Goal: Task Accomplishment & Management: Use online tool/utility

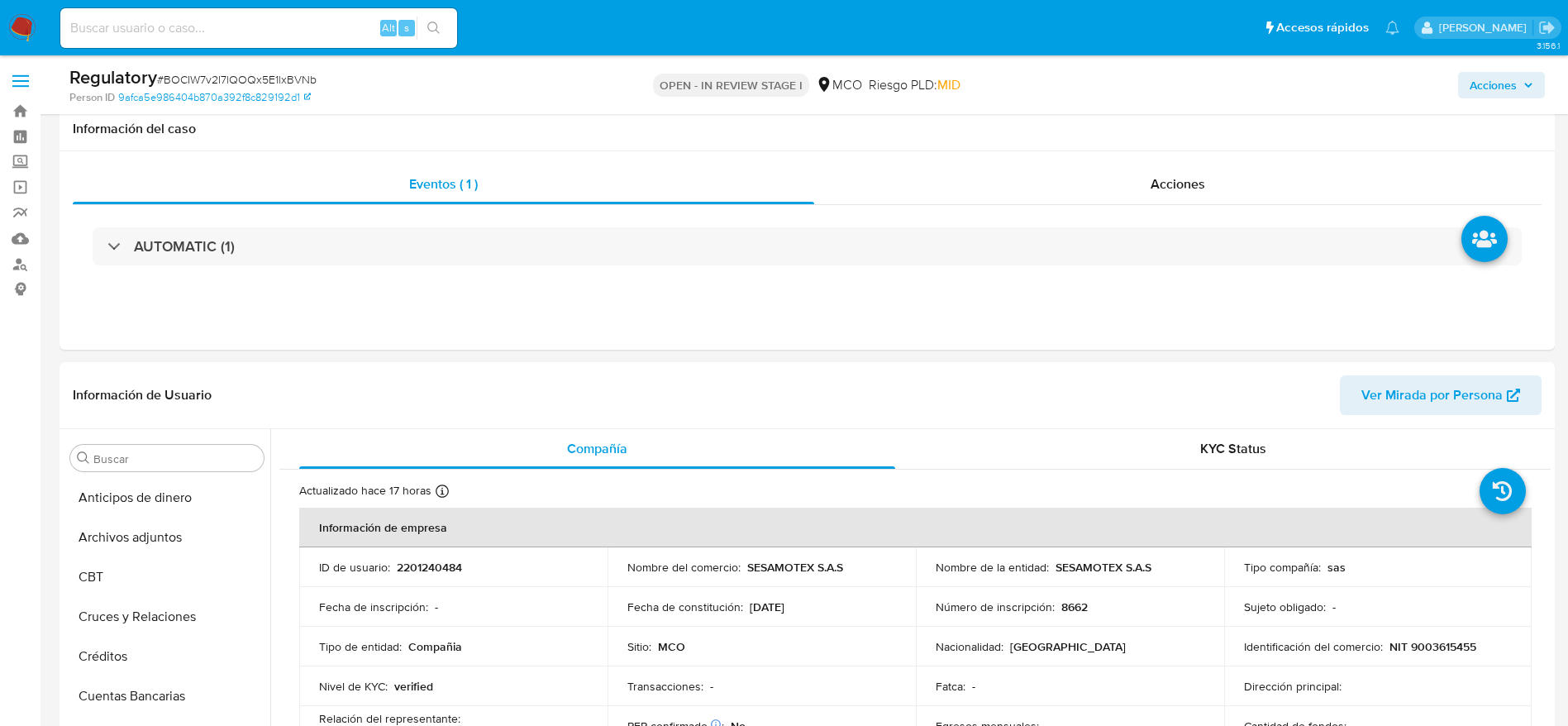
select select "10"
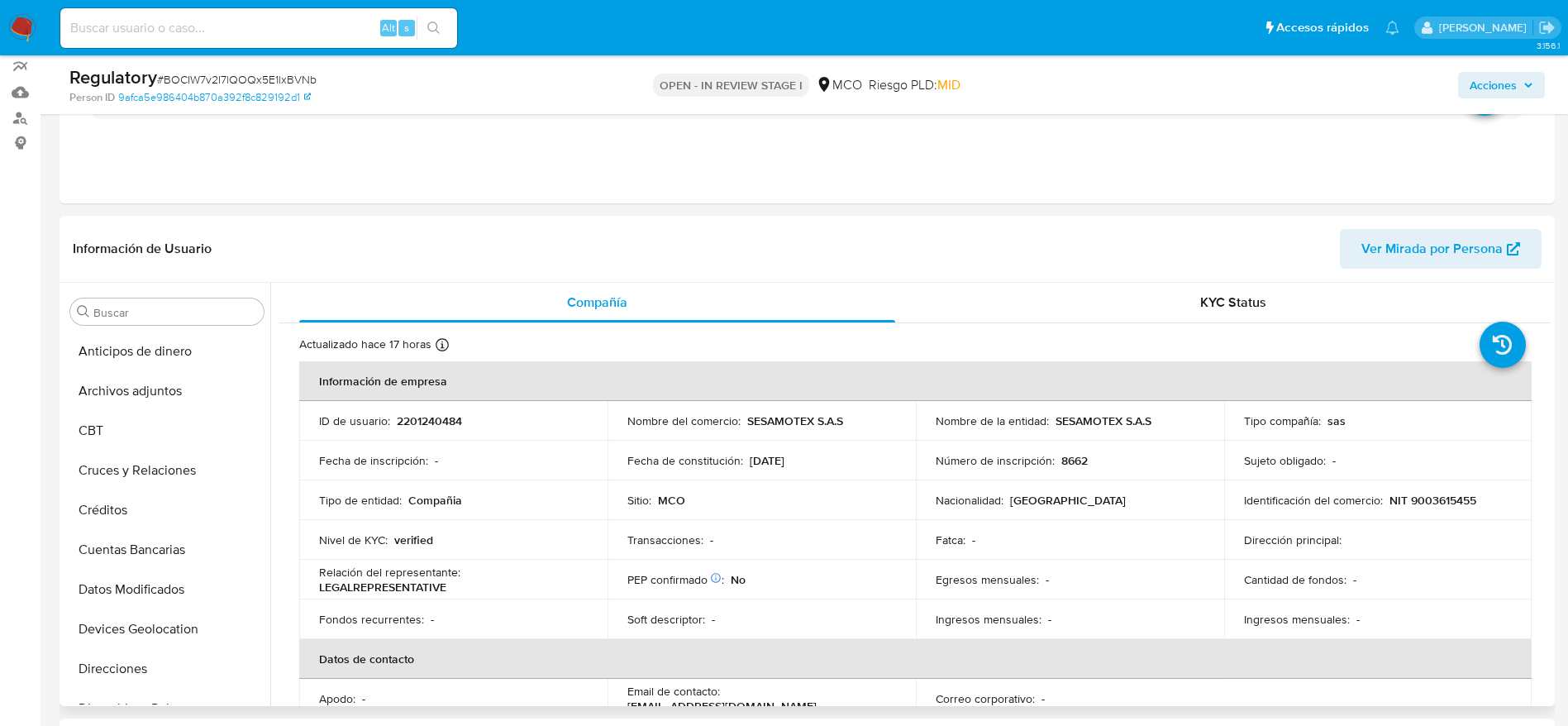
scroll to position [2, 0]
drag, startPoint x: 1156, startPoint y: 424, endPoint x: 1053, endPoint y: 425, distance: 103.0
click at [1053, 425] on div "Nombre de la entidad : SESAMOTEX S.A.S" at bounding box center [1070, 419] width 269 height 15
copy p "SESAMOTEX S.A.S"
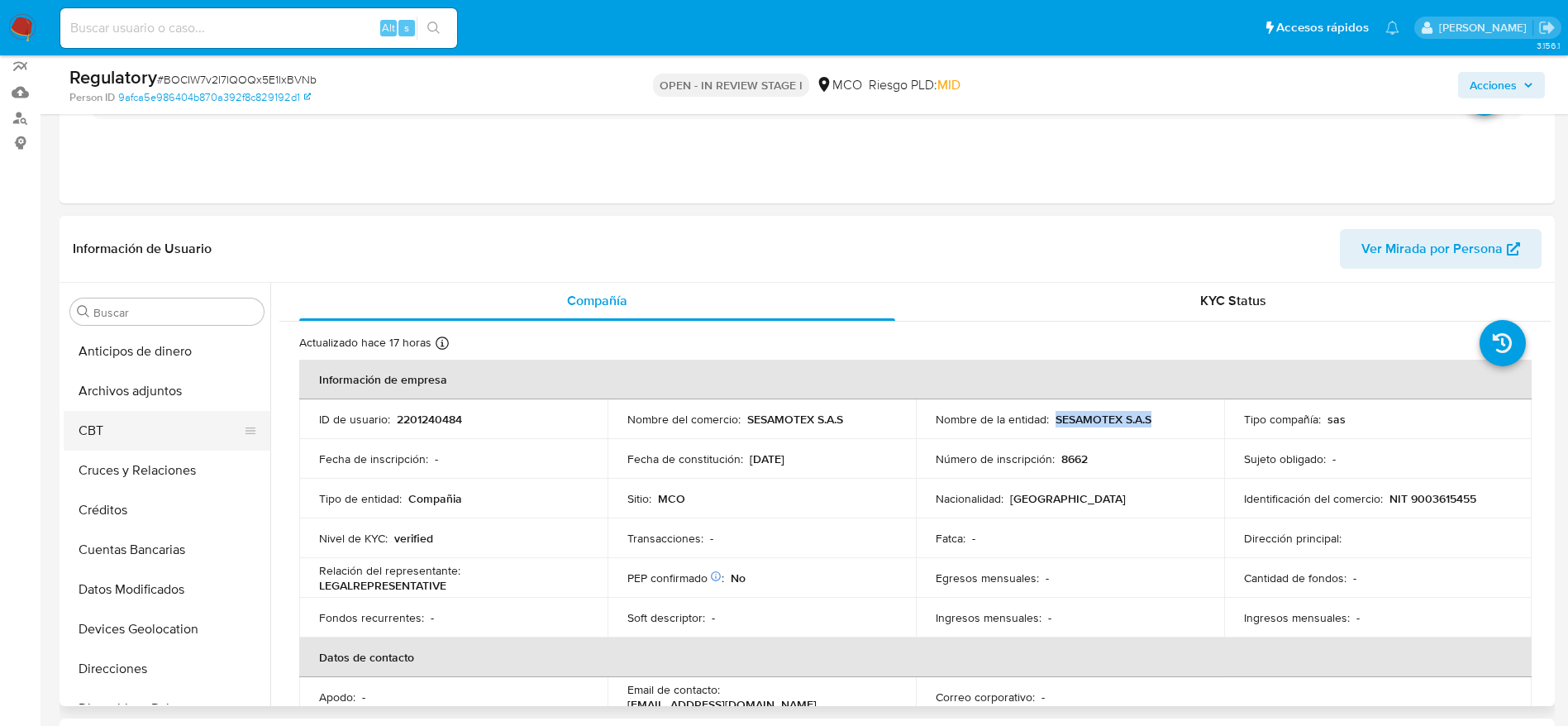
scroll to position [0, 0]
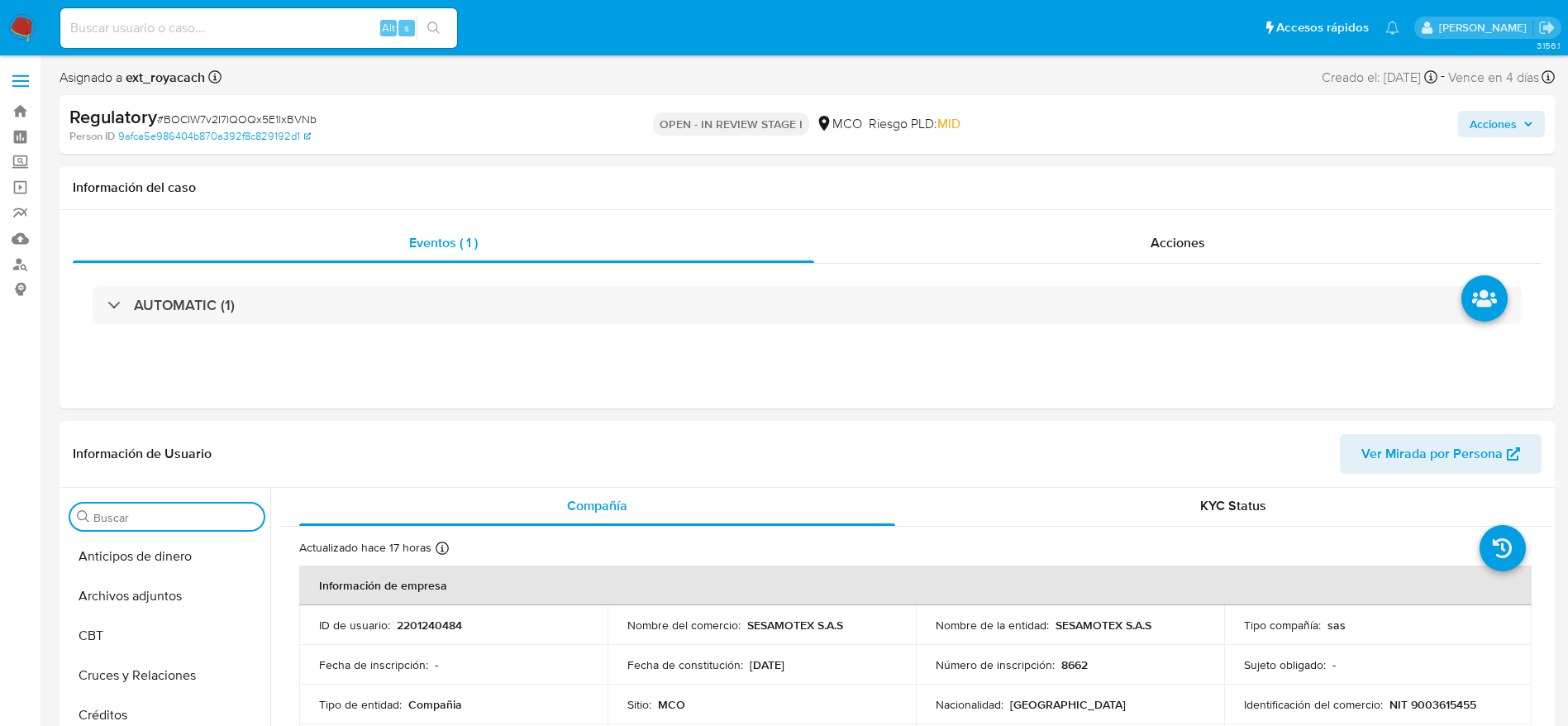
click at [154, 516] on input "Buscar" at bounding box center [176, 517] width 164 height 15
click at [150, 539] on button "Documentación" at bounding box center [160, 556] width 194 height 40
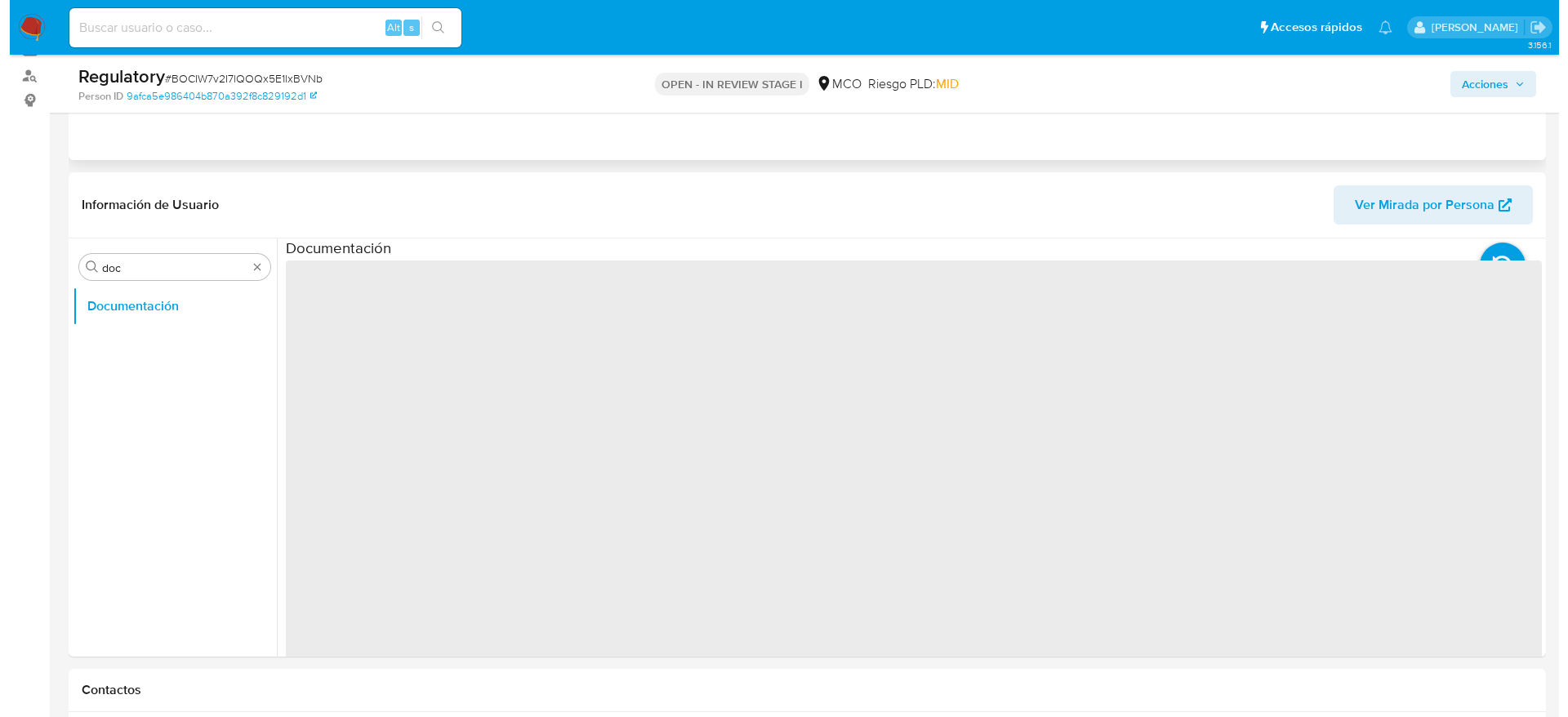
scroll to position [186, 0]
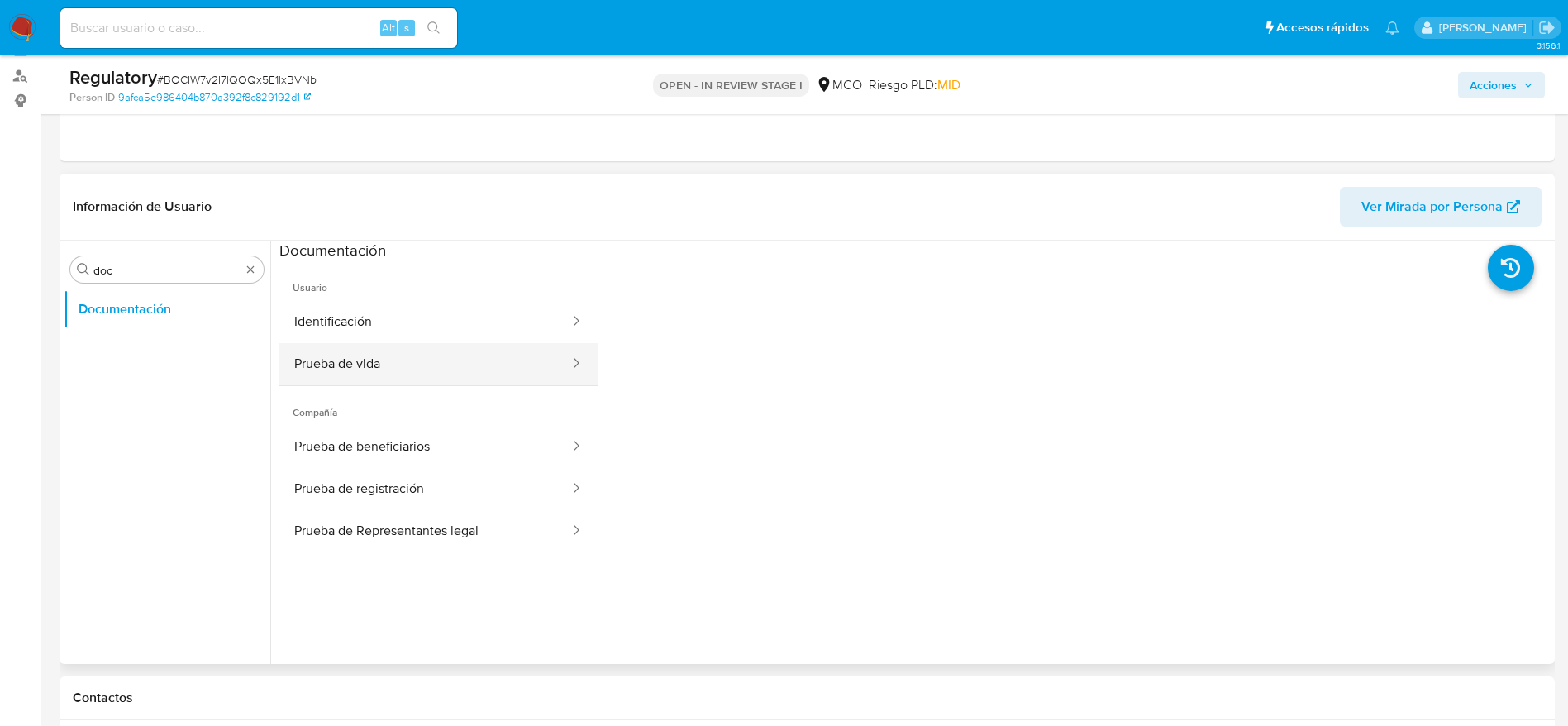
click at [369, 348] on button "Prueba de vida" at bounding box center [425, 363] width 292 height 42
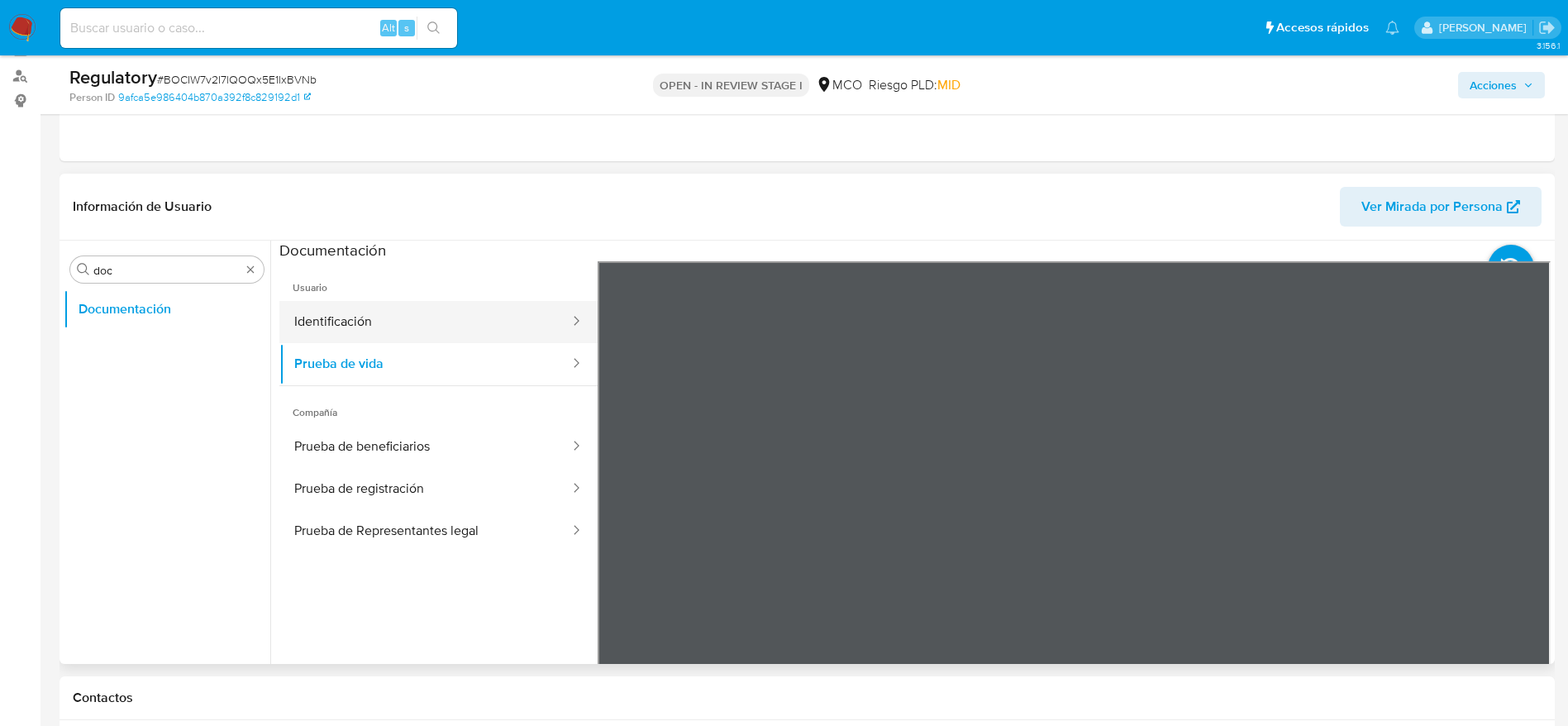
click at [439, 307] on button "Identificación" at bounding box center [425, 322] width 292 height 42
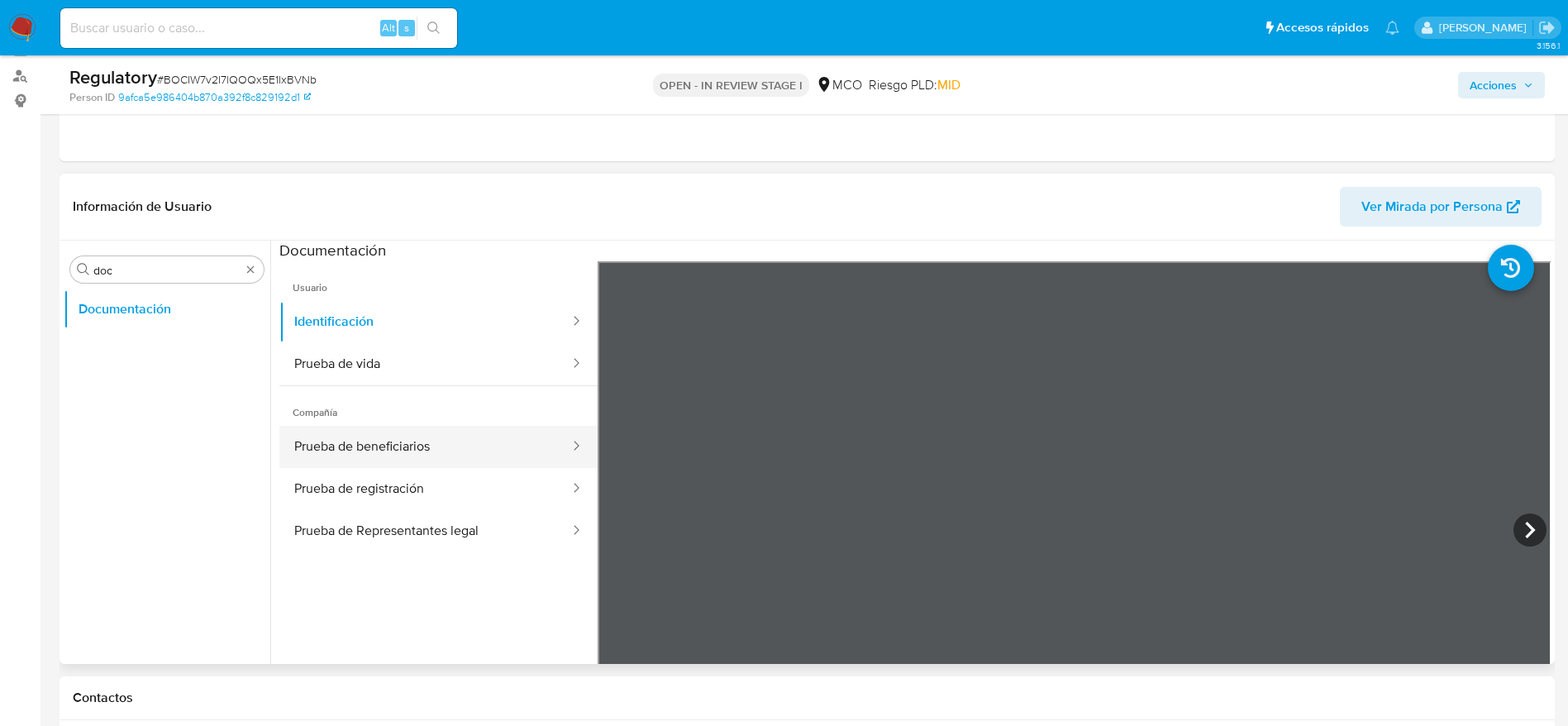
click at [367, 439] on button "Prueba de beneficiarios" at bounding box center [425, 447] width 292 height 42
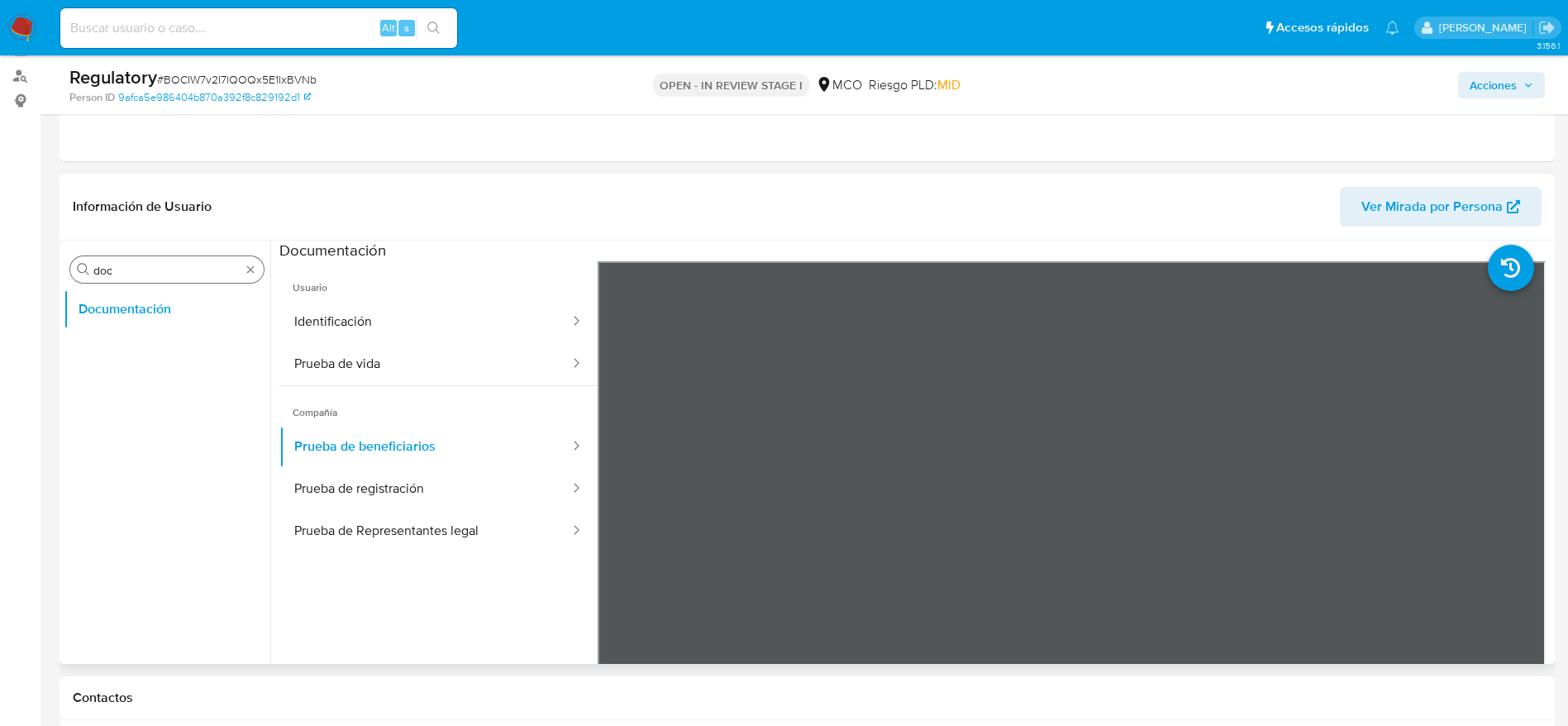
click at [152, 264] on input "doc" at bounding box center [167, 270] width 147 height 15
type input "lis"
click at [158, 347] on button "Lista Interna" at bounding box center [160, 349] width 194 height 40
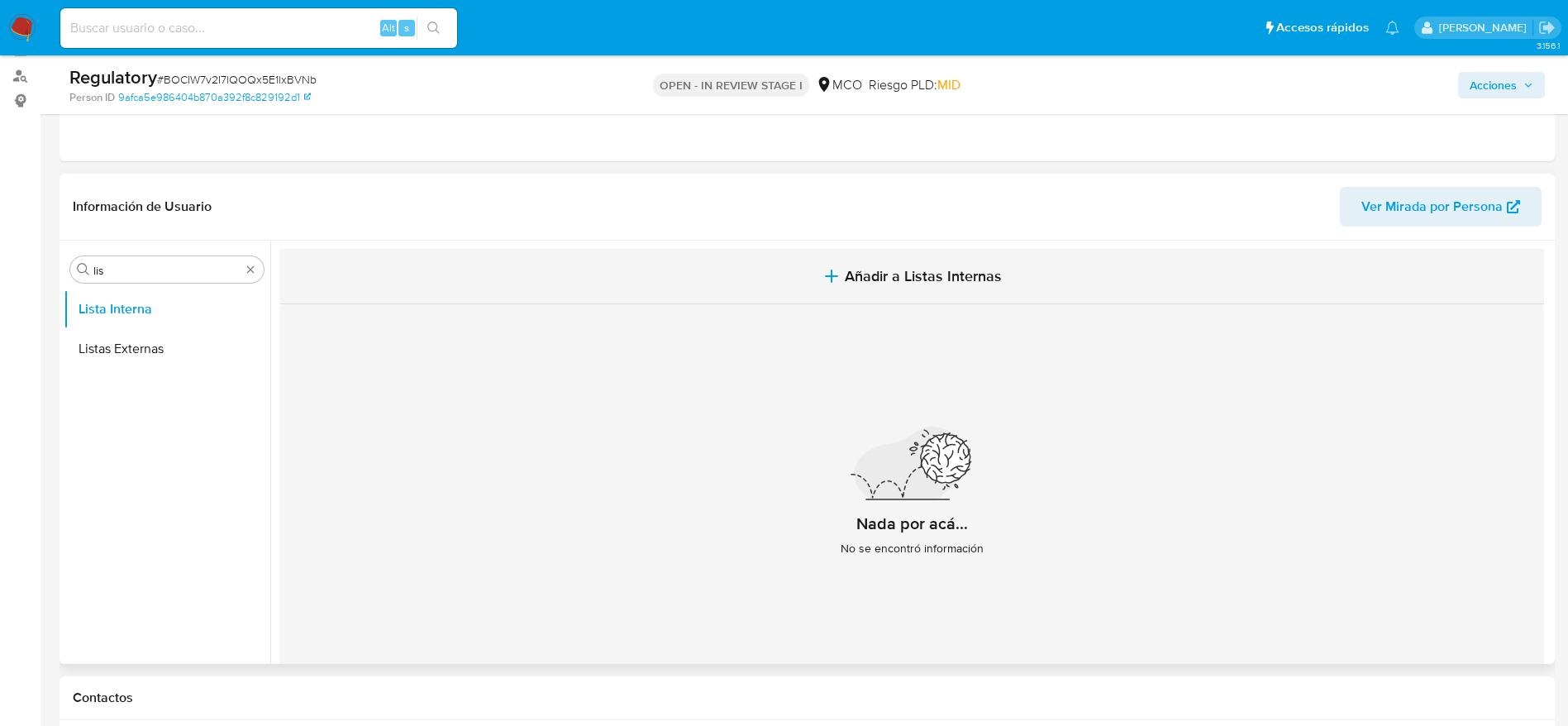
click at [915, 267] on span "Añadir a Listas Internas" at bounding box center [923, 276] width 157 height 18
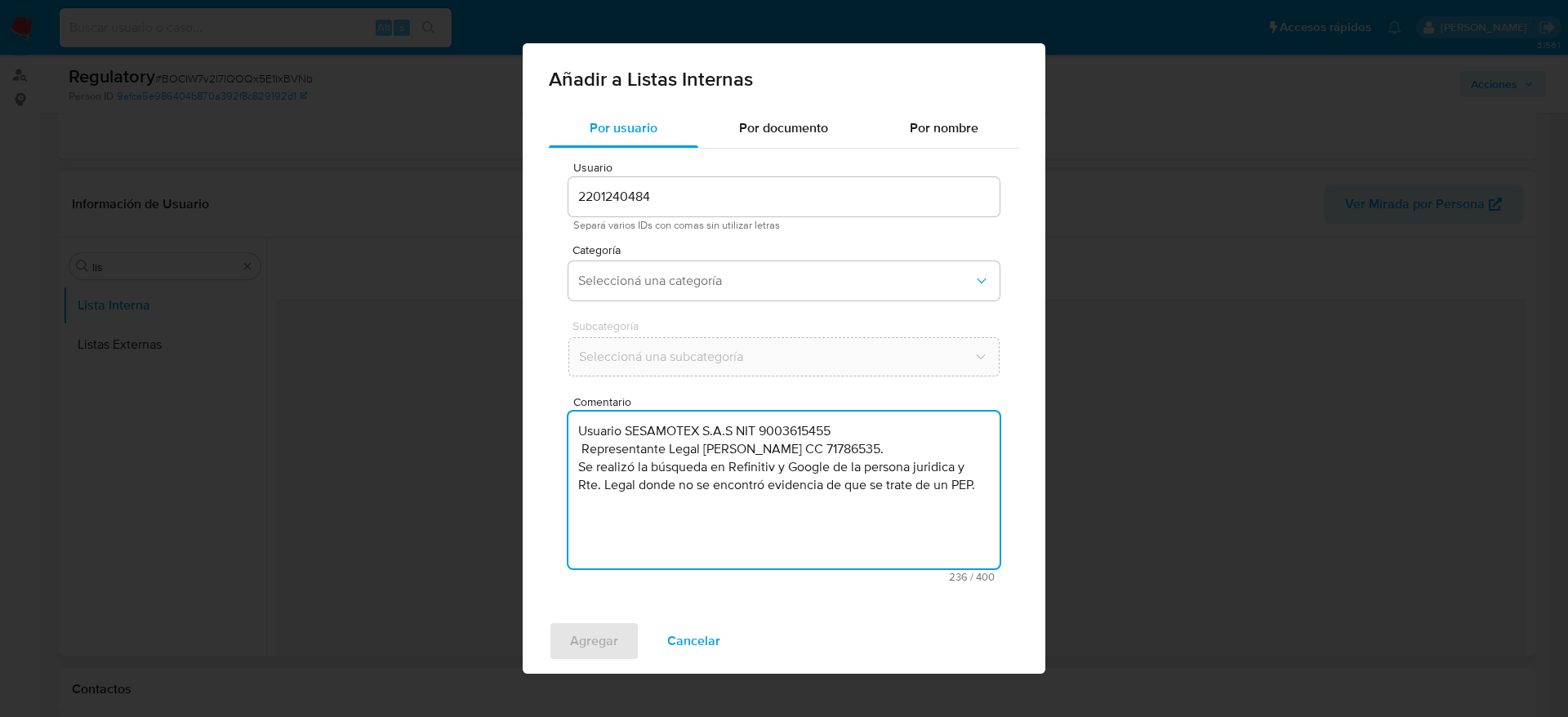
click at [658, 514] on textarea "Usuario SESAMOTEX S.A.S NIT 9003615455 Representante Legal Wilfredo Adarve Cuel…" at bounding box center [783, 490] width 431 height 156
type textarea "Usuario SESAMOTEX S.A.S NIT 9003615455 Representante Legal Wilfredo Adarve Cuel…"
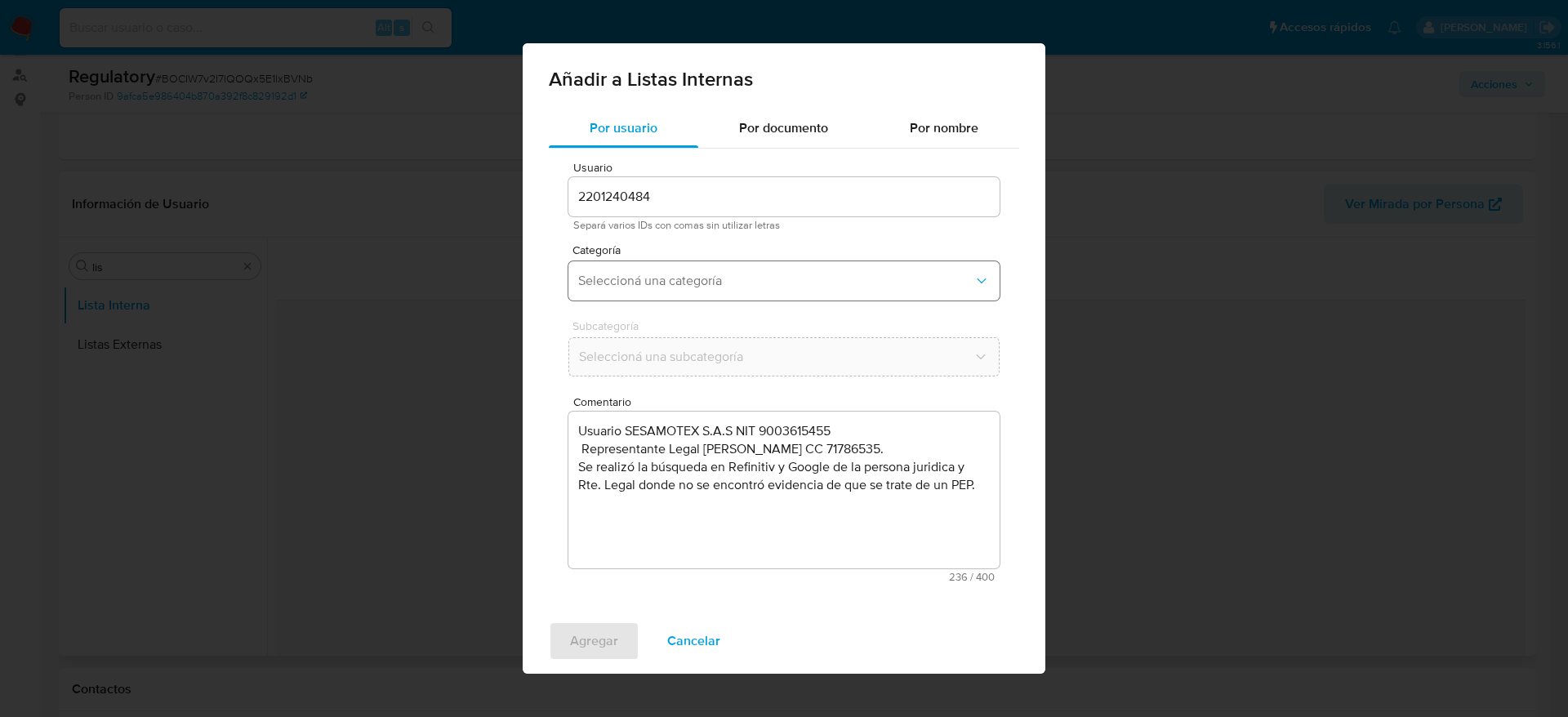
click at [748, 270] on button "Seleccioná una categoría" at bounding box center [783, 281] width 431 height 39
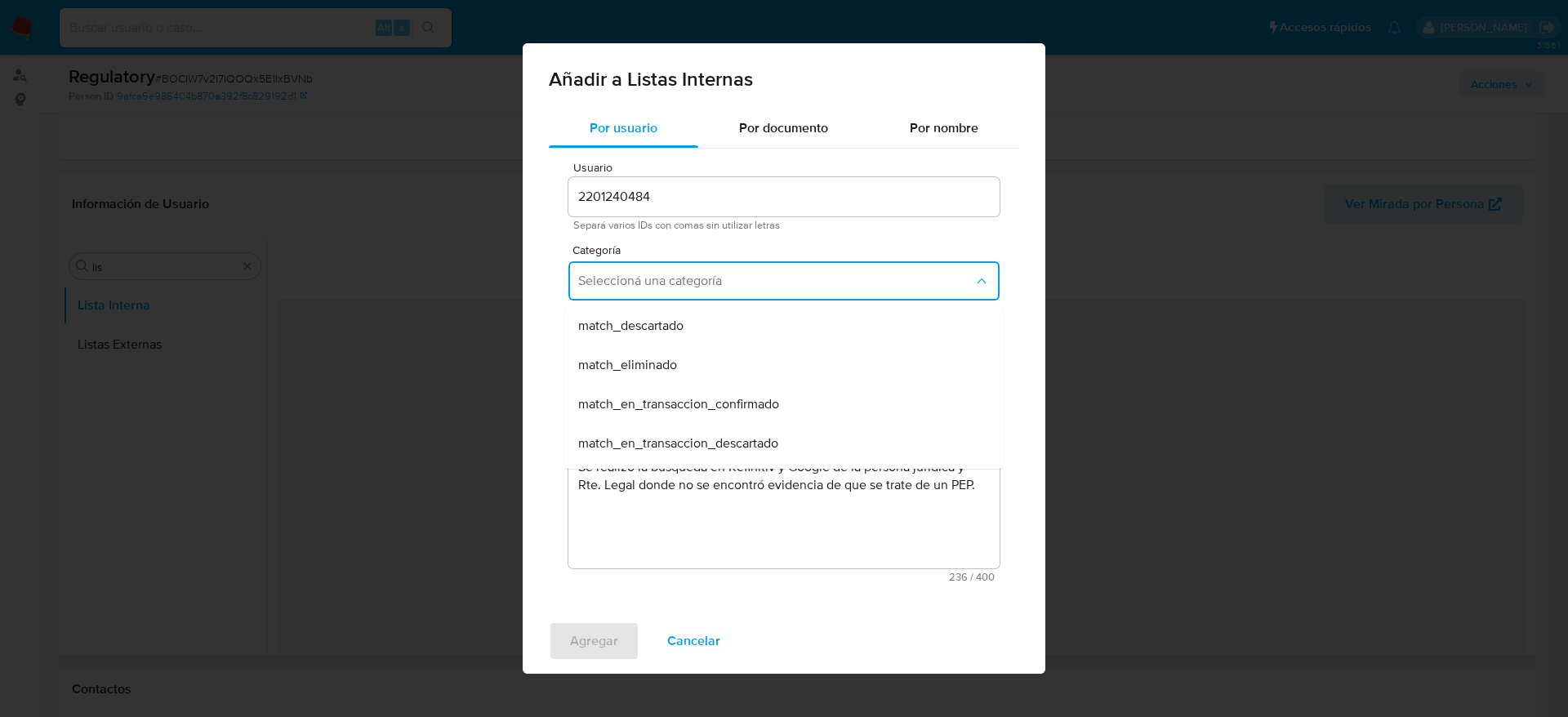
scroll to position [156, 0]
click at [672, 325] on span "match_descartado" at bounding box center [631, 325] width 105 height 16
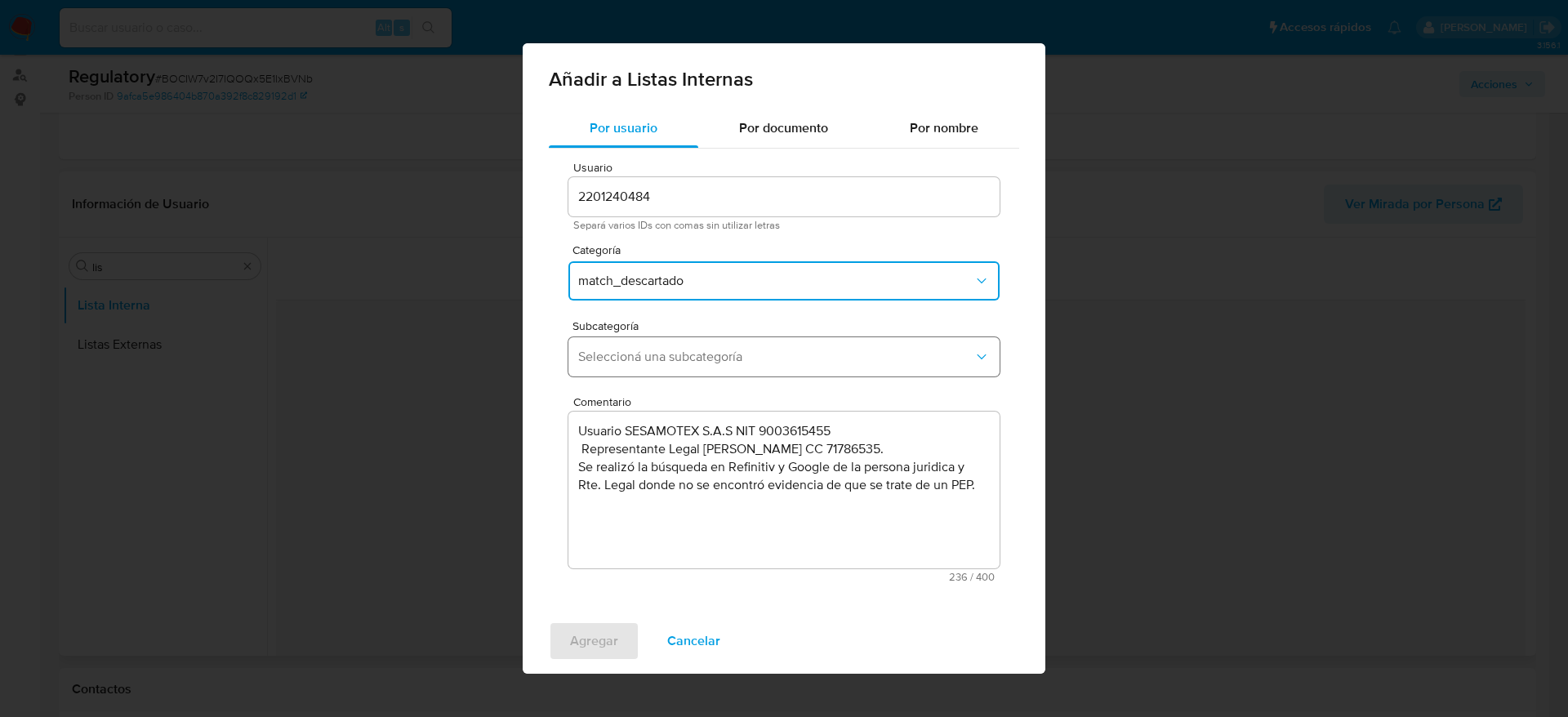
click at [690, 349] on span "Seleccioná una subcategoría" at bounding box center [775, 356] width 395 height 16
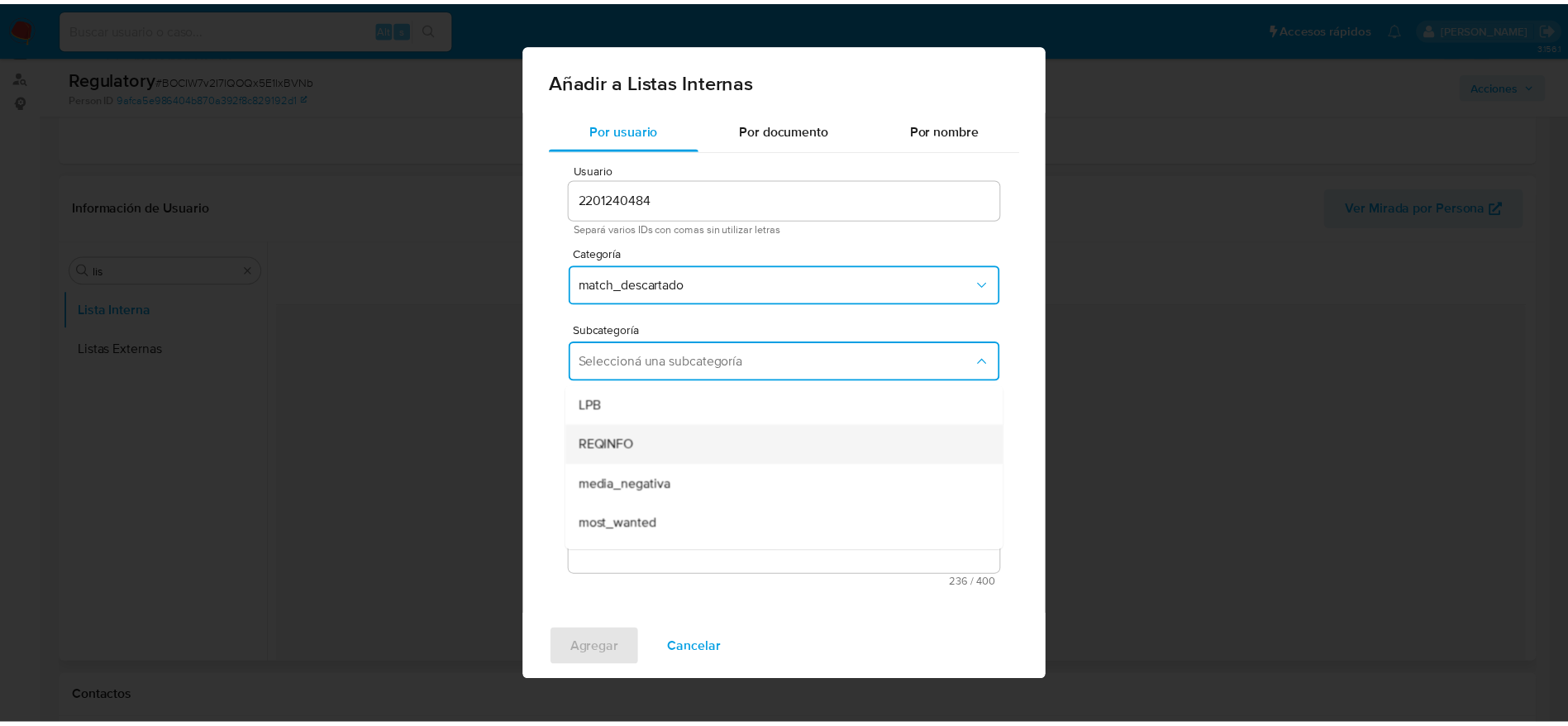
scroll to position [113, 0]
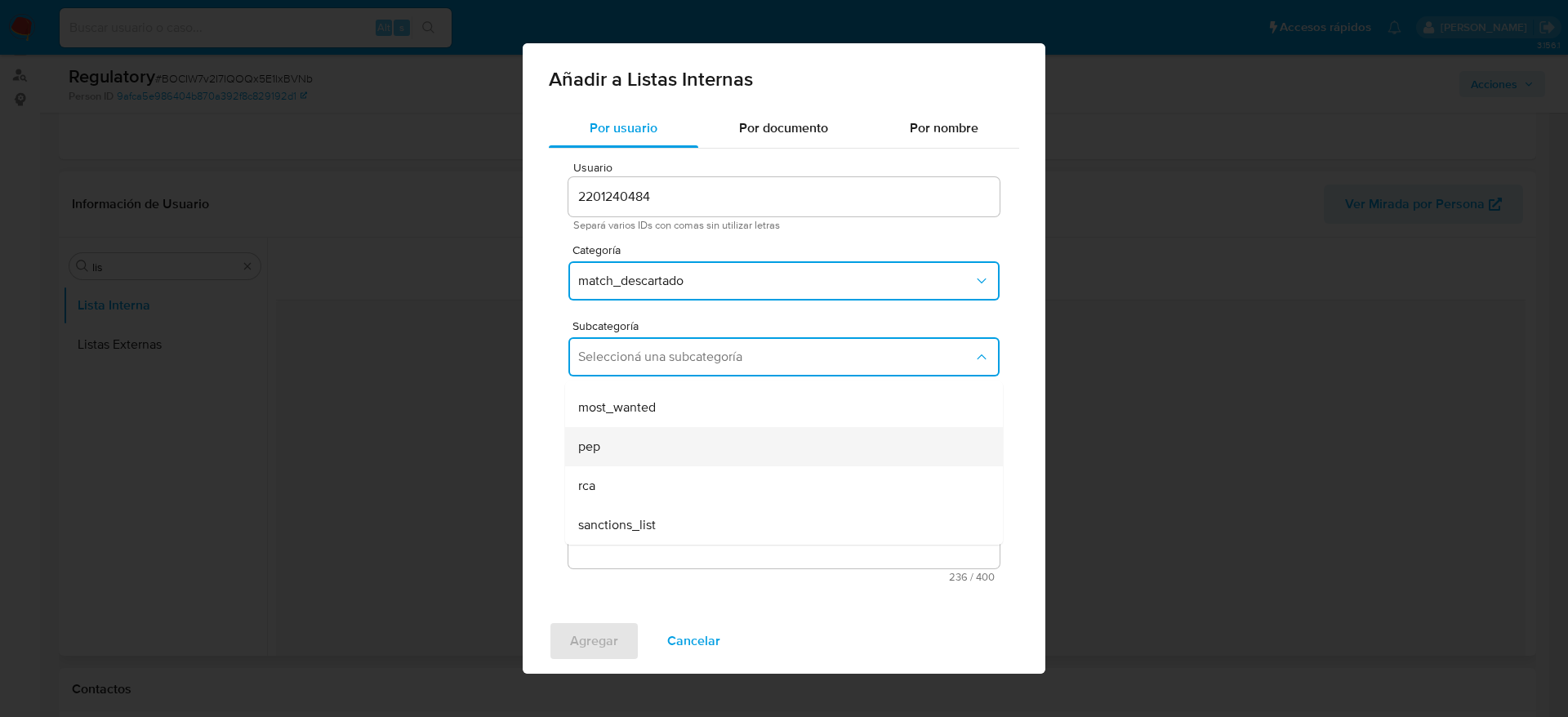
click at [645, 449] on div "pep" at bounding box center [779, 447] width 401 height 39
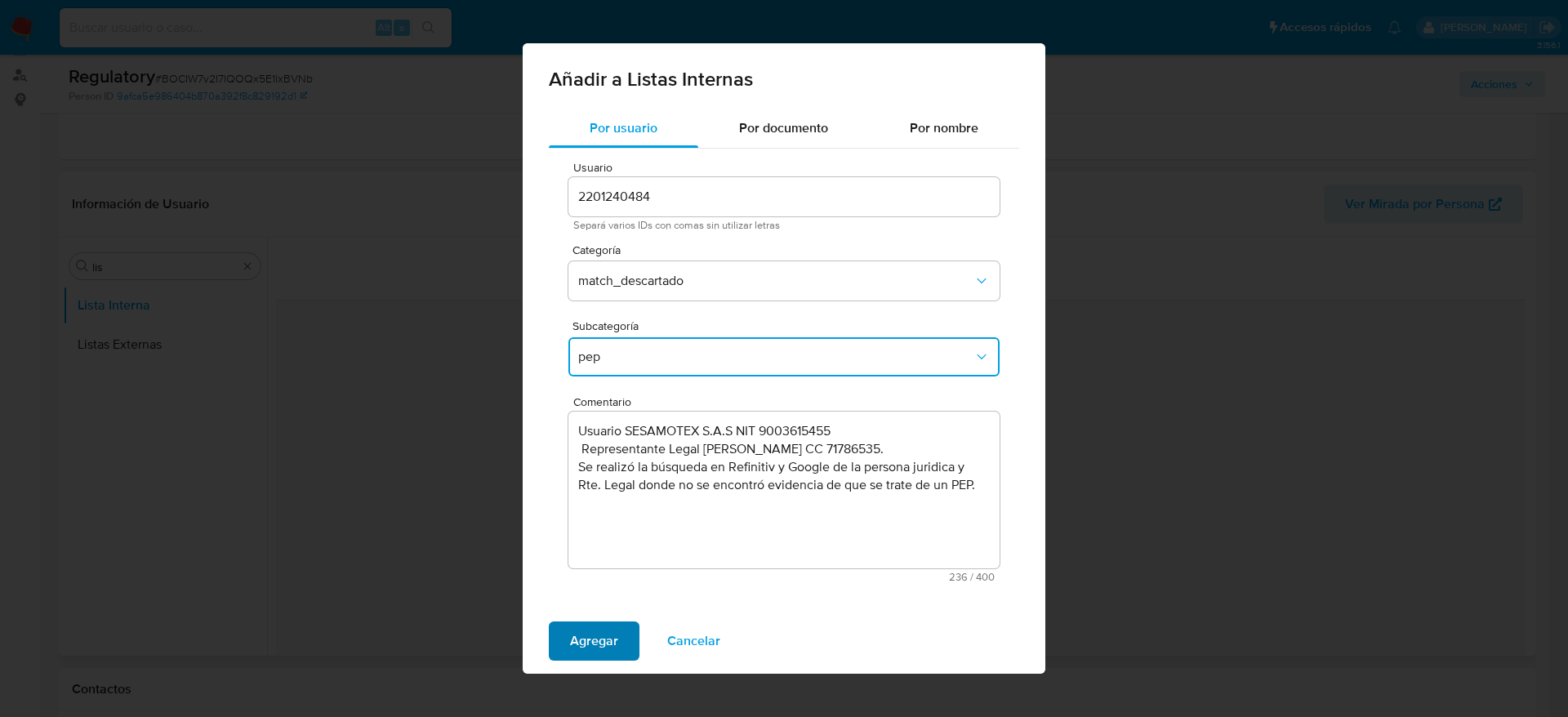
click at [611, 644] on span "Agregar" at bounding box center [594, 641] width 48 height 36
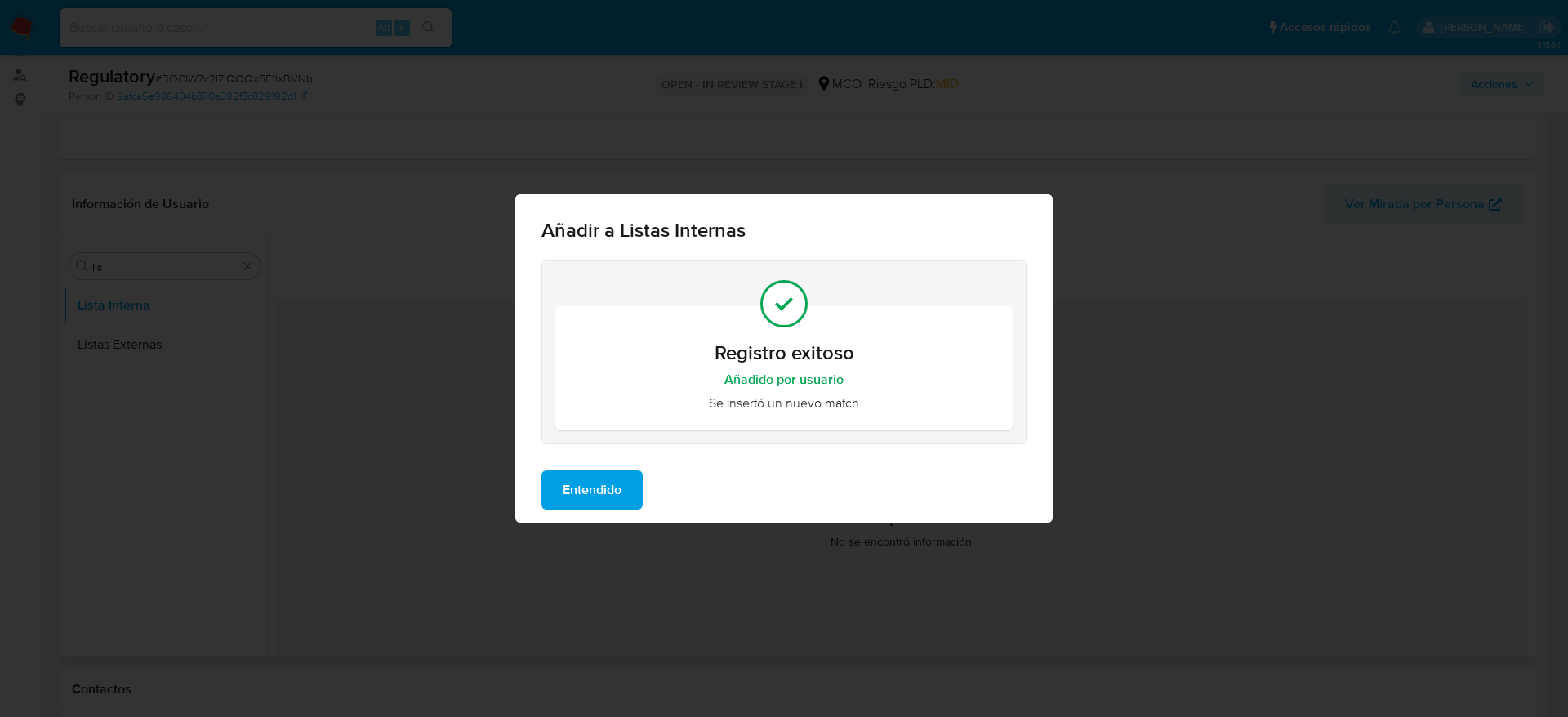
click at [641, 478] on button "Entendido" at bounding box center [592, 490] width 101 height 39
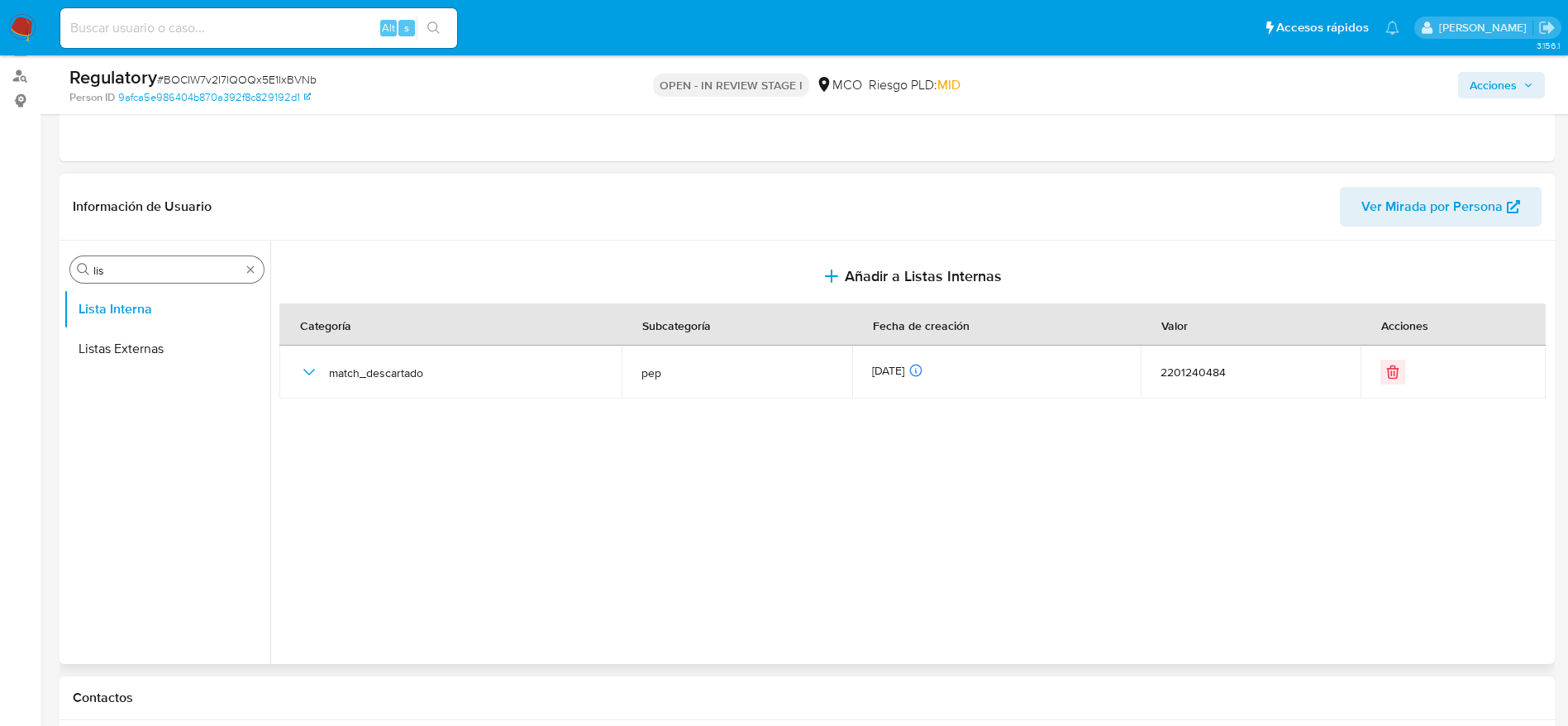
click at [128, 266] on input "lis" at bounding box center [167, 270] width 147 height 15
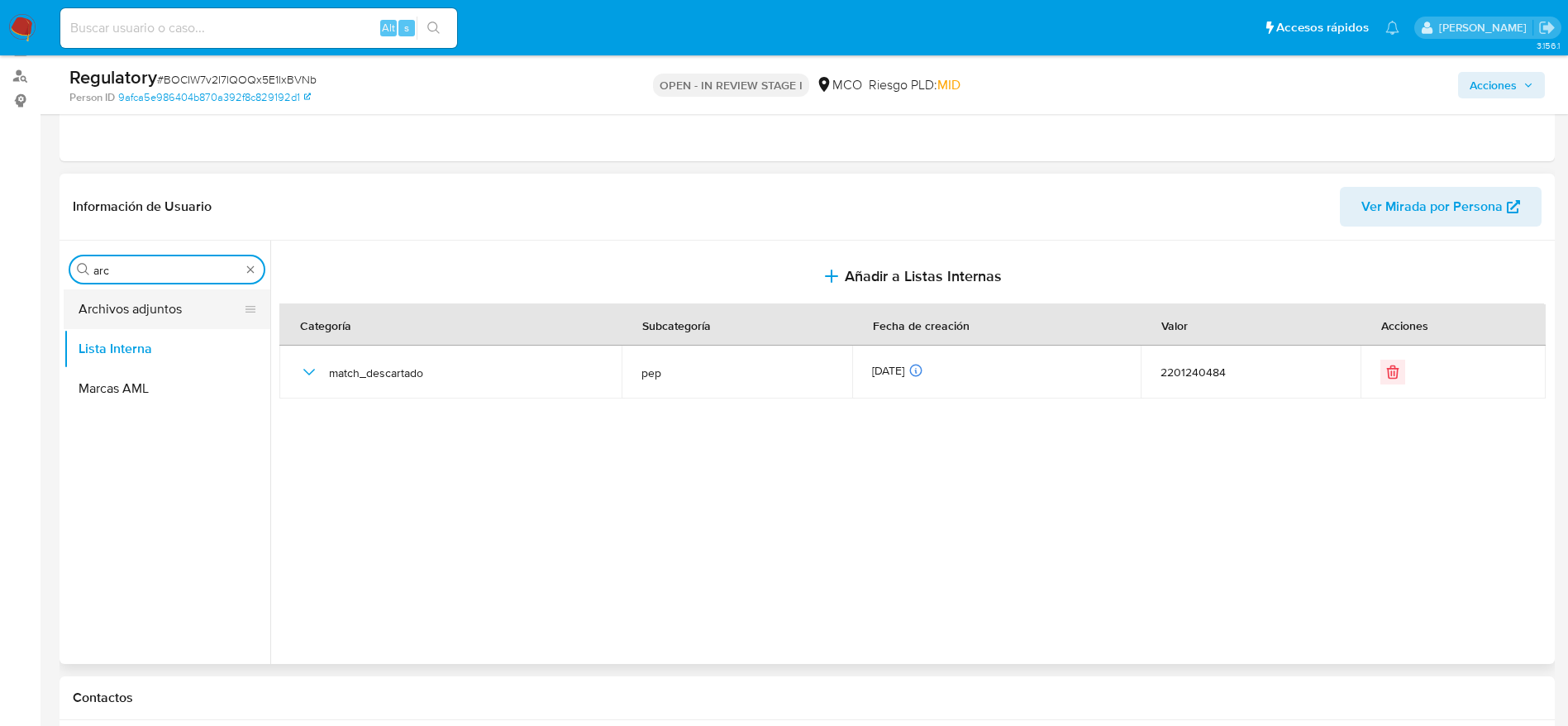
type input "arc"
click at [160, 327] on button "Archivos adjuntos" at bounding box center [160, 309] width 194 height 40
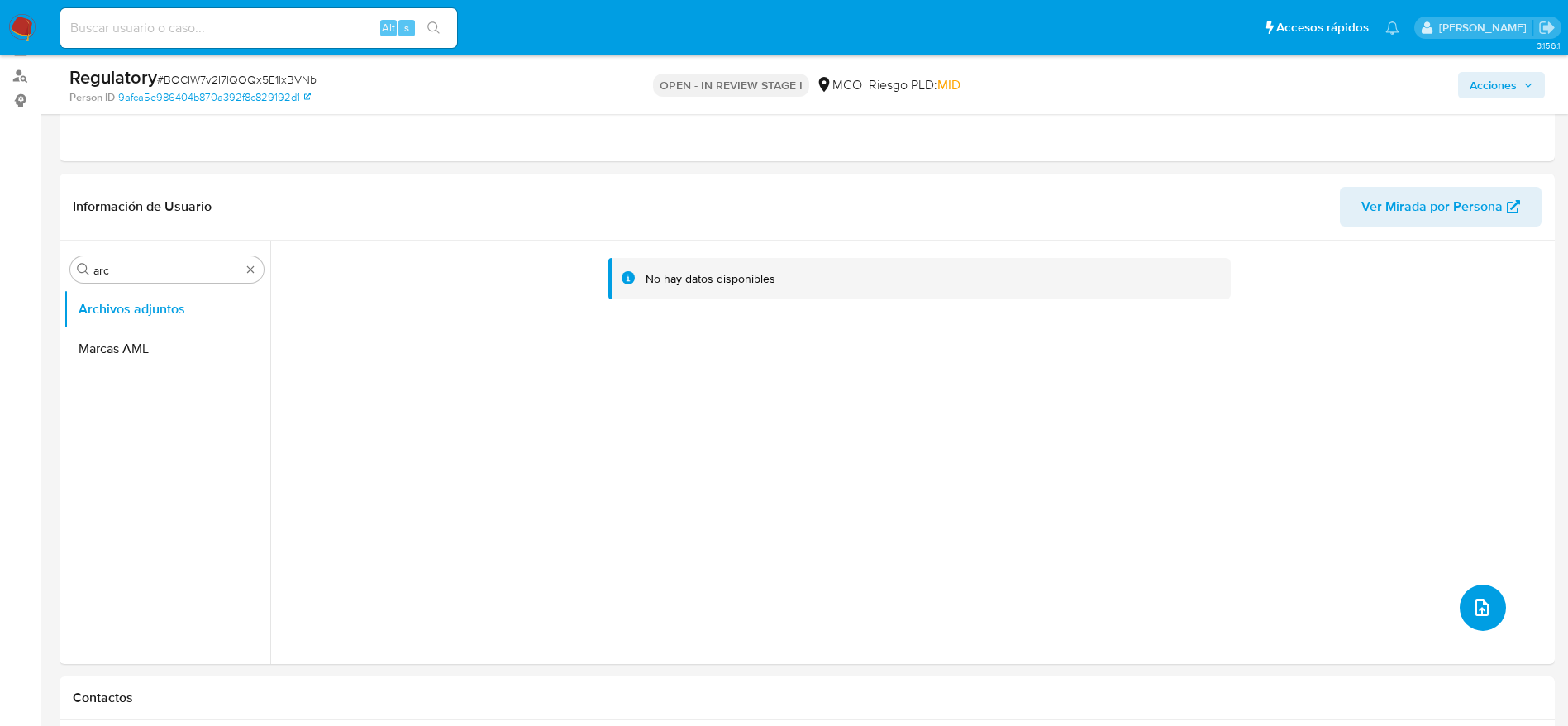
click at [1486, 602] on button "upload-file" at bounding box center [1484, 608] width 46 height 47
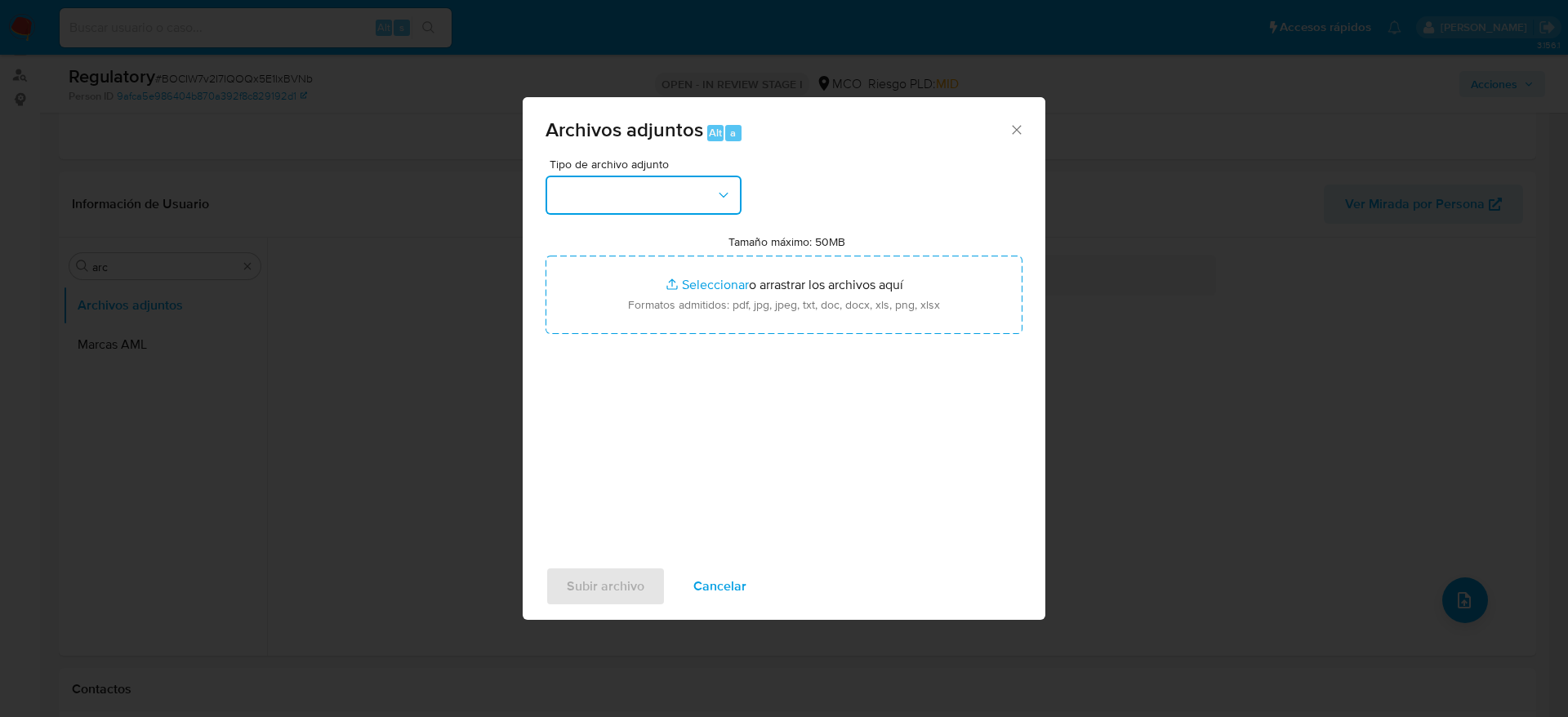
click at [665, 176] on button "button" at bounding box center [643, 195] width 196 height 39
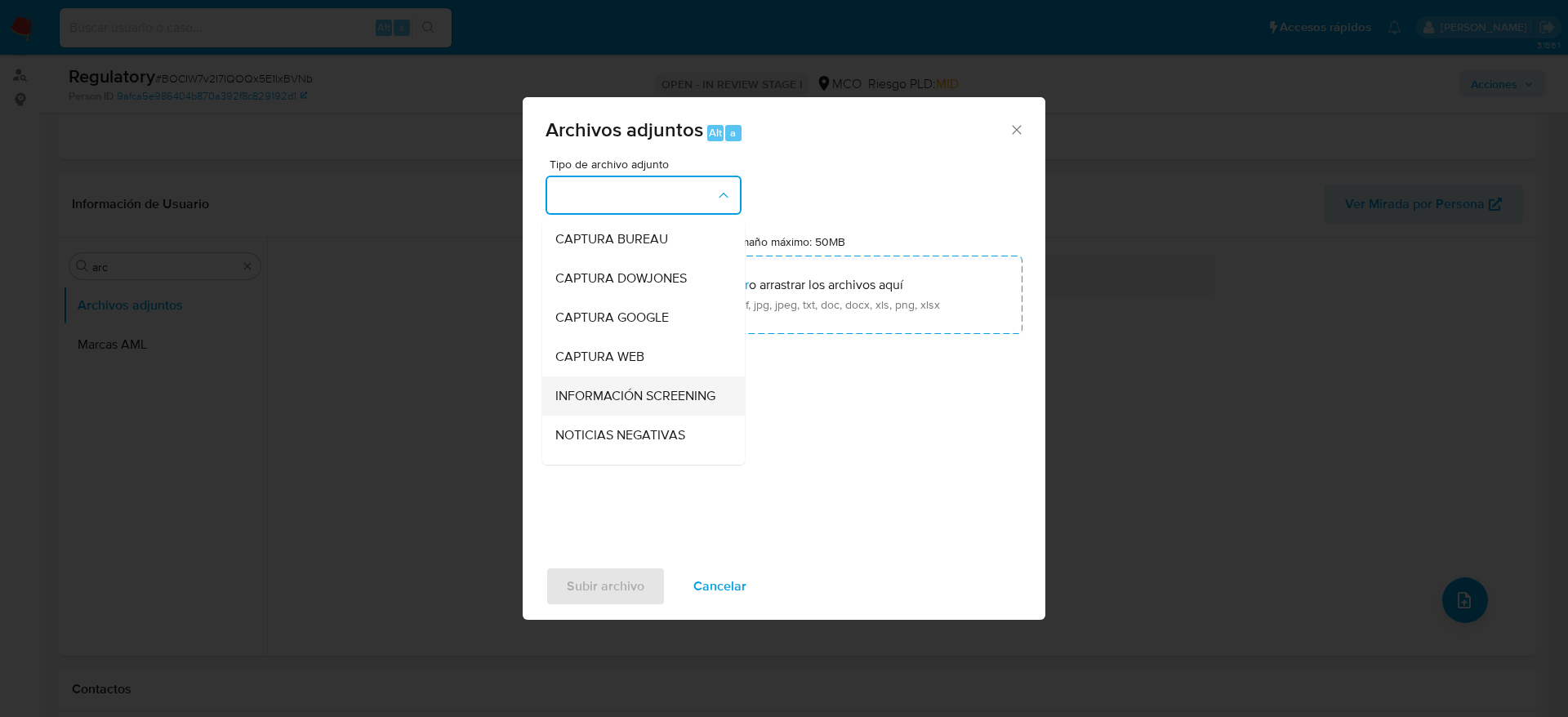
click at [604, 391] on span "INFORMACIÓN SCREENING" at bounding box center [635, 395] width 160 height 16
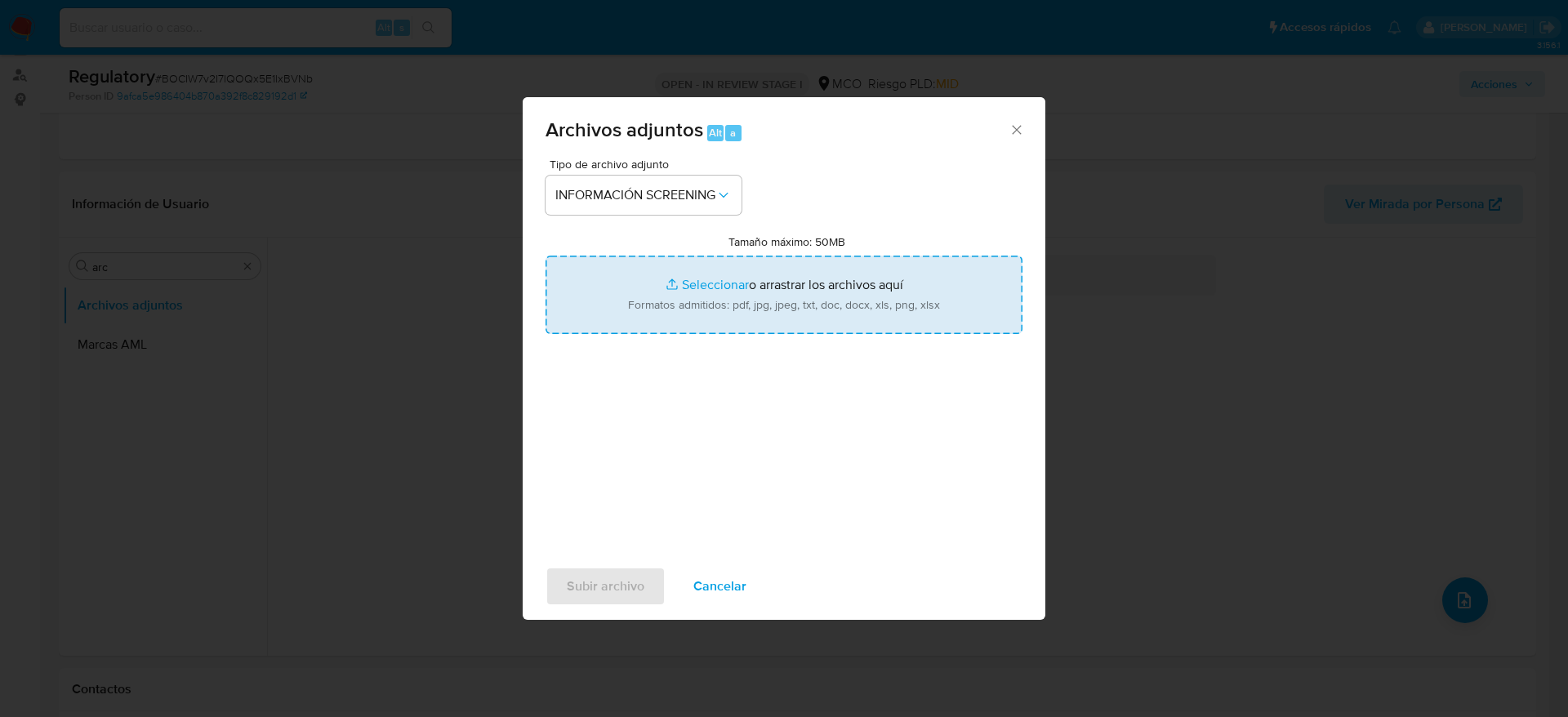
click at [778, 266] on input "Tamaño máximo: 50MB Seleccionar archivos" at bounding box center [783, 295] width 477 height 78
type input "C:\fakepath\_SESAMOTEX S.A.S_ - Buscar con Google.pdf"
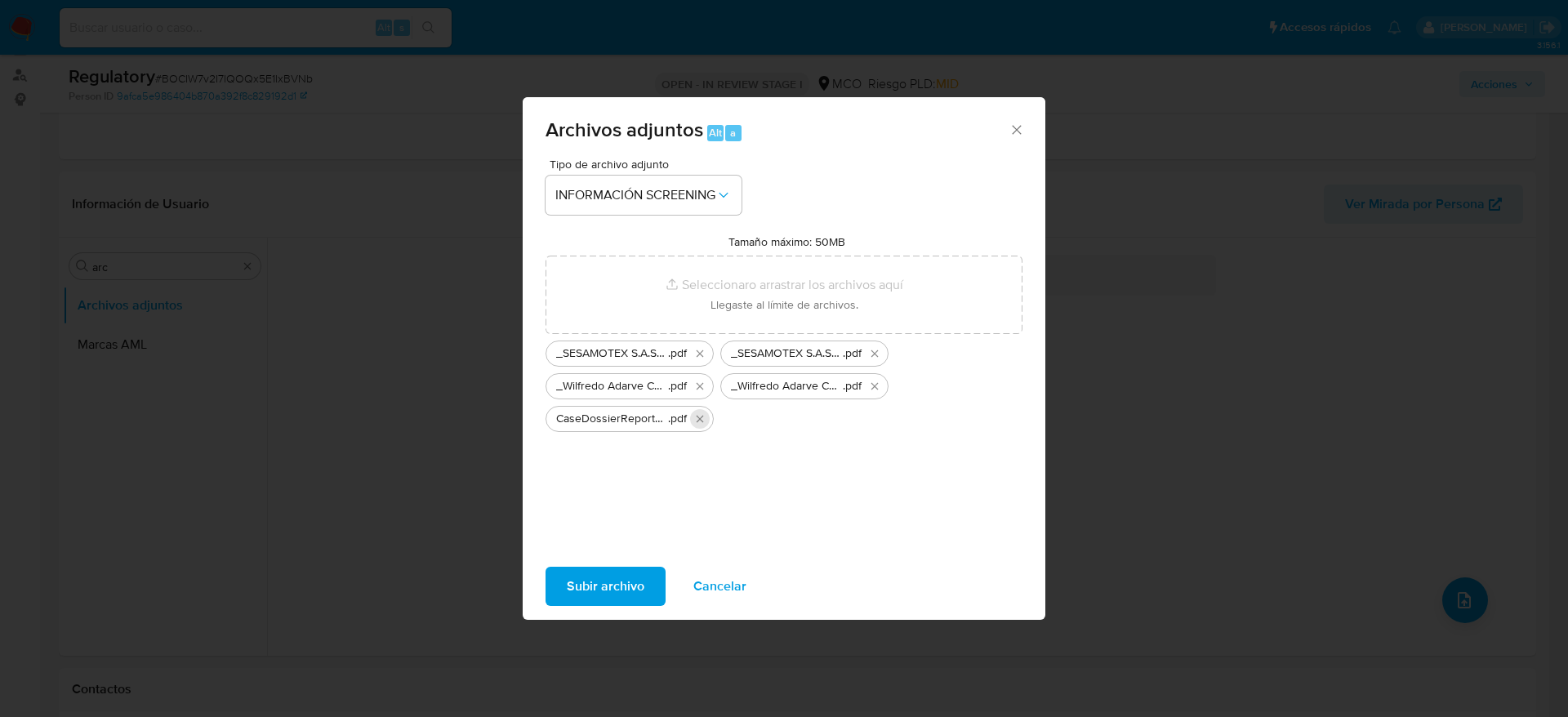
click at [702, 419] on icon "Eliminar CaseDossierReport_5jb6v45yygg81jywtveoe917u.pdf" at bounding box center [699, 418] width 13 height 13
click at [584, 580] on span "Subir archivo" at bounding box center [605, 586] width 77 height 36
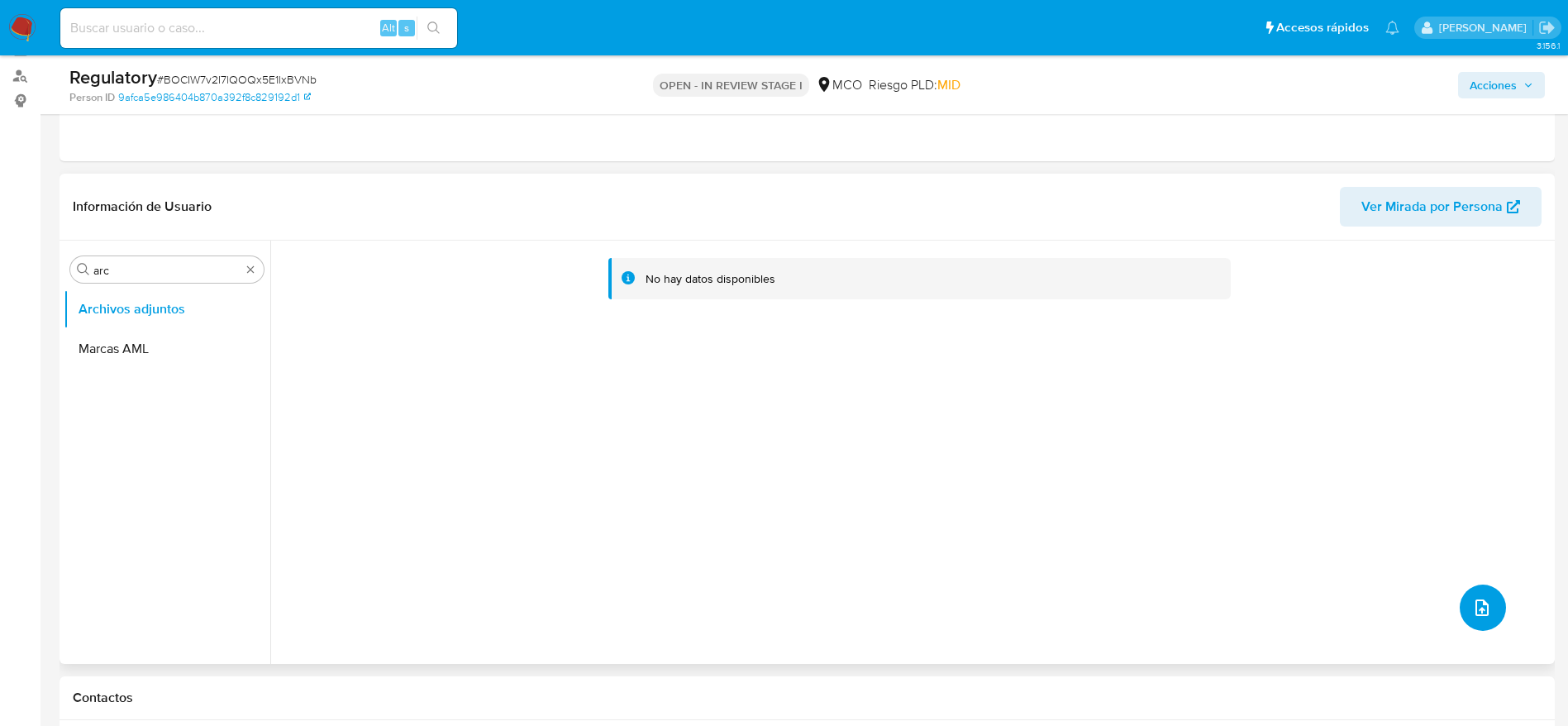
click at [1482, 605] on icon "upload-file" at bounding box center [1482, 607] width 20 height 20
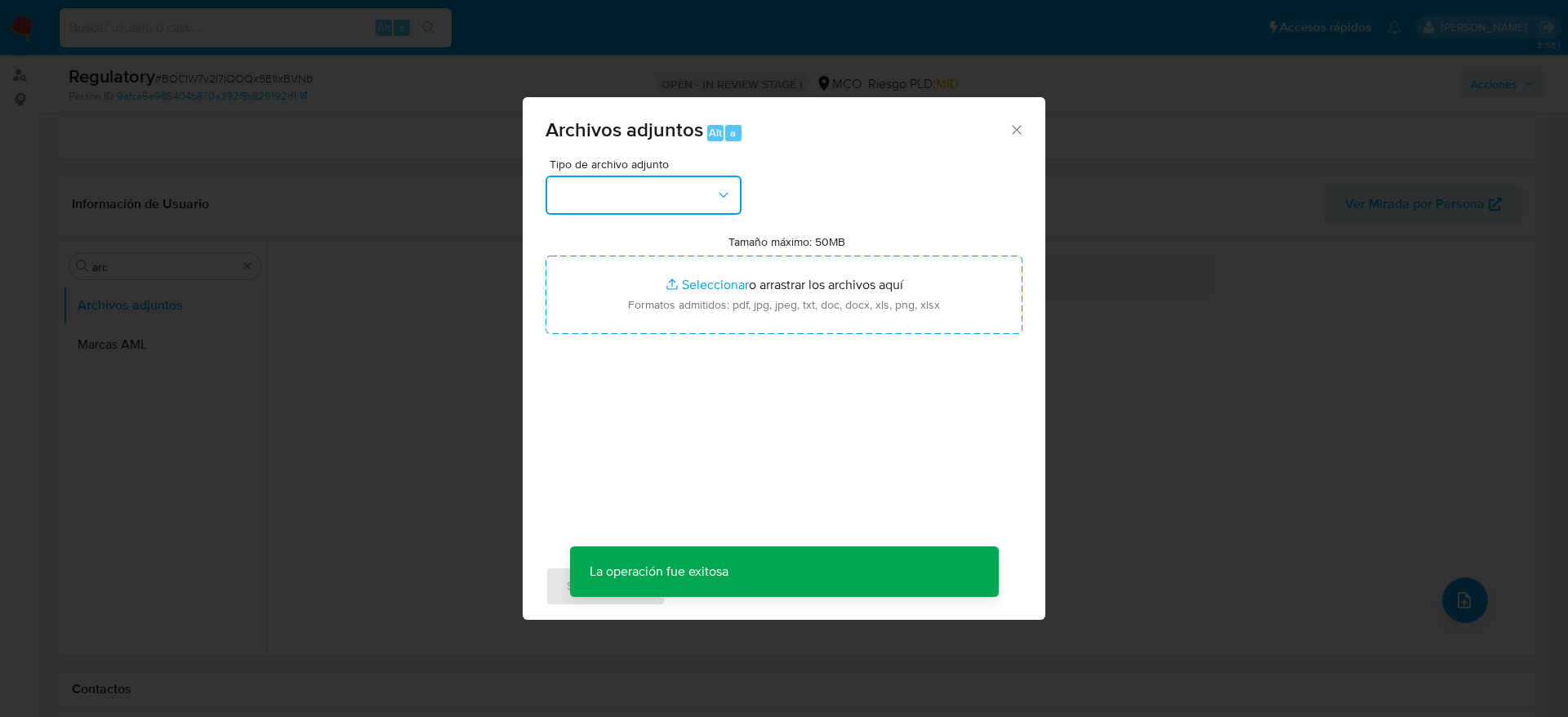
click at [659, 199] on button "button" at bounding box center [643, 195] width 196 height 39
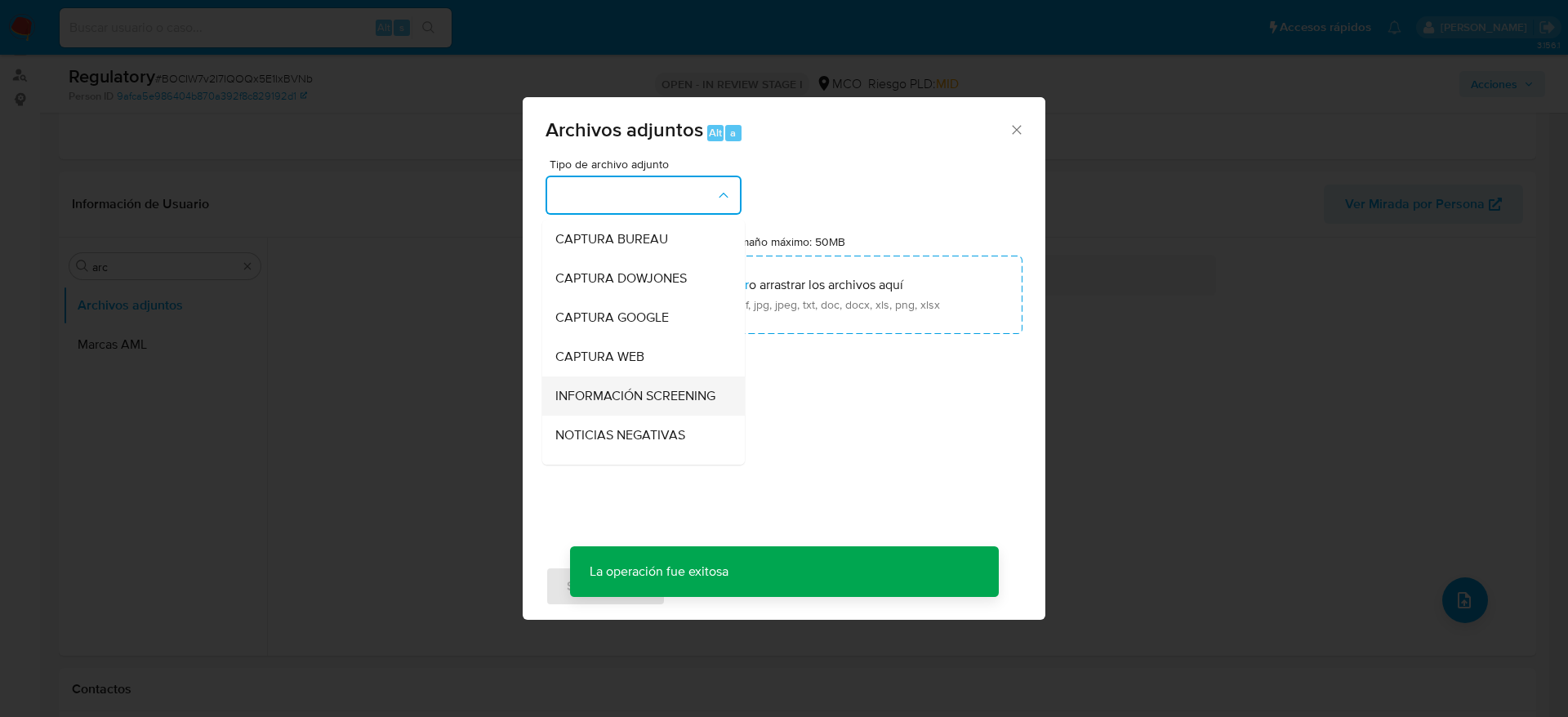
click at [656, 400] on span "INFORMACIÓN SCREENING" at bounding box center [635, 395] width 160 height 16
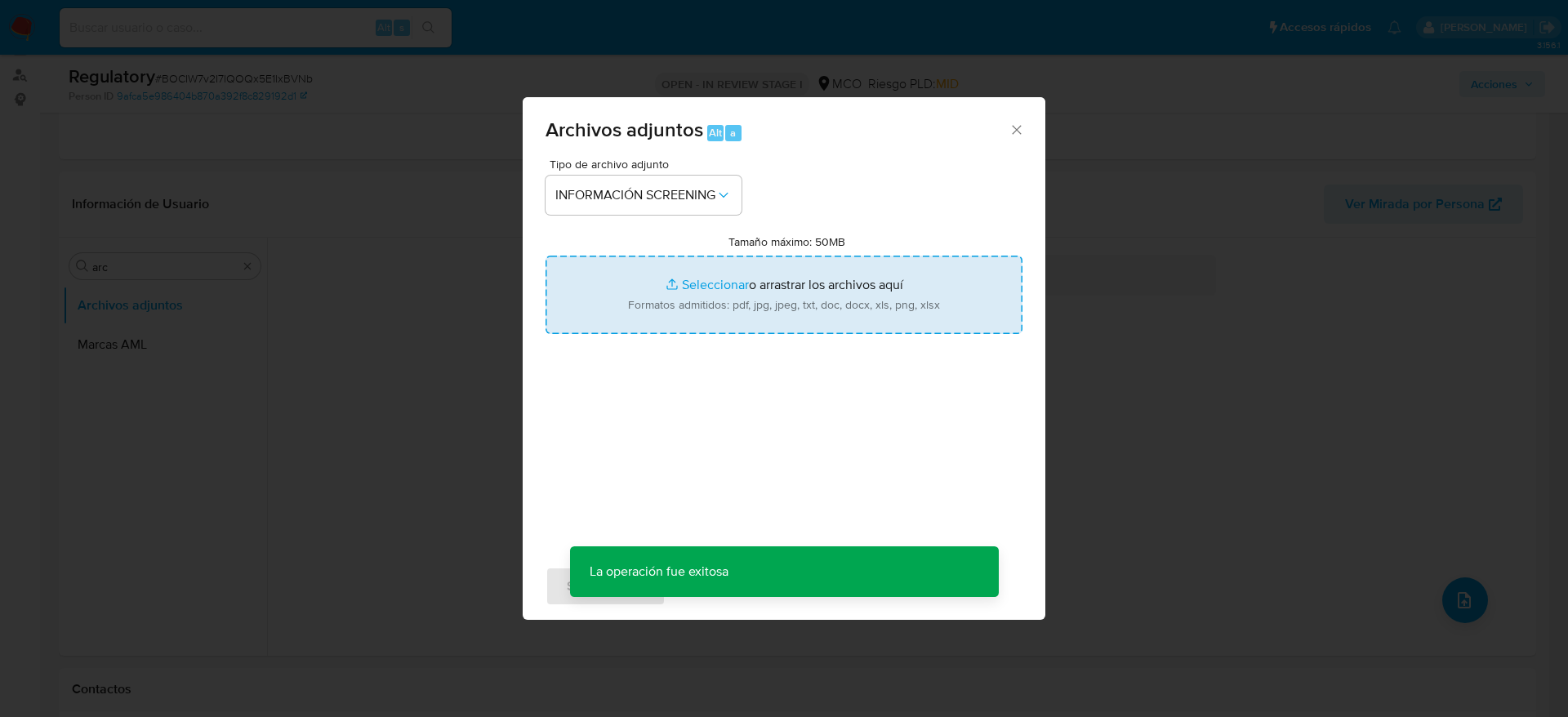
click at [800, 257] on input "Tamaño máximo: 50MB Seleccionar archivos" at bounding box center [783, 295] width 477 height 78
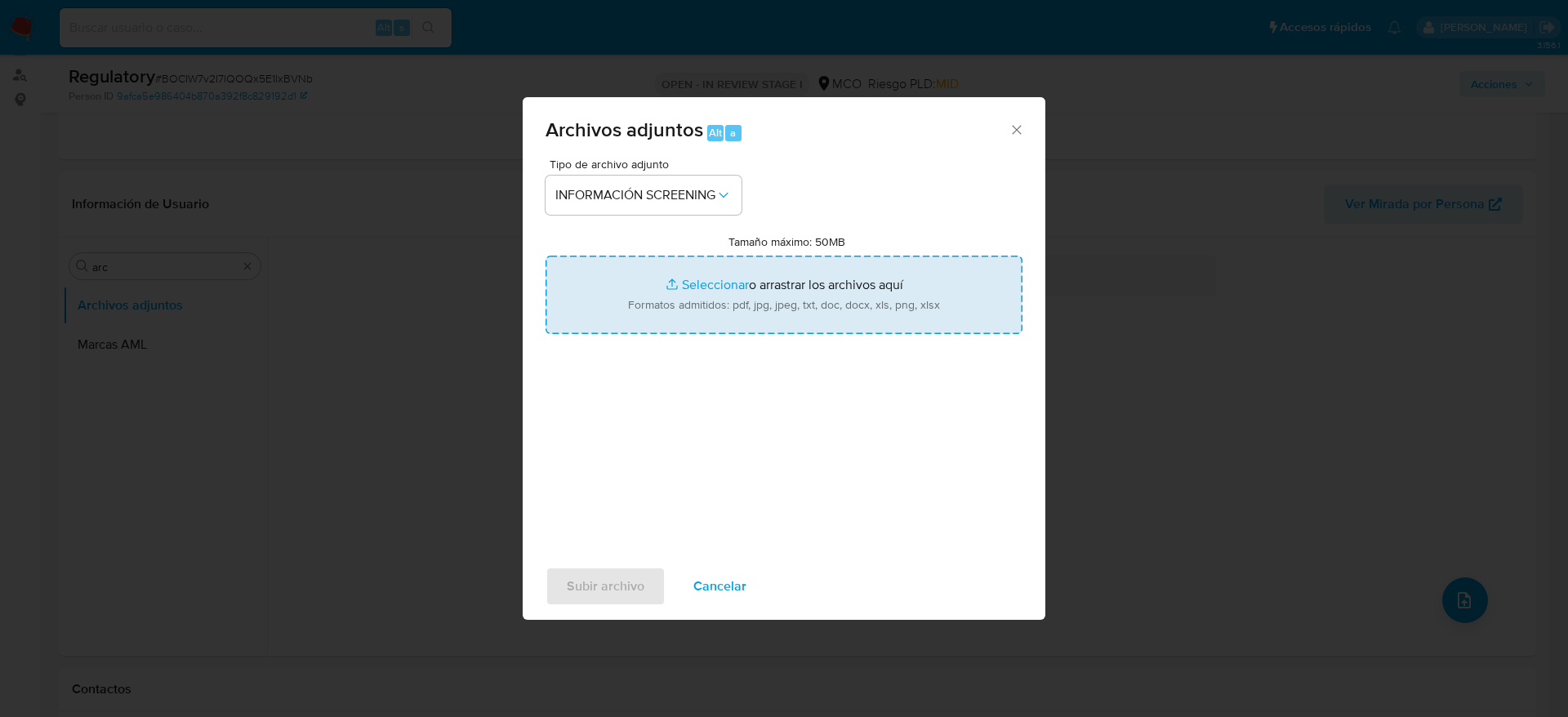
type input "C:\fakepath\CaseDossierReport_5jb6v45yygg81jywtveoe917u.pdf"
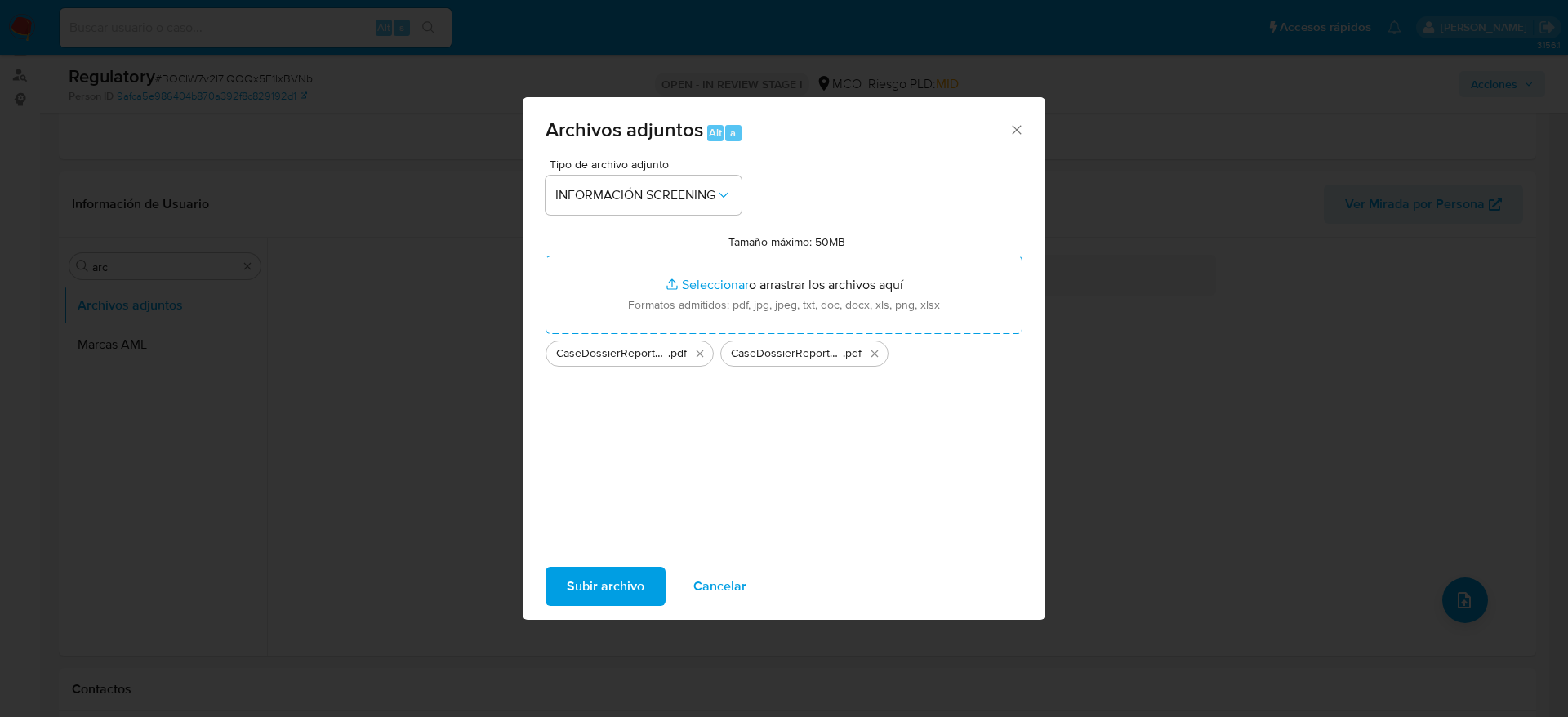
click at [596, 580] on span "Subir archivo" at bounding box center [605, 586] width 77 height 36
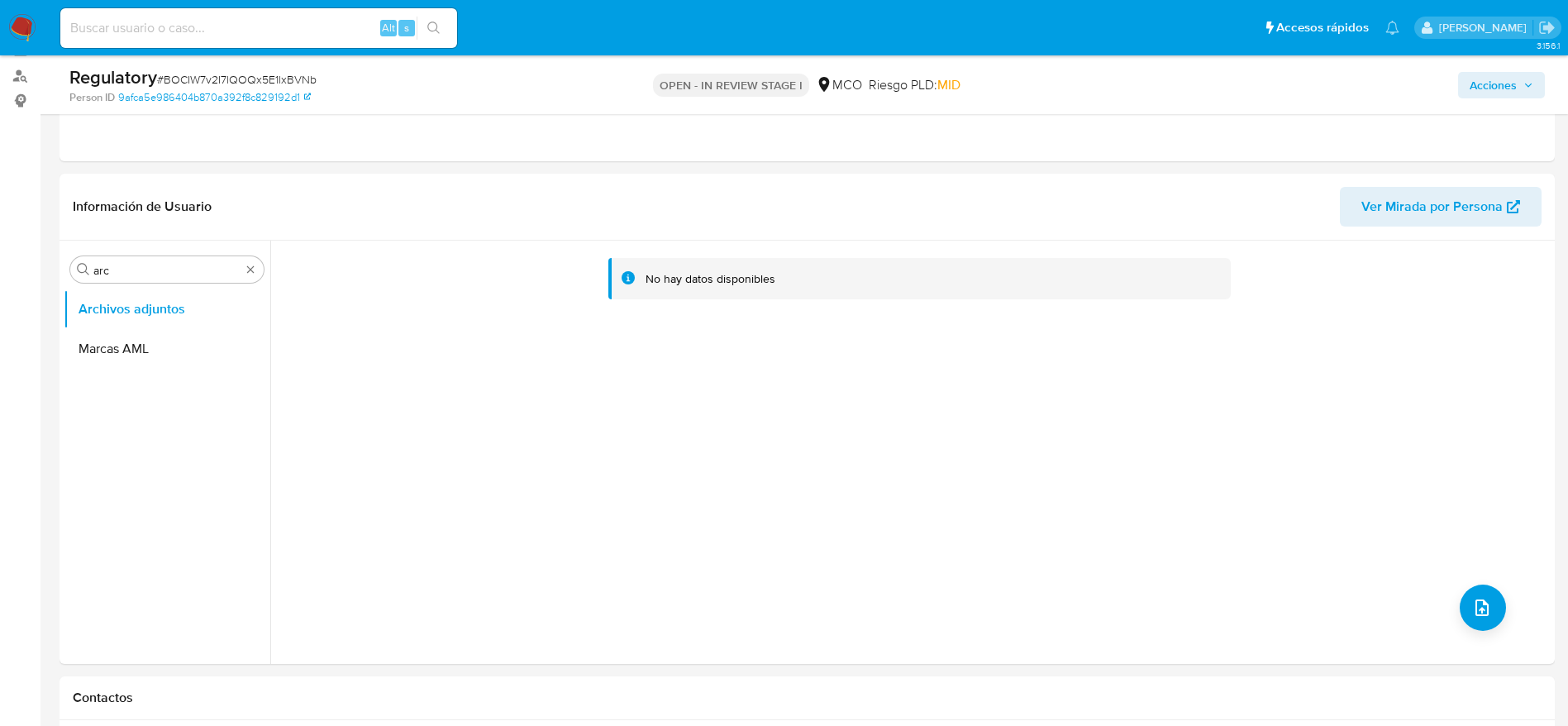
click at [1515, 92] on span "Acciones" at bounding box center [1493, 85] width 47 height 27
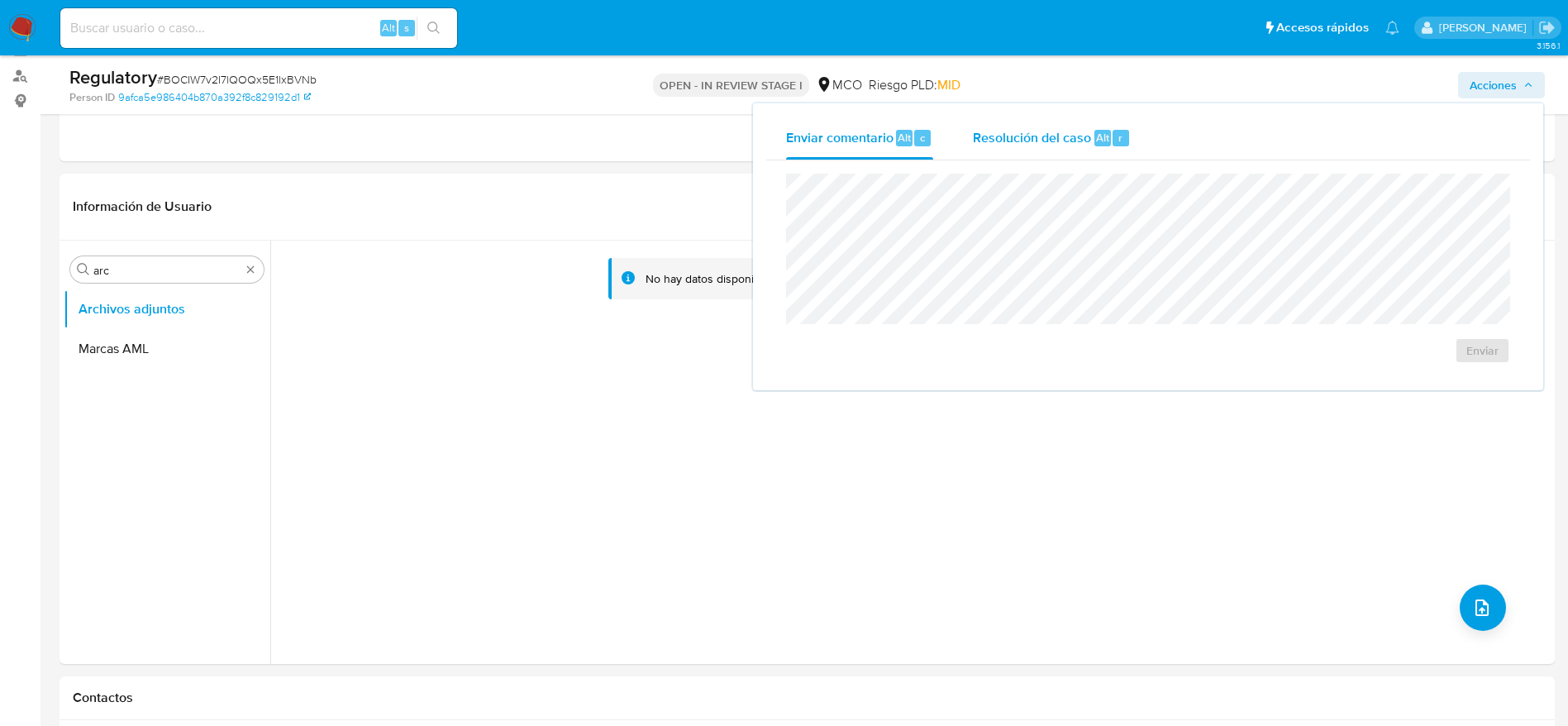
click at [1016, 147] on div "Resolución del caso Alt r" at bounding box center [1051, 138] width 158 height 43
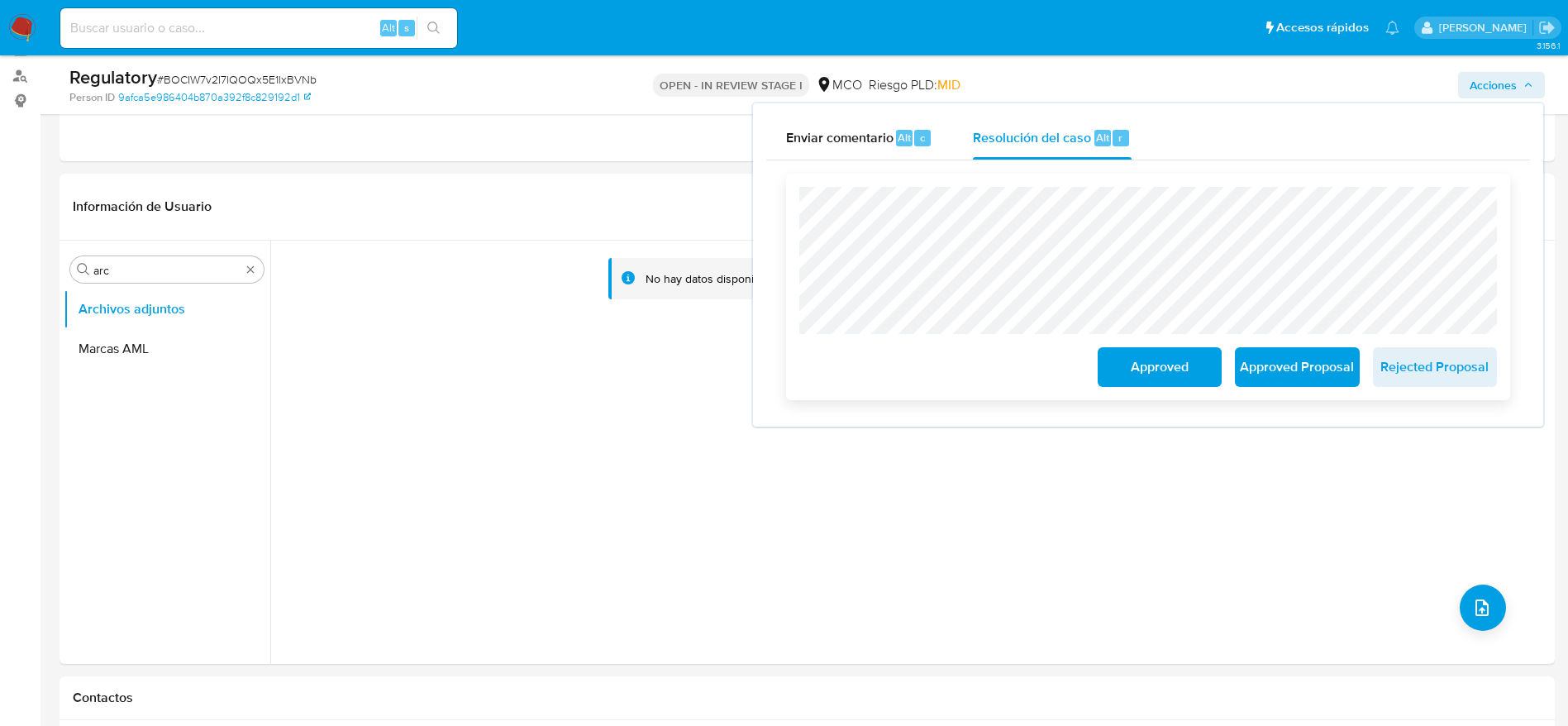
click at [1168, 365] on span "Approved" at bounding box center [1160, 367] width 81 height 36
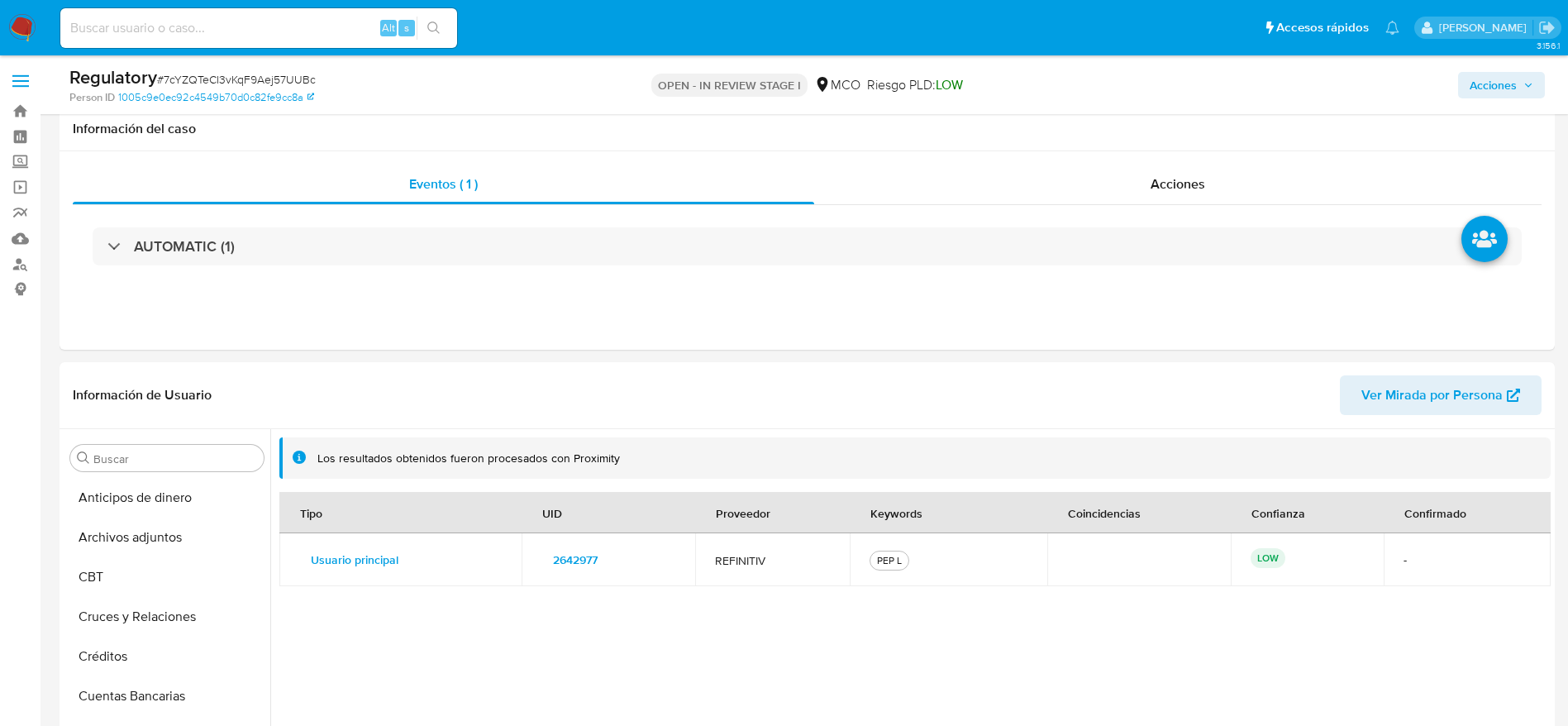
select select "10"
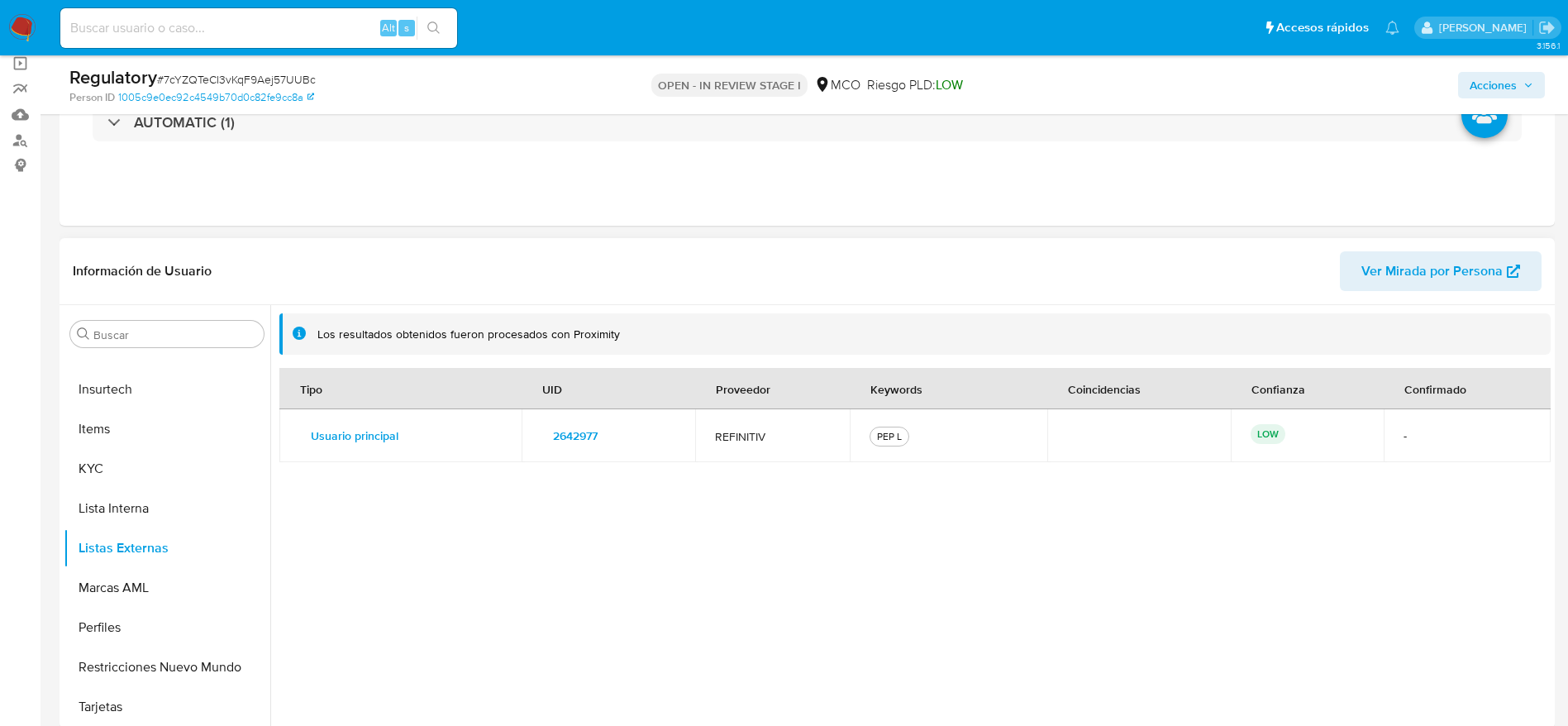
scroll to position [214, 0]
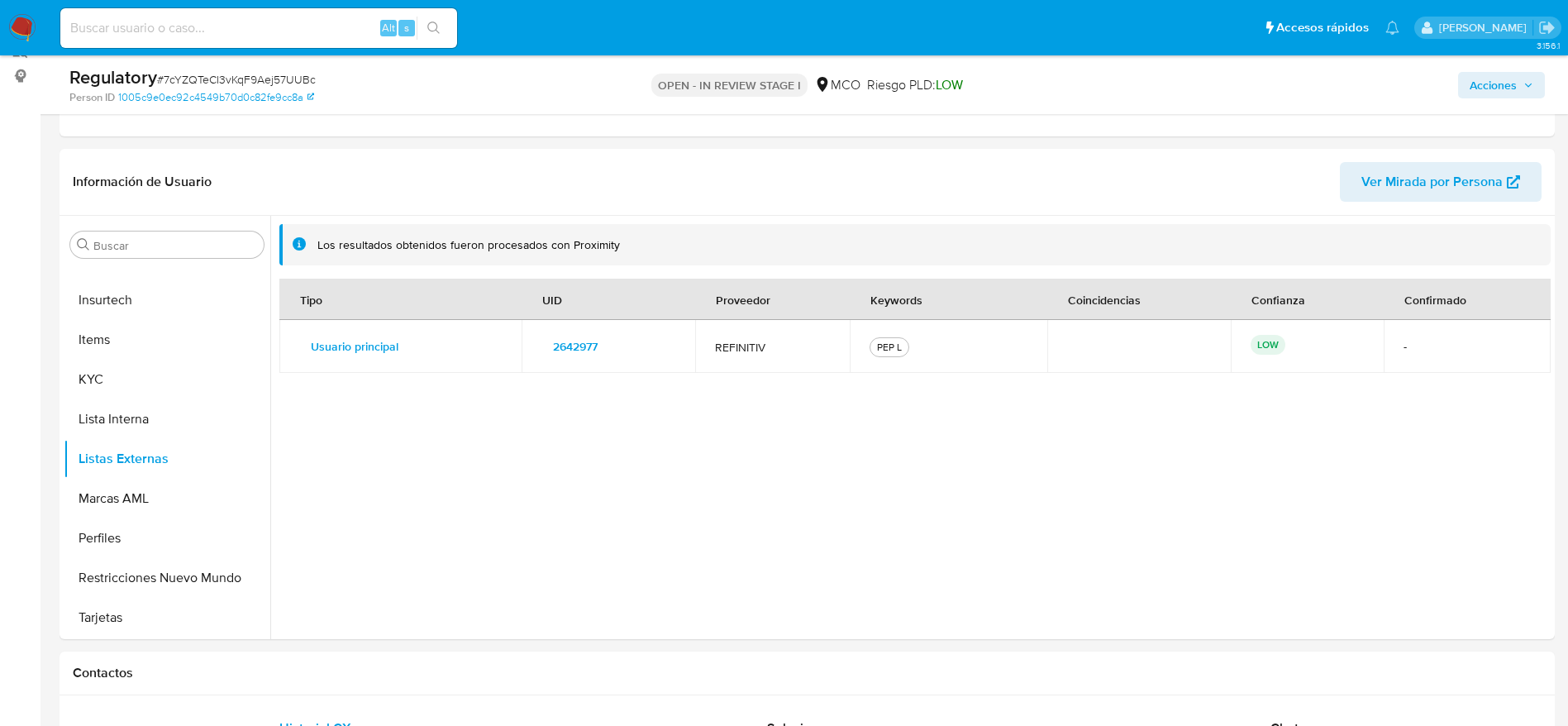
click at [227, 85] on span "# 7cYZQTeCI3vKqF9Aej57UUBc" at bounding box center [236, 79] width 158 height 16
copy span "7cYZQTeCI3vKqF9Aej57UUBc"
click at [227, 85] on span "# 7cYZQTeCI3vKqF9Aej57UUBc" at bounding box center [236, 79] width 158 height 16
click at [133, 386] on button "KYC" at bounding box center [160, 380] width 194 height 40
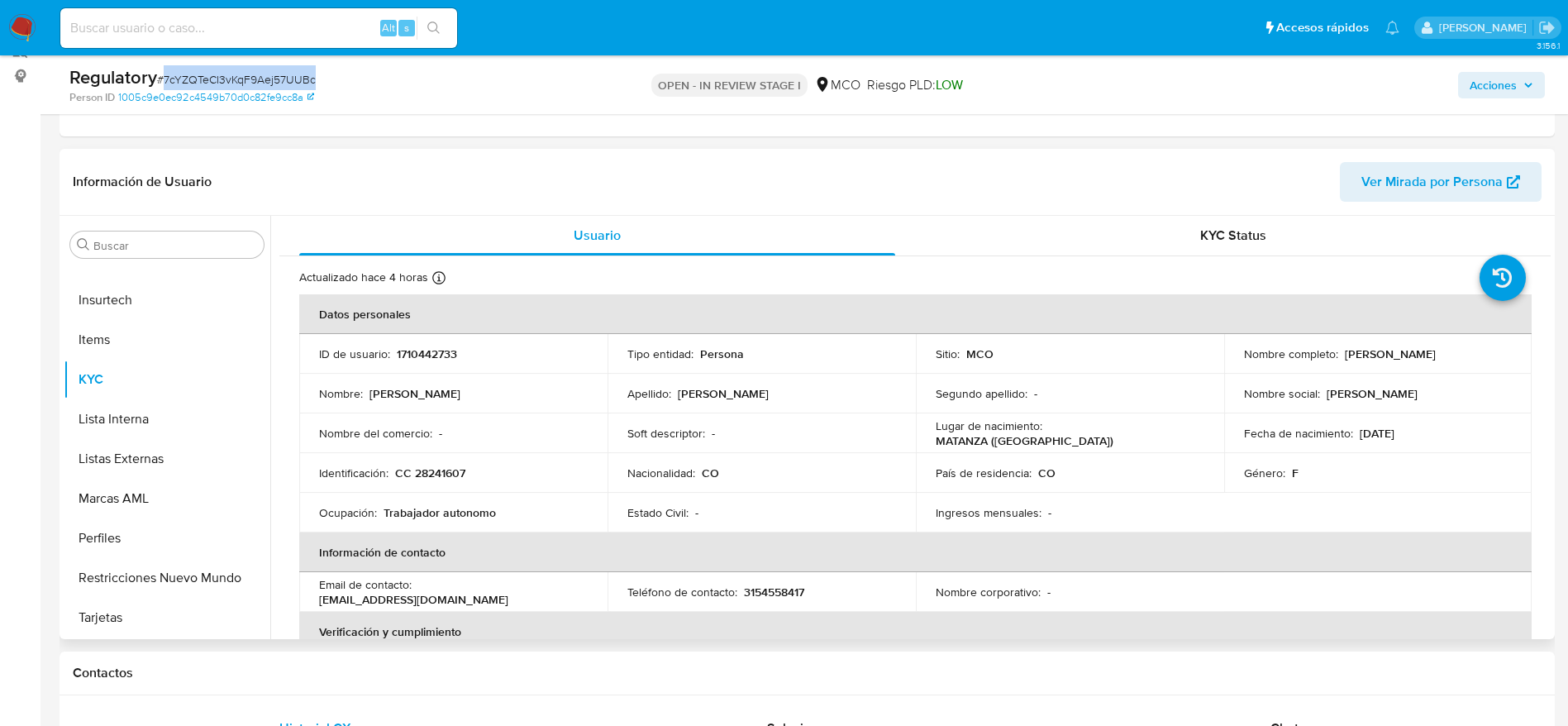
drag, startPoint x: 1340, startPoint y: 356, endPoint x: 1488, endPoint y: 355, distance: 148.0
click at [1488, 355] on div "Nombre completo : Zoraida Espinosa Bautista" at bounding box center [1379, 353] width 269 height 15
copy p "Zoraida Espinosa Bautista"
click at [414, 469] on p "CC 28241607" at bounding box center [431, 473] width 71 height 15
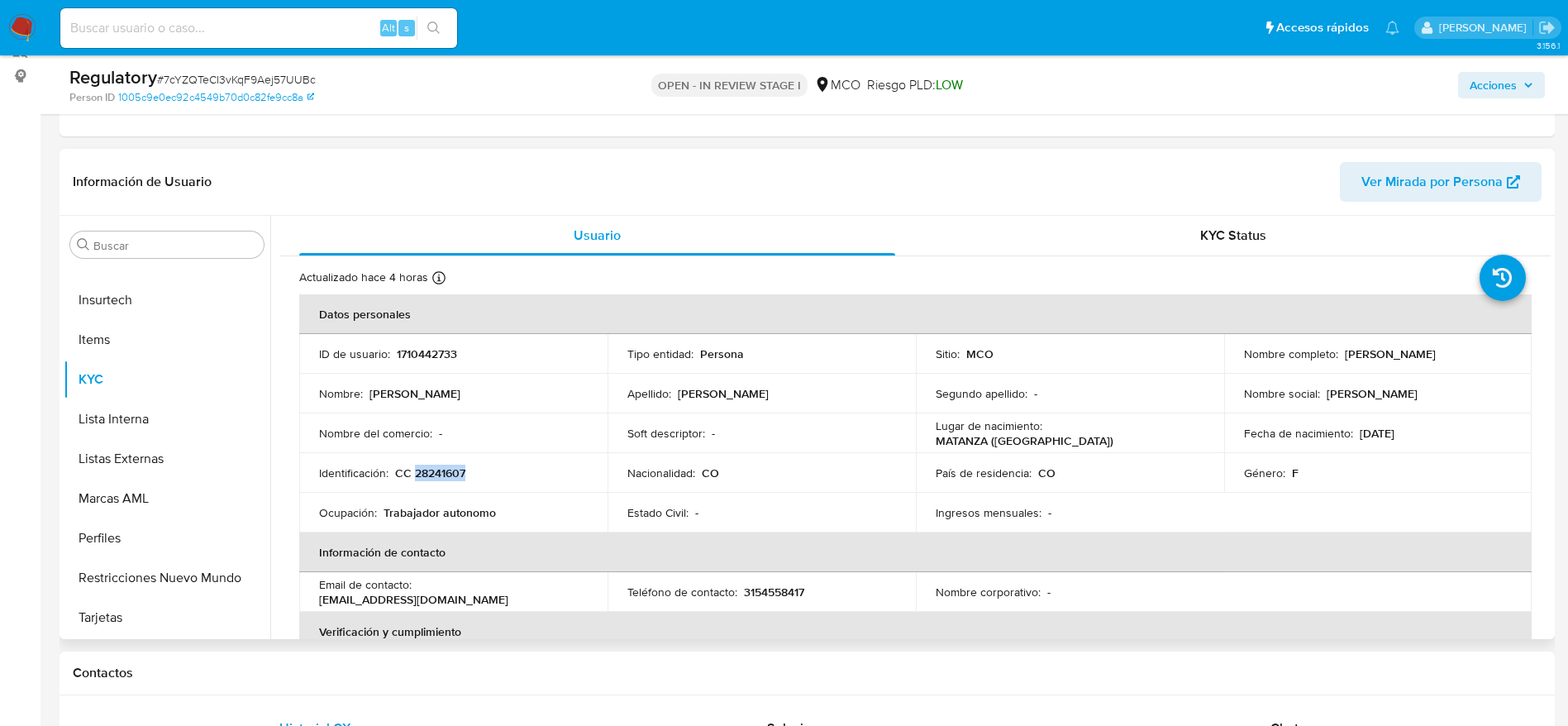
copy p "28241607"
drag, startPoint x: 1486, startPoint y: 356, endPoint x: 1342, endPoint y: 357, distance: 144.0
click at [1342, 357] on div "Nombre completo : Zoraida Espinosa Bautista" at bounding box center [1379, 353] width 269 height 15
copy p "Zoraida Espinosa Bautista"
click at [439, 468] on p "CC 28241607" at bounding box center [431, 473] width 71 height 15
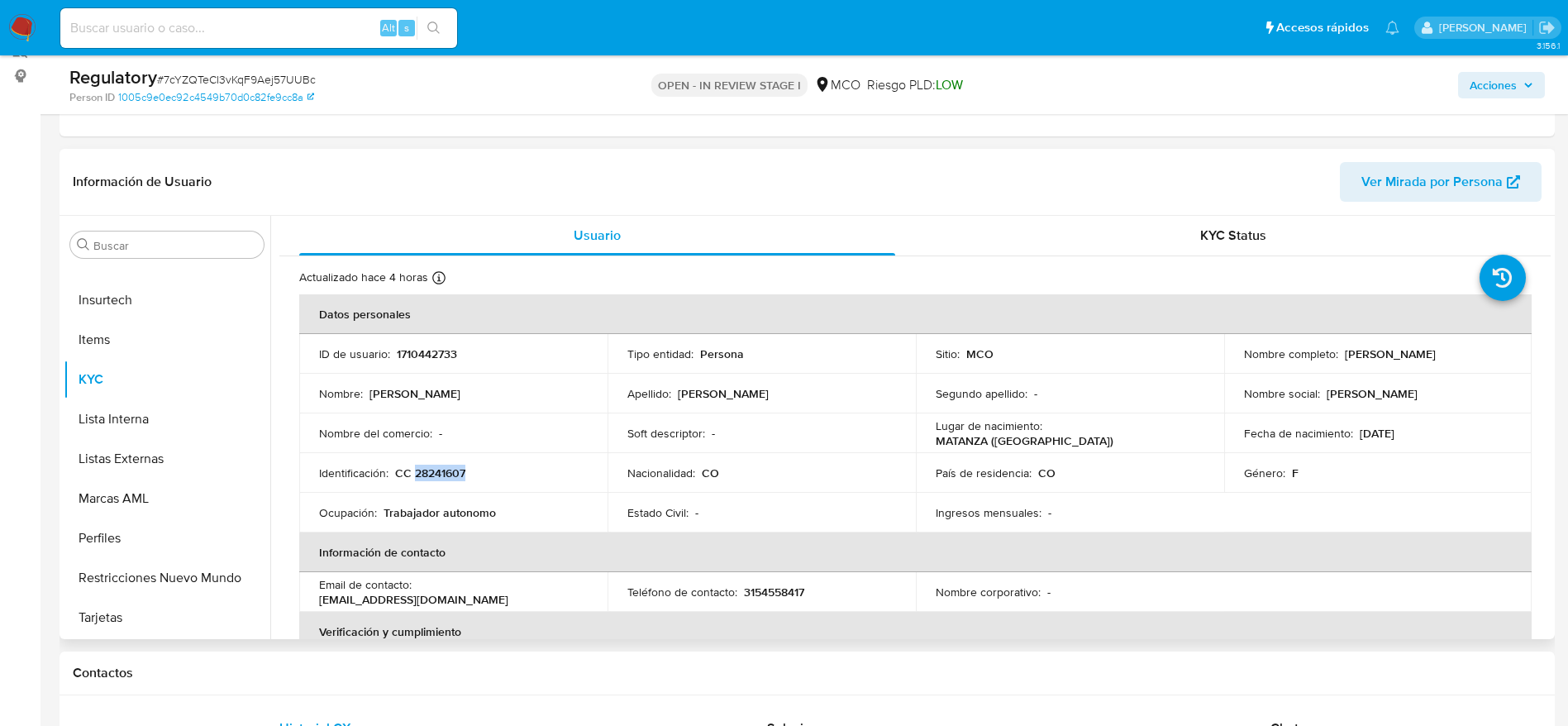
click at [439, 468] on p "CC 28241607" at bounding box center [431, 473] width 71 height 15
copy p "28241607"
click at [174, 455] on button "Listas Externas" at bounding box center [160, 459] width 194 height 40
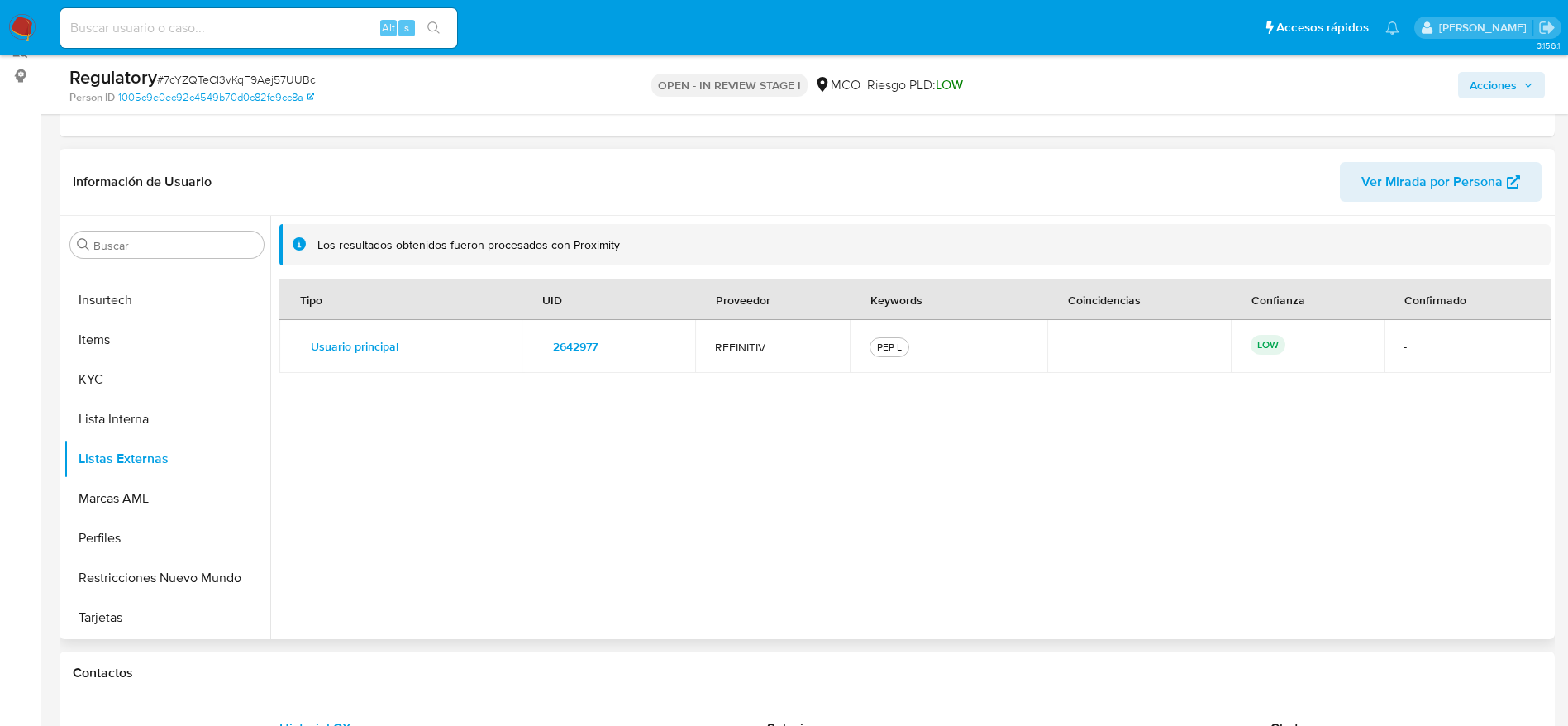
click at [575, 347] on span "2642977" at bounding box center [575, 346] width 45 height 23
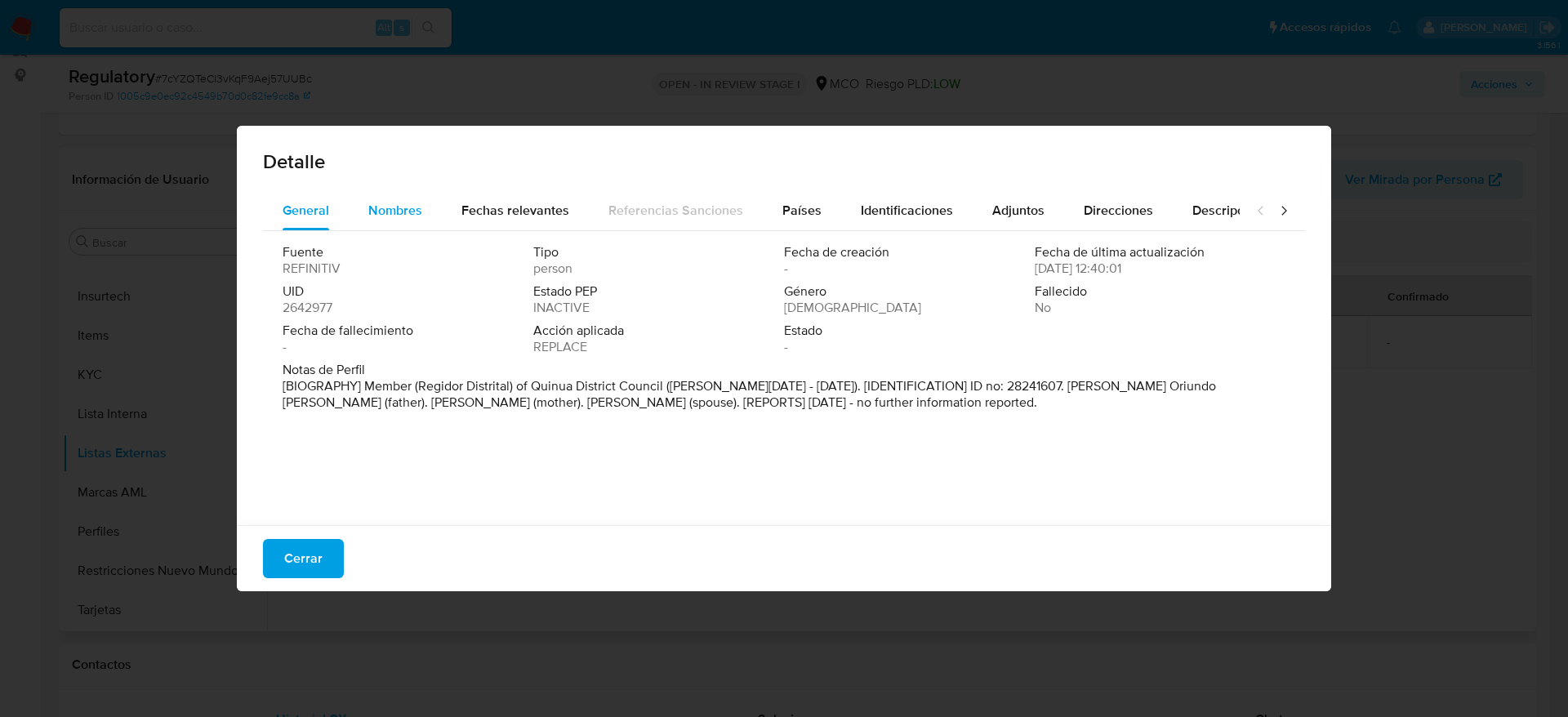
click at [401, 202] on span "Nombres" at bounding box center [395, 210] width 54 height 19
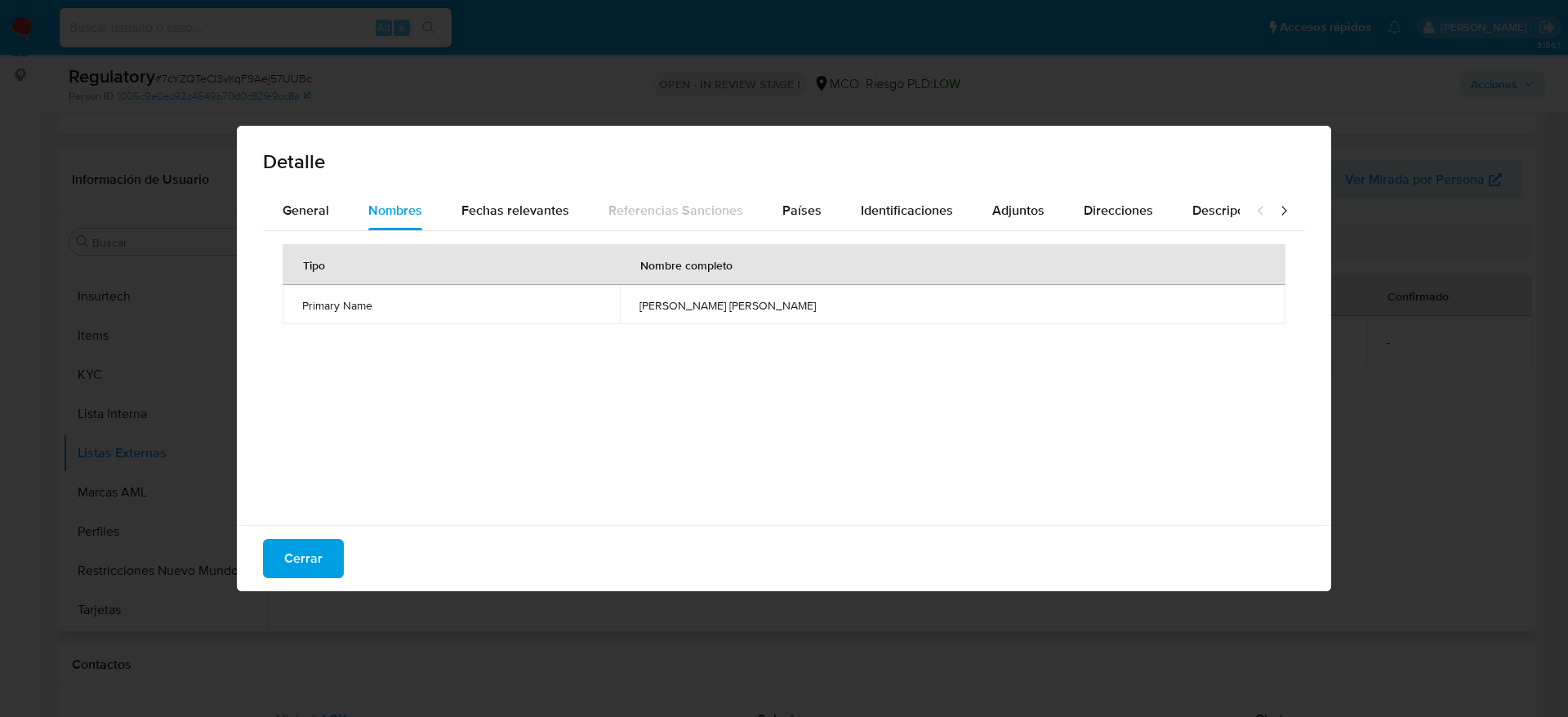
click at [784, 314] on td "victor oriundo ccorahua" at bounding box center [952, 304] width 666 height 39
click at [334, 556] on button "Cerrar" at bounding box center [303, 559] width 81 height 39
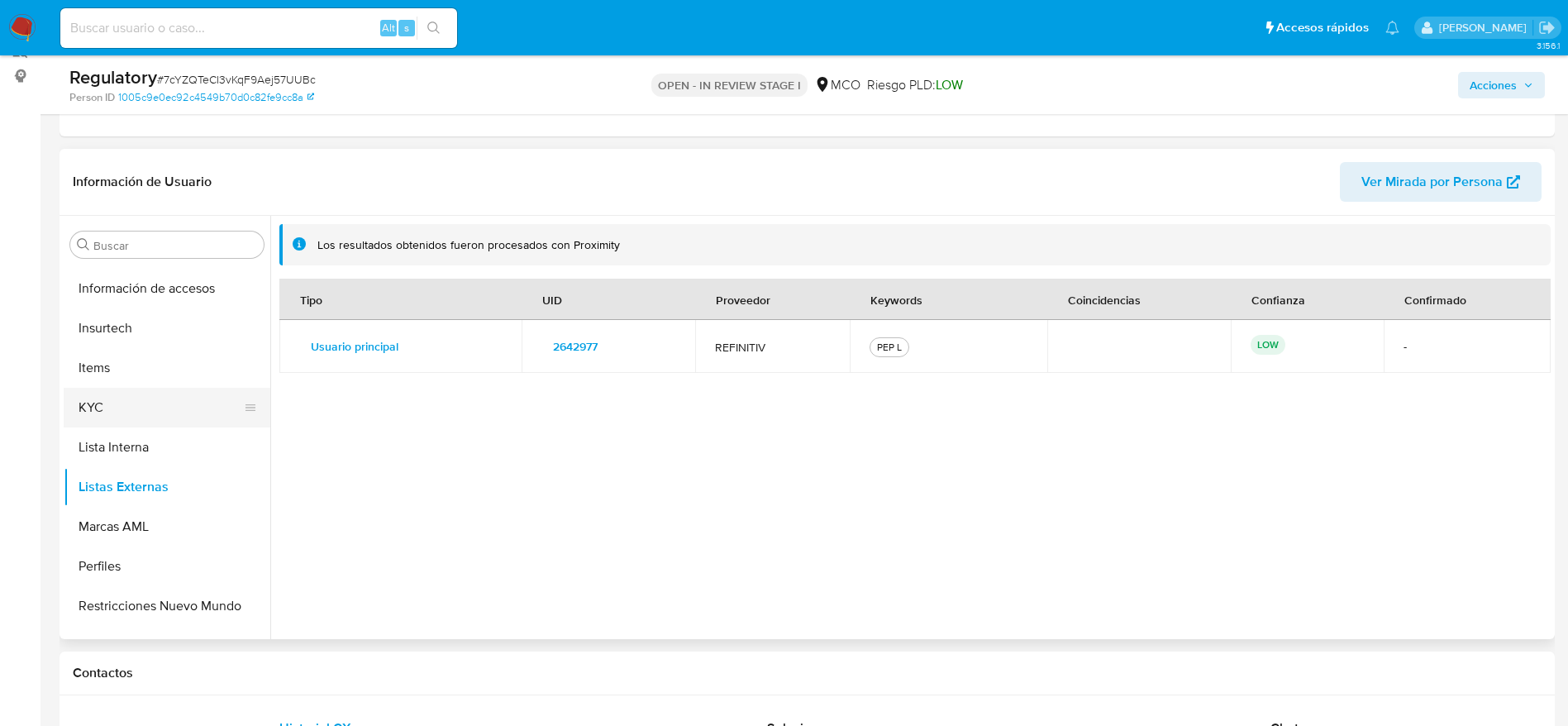
scroll to position [669, 0]
click at [140, 237] on div "Buscar" at bounding box center [167, 245] width 194 height 27
click at [143, 245] on input "Buscar" at bounding box center [176, 245] width 164 height 15
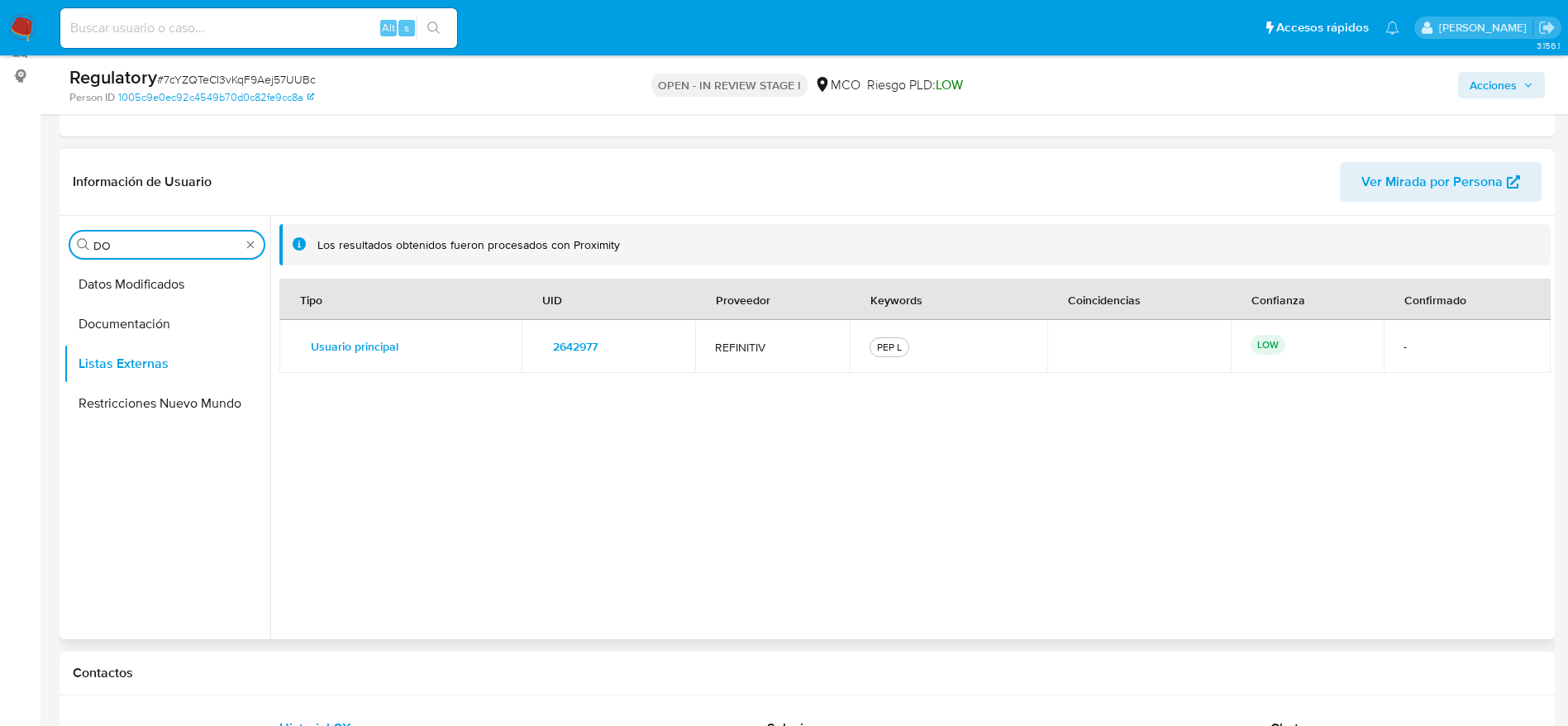
scroll to position [0, 0]
type input "DOC"
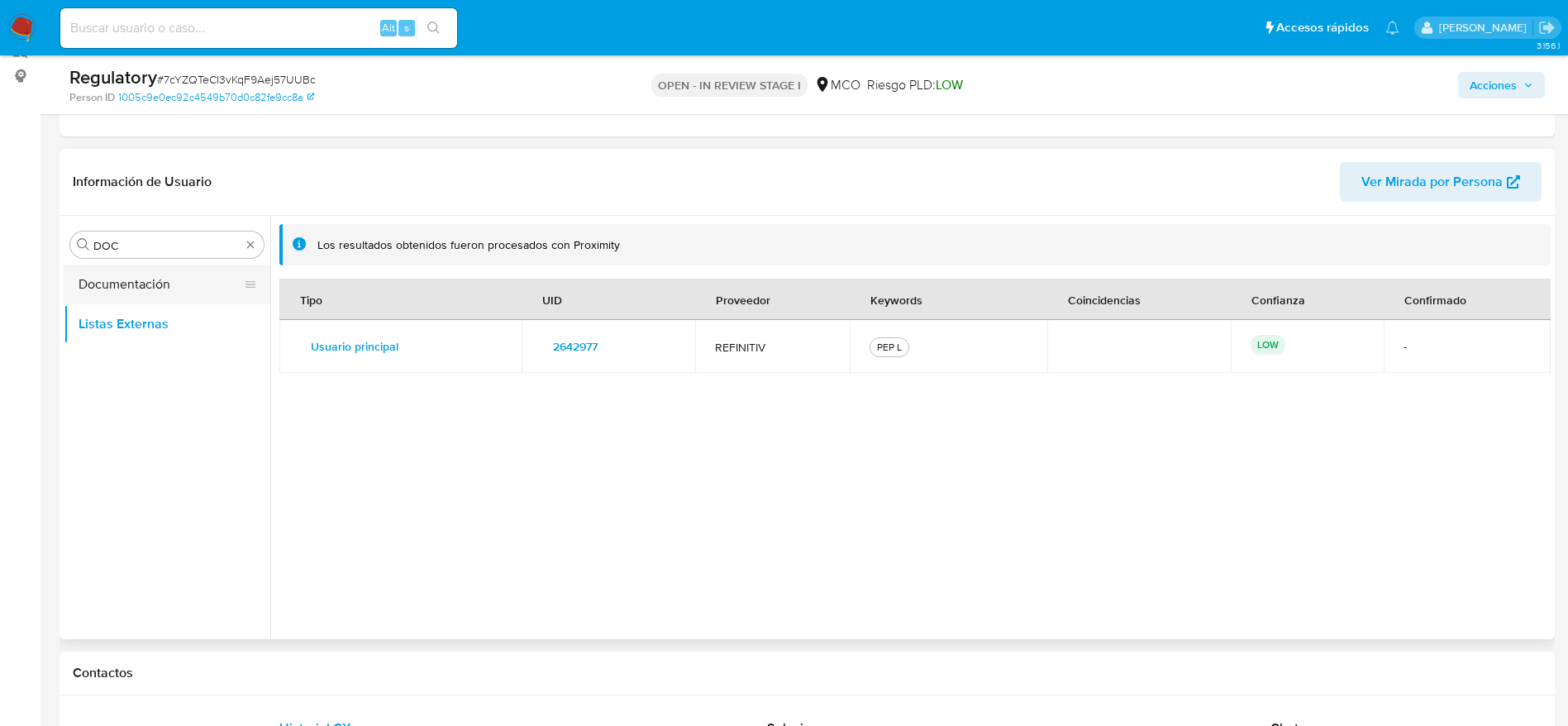
click at [153, 279] on button "Documentación" at bounding box center [160, 284] width 194 height 40
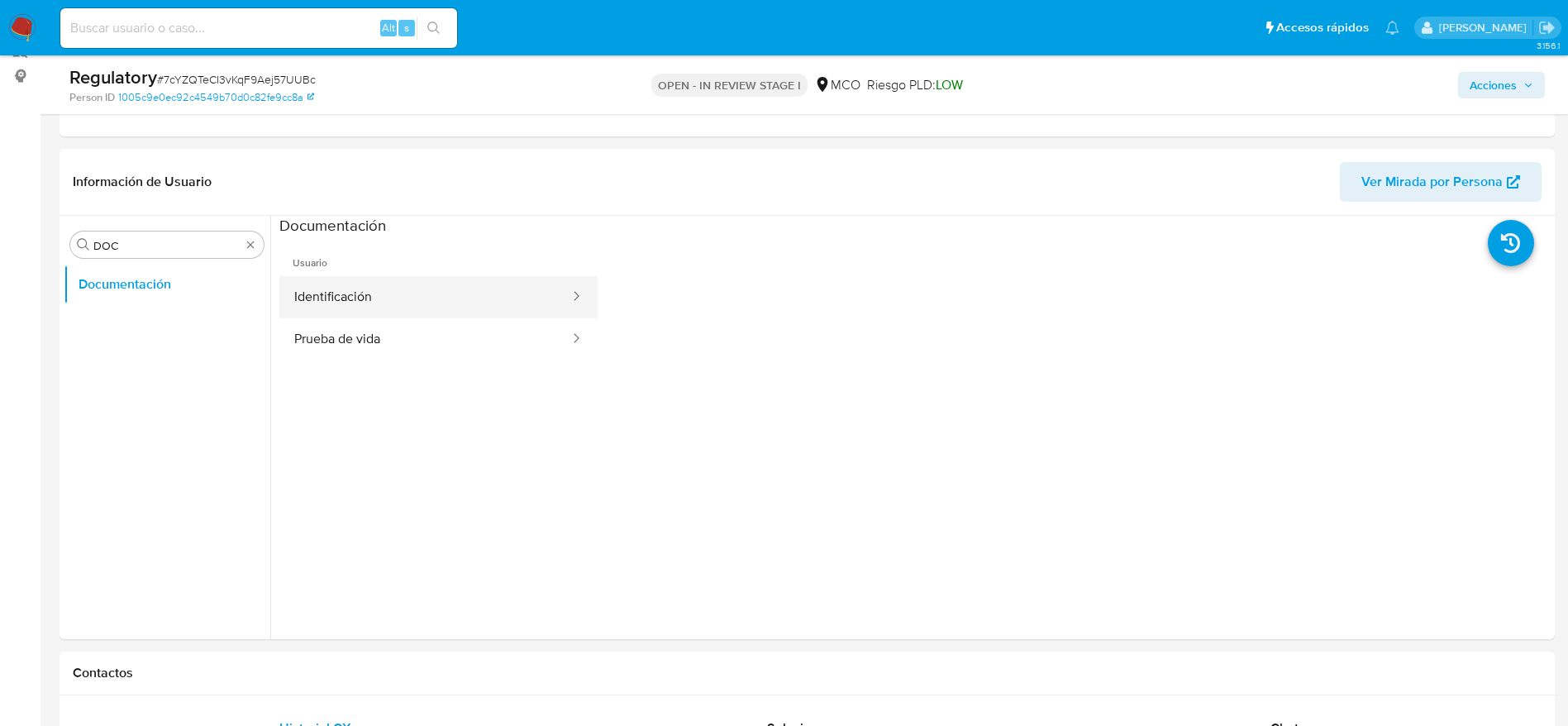
click at [322, 313] on button "Identificación" at bounding box center [425, 297] width 292 height 42
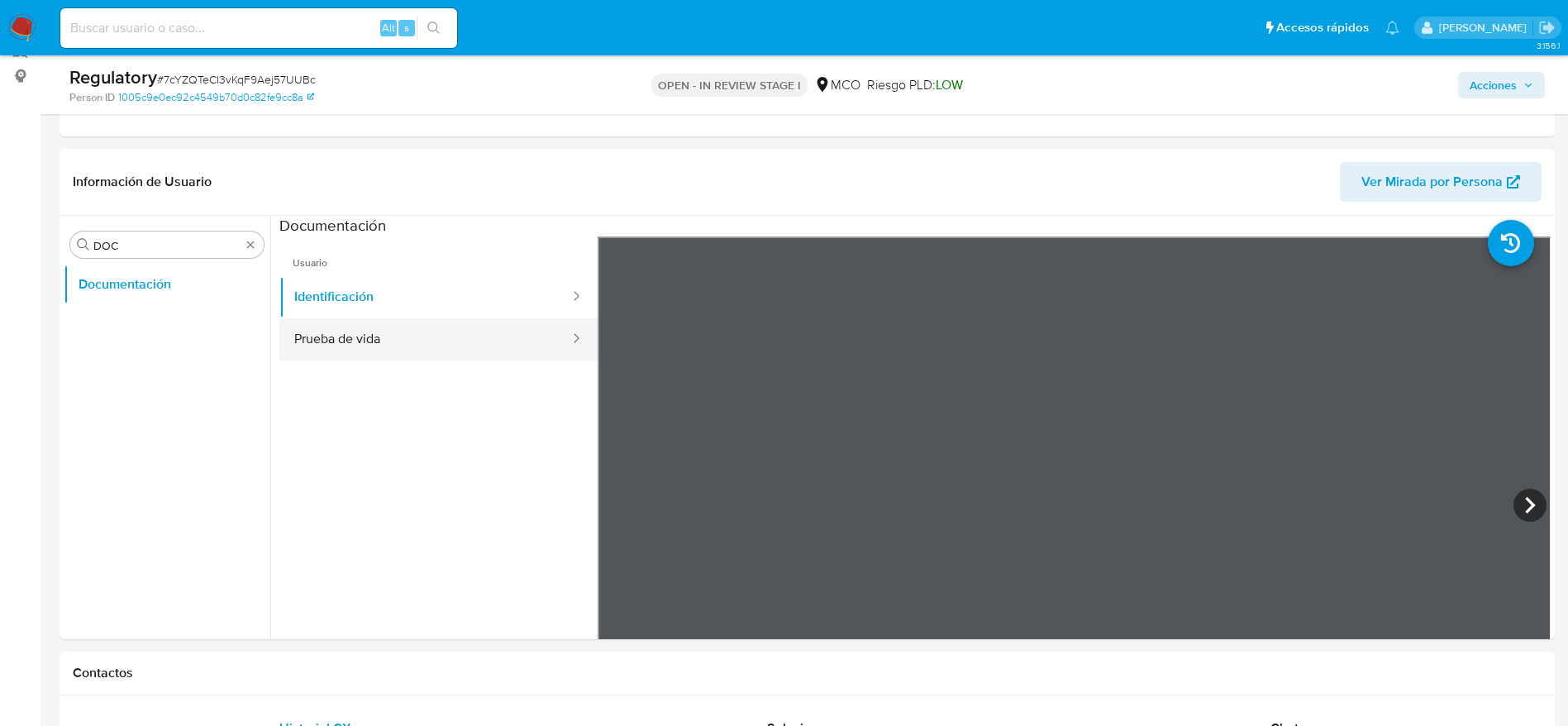
click at [288, 333] on button "Prueba de vida" at bounding box center [425, 339] width 292 height 42
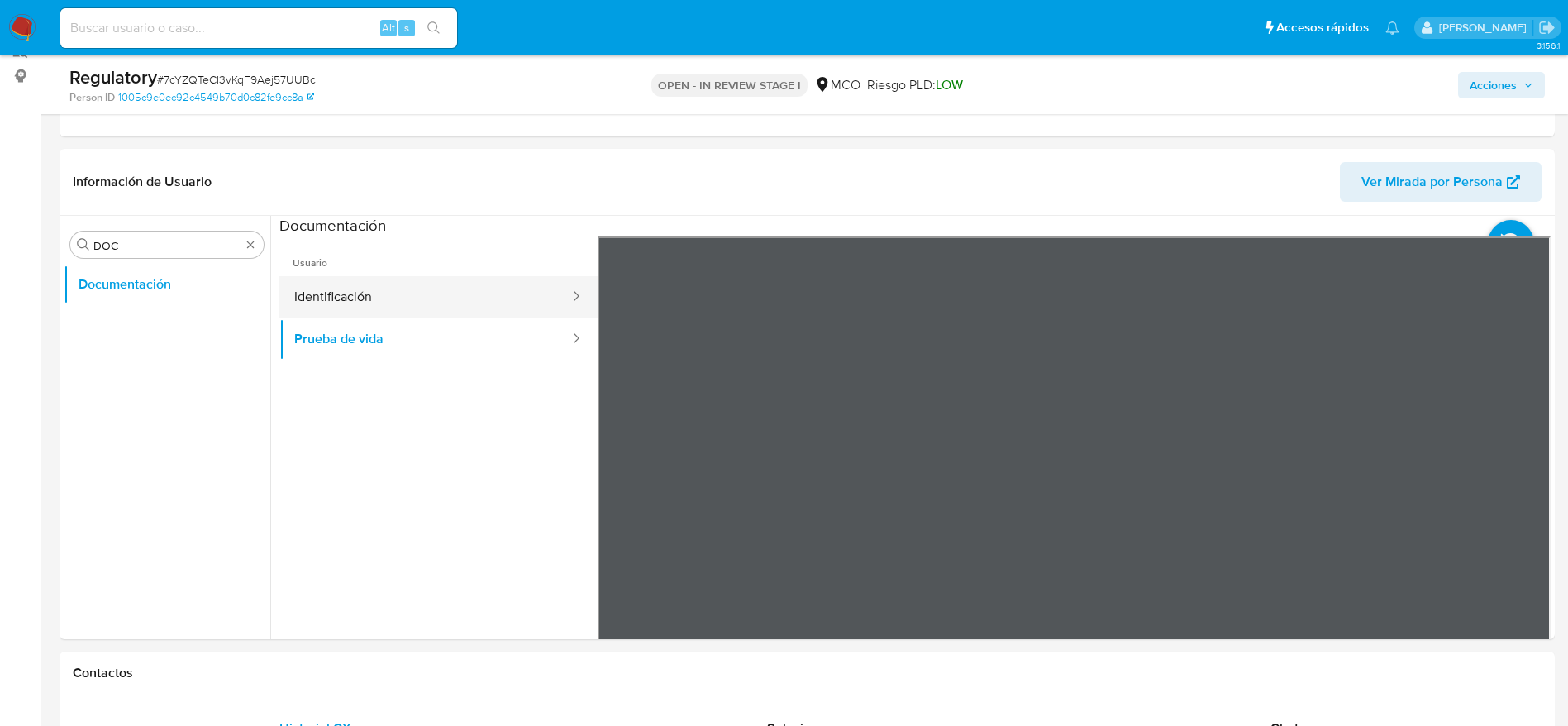
click at [403, 302] on button "Identificación" at bounding box center [425, 297] width 292 height 42
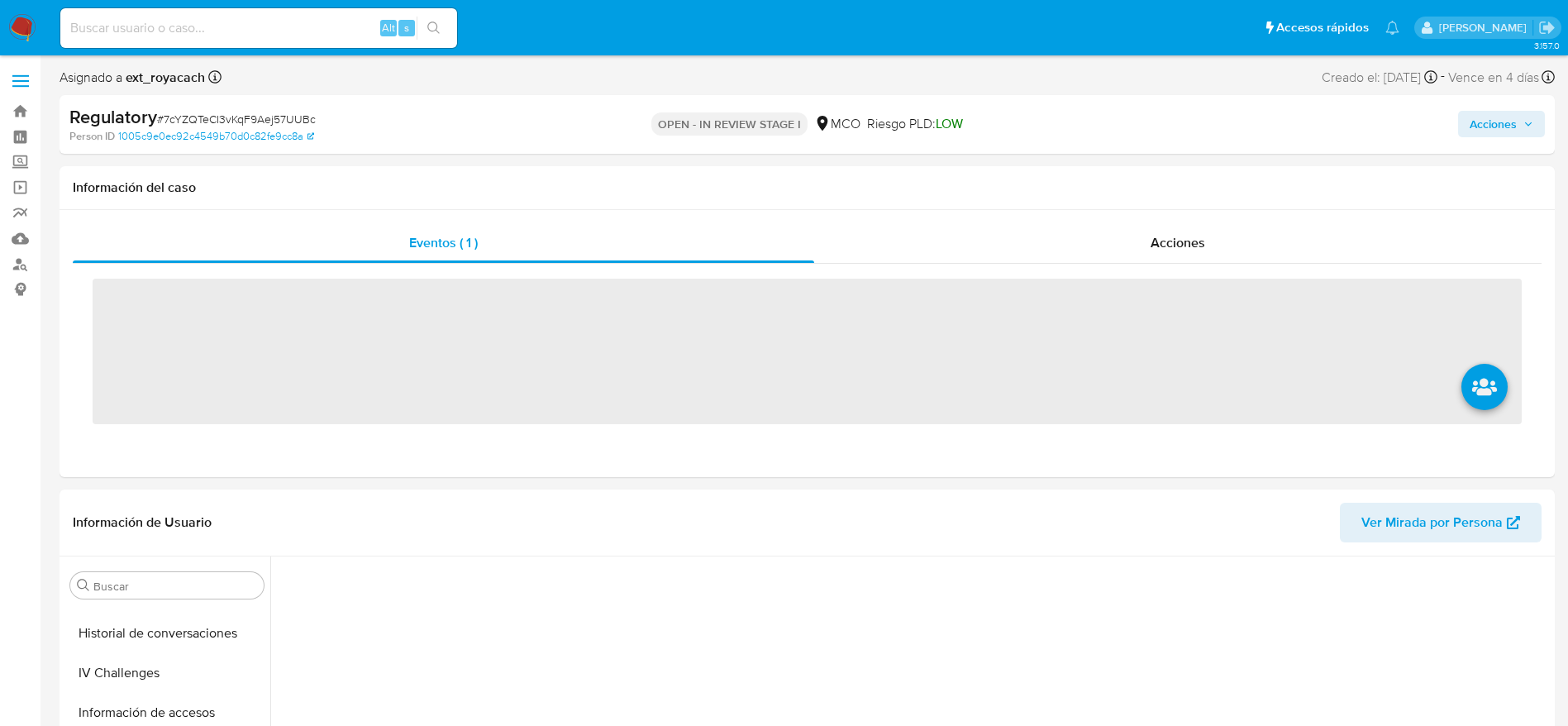
scroll to position [698, 0]
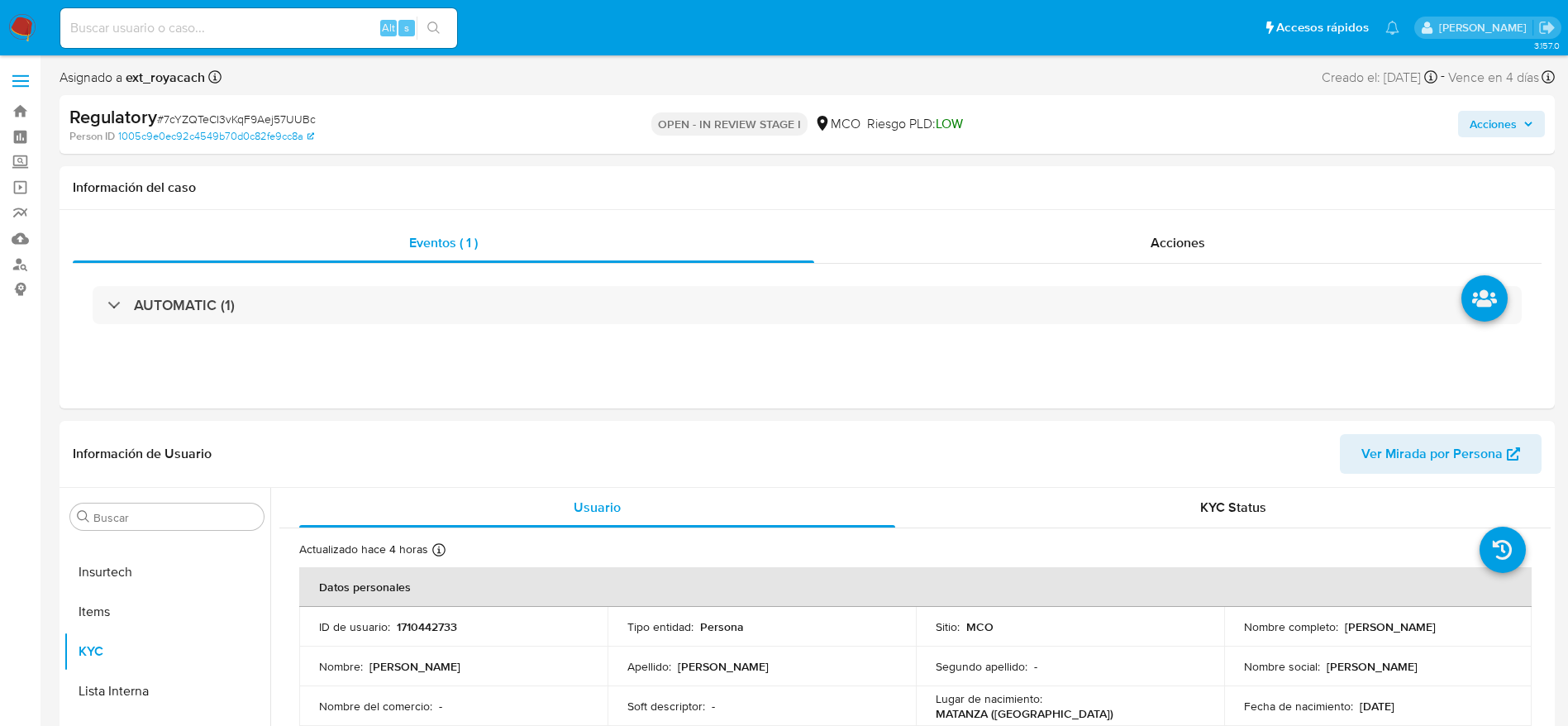
select select "10"
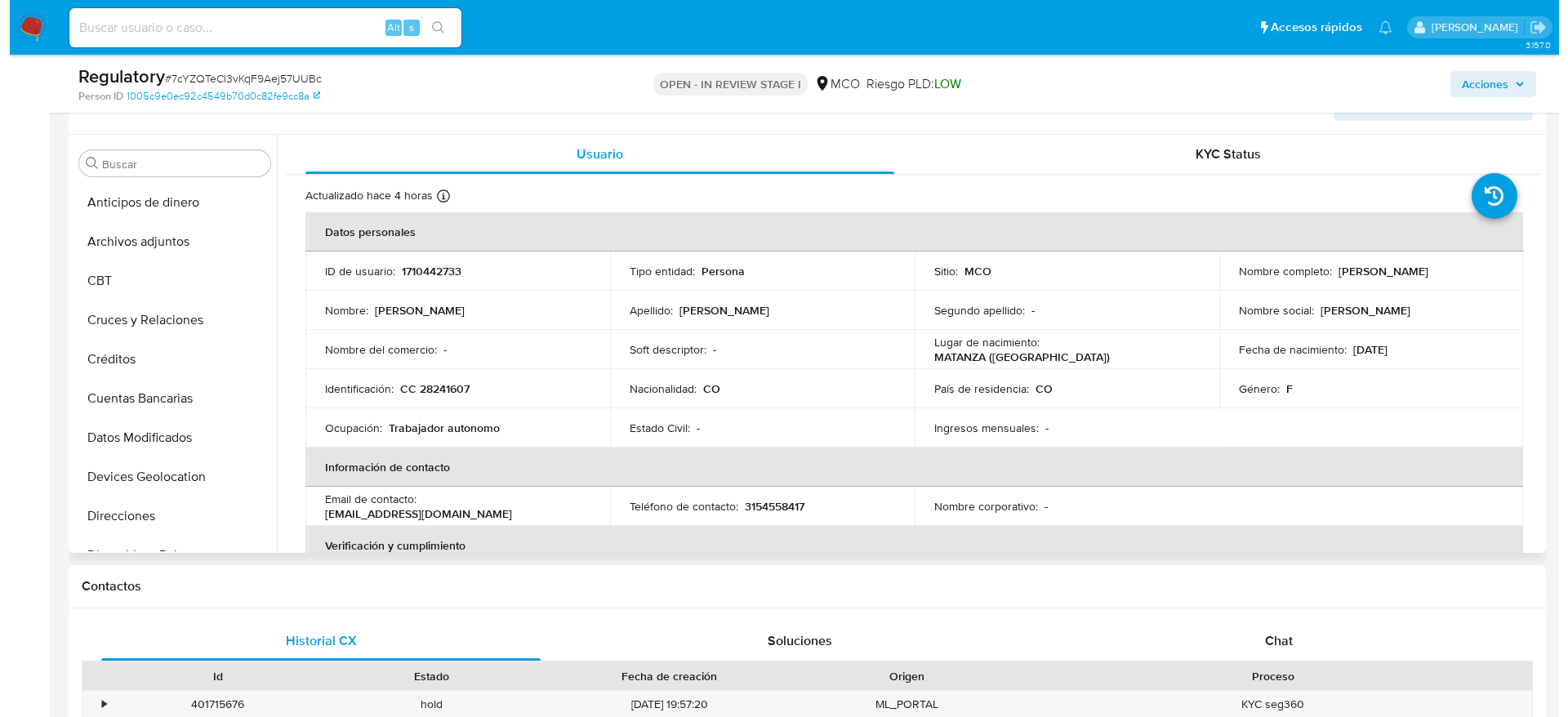
scroll to position [282, 0]
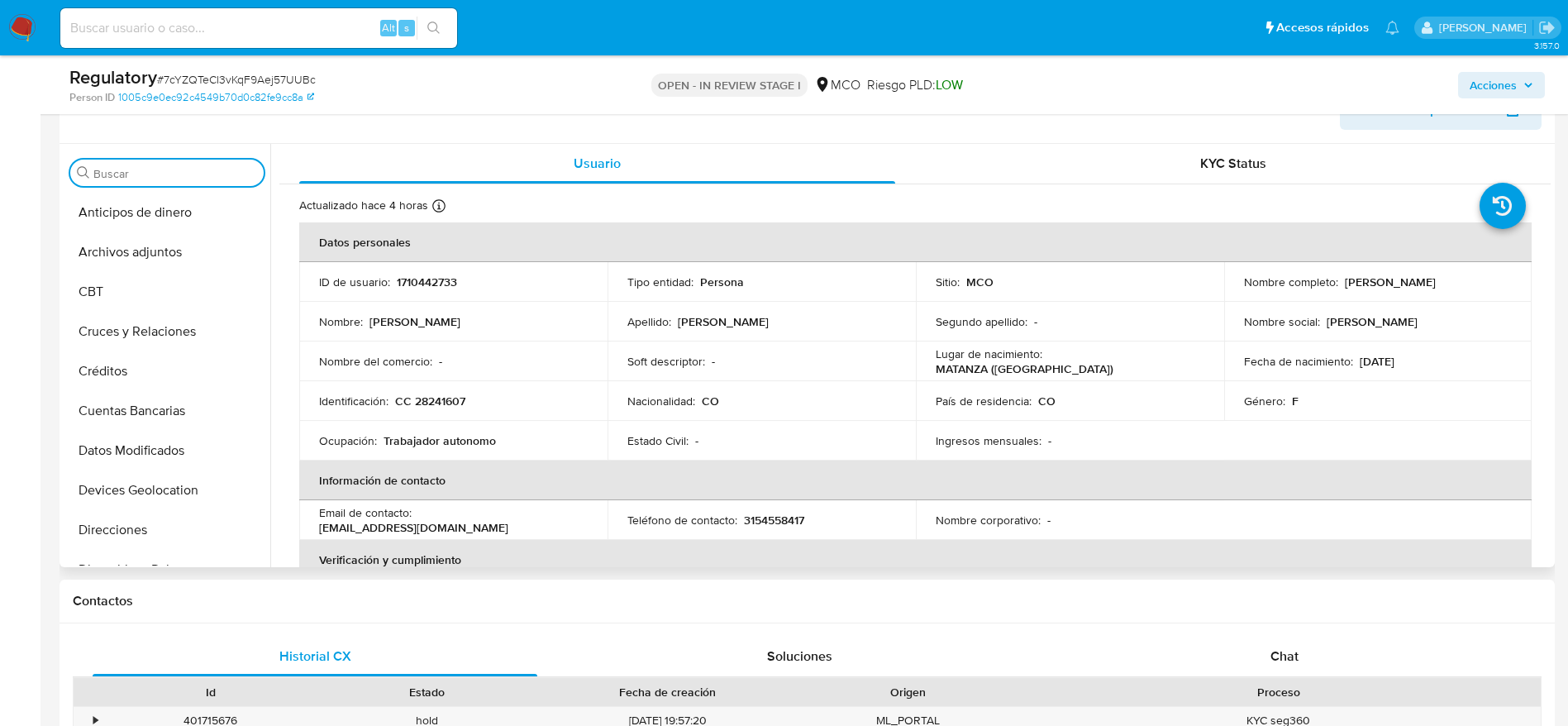
click at [139, 173] on input "Buscar" at bounding box center [176, 173] width 164 height 15
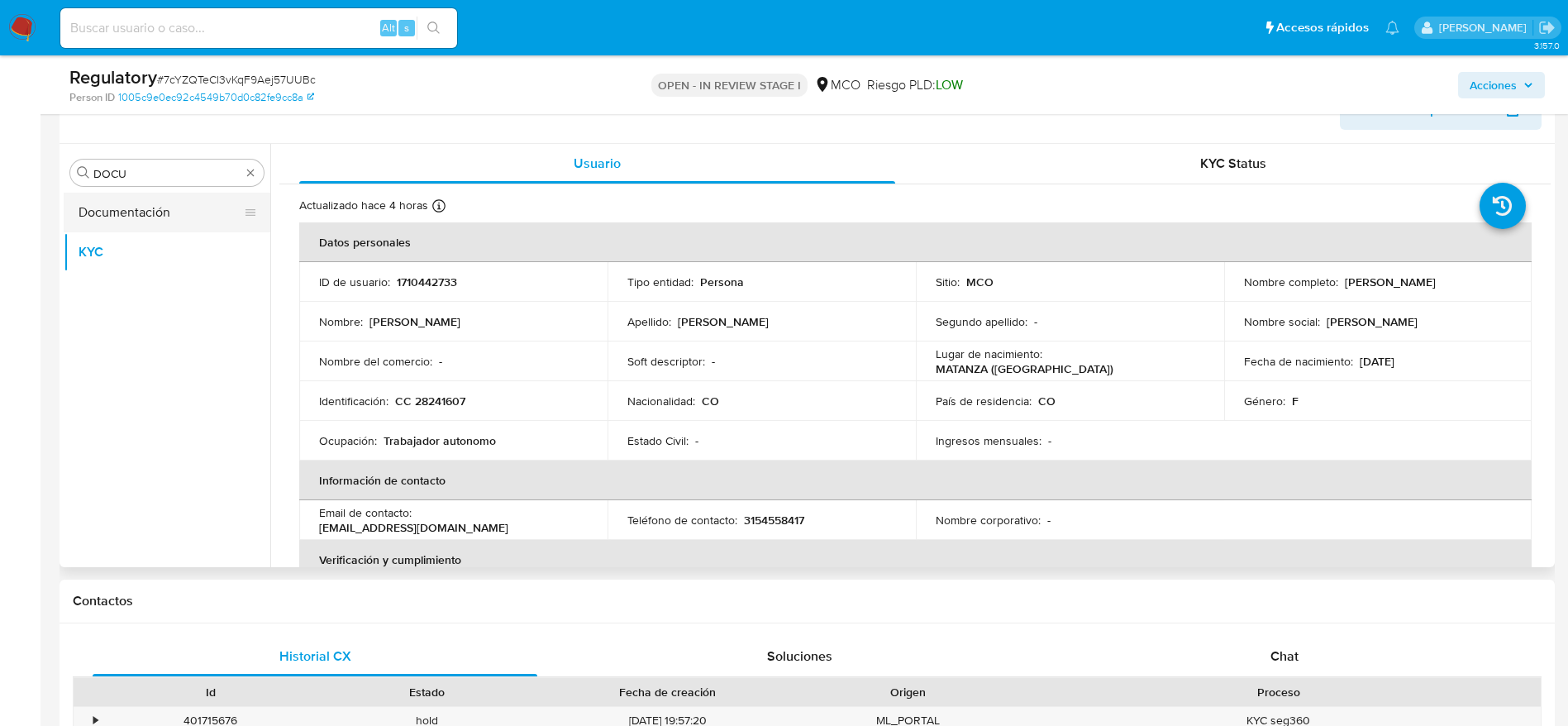
click at [145, 219] on button "Documentación" at bounding box center [160, 213] width 194 height 40
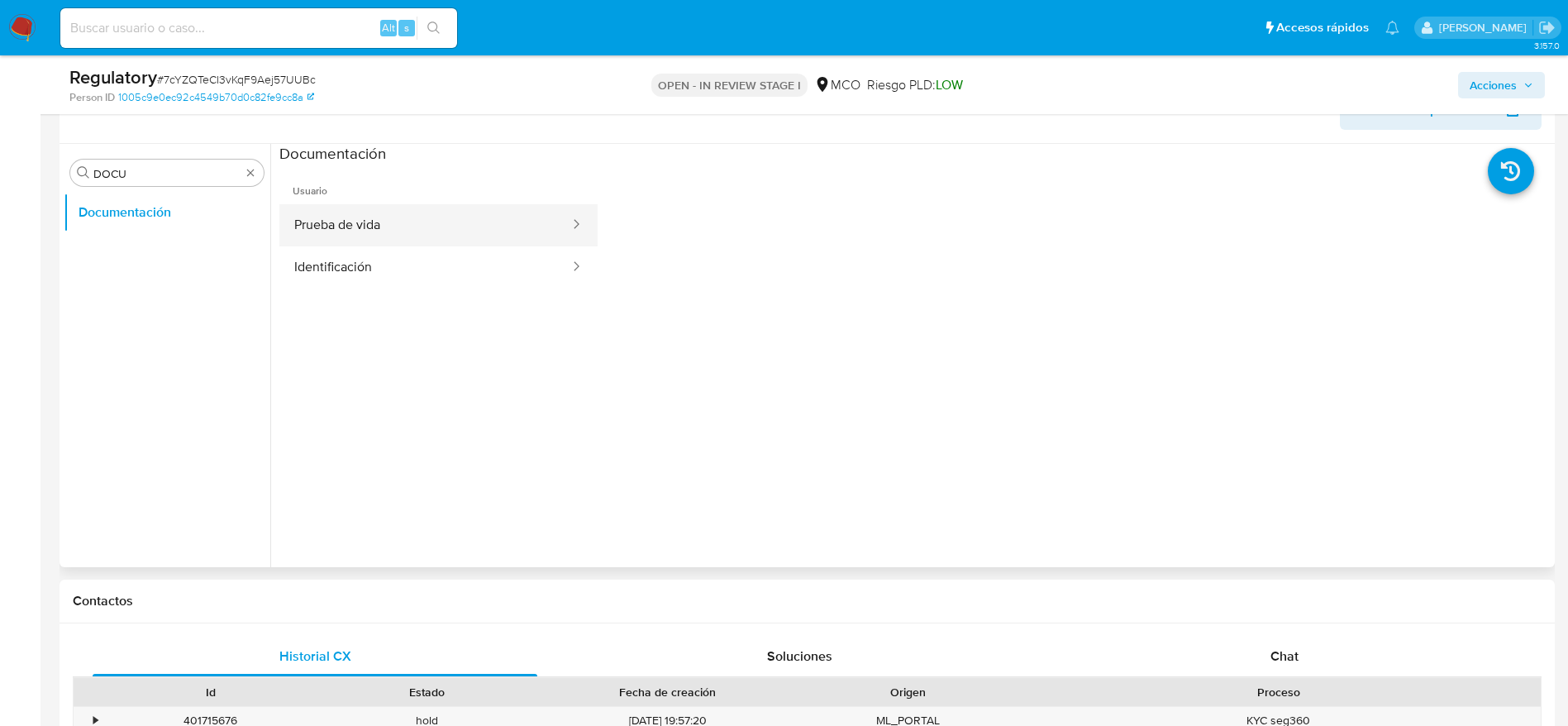
click at [414, 237] on button "Prueba de vida" at bounding box center [425, 225] width 292 height 42
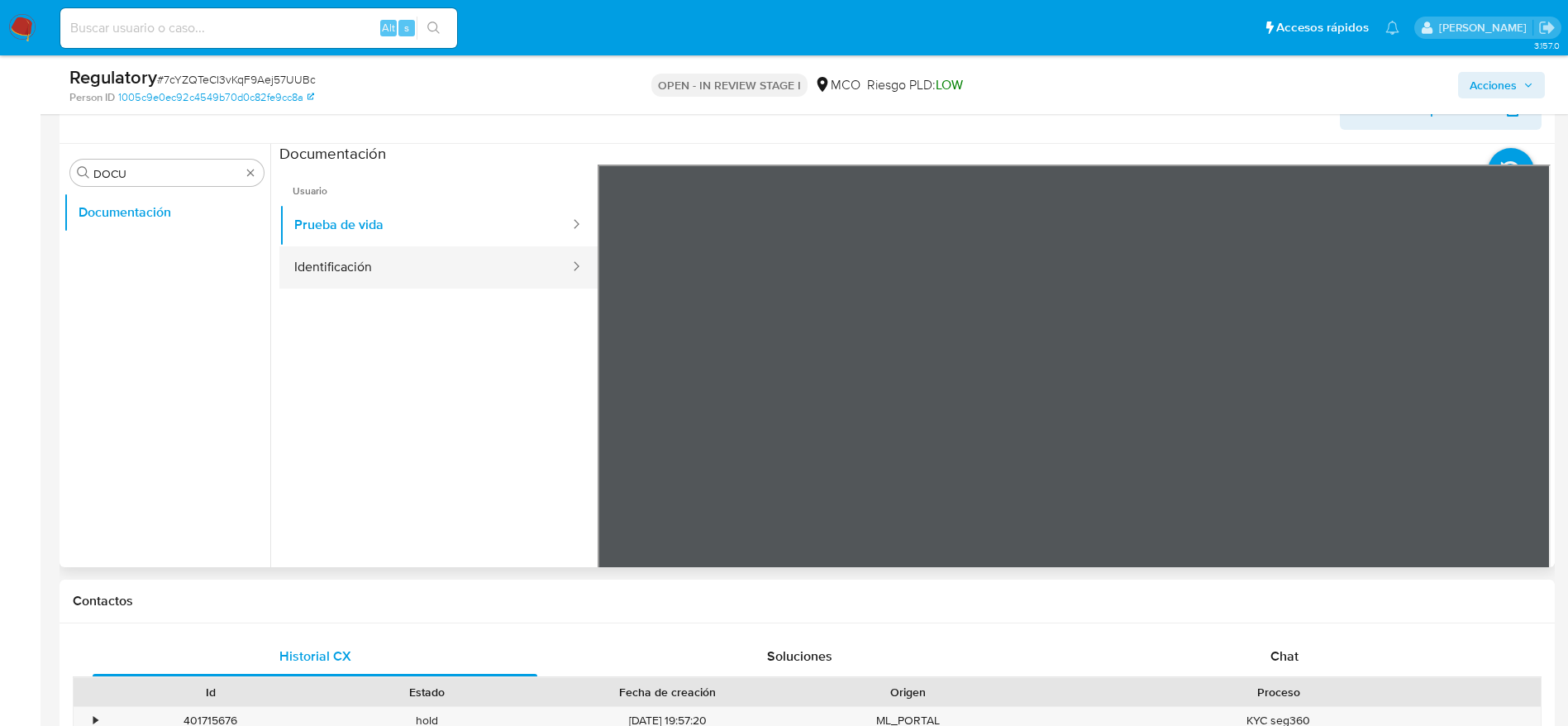
click at [479, 260] on button "Identificación" at bounding box center [425, 267] width 292 height 42
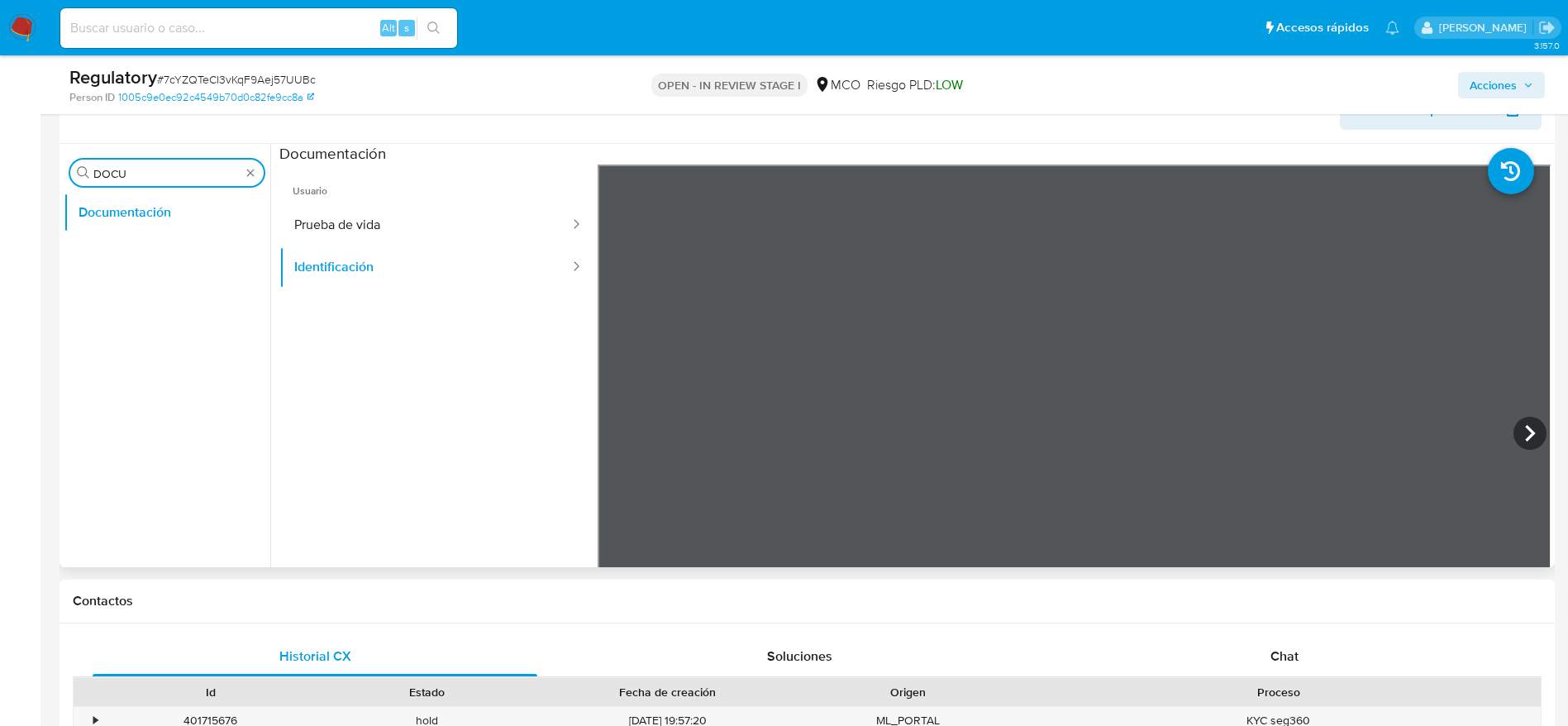
click at [198, 168] on input "DOCU" at bounding box center [167, 173] width 147 height 15
type input "LIS"
click at [146, 270] on button "Lista Interna" at bounding box center [160, 252] width 194 height 40
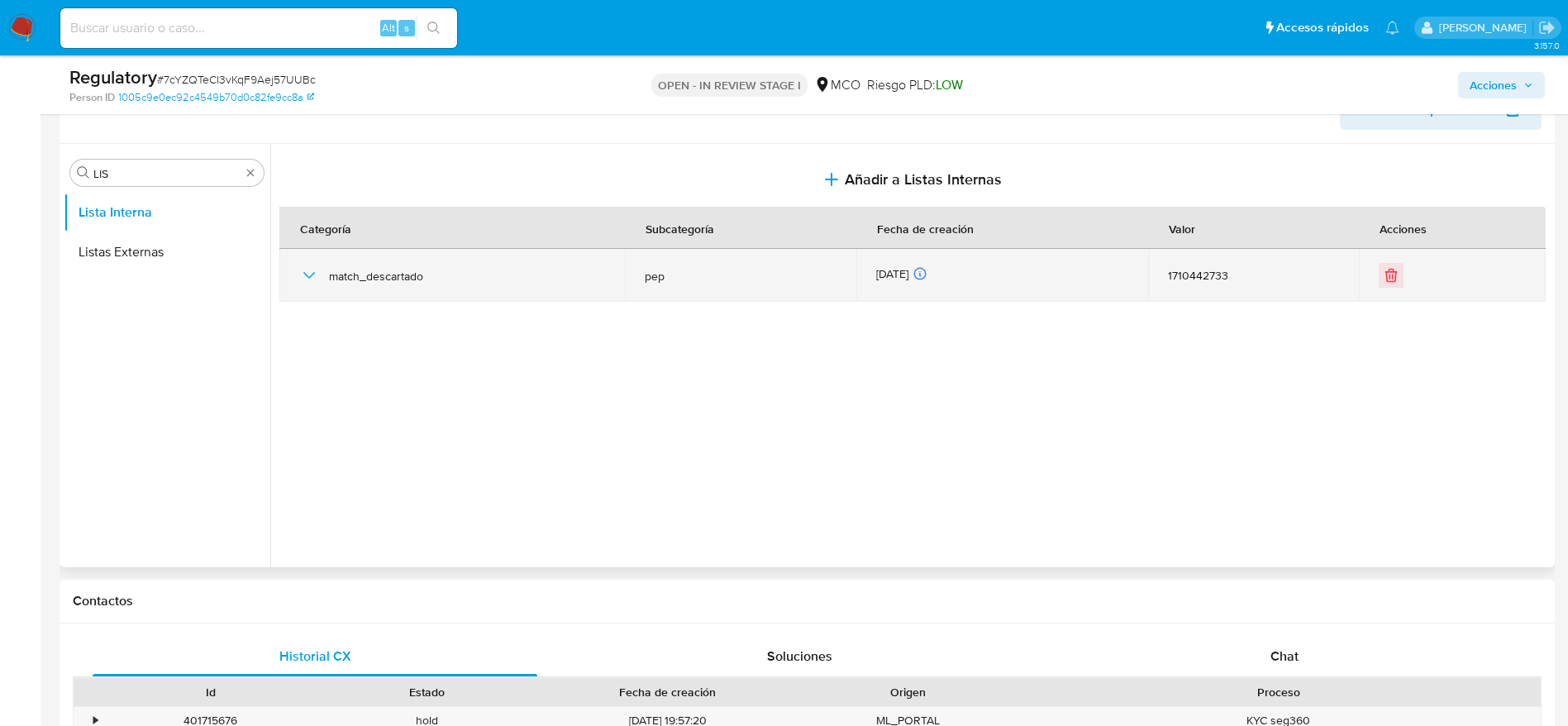
click at [306, 276] on icon "button" at bounding box center [309, 275] width 20 height 20
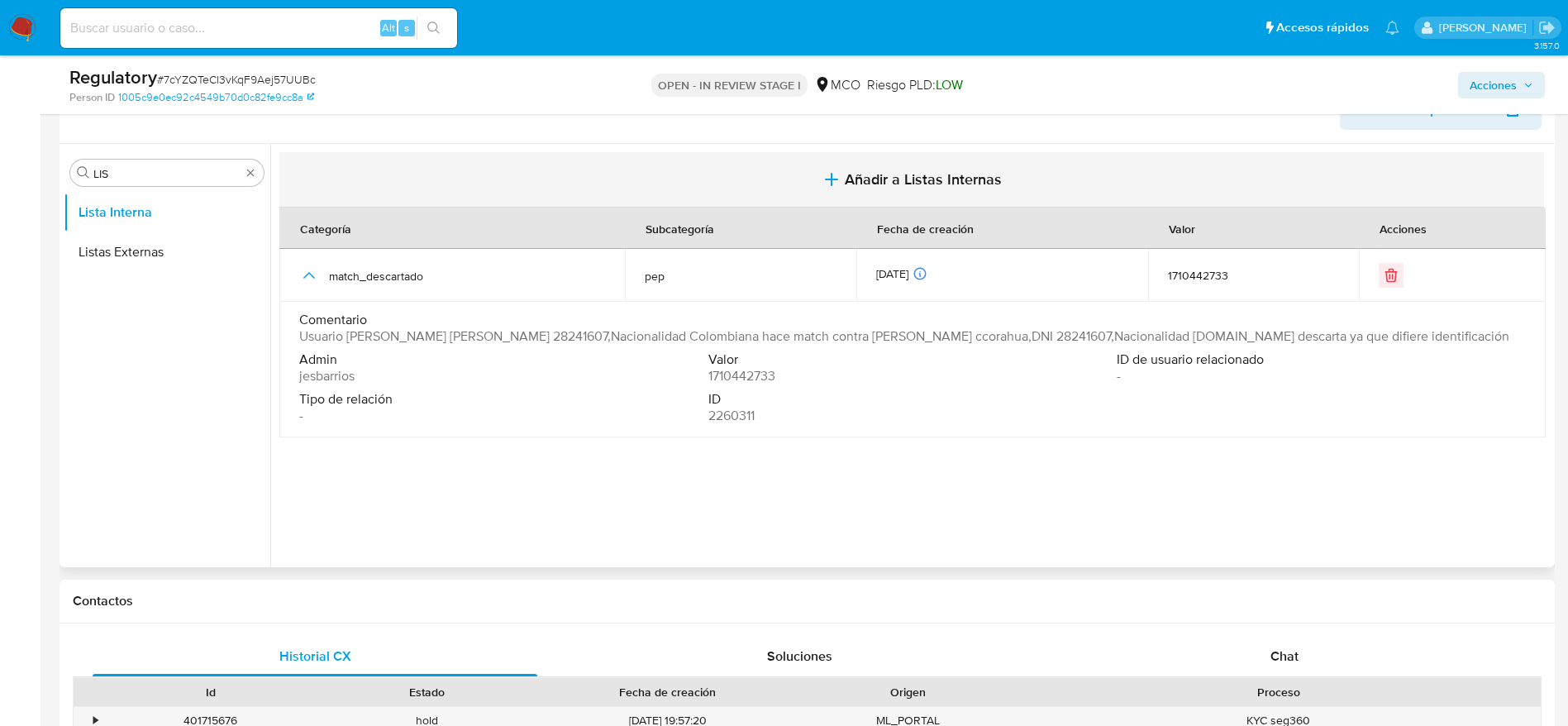
click at [889, 171] on span "Añadir a Listas Internas" at bounding box center [923, 179] width 157 height 18
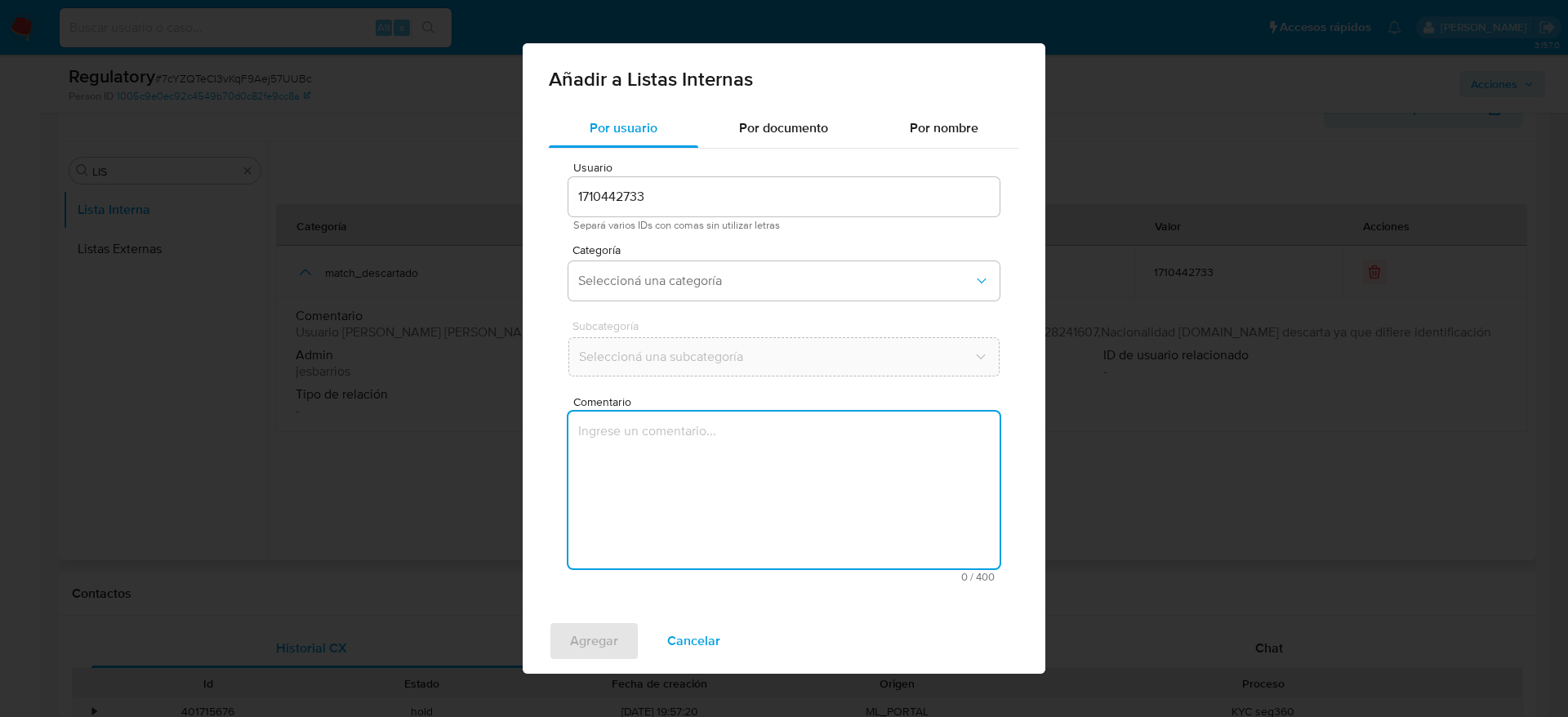
click at [713, 412] on textarea "Comentario" at bounding box center [783, 490] width 431 height 156
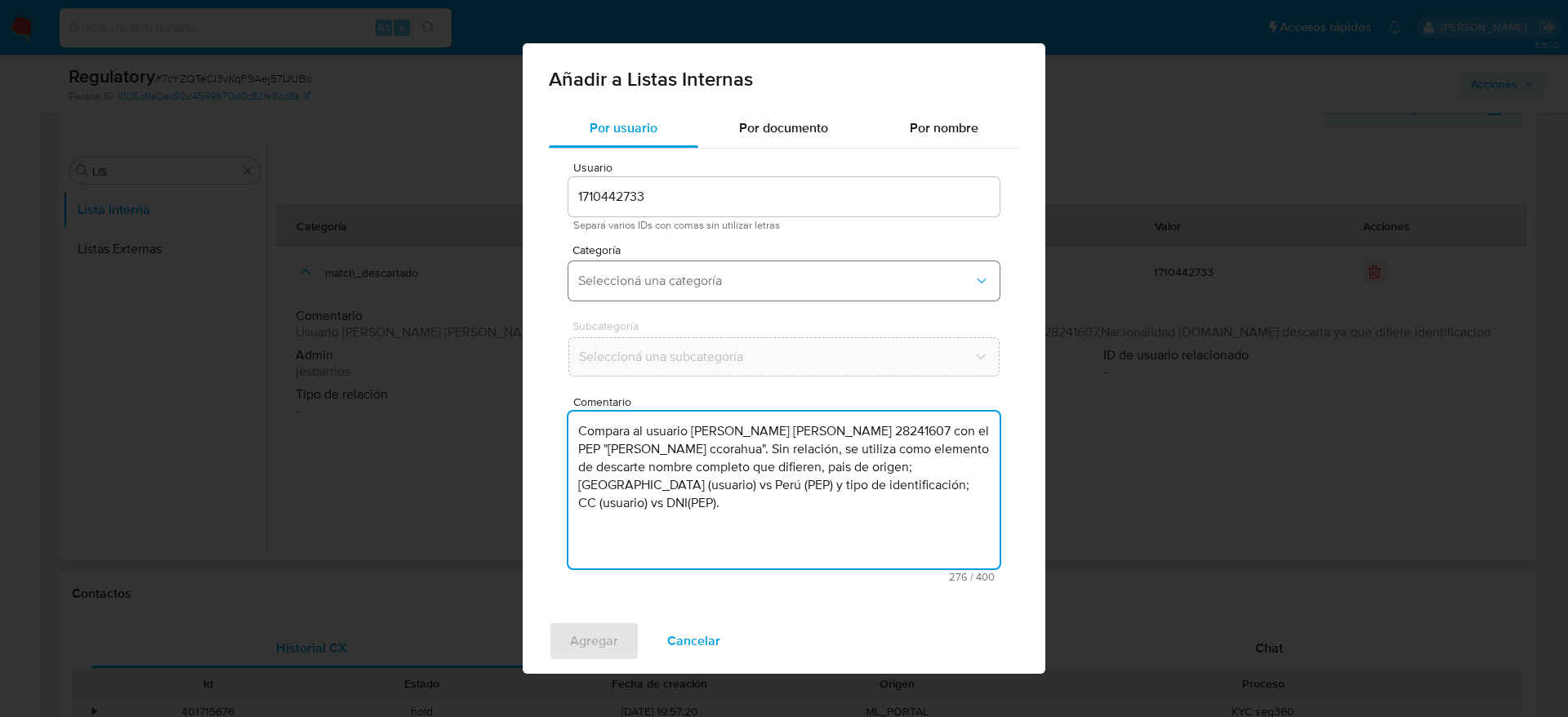
type textarea "Compara al usuario Zoraida Espinosa Bautista CC 28241607 con el PEP "victor ori…"
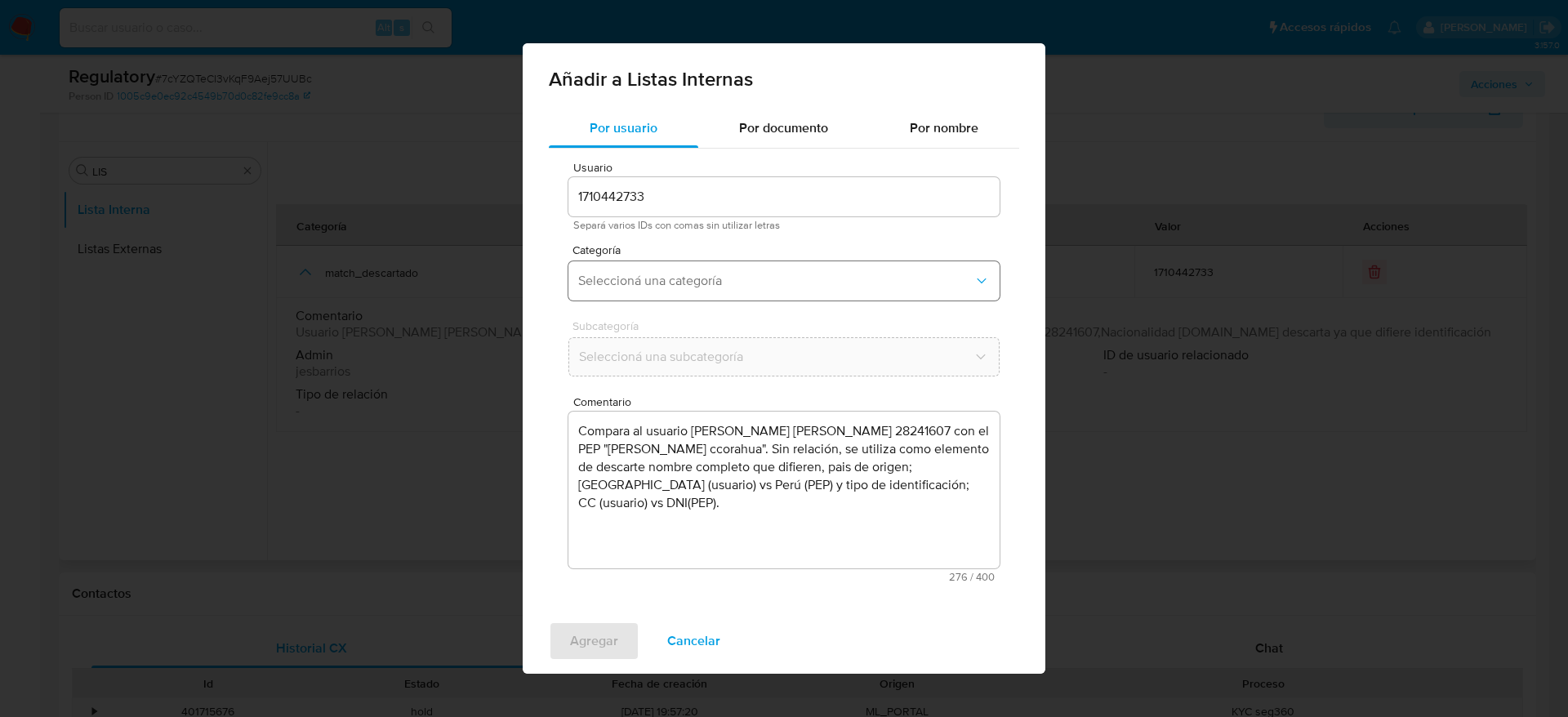
click at [707, 287] on span "Seleccioná una categoría" at bounding box center [775, 281] width 395 height 16
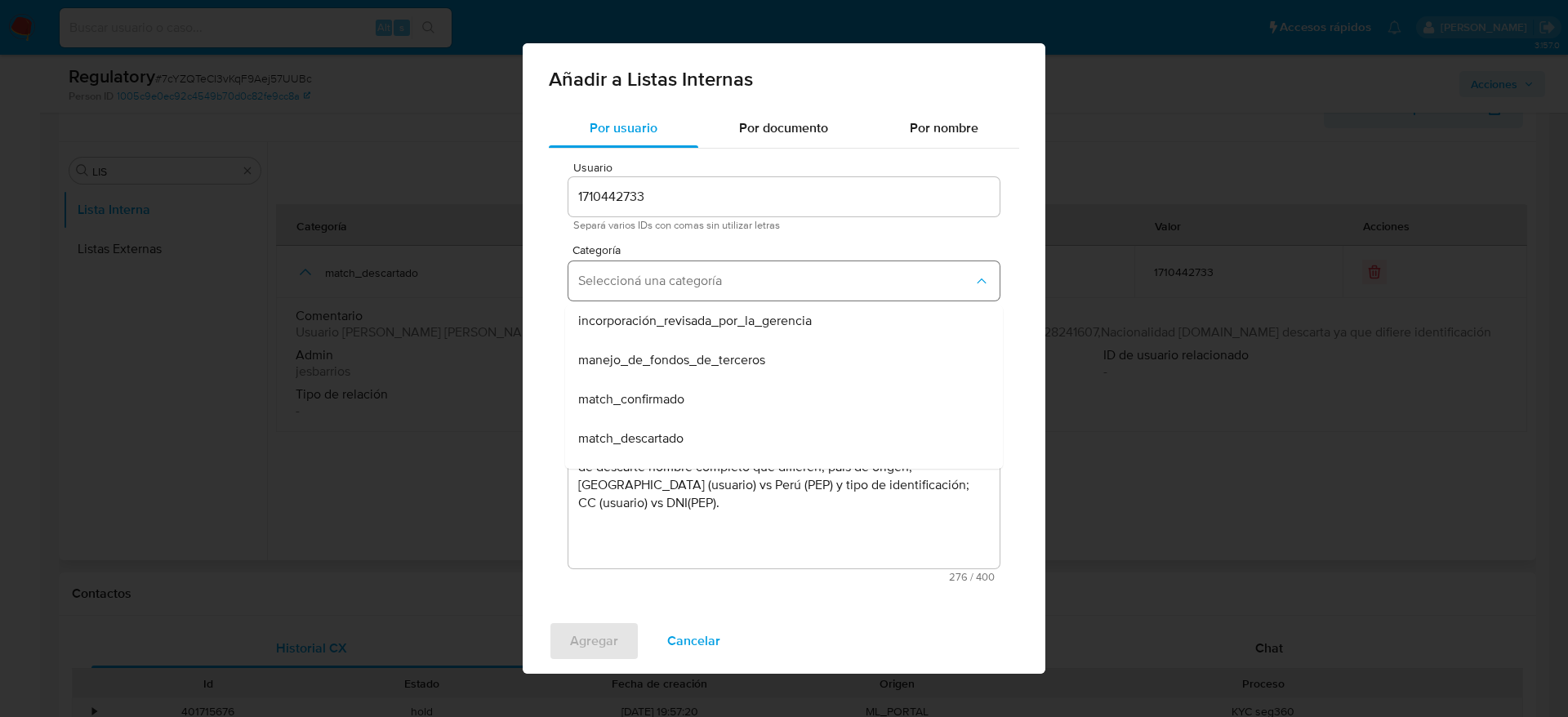
scroll to position [51, 0]
click at [673, 399] on span "match_confirmado" at bounding box center [631, 390] width 106 height 16
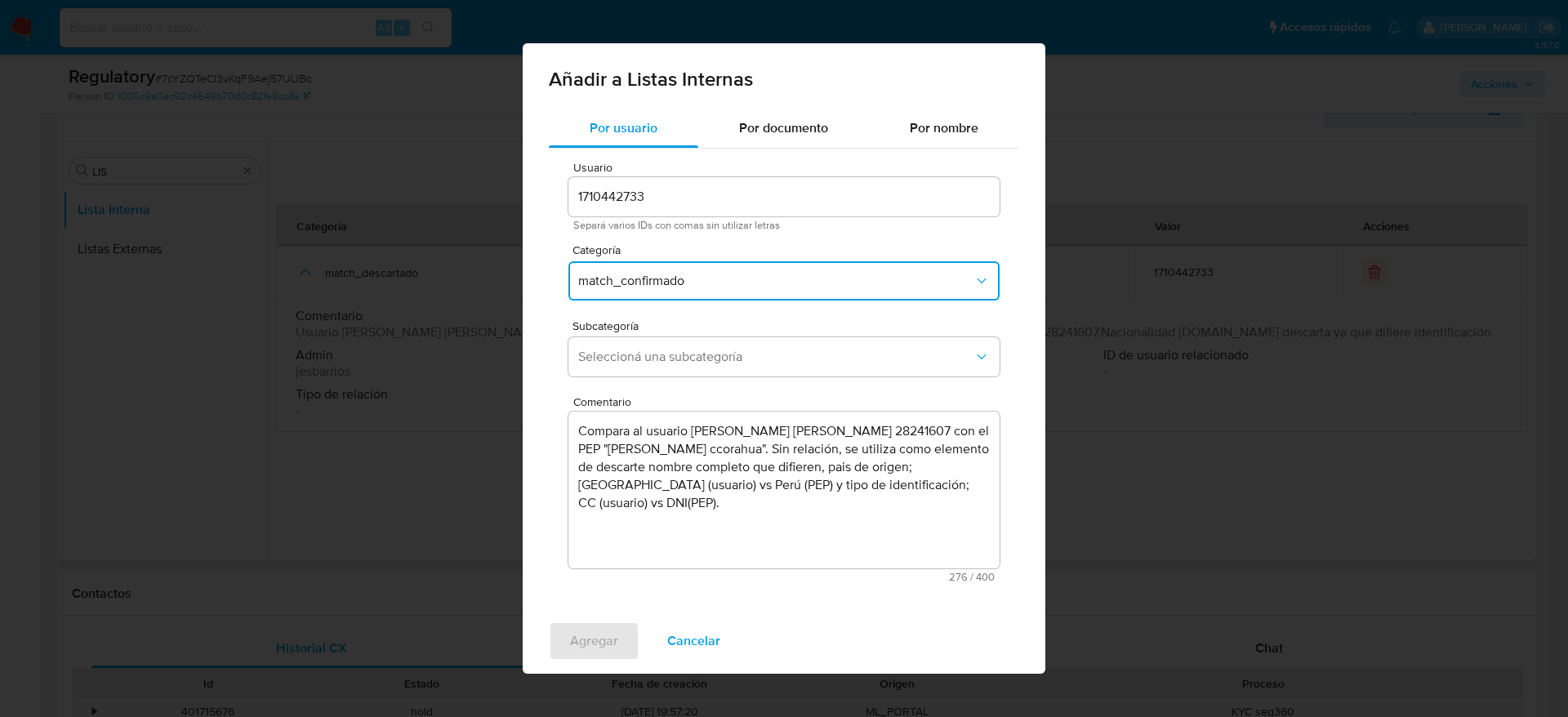
click at [704, 293] on button "match_confirmado" at bounding box center [783, 281] width 431 height 39
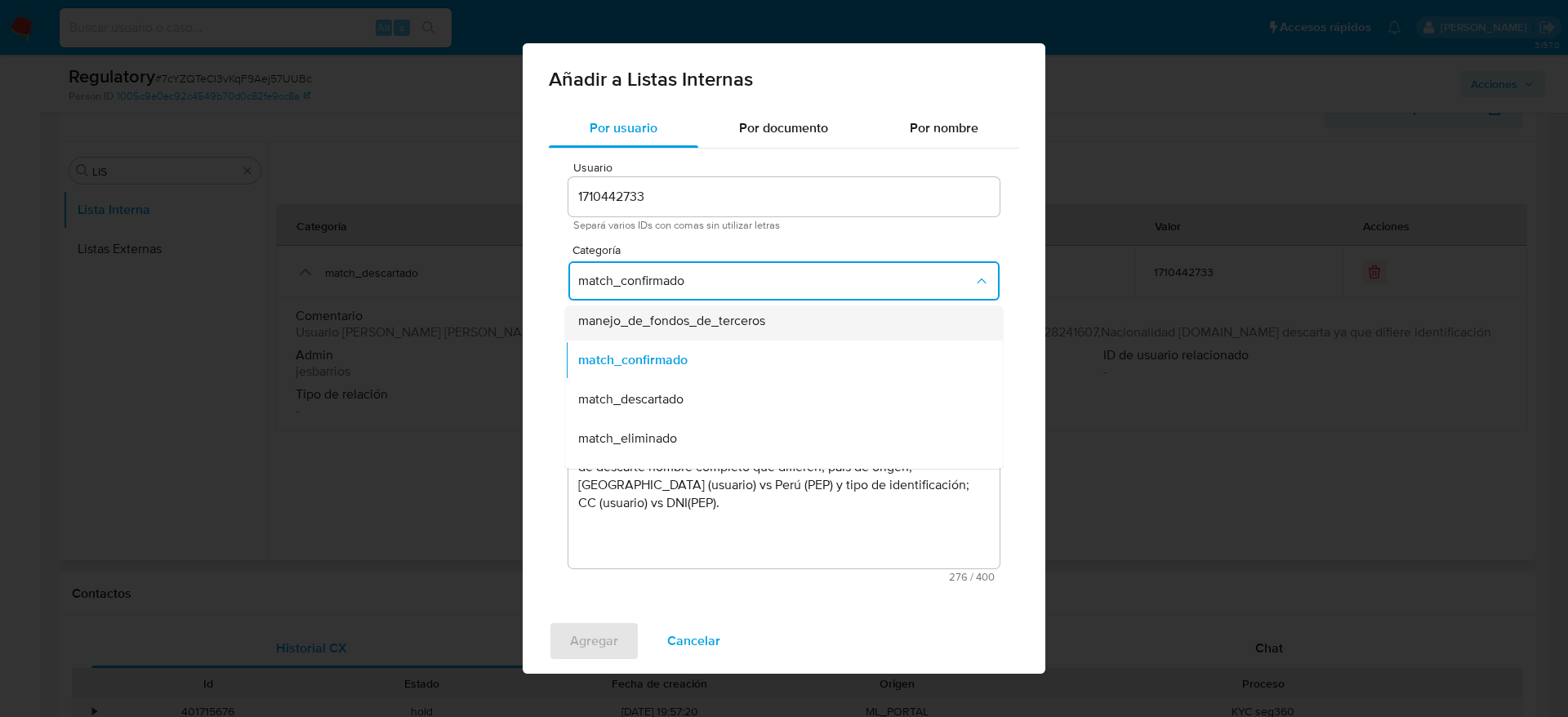
scroll to position [93, 0]
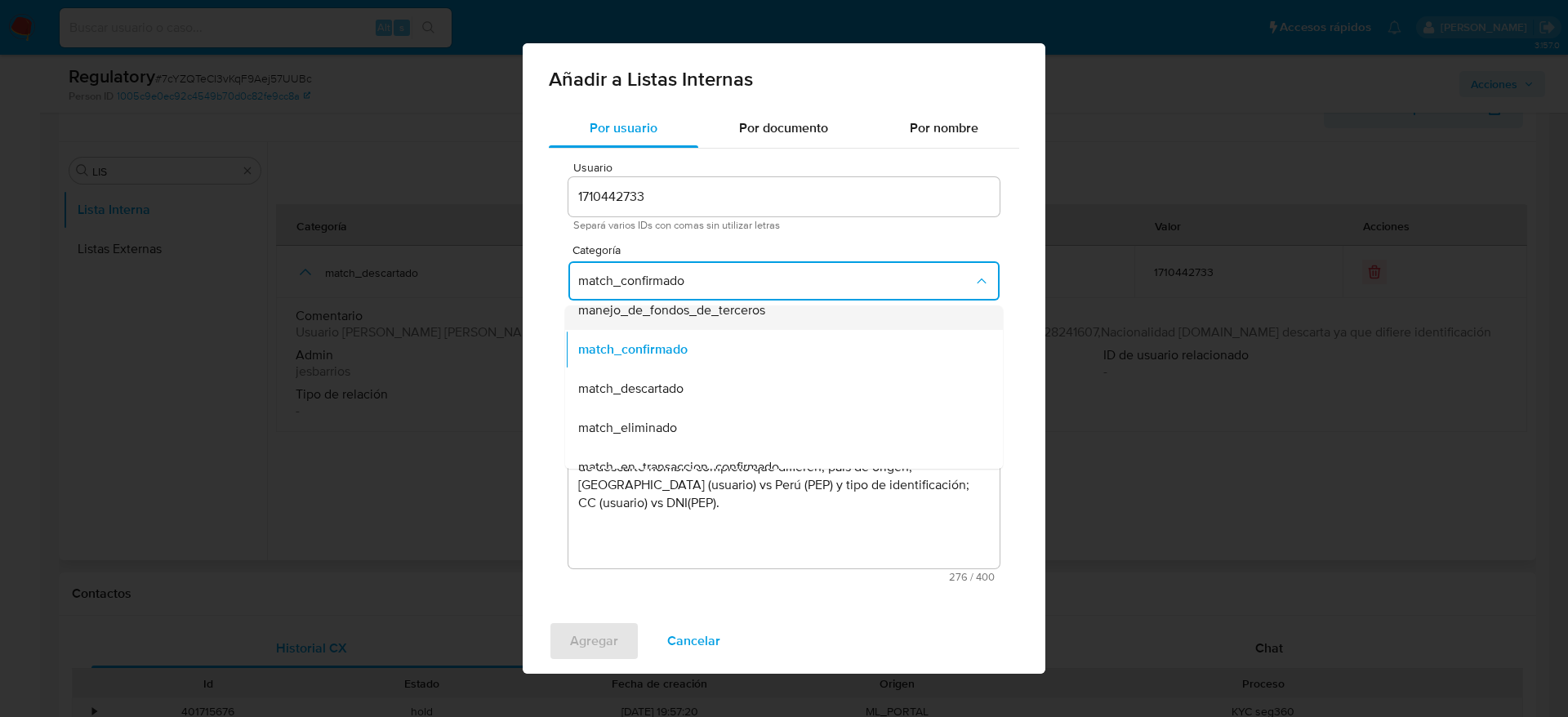
click at [698, 391] on div "match_descartado" at bounding box center [779, 389] width 401 height 39
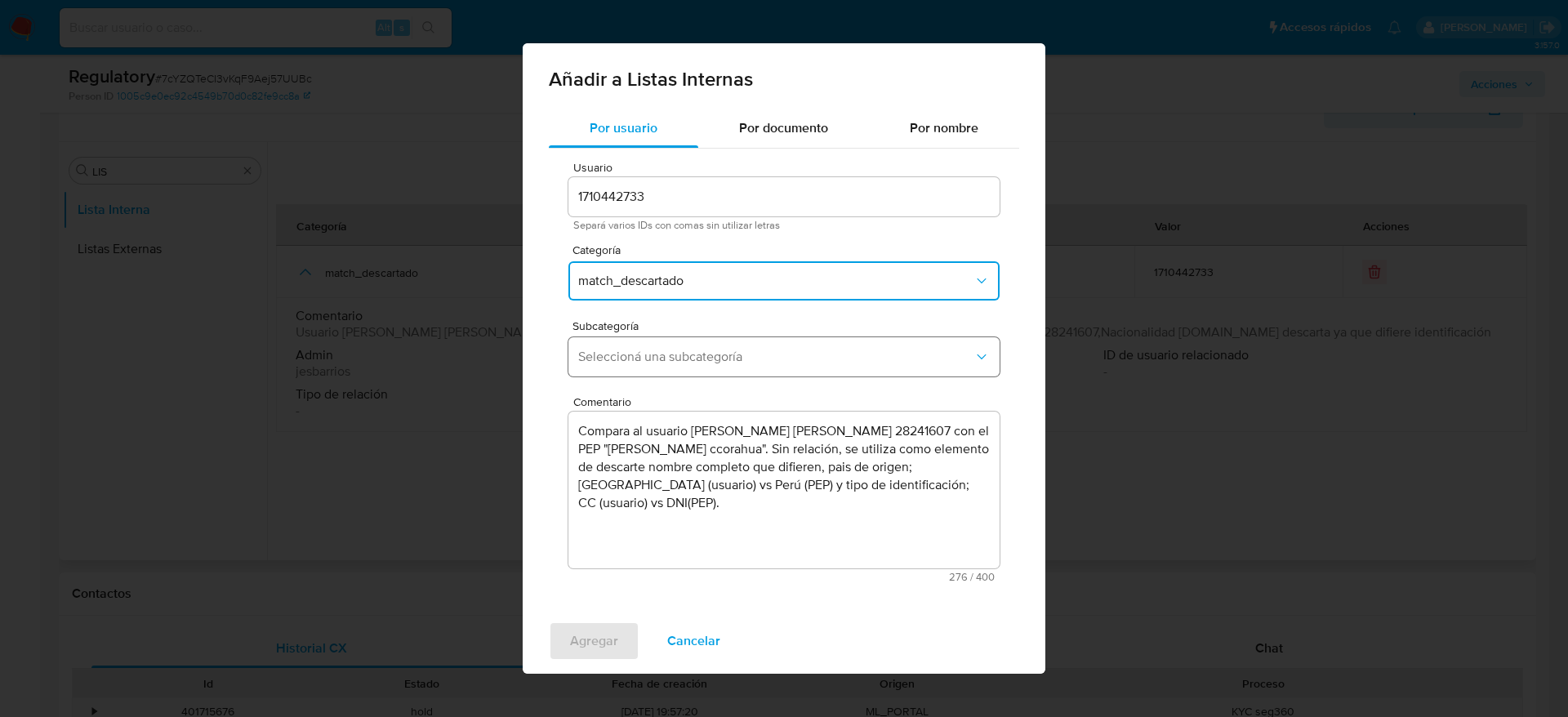
click at [770, 347] on button "Seleccioná una subcategoría" at bounding box center [783, 357] width 431 height 39
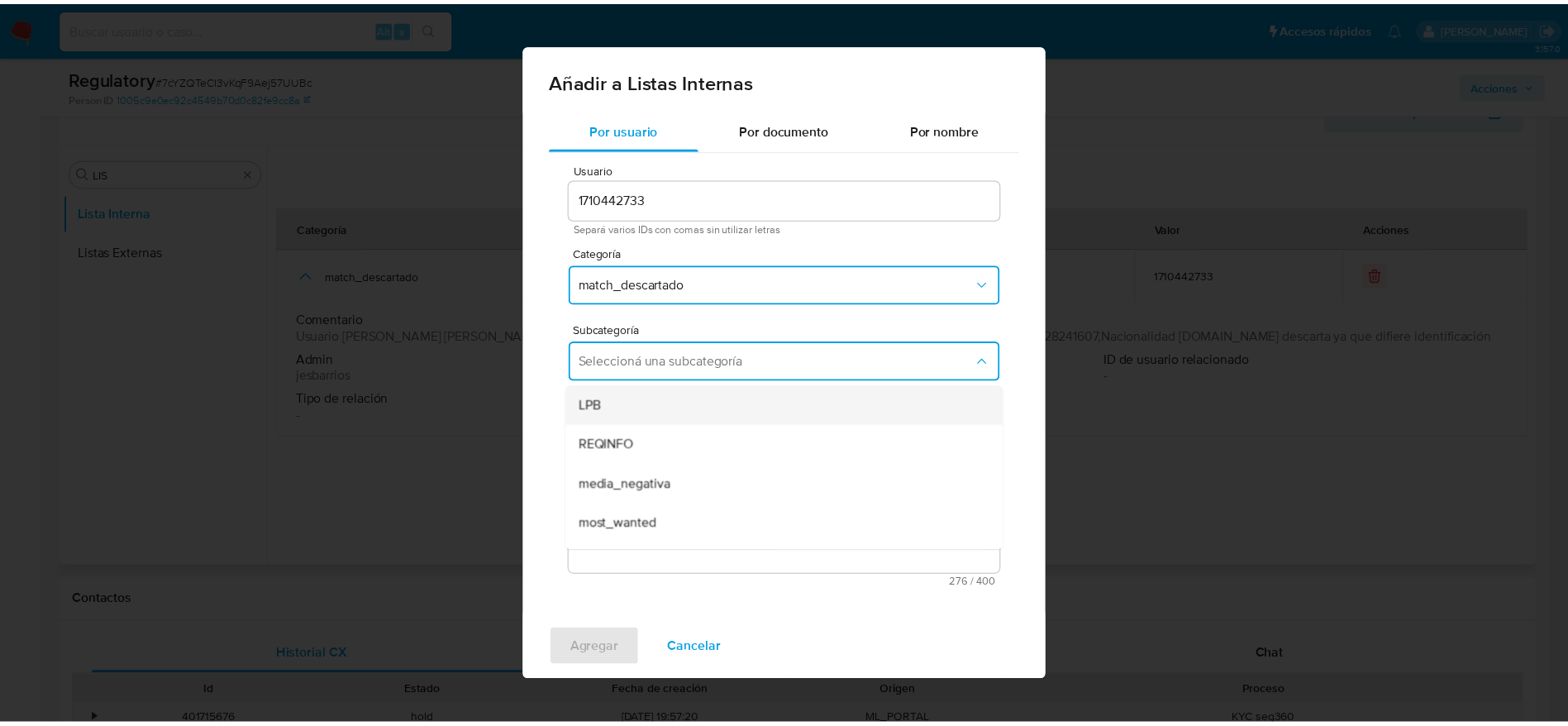
scroll to position [113, 0]
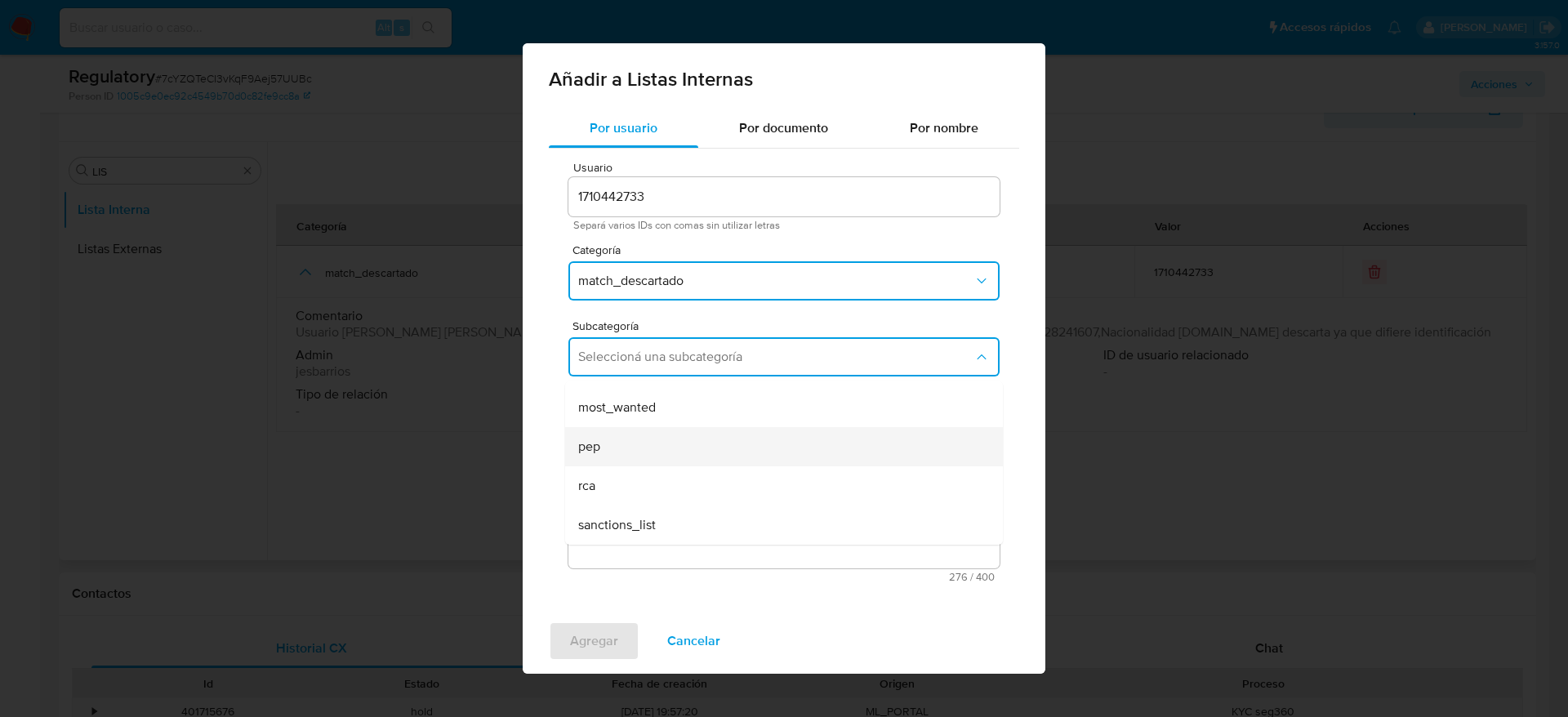
click at [616, 444] on div "pep" at bounding box center [779, 447] width 401 height 39
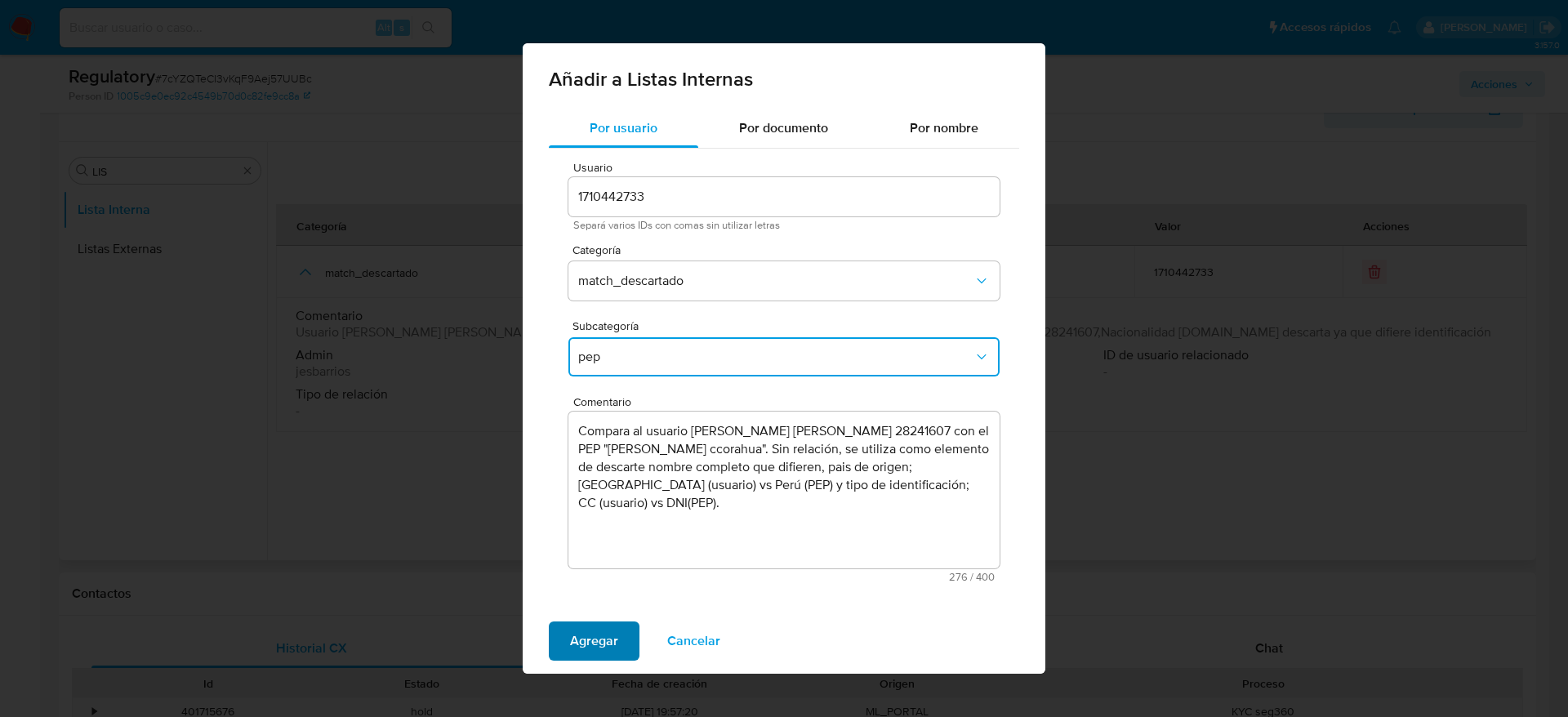
click at [590, 644] on span "Agregar" at bounding box center [594, 641] width 48 height 36
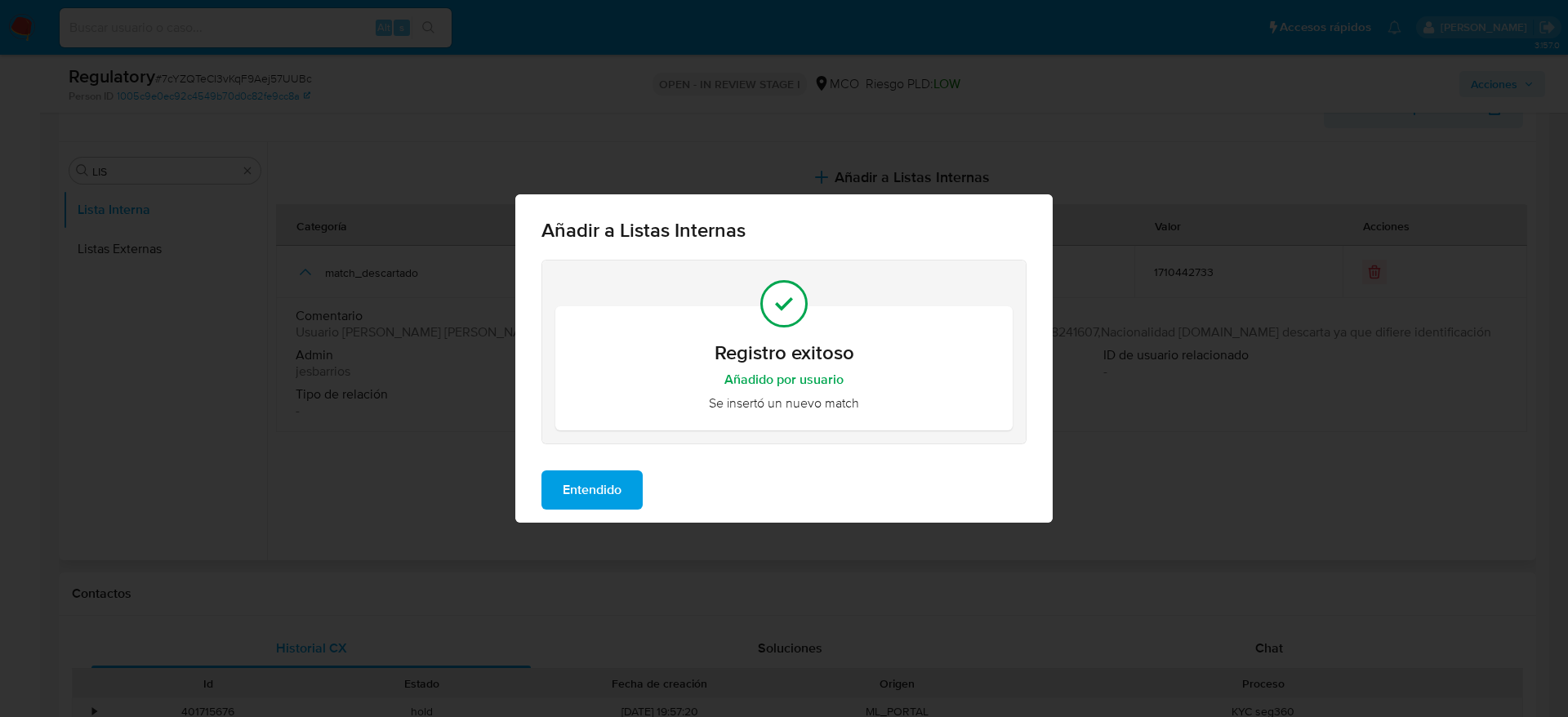
click at [615, 493] on span "Entendido" at bounding box center [592, 490] width 59 height 36
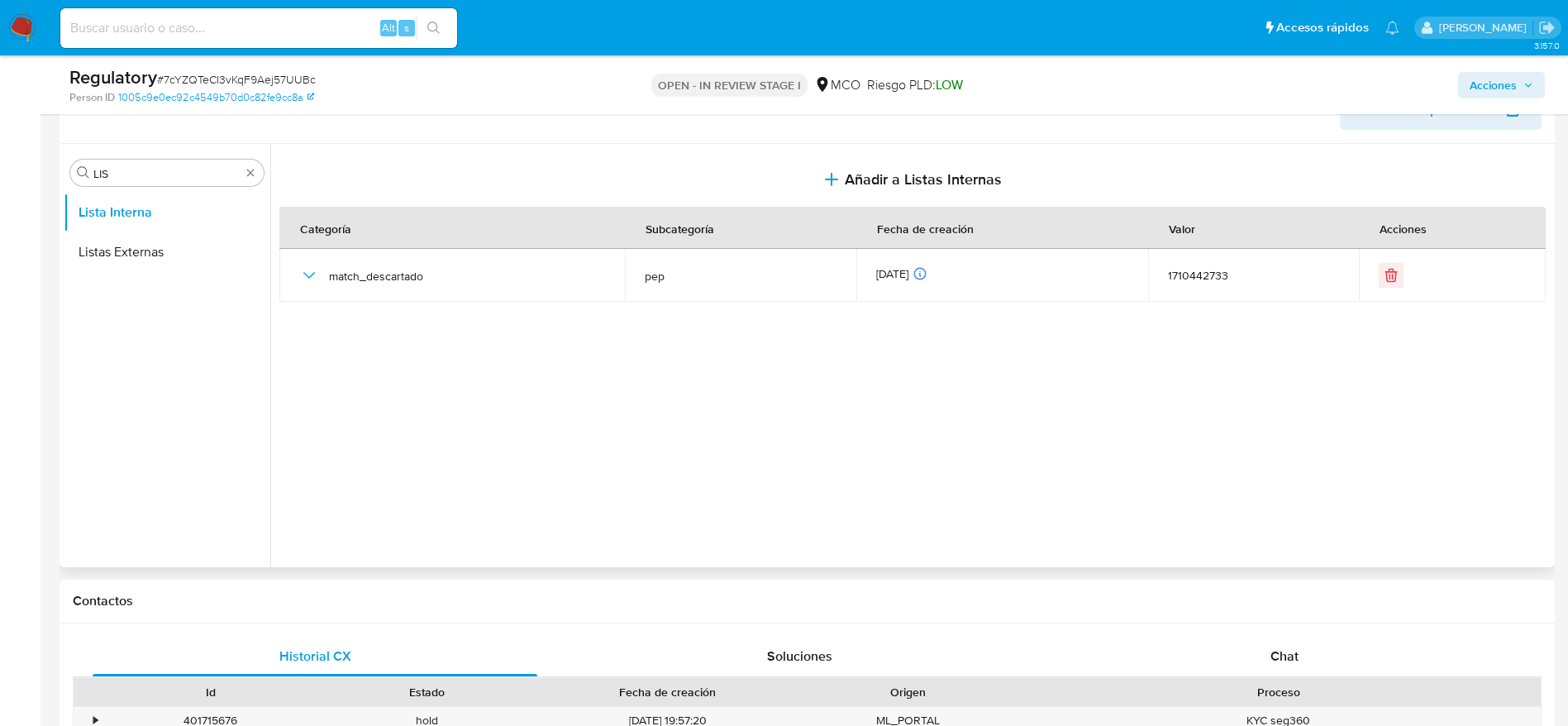
scroll to position [0, 0]
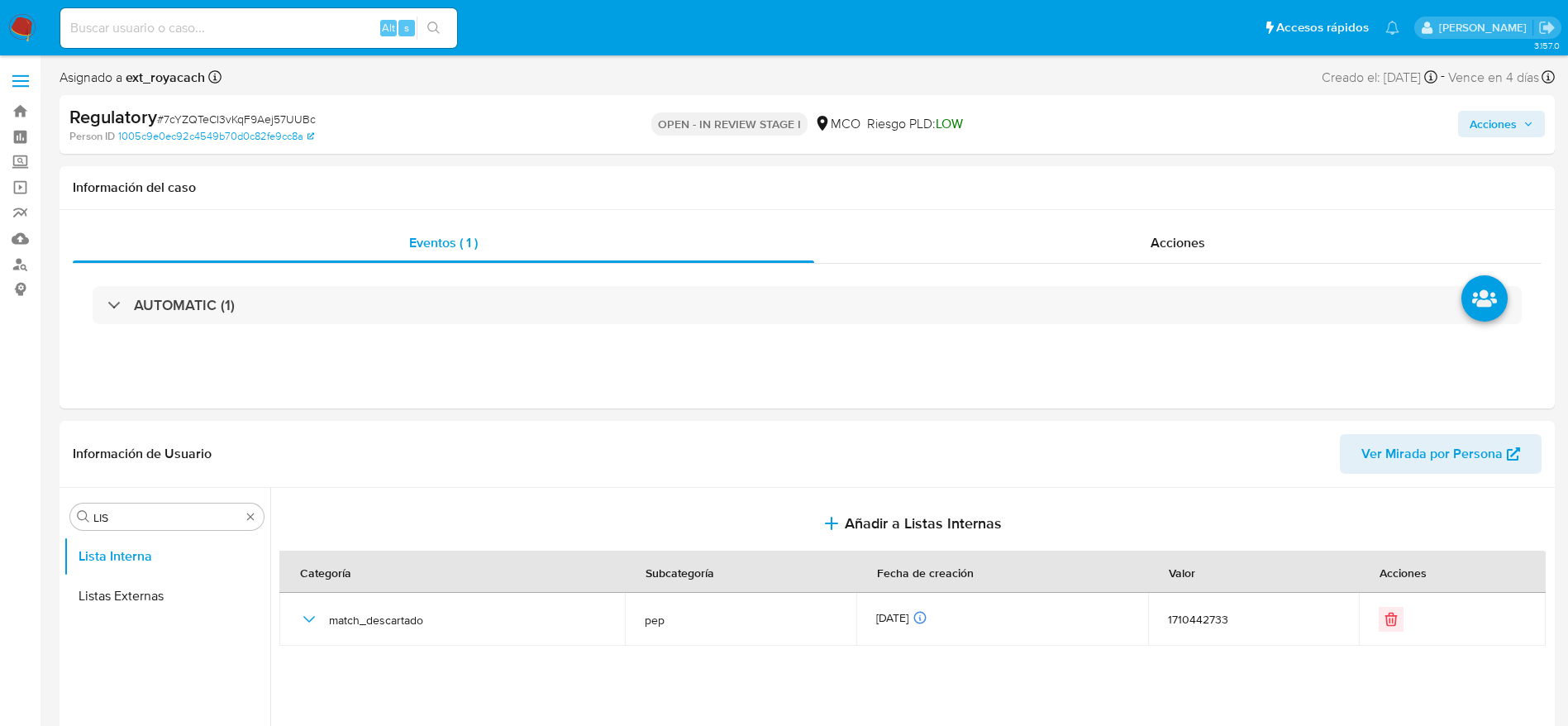
click at [1515, 115] on span "Acciones" at bounding box center [1493, 124] width 47 height 27
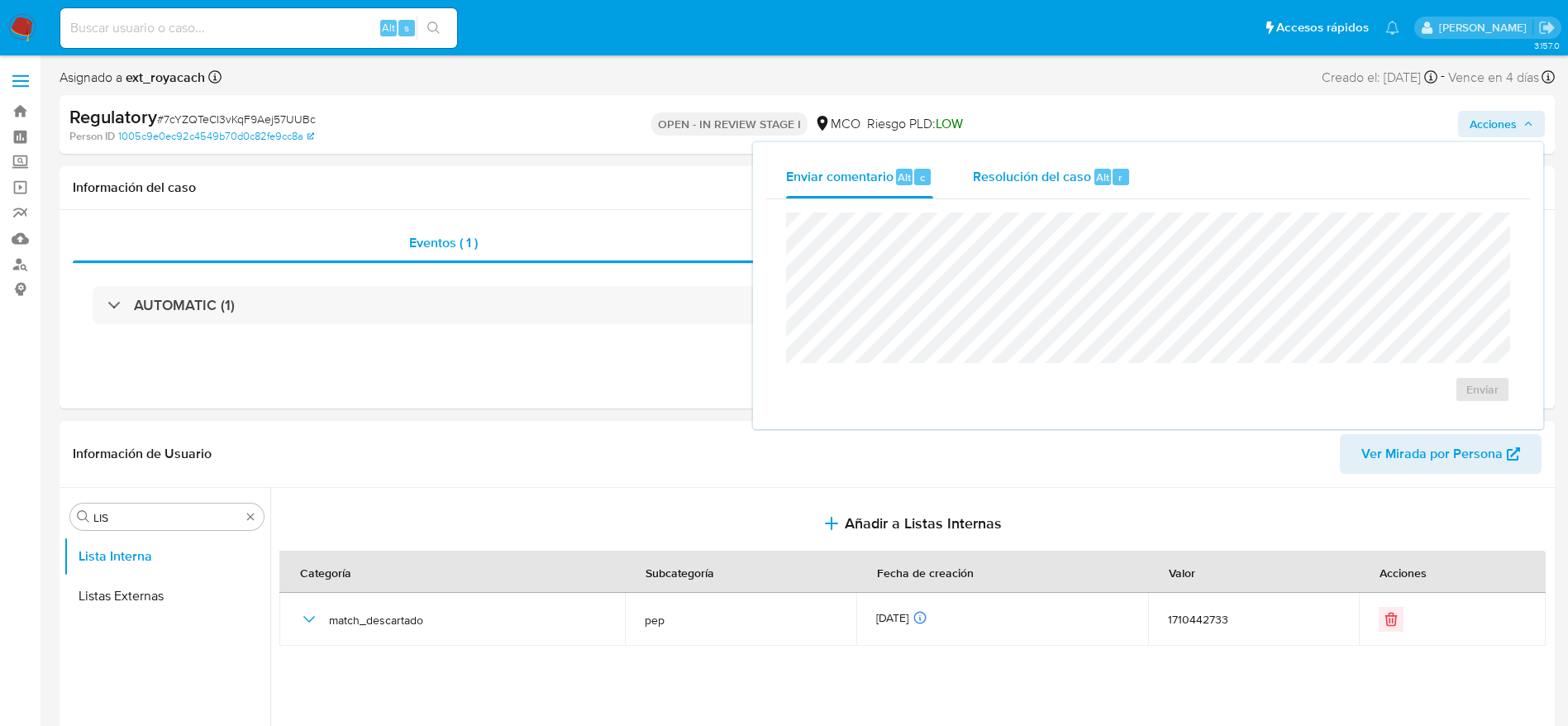
click at [953, 191] on button "Resolución del caso Alt r" at bounding box center [1051, 177] width 197 height 43
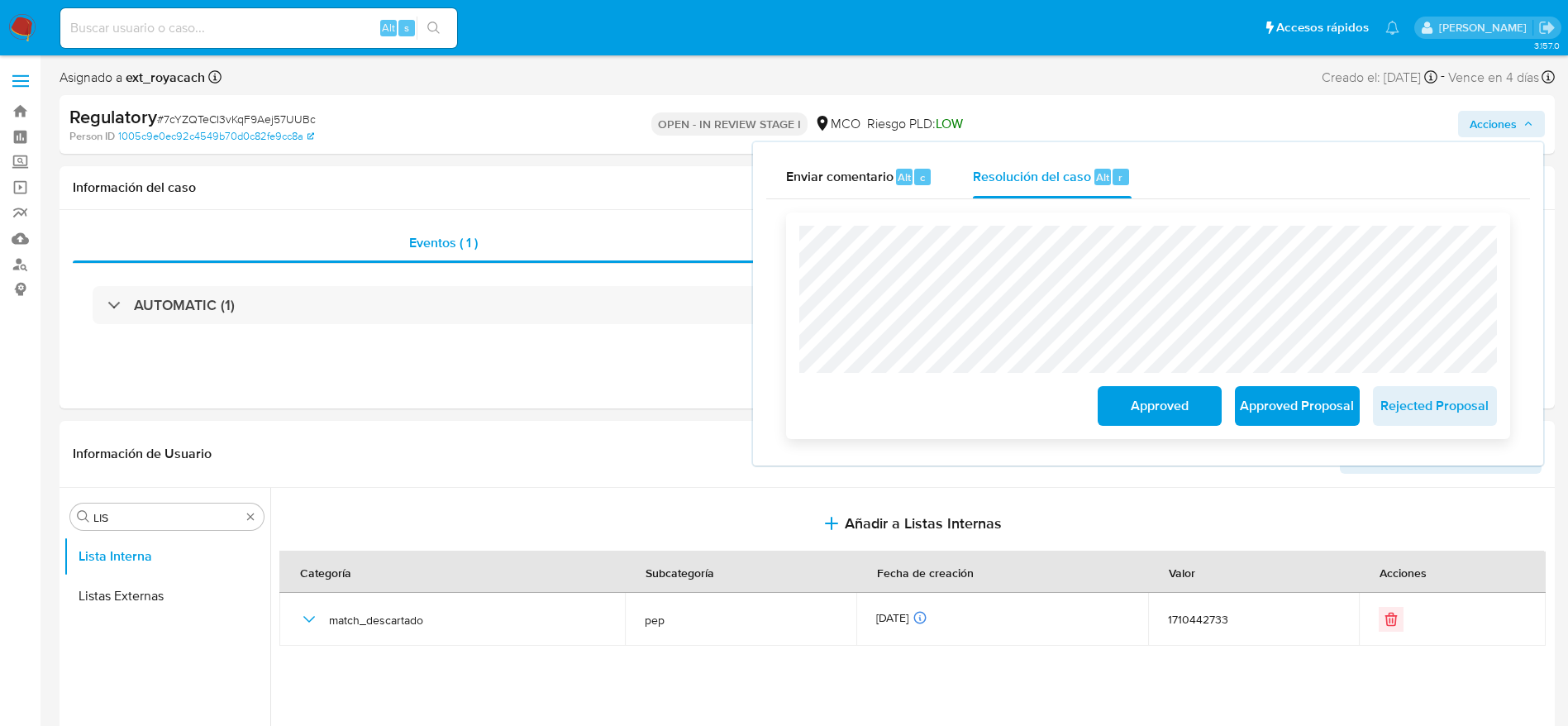
click at [1149, 415] on span "Approved" at bounding box center [1160, 406] width 81 height 36
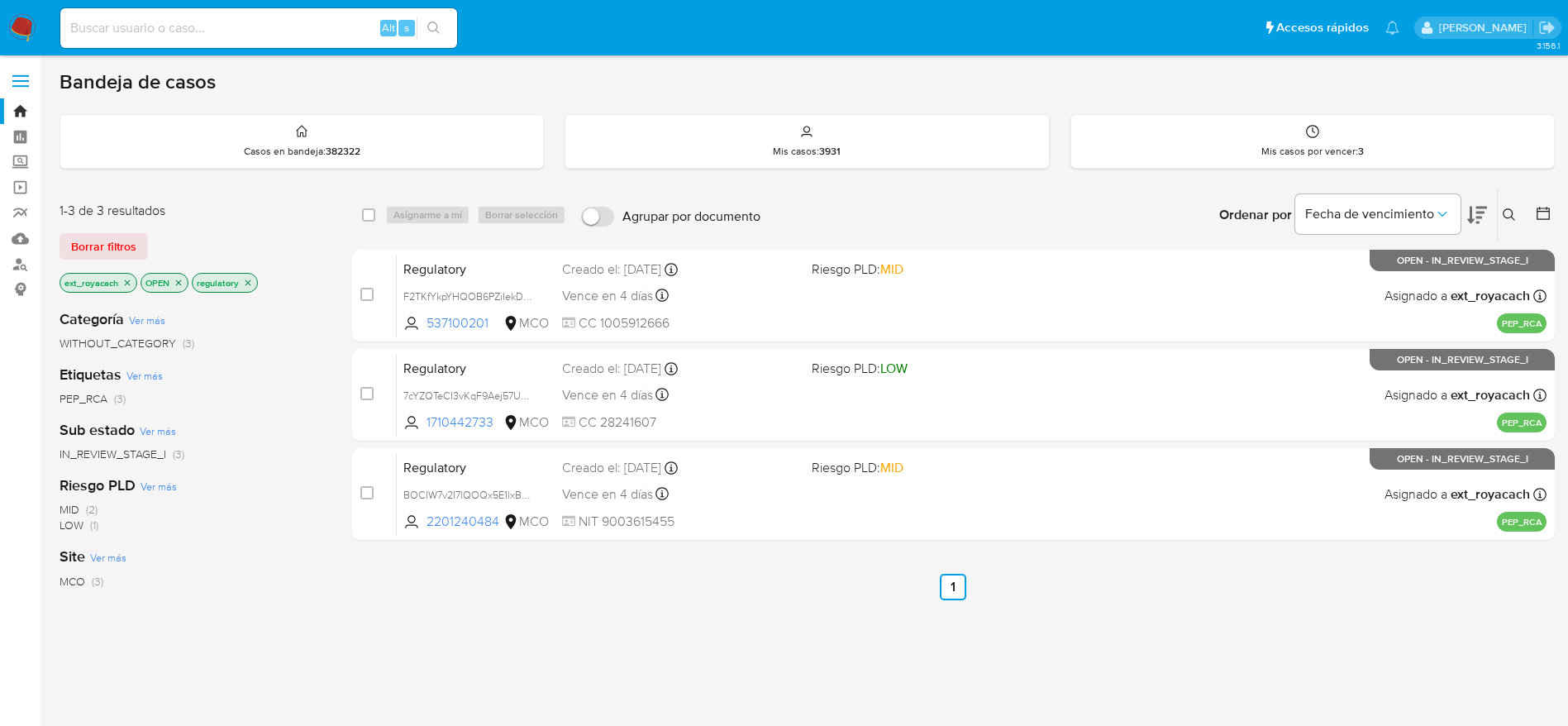
drag, startPoint x: 0, startPoint y: 0, endPoint x: 22, endPoint y: 18, distance: 28.4
click at [22, 18] on img at bounding box center [22, 28] width 28 height 28
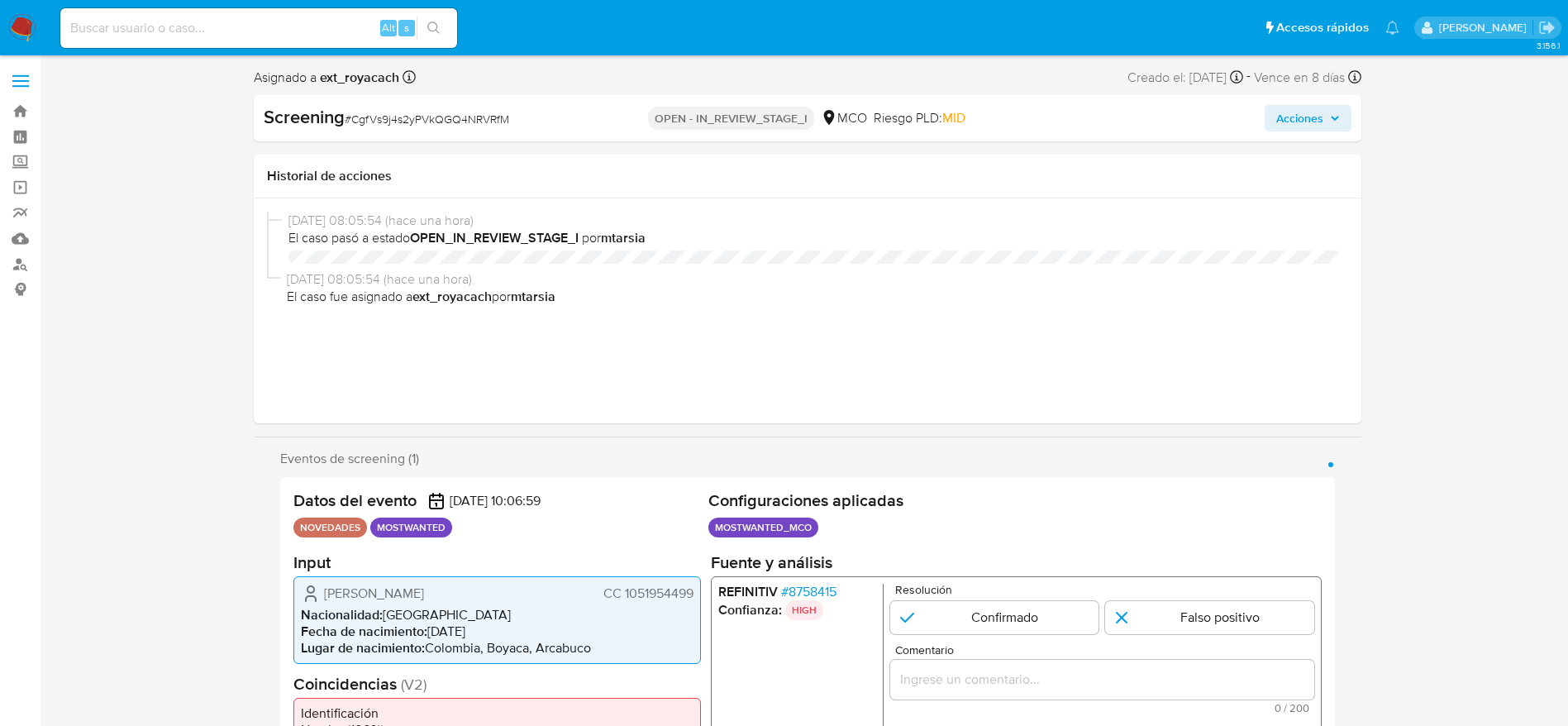
select select "10"
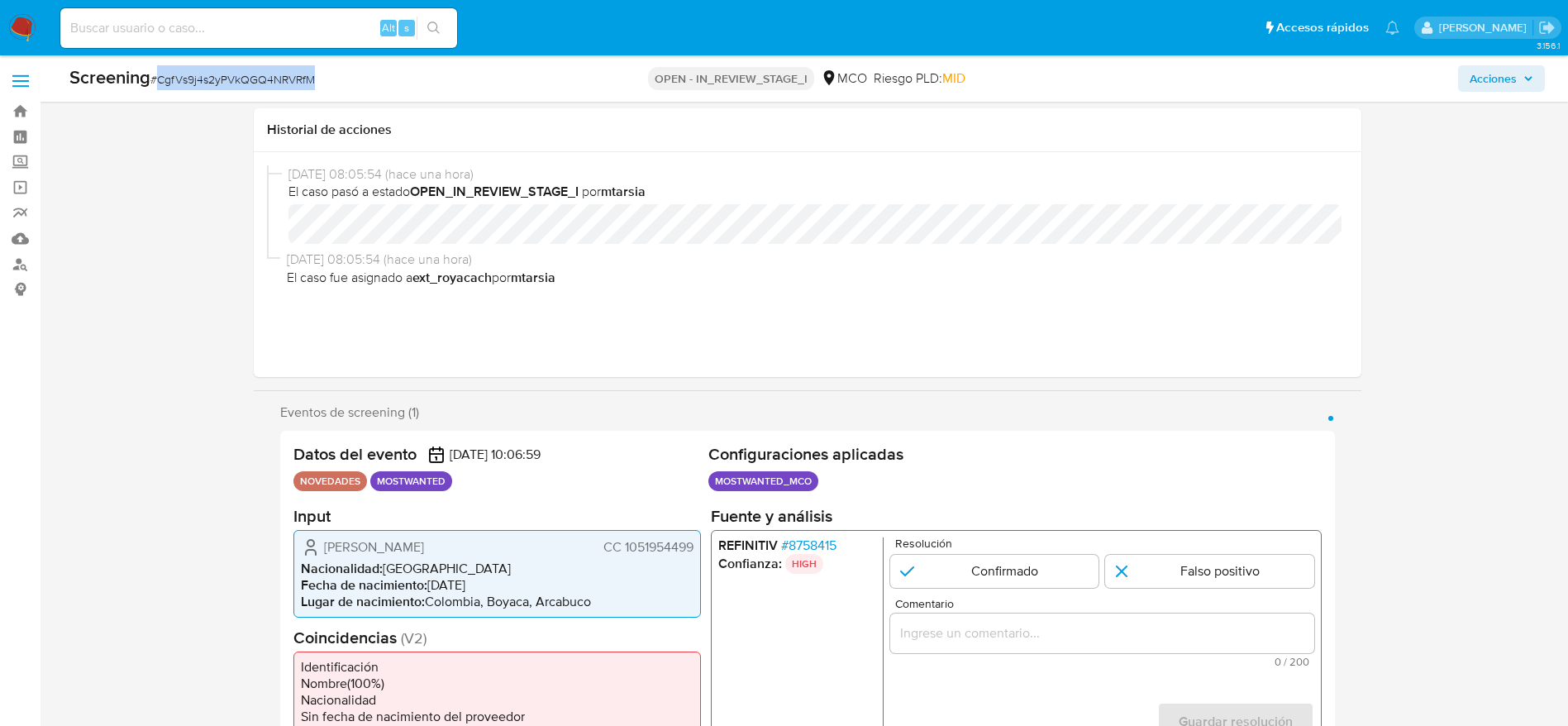
scroll to position [201, 0]
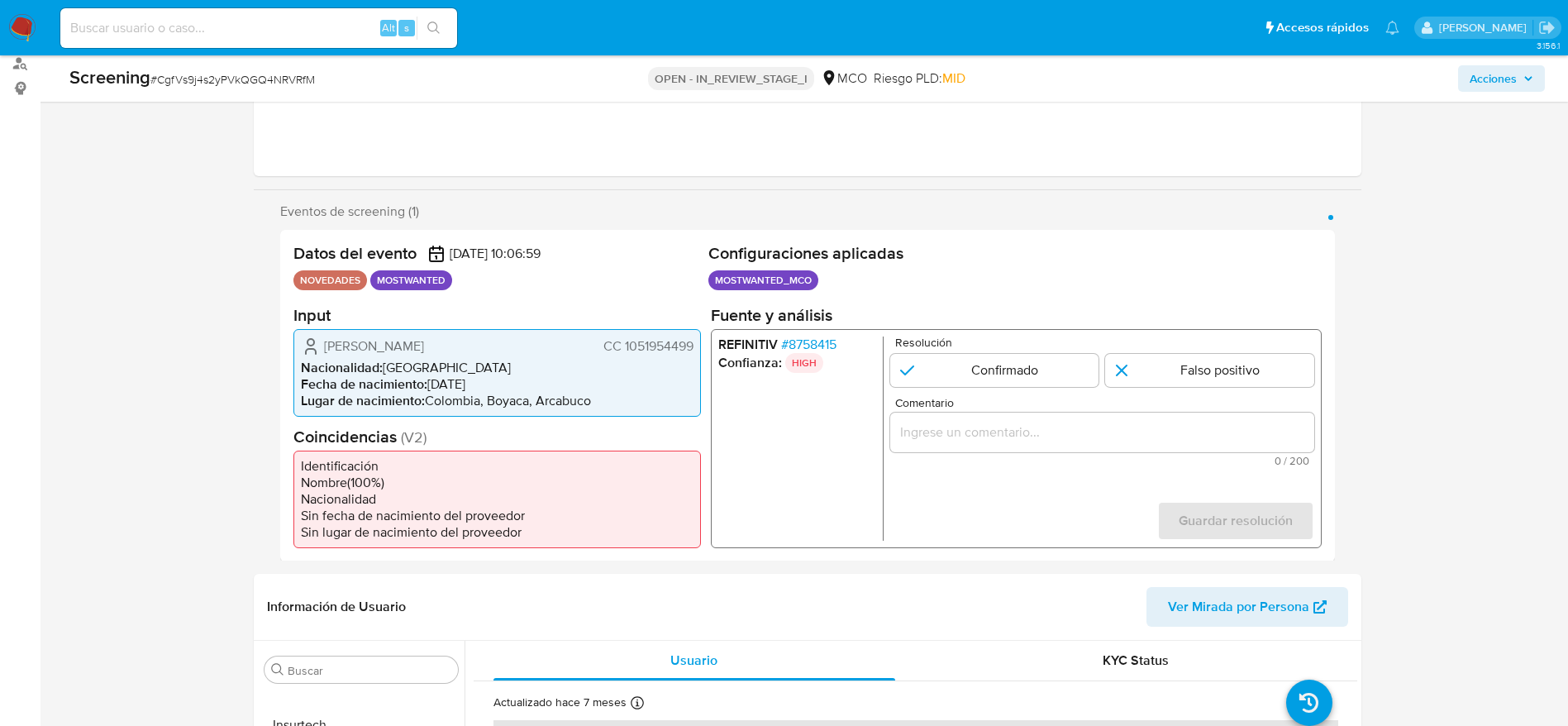
click at [820, 340] on span "# 8758415" at bounding box center [808, 344] width 55 height 16
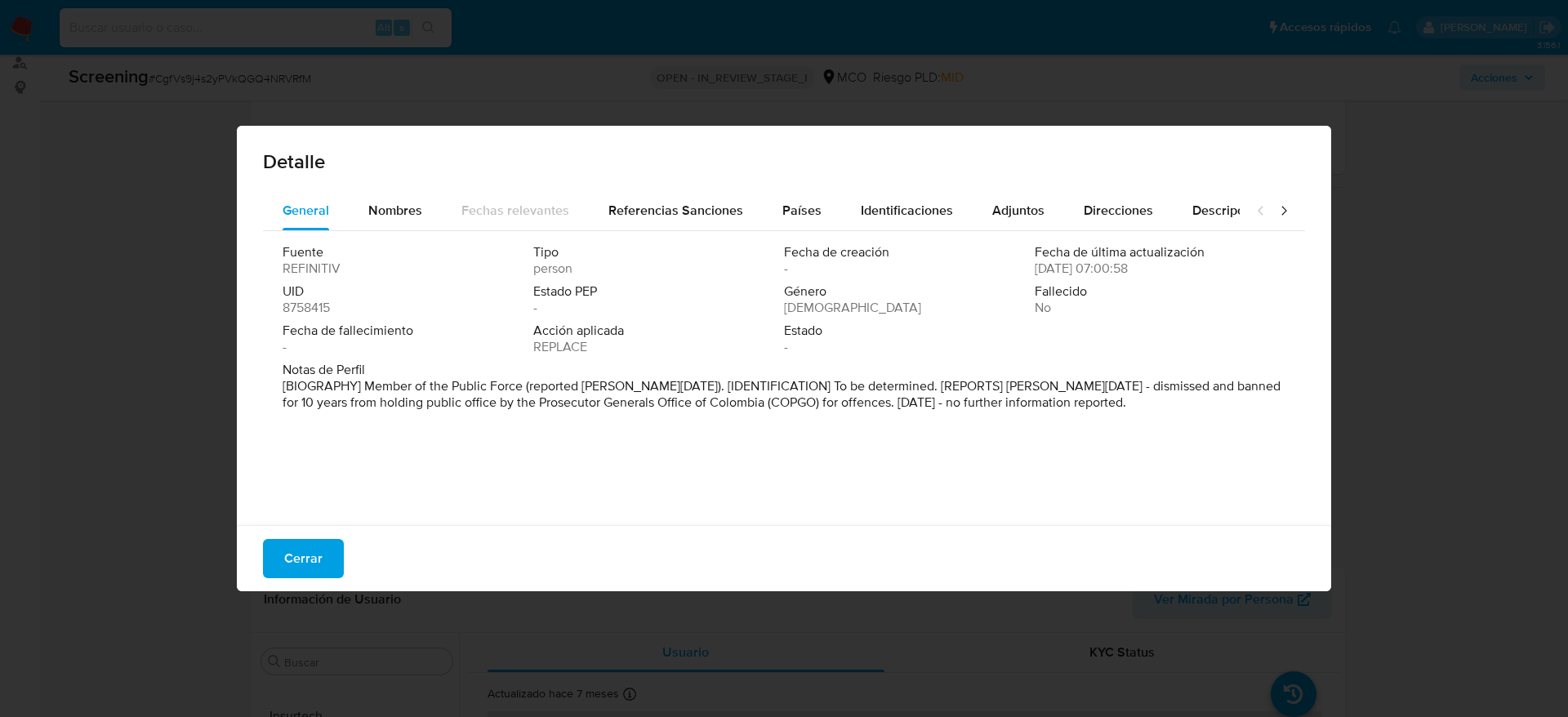
click at [300, 580] on div "Cerrar" at bounding box center [783, 558] width 1094 height 66
click at [309, 566] on span "Cerrar" at bounding box center [303, 559] width 38 height 36
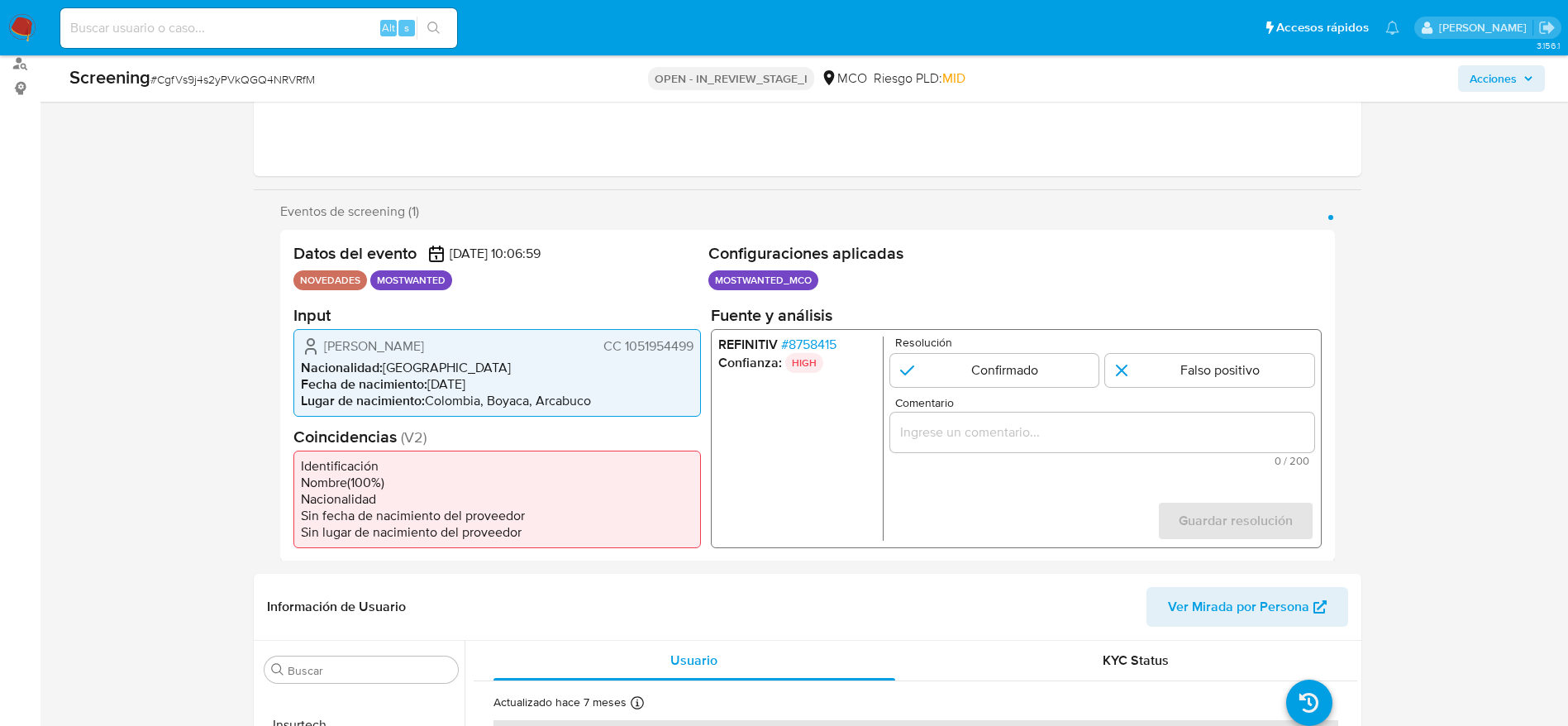
click at [231, 77] on span "# CgfVs9j4s2yPVkQGQ4NRVRfM" at bounding box center [232, 79] width 164 height 16
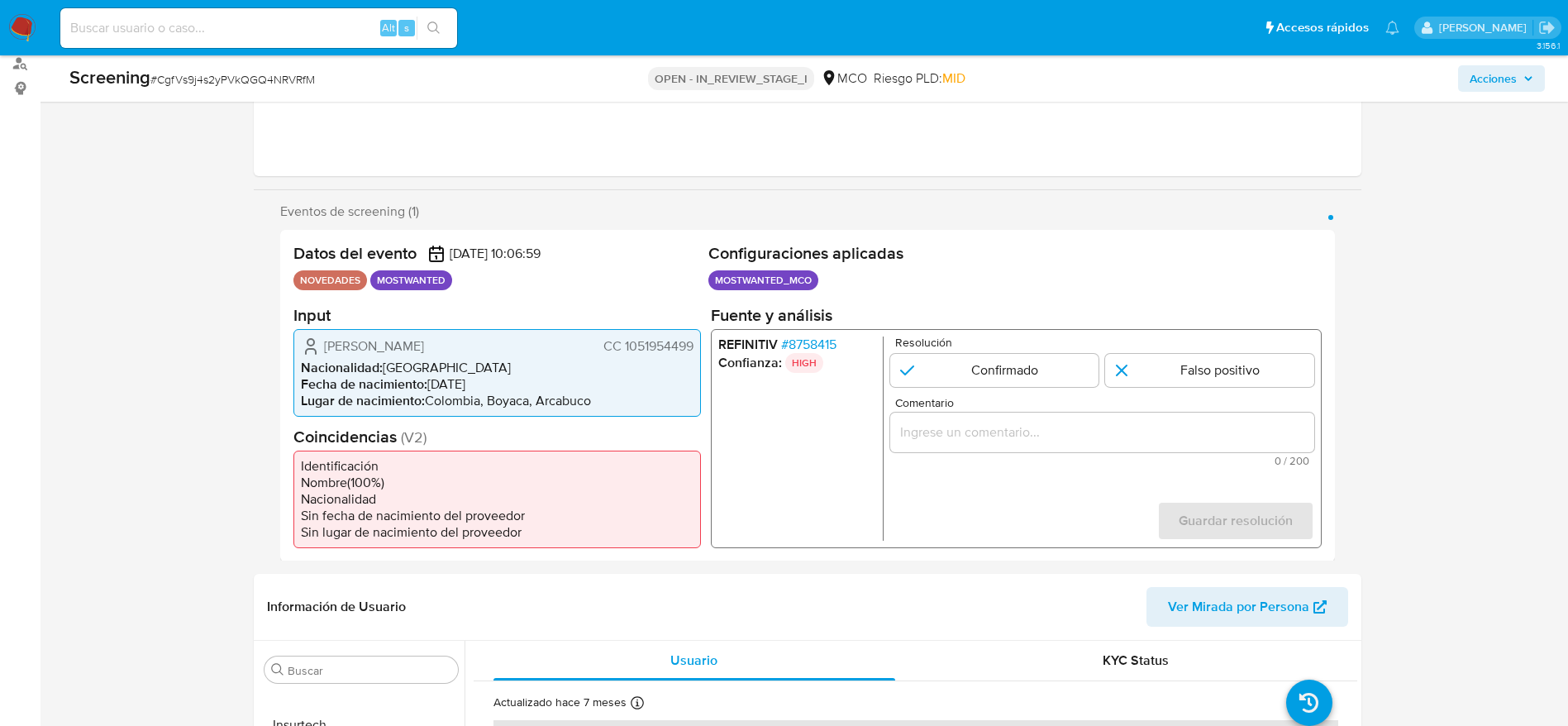
drag, startPoint x: 323, startPoint y: 336, endPoint x: 695, endPoint y: 338, distance: 372.0
click at [695, 338] on div "[PERSON_NAME] CC 1051954499 Nacionalidad : [DEMOGRAPHIC_DATA] Fecha de nacimien…" at bounding box center [497, 372] width 407 height 88
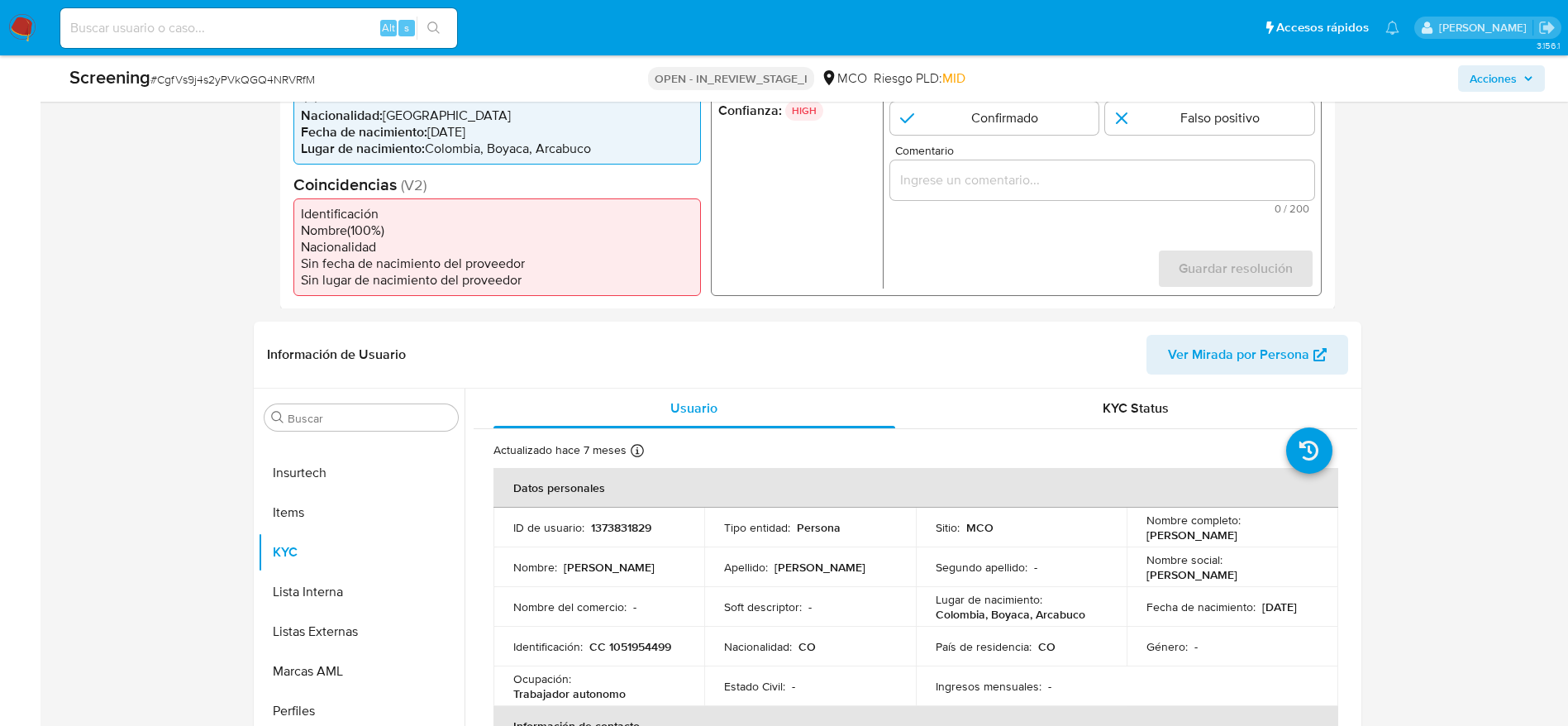
scroll to position [515, 0]
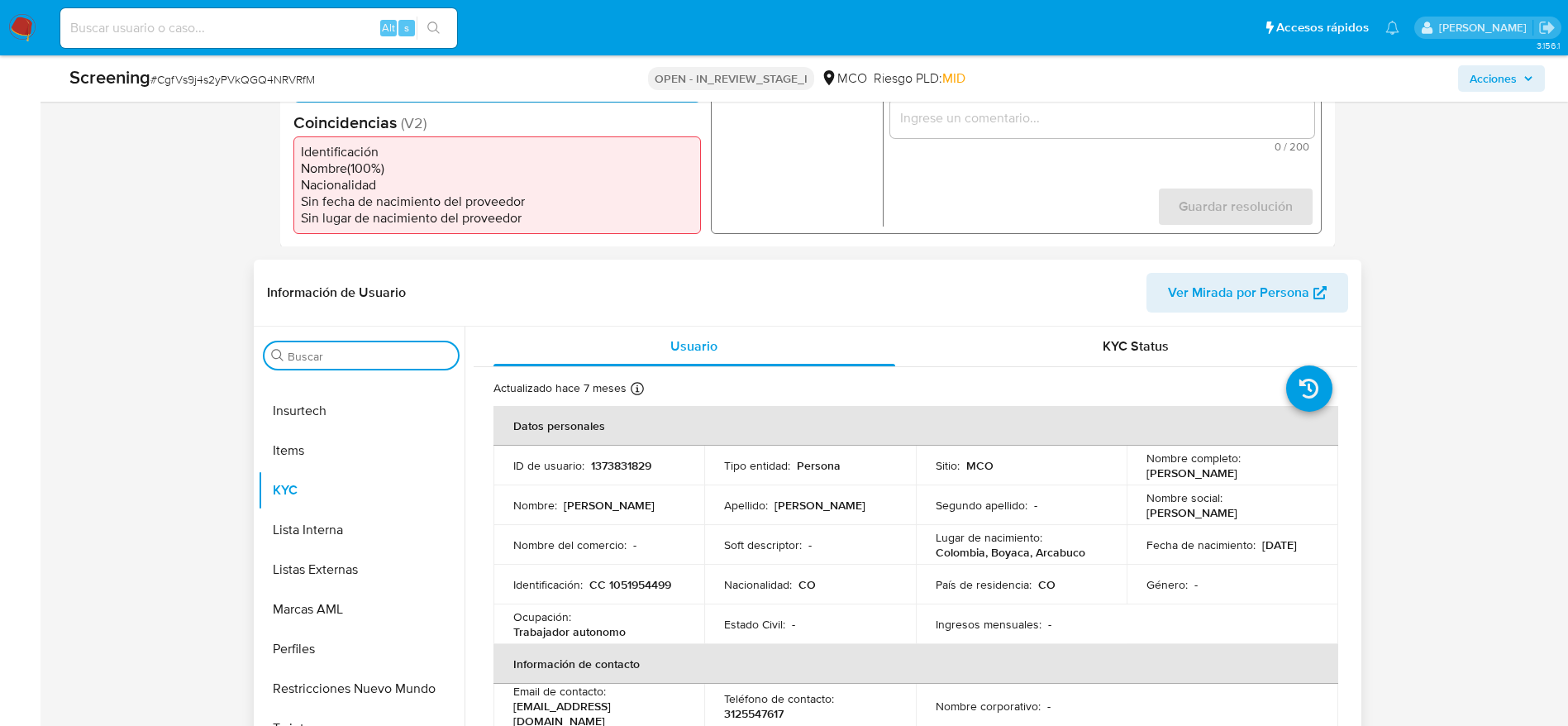
click at [376, 355] on input "Buscar" at bounding box center [369, 356] width 164 height 15
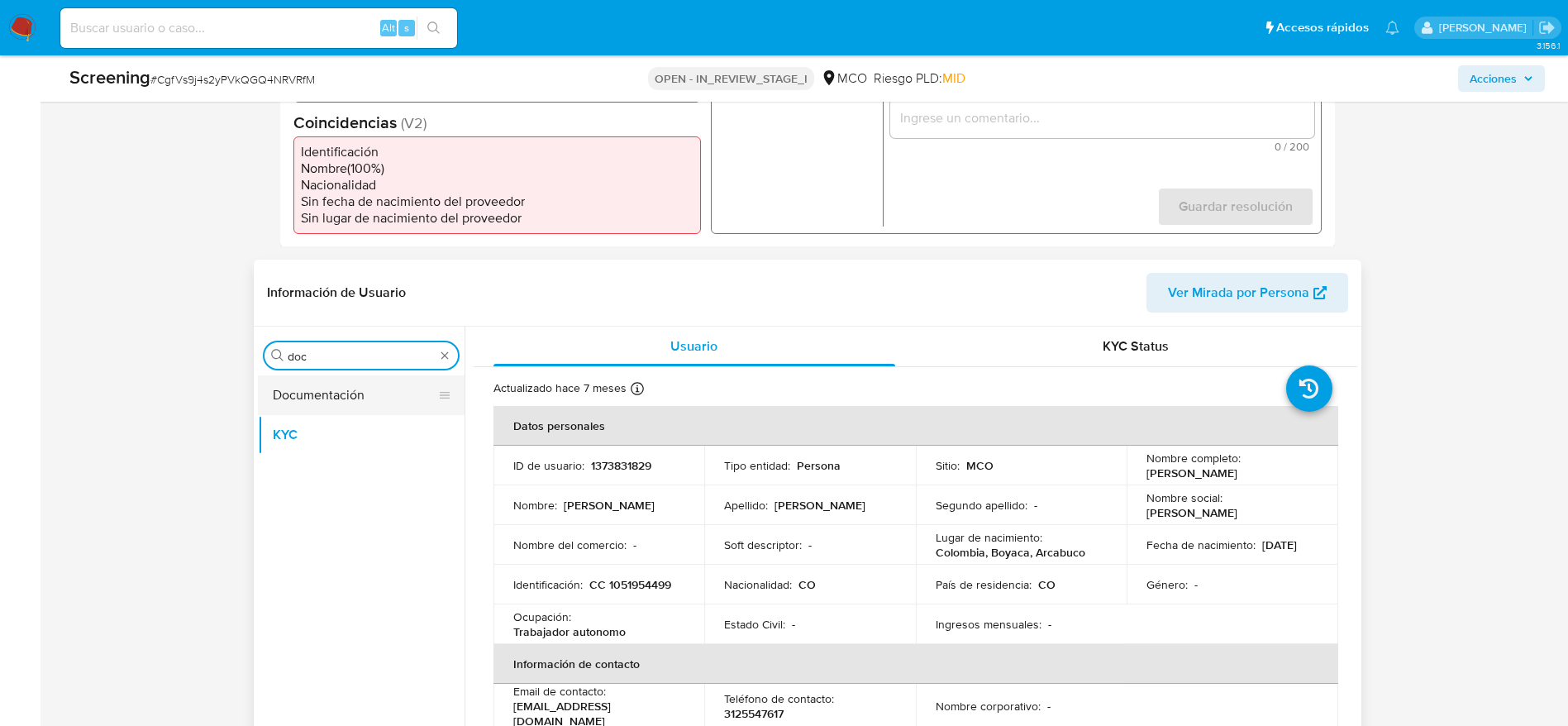
type input "doc"
click at [371, 384] on button "Documentación" at bounding box center [355, 395] width 194 height 40
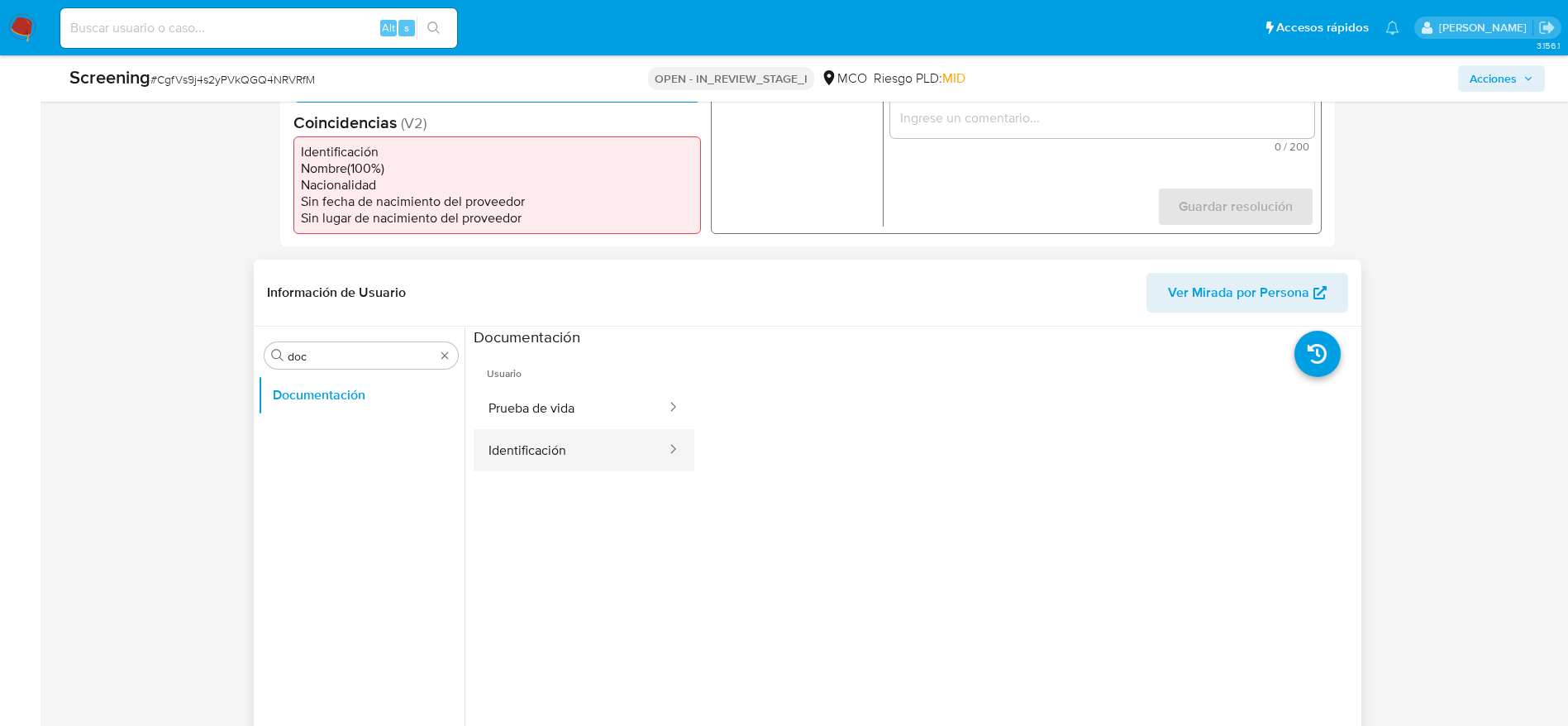
click at [616, 441] on button "Identificación" at bounding box center [571, 450] width 195 height 42
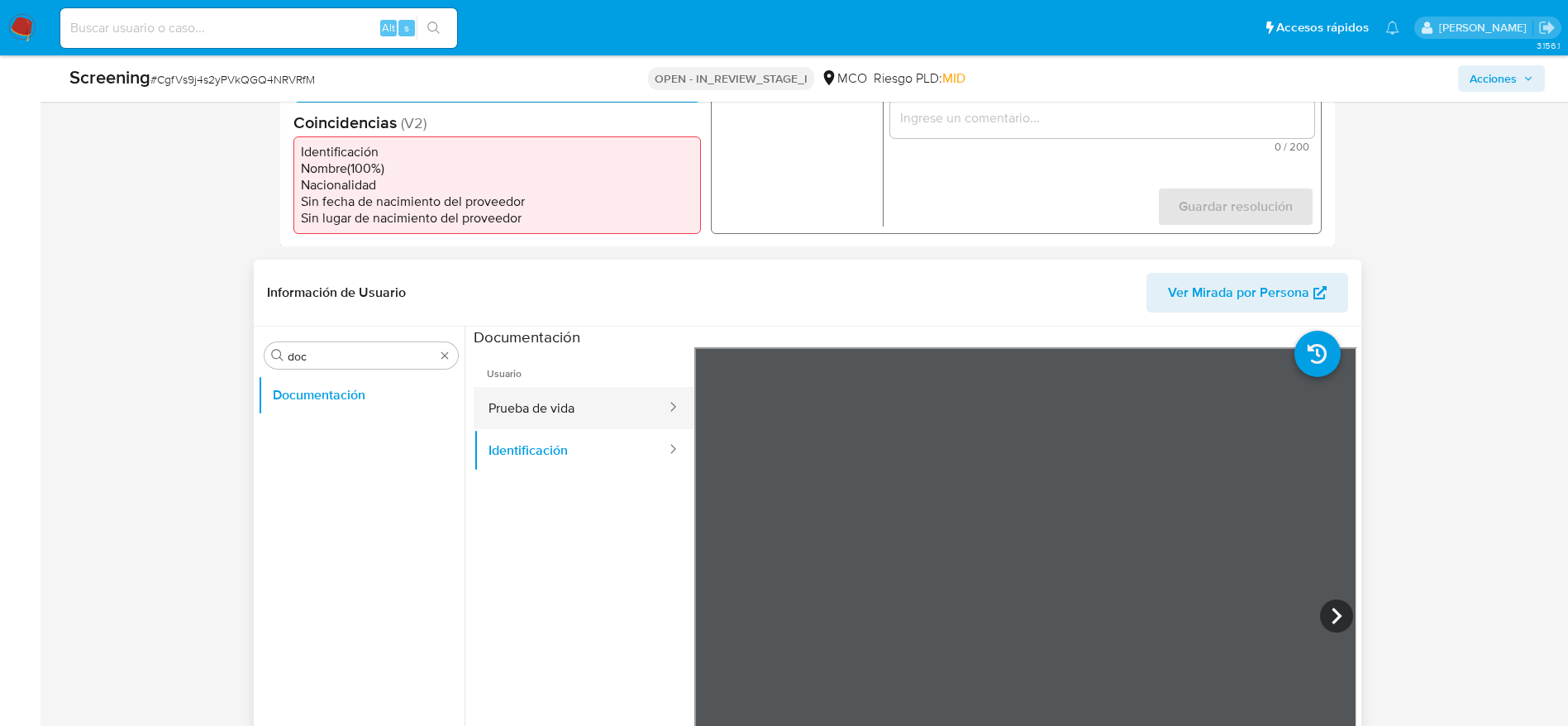
click at [551, 416] on button "Prueba de vida" at bounding box center [571, 407] width 195 height 42
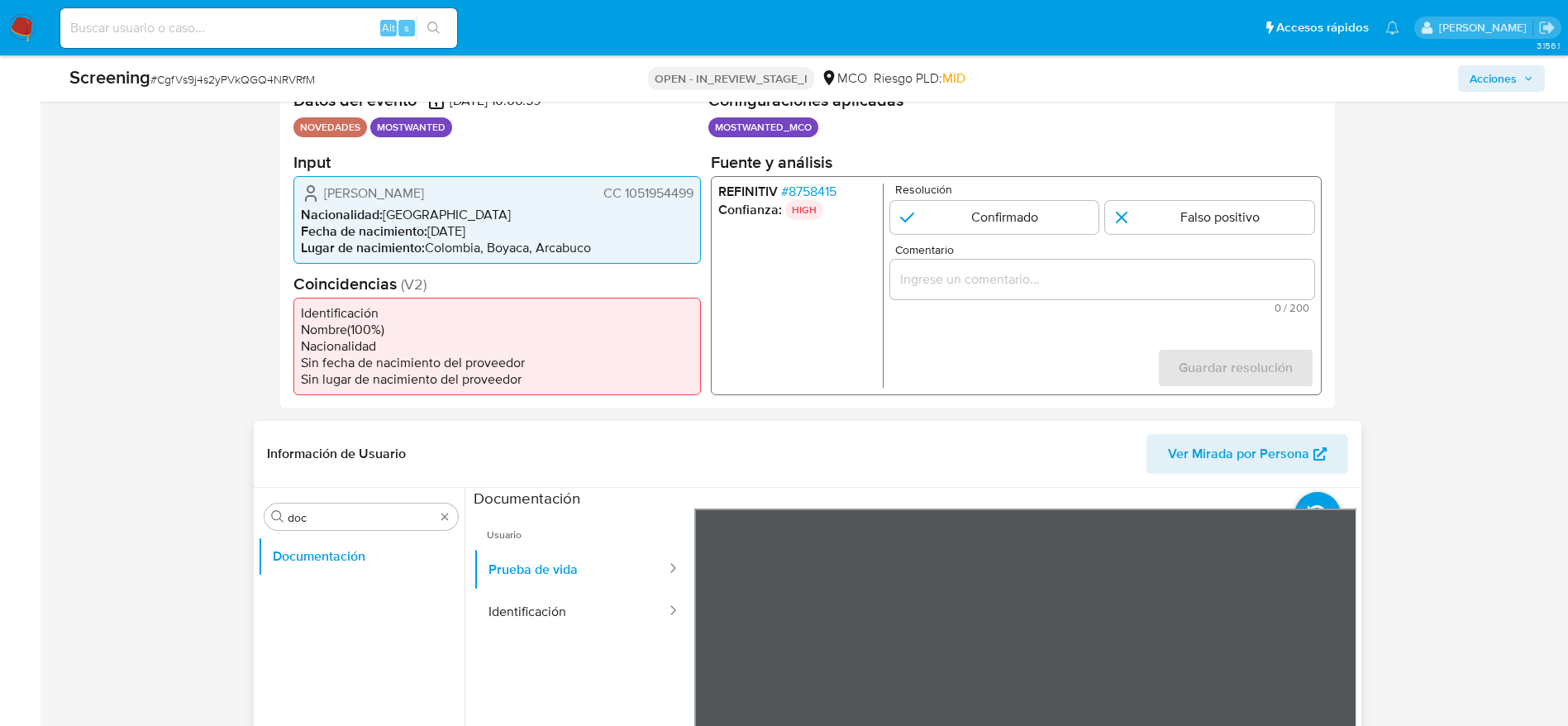
scroll to position [340, 0]
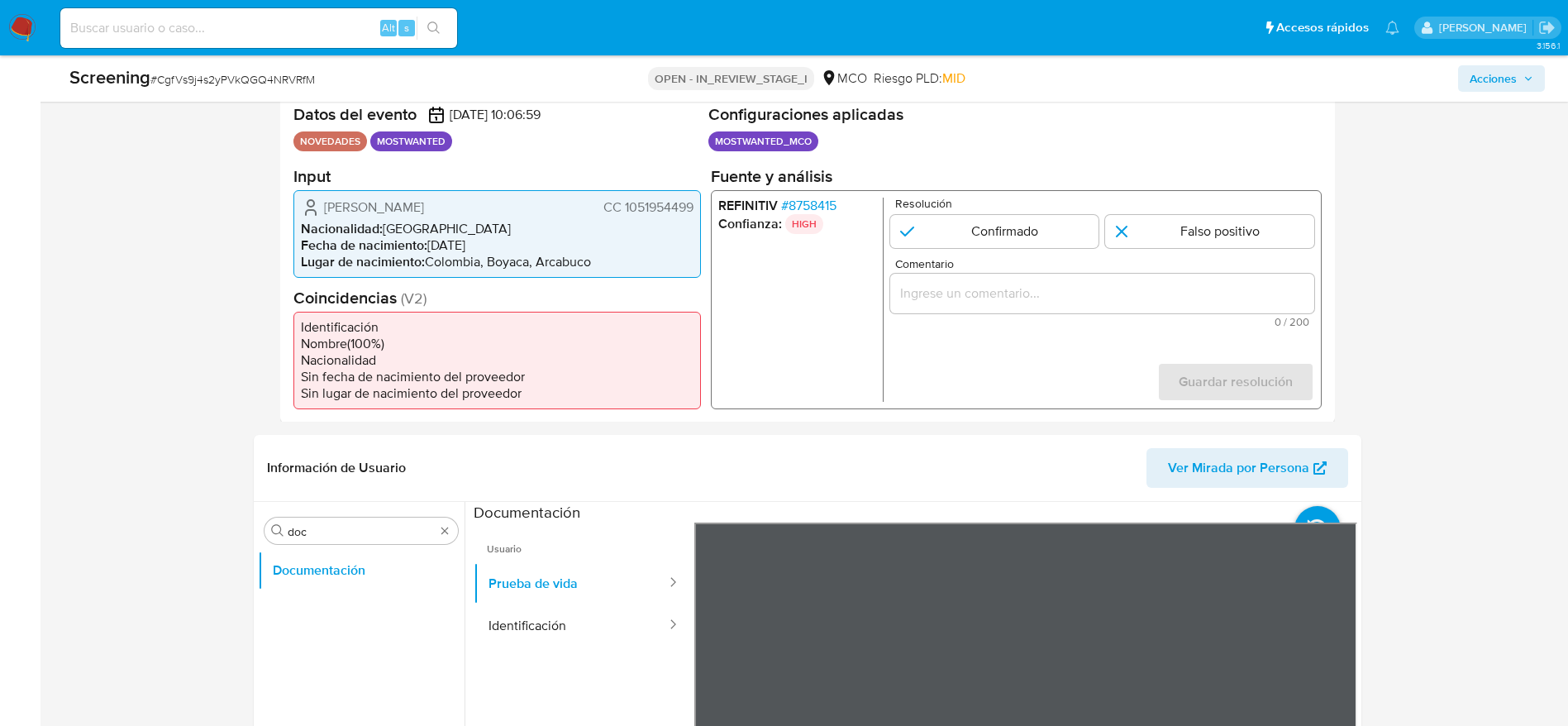
drag, startPoint x: 312, startPoint y: 198, endPoint x: 693, endPoint y: 202, distance: 381.0
click at [693, 202] on div "[PERSON_NAME] CC 1051954499" at bounding box center [498, 207] width 393 height 20
click at [661, 198] on span "CC 1051954499" at bounding box center [648, 206] width 90 height 16
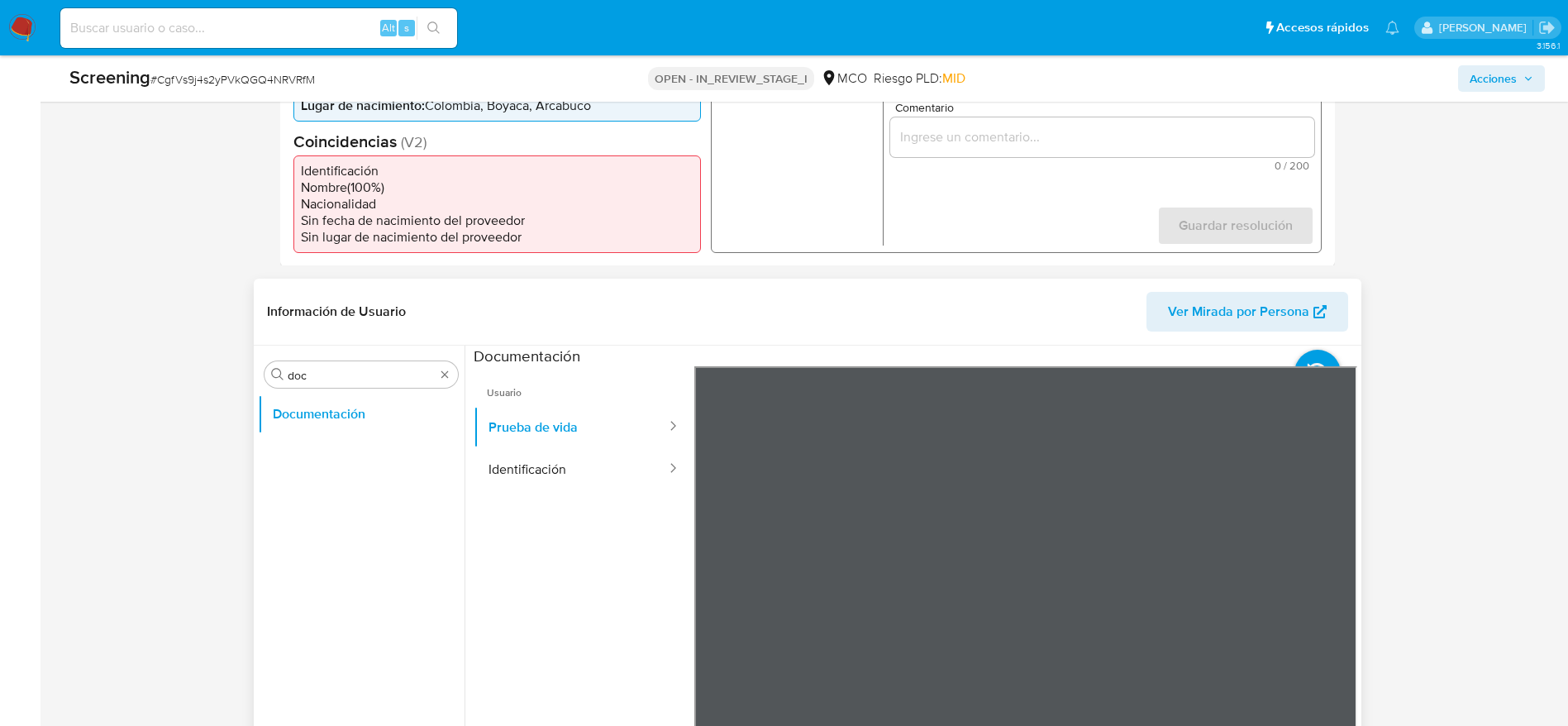
scroll to position [498, 0]
click at [376, 379] on input "doc" at bounding box center [361, 373] width 147 height 15
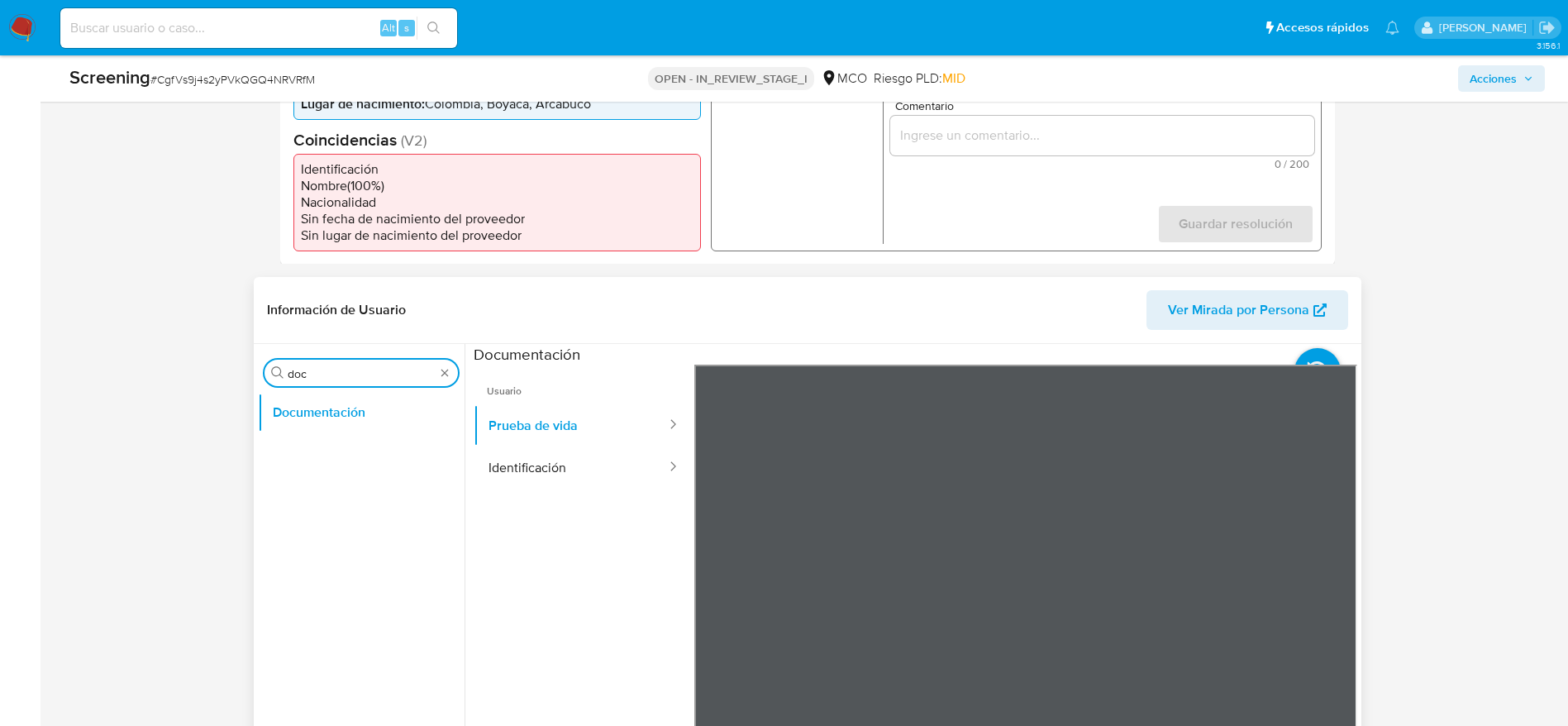
click at [376, 379] on input "doc" at bounding box center [361, 373] width 147 height 15
click at [573, 452] on button "Identificación" at bounding box center [571, 468] width 195 height 42
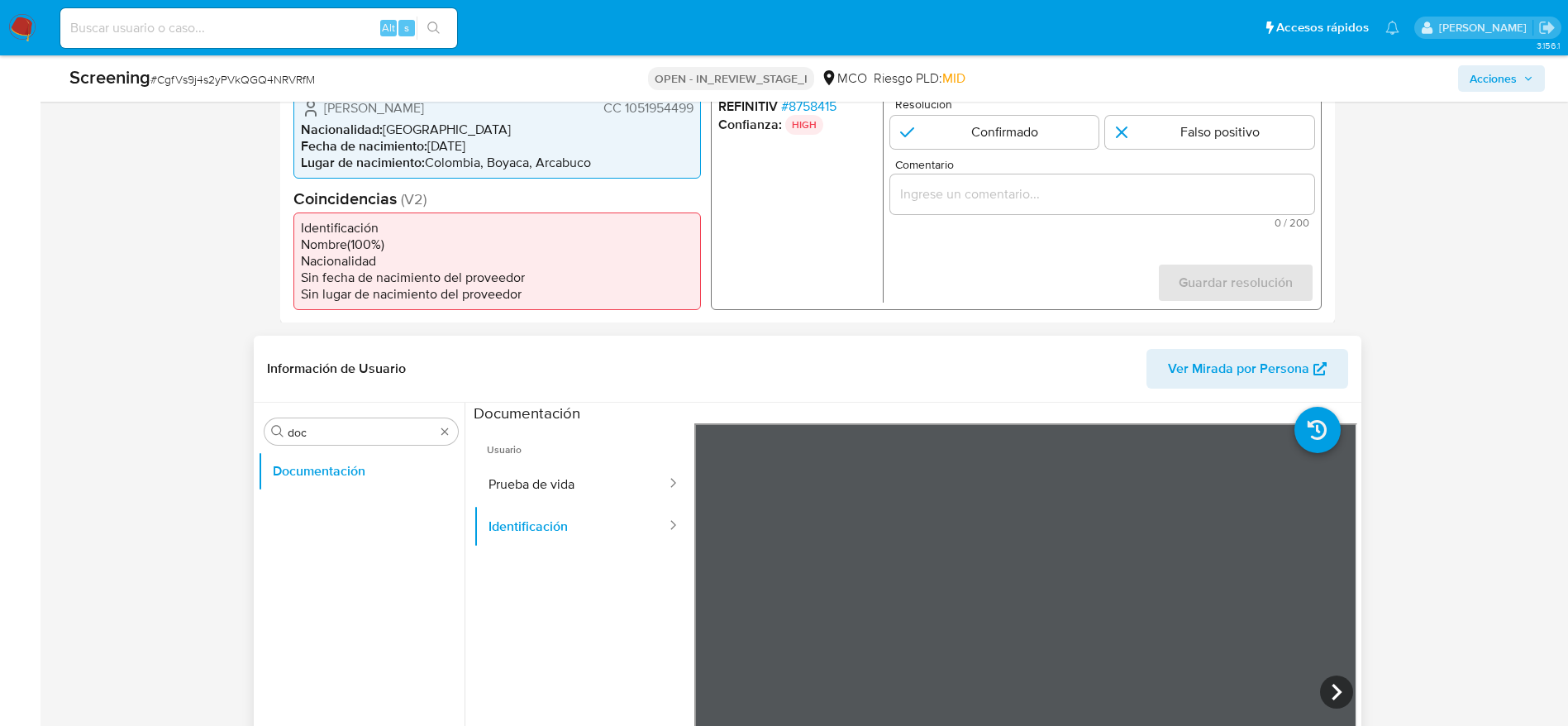
scroll to position [422, 0]
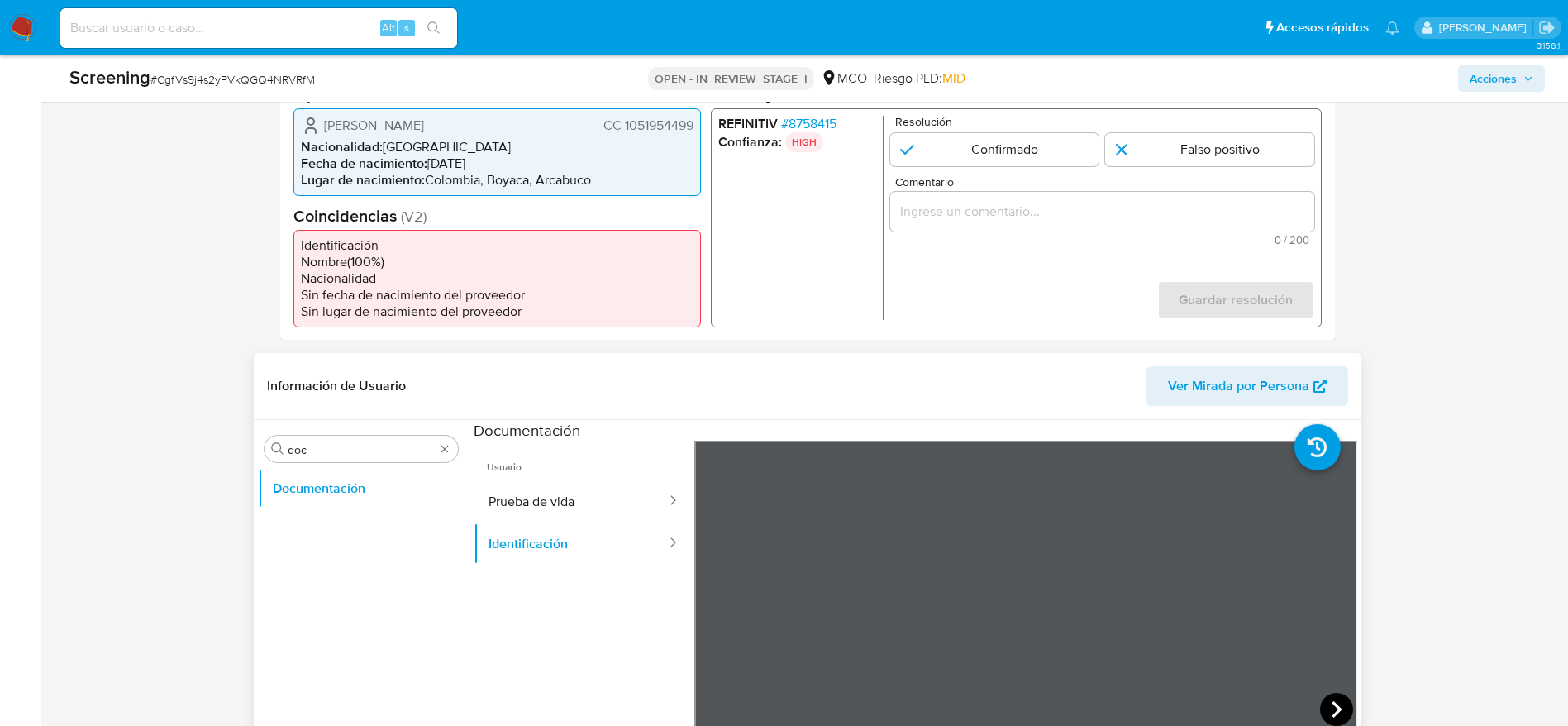
click at [1328, 710] on icon at bounding box center [1336, 710] width 33 height 33
click at [650, 119] on span "CC 1051954499" at bounding box center [648, 124] width 90 height 16
click at [425, 126] on span "[PERSON_NAME]" at bounding box center [374, 124] width 100 height 16
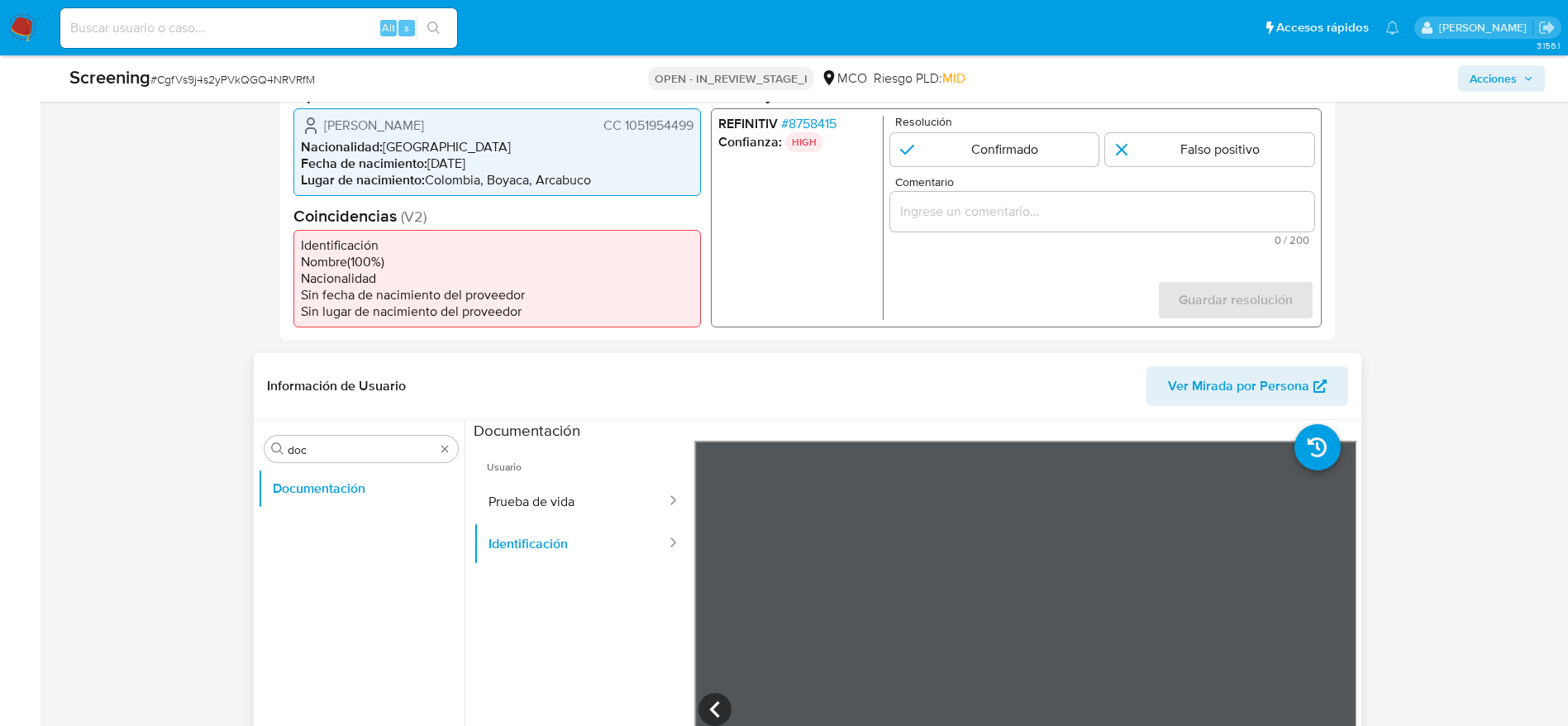
click at [425, 131] on span "[PERSON_NAME]" at bounding box center [374, 124] width 100 height 16
click at [425, 131] on span "Jerson Ricardo Ruiz Rubiano" at bounding box center [374, 124] width 100 height 16
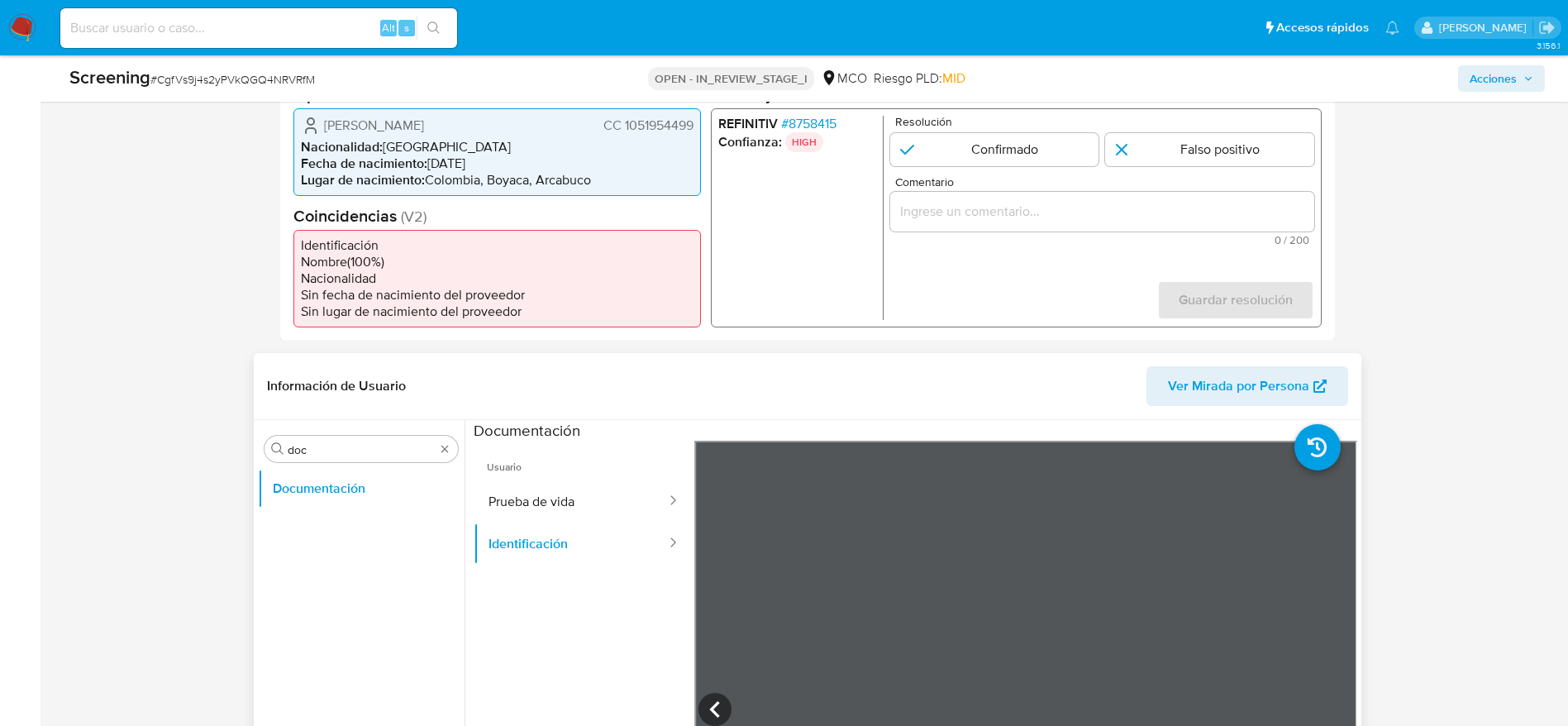
click at [425, 131] on span "Jerson Ricardo Ruiz Rubiano" at bounding box center [374, 124] width 100 height 16
click at [656, 123] on span "CC 1051954499" at bounding box center [648, 124] width 90 height 16
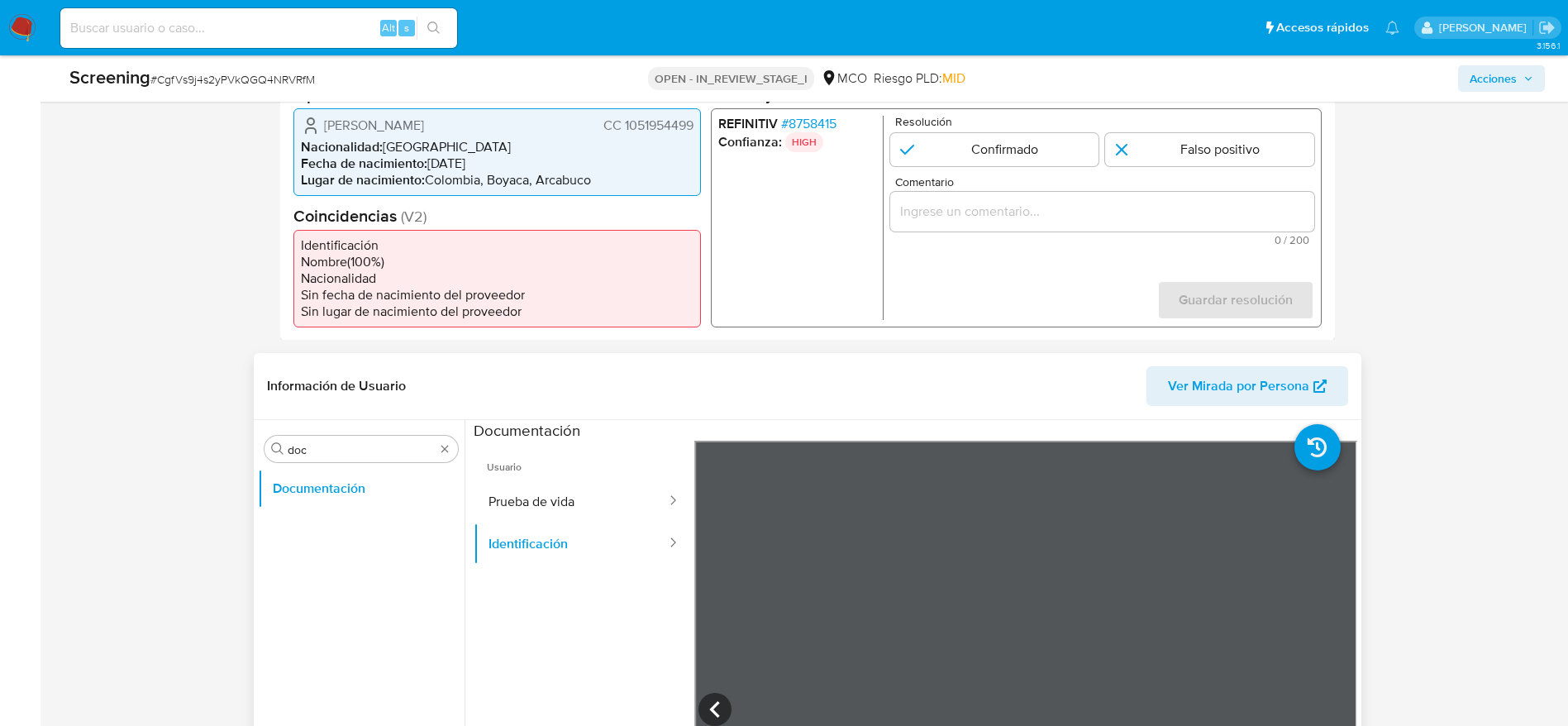
click at [384, 123] on span "Jerson Ricardo Ruiz Rubiano" at bounding box center [374, 124] width 100 height 16
click at [1039, 150] on input "1 de 1" at bounding box center [994, 149] width 209 height 33
radio input "true"
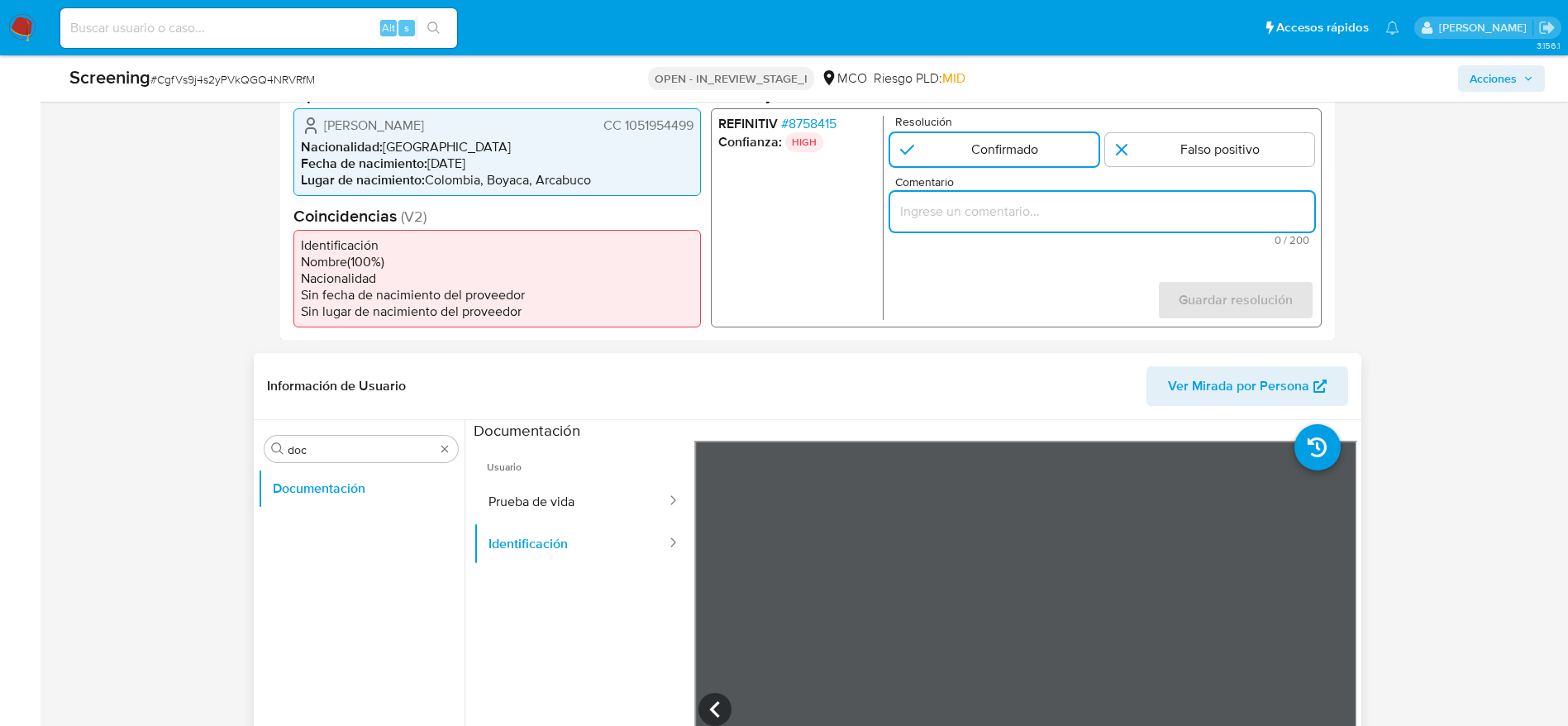
click at [1031, 209] on input "Comentario" at bounding box center [1101, 210] width 425 height 22
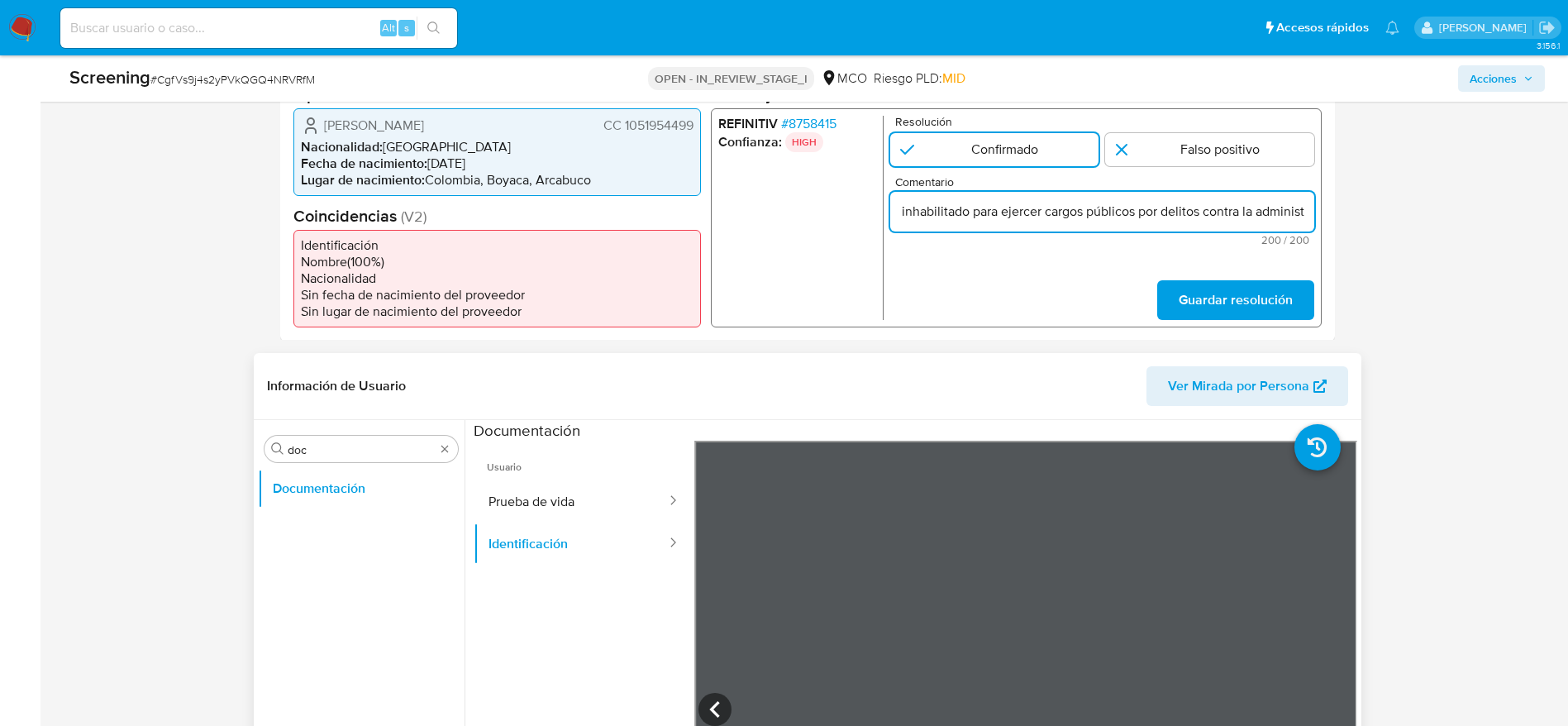
scroll to position [0, 0]
paste input "onde se encuentra destituido e inhabilitado para ejercer cargos públicos por de…"
paste input "por delitos contra la administración pública hasta enero de 2027."
type input "Usuario Jerson Ricardo Ruiz Rubiano. Presenta antecedentes en Procuraduría Gene…"
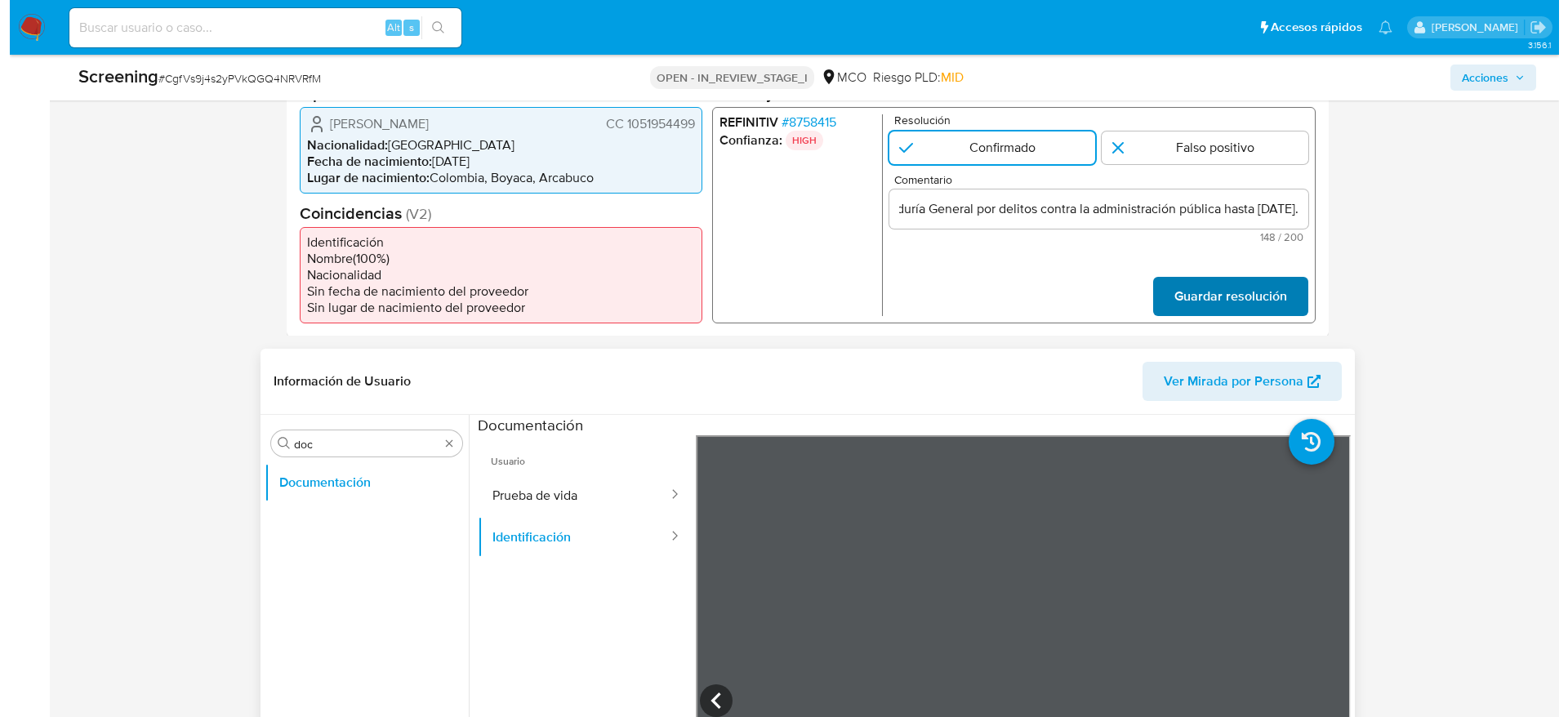
scroll to position [0, 0]
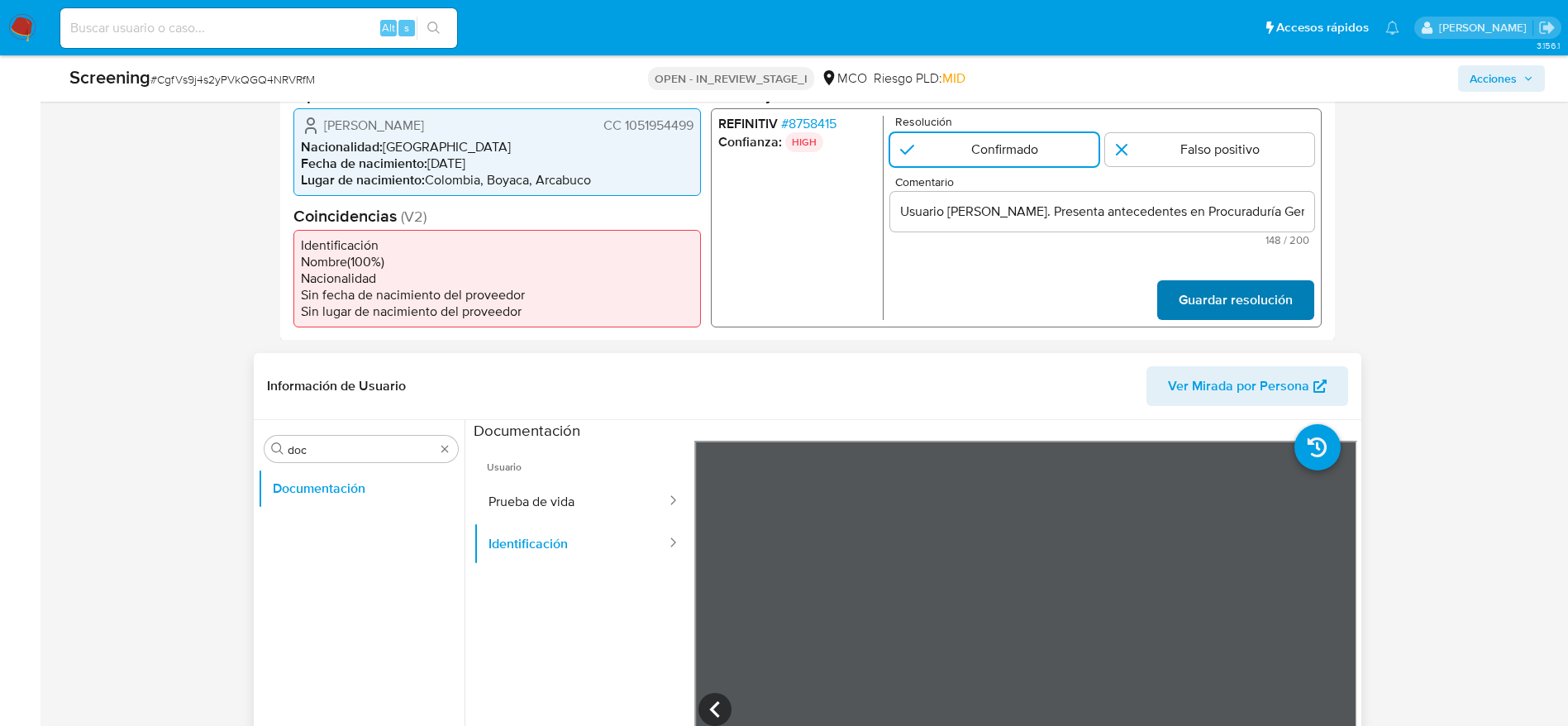
click at [1196, 288] on span "Guardar resolución" at bounding box center [1235, 299] width 115 height 36
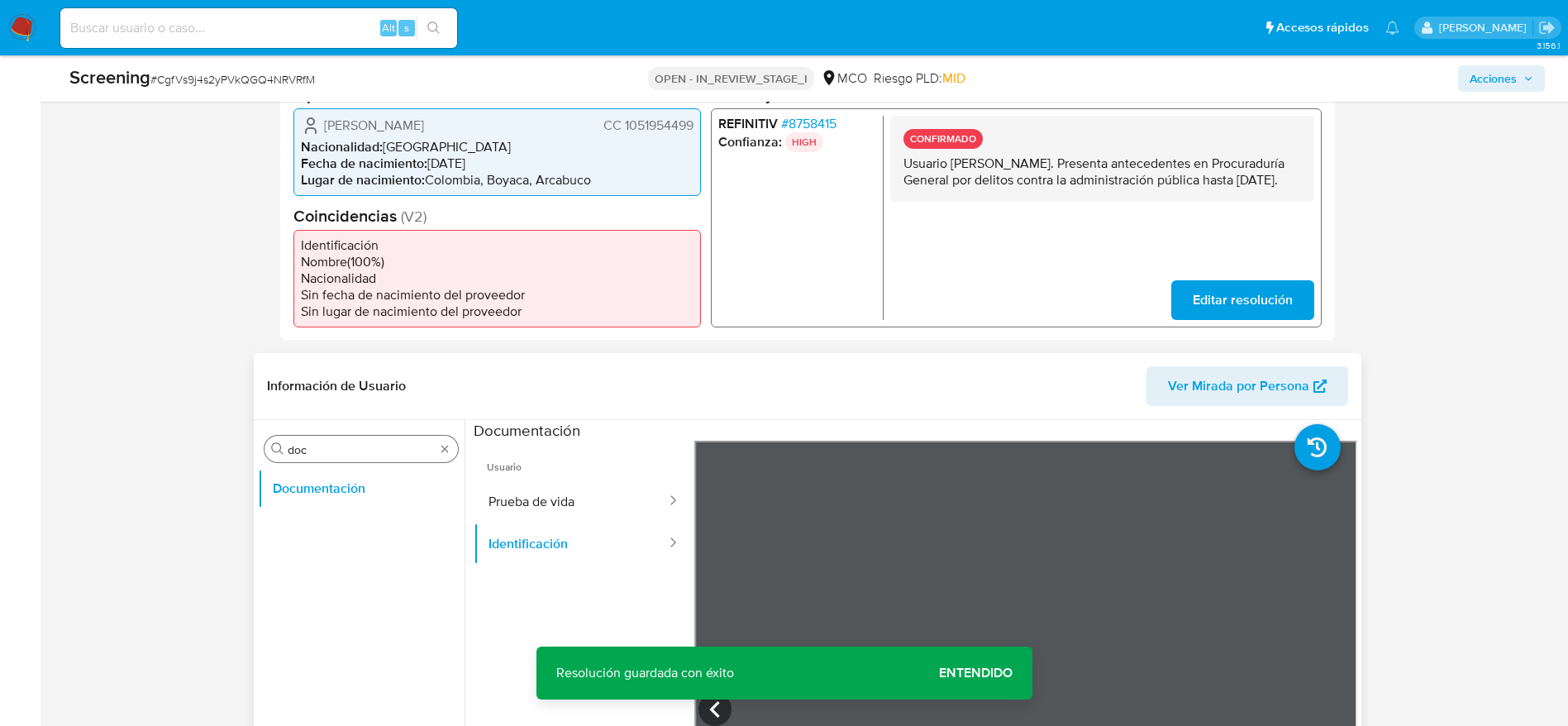
click at [366, 447] on input "doc" at bounding box center [361, 450] width 147 height 15
type input "list"
click at [523, 504] on button "Prueba de vida" at bounding box center [571, 501] width 195 height 42
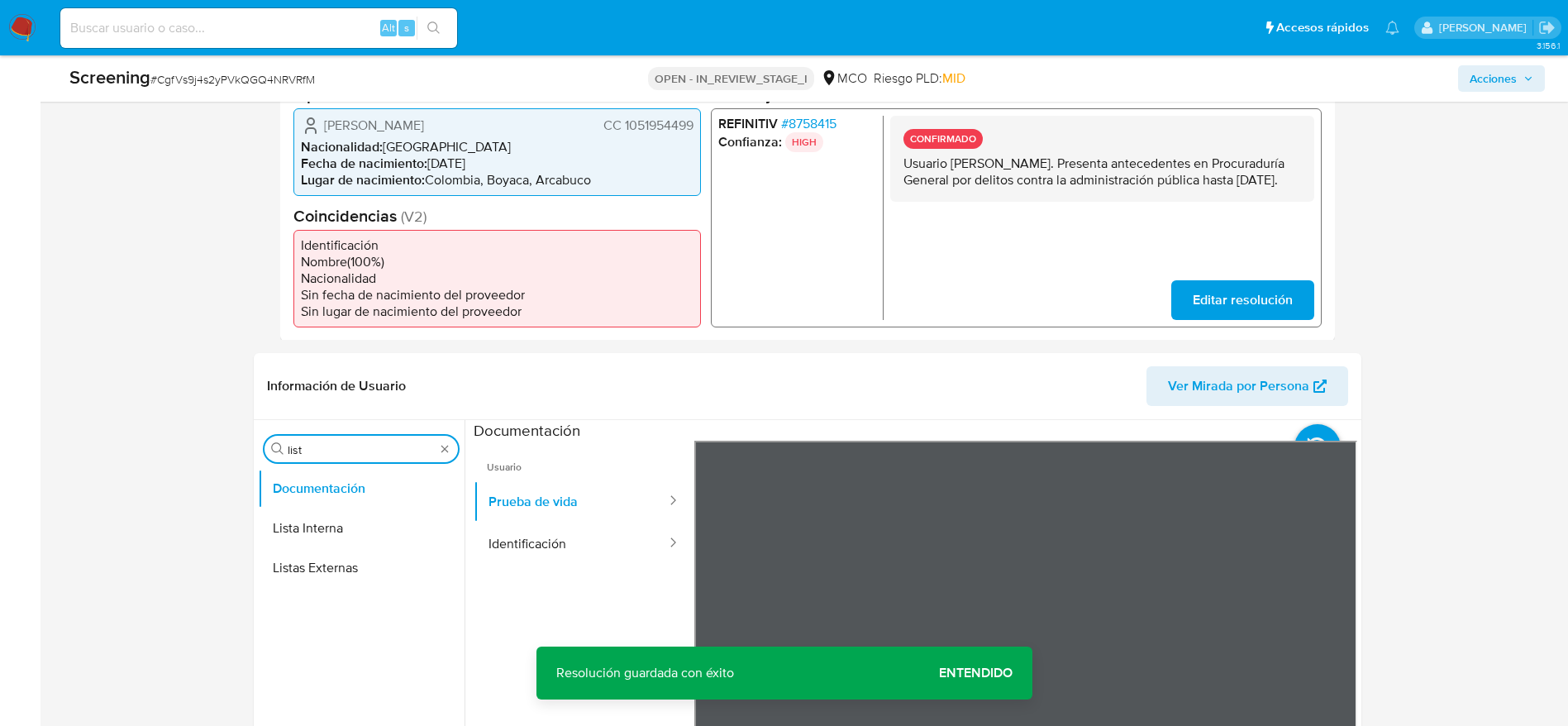
click at [324, 455] on input "list" at bounding box center [361, 450] width 147 height 15
click at [348, 545] on button "Lista Interna" at bounding box center [355, 529] width 194 height 40
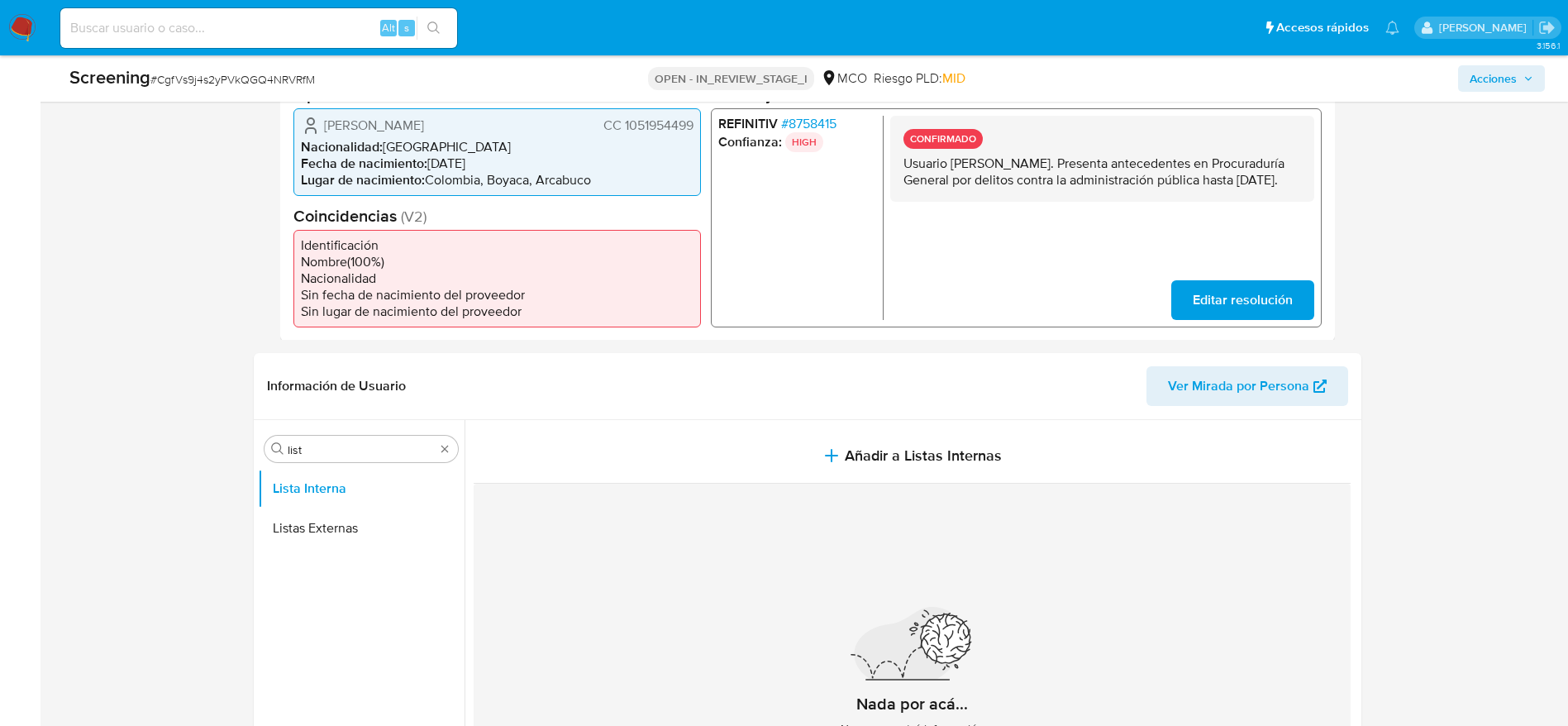
click at [856, 488] on div "Nada por acá... No se encontró información" at bounding box center [912, 678] width 877 height 388
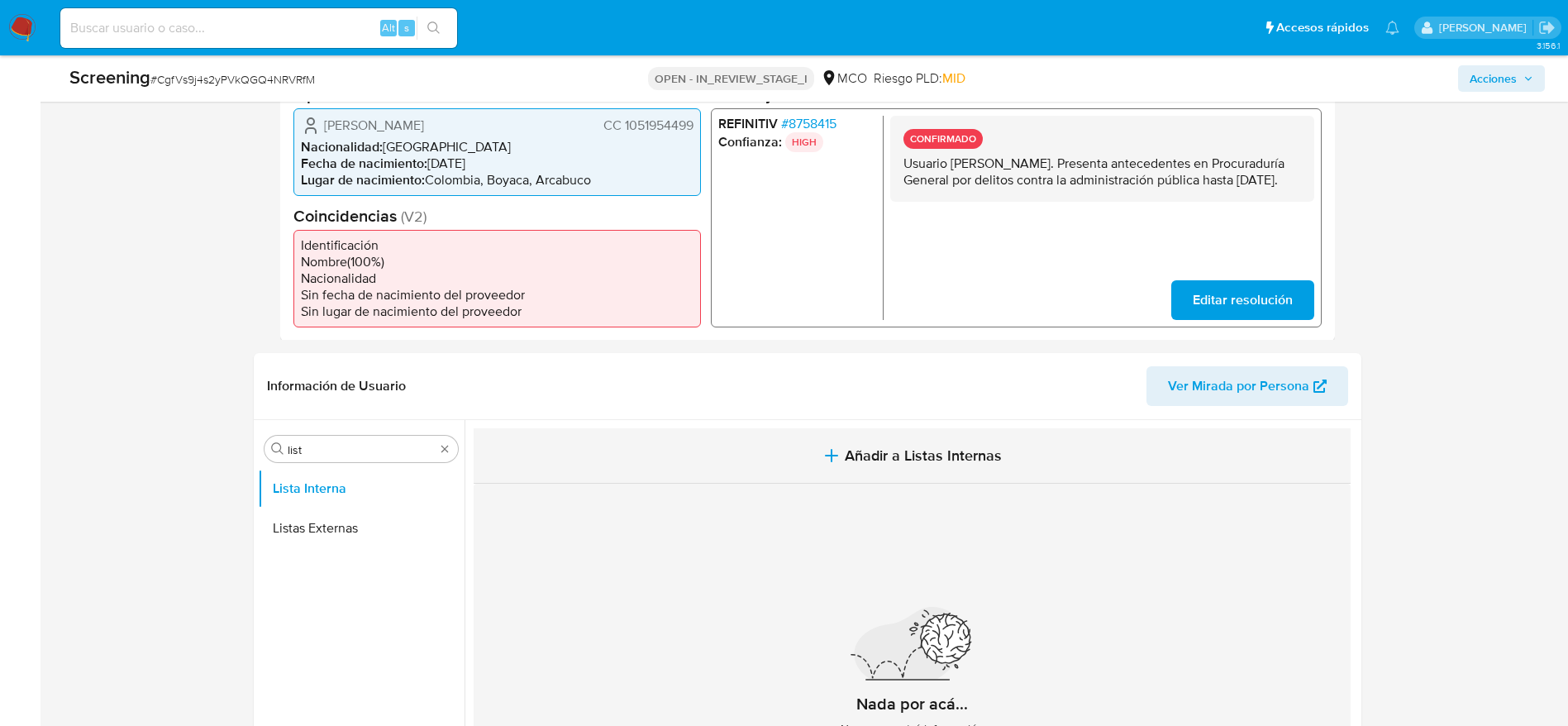
click at [871, 472] on button "Añadir a Listas Internas" at bounding box center [912, 456] width 877 height 55
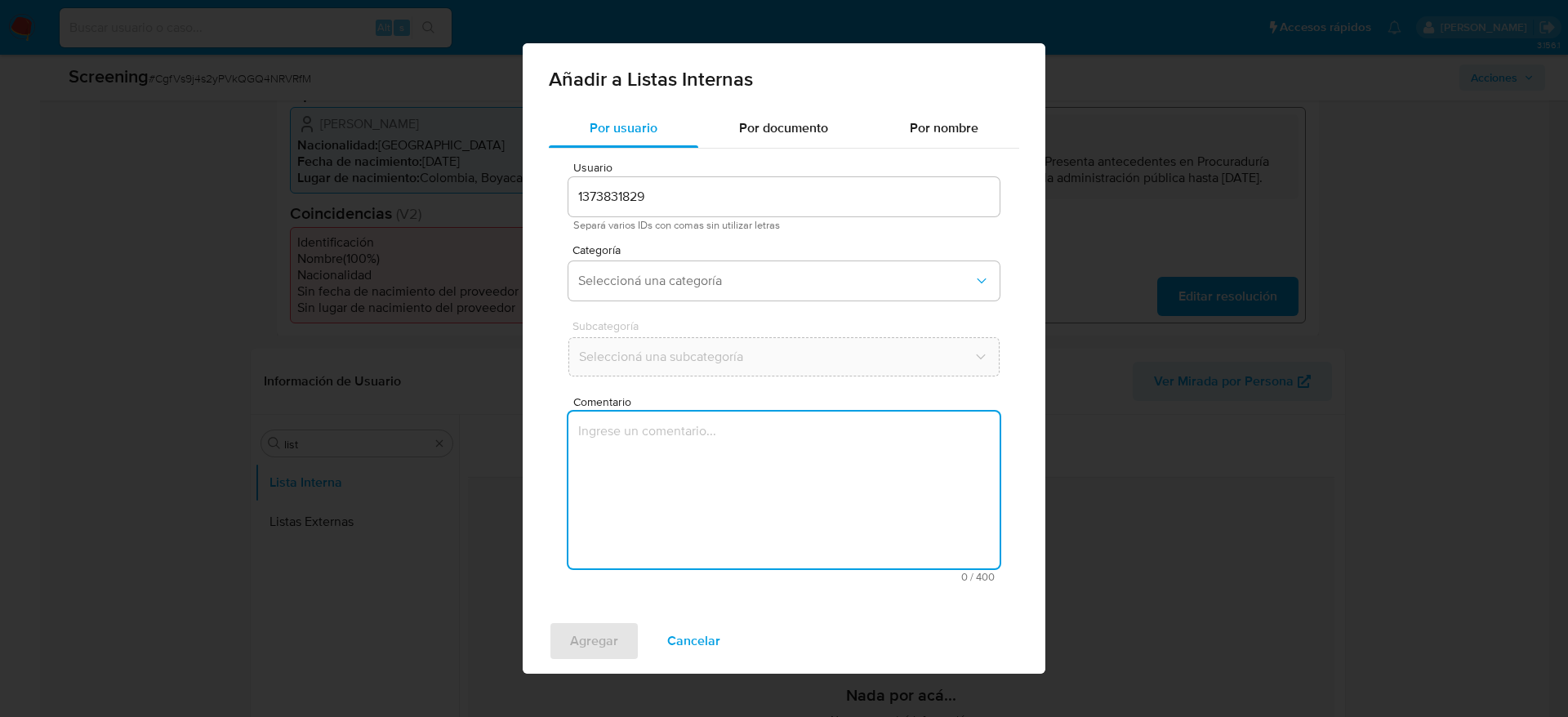
click at [791, 500] on textarea "Comentario" at bounding box center [783, 490] width 431 height 156
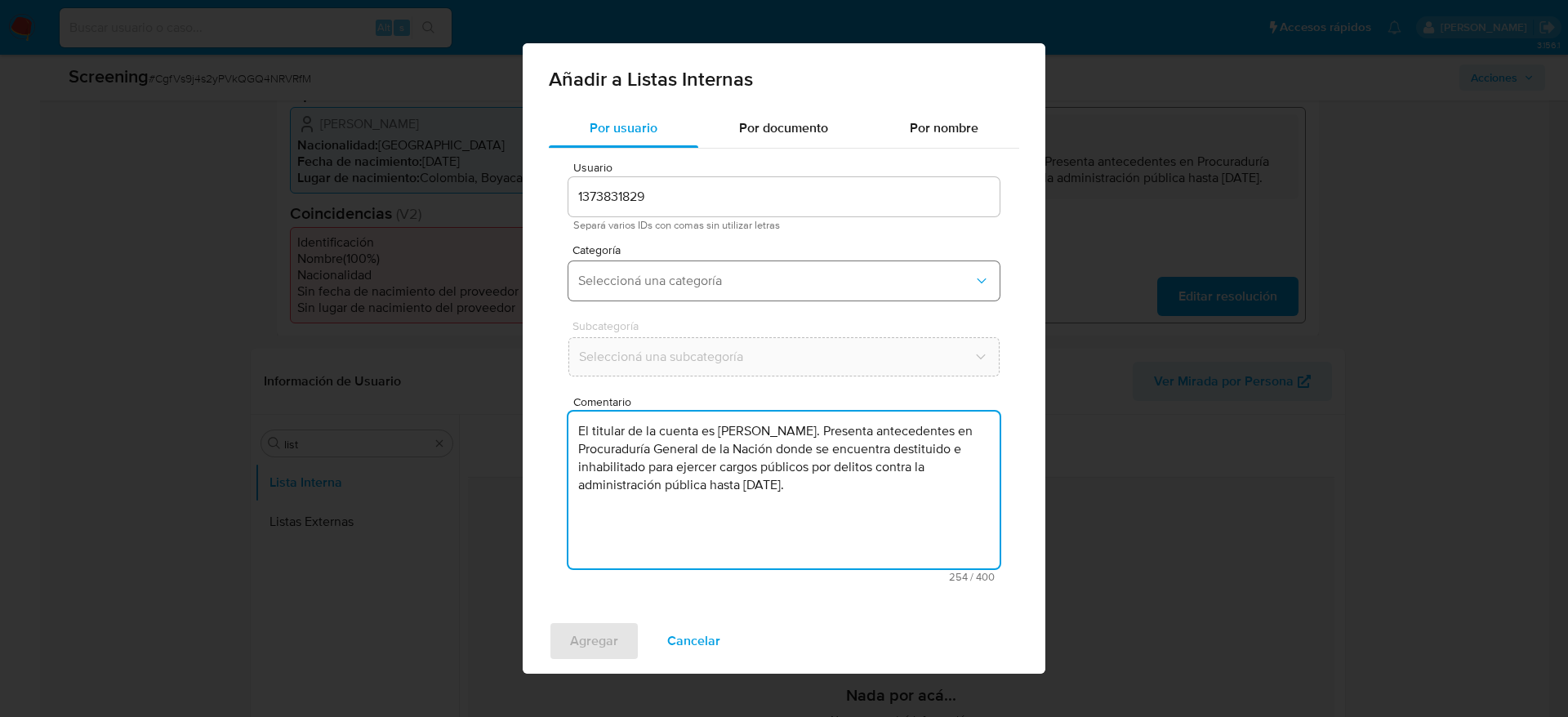
type textarea "El titular de la cuenta es Jerson Ricardo Ruiz Rubiano. Presenta antecedentes e…"
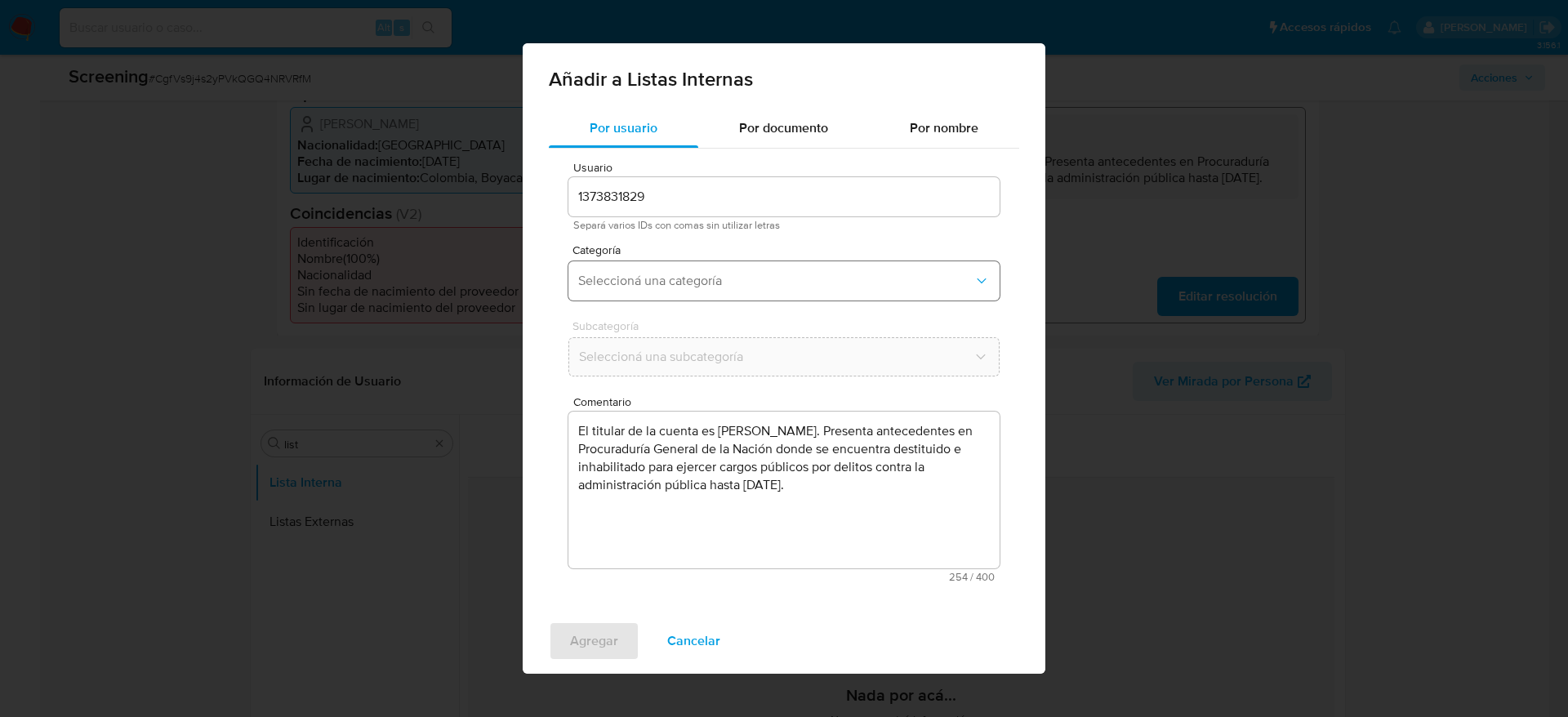
click at [748, 292] on button "Seleccioná una categoría" at bounding box center [783, 281] width 431 height 39
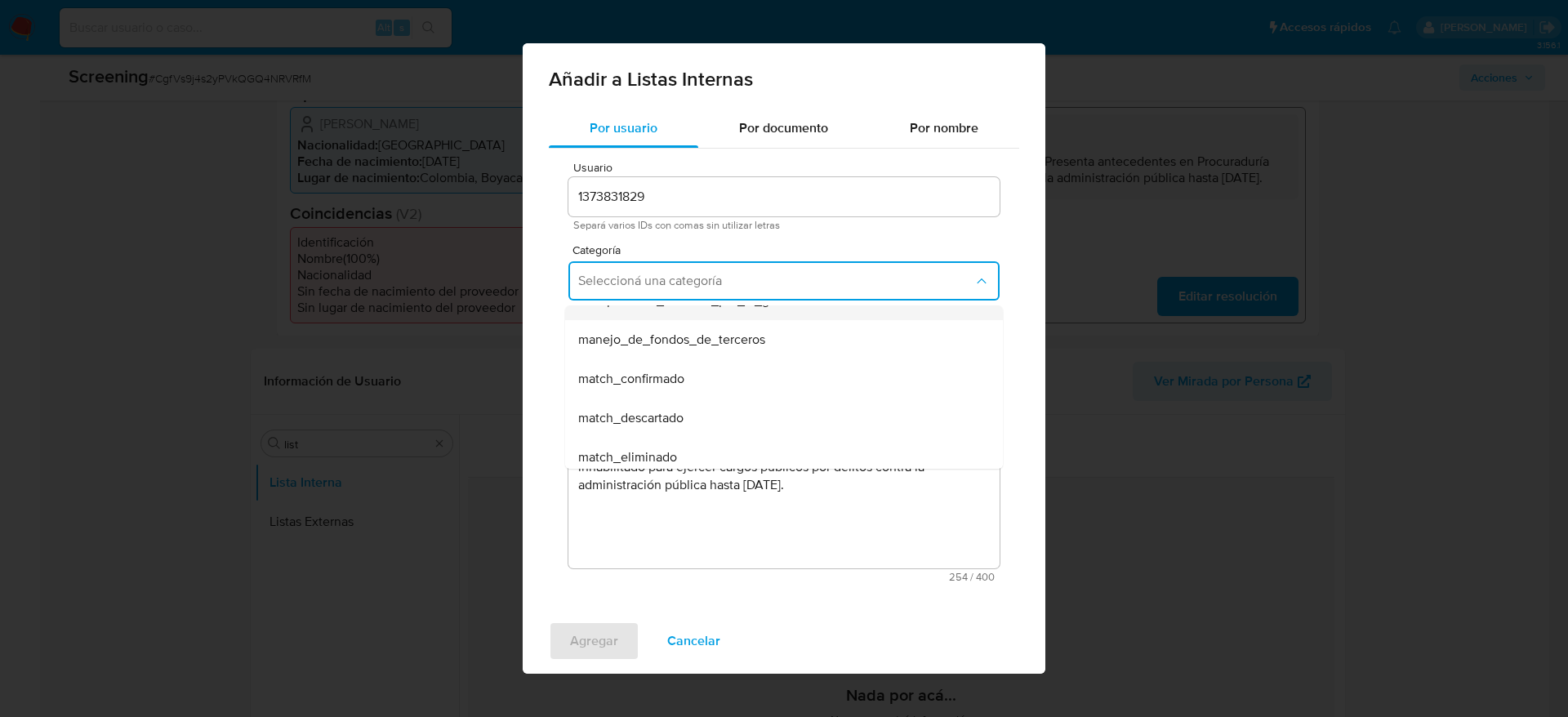
scroll to position [71, 0]
click at [745, 363] on div "match_confirmado" at bounding box center [779, 372] width 401 height 39
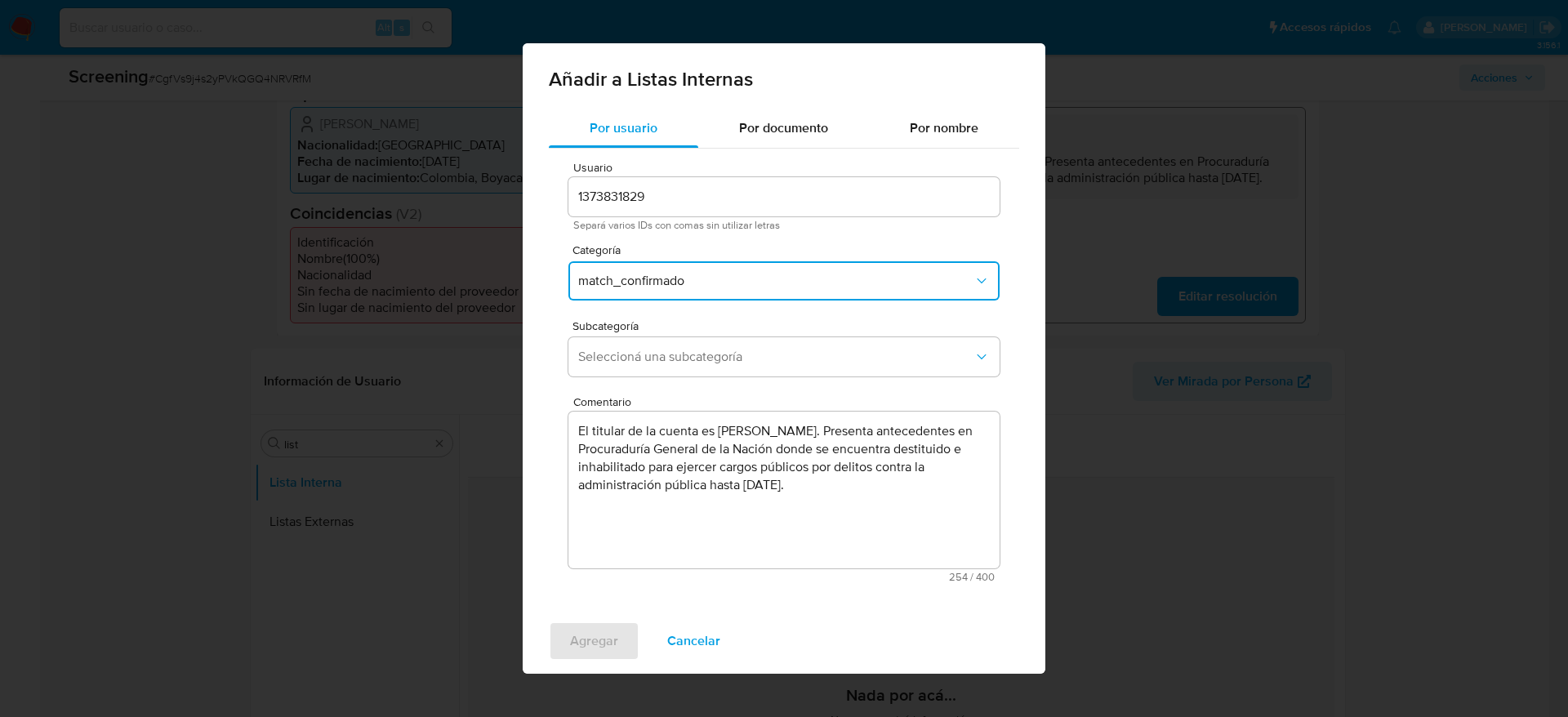
click at [745, 363] on span "Seleccioná una subcategoría" at bounding box center [775, 356] width 395 height 16
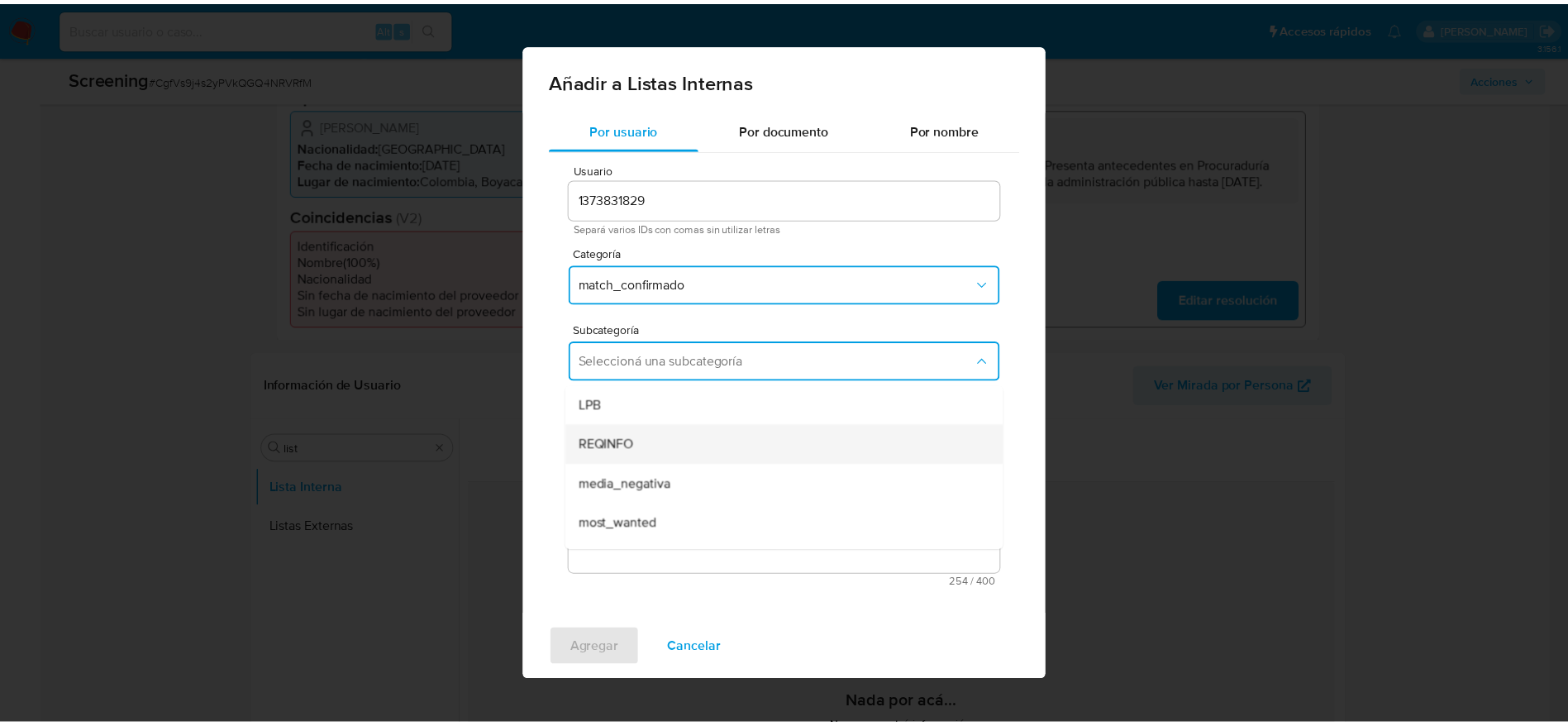
scroll to position [113, 0]
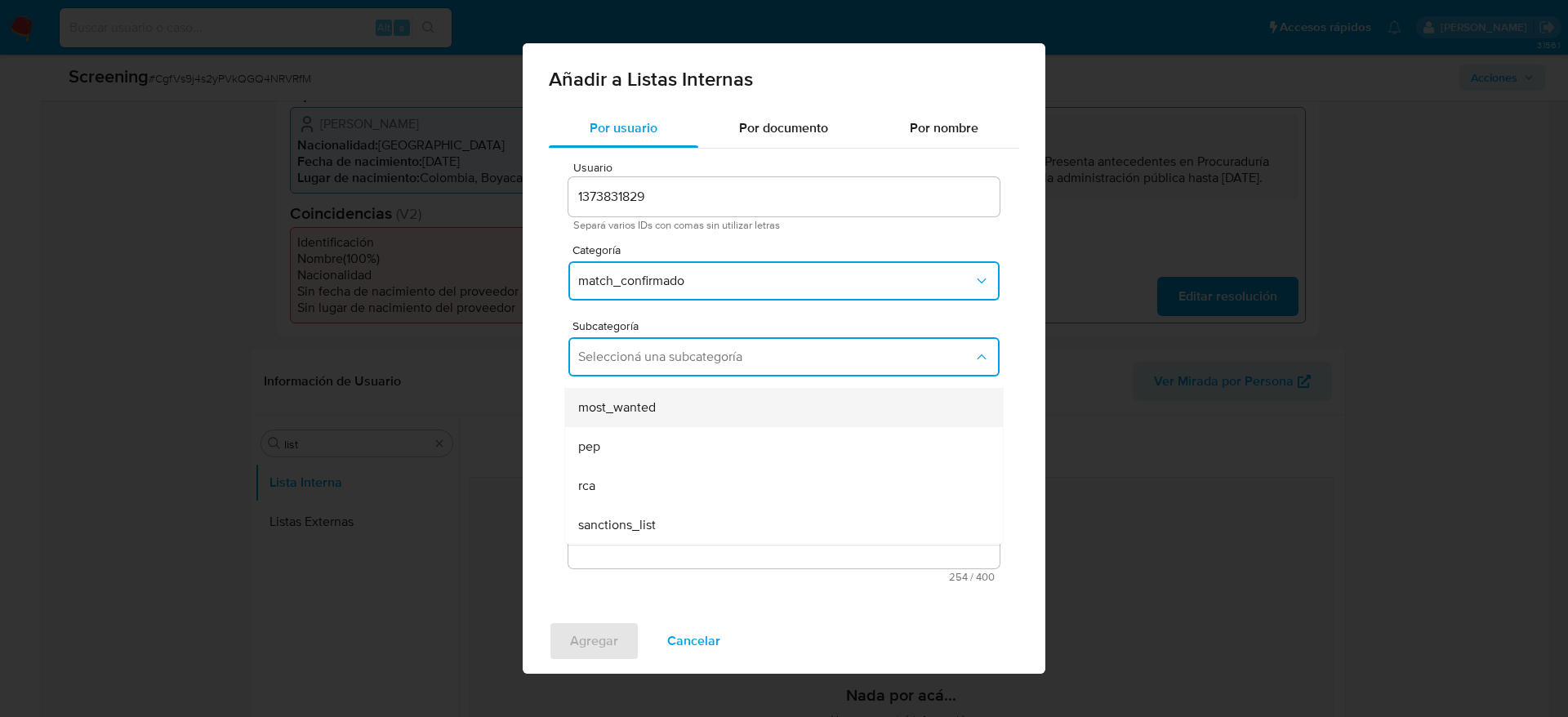
click at [716, 409] on div "most_wanted" at bounding box center [779, 407] width 401 height 39
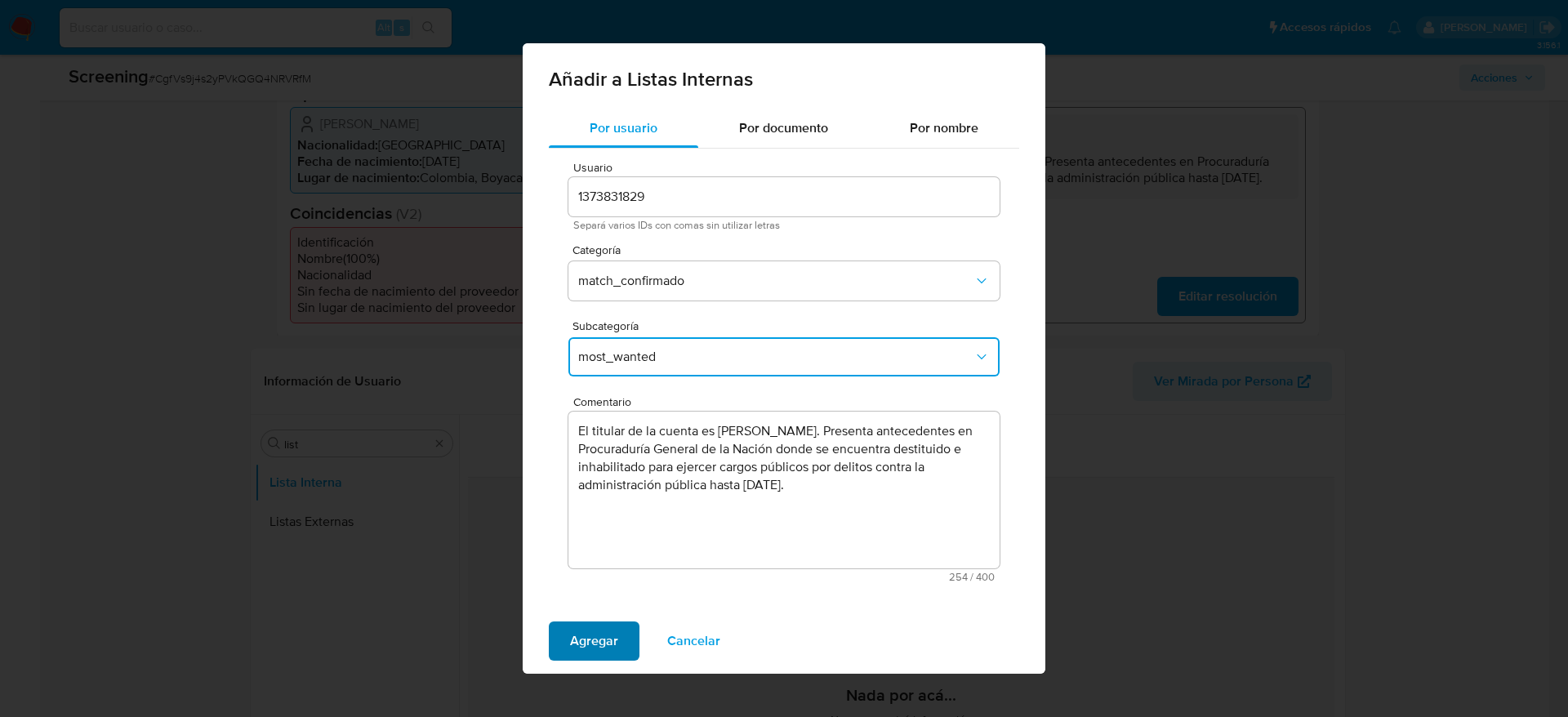
click at [584, 623] on span "Agregar" at bounding box center [594, 641] width 48 height 36
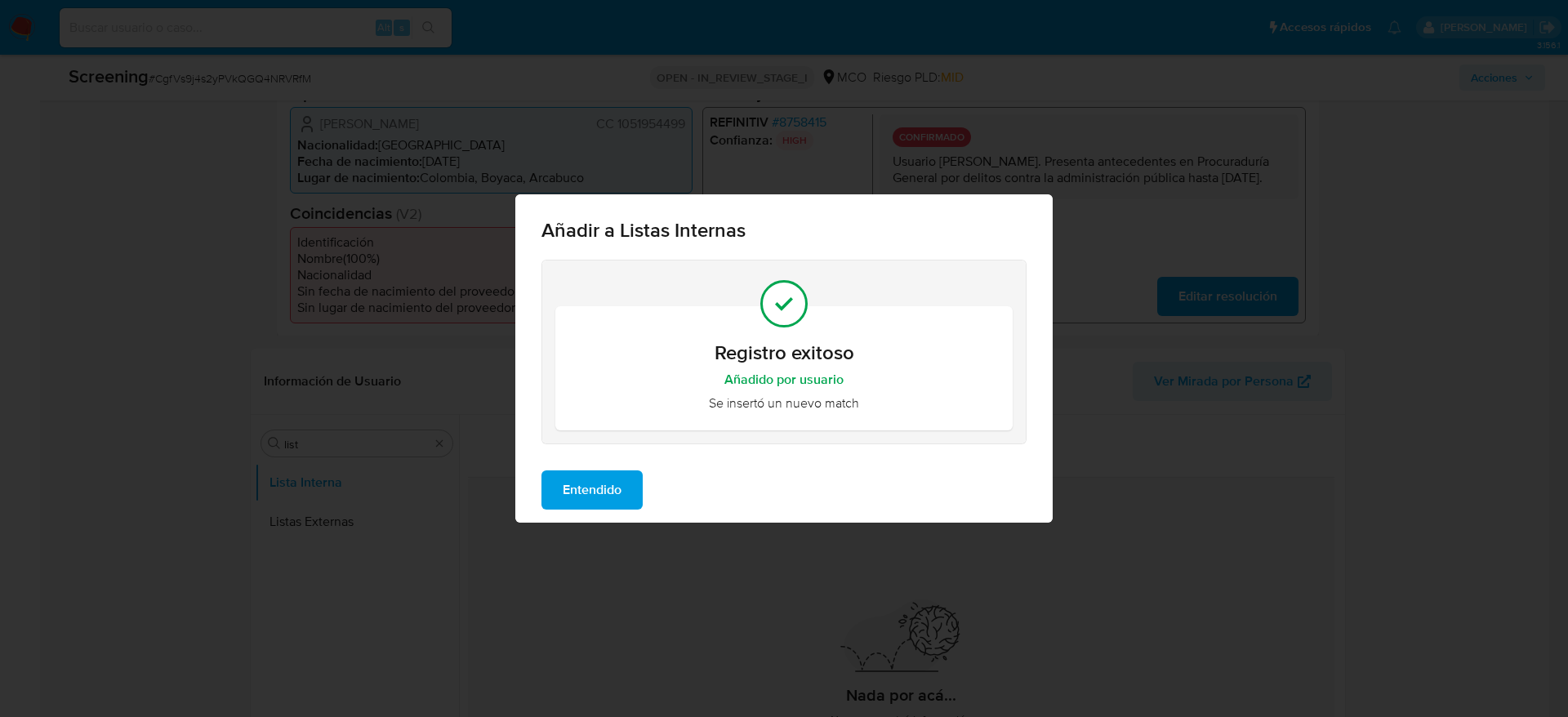
click at [588, 472] on span "Entendido" at bounding box center [592, 490] width 59 height 36
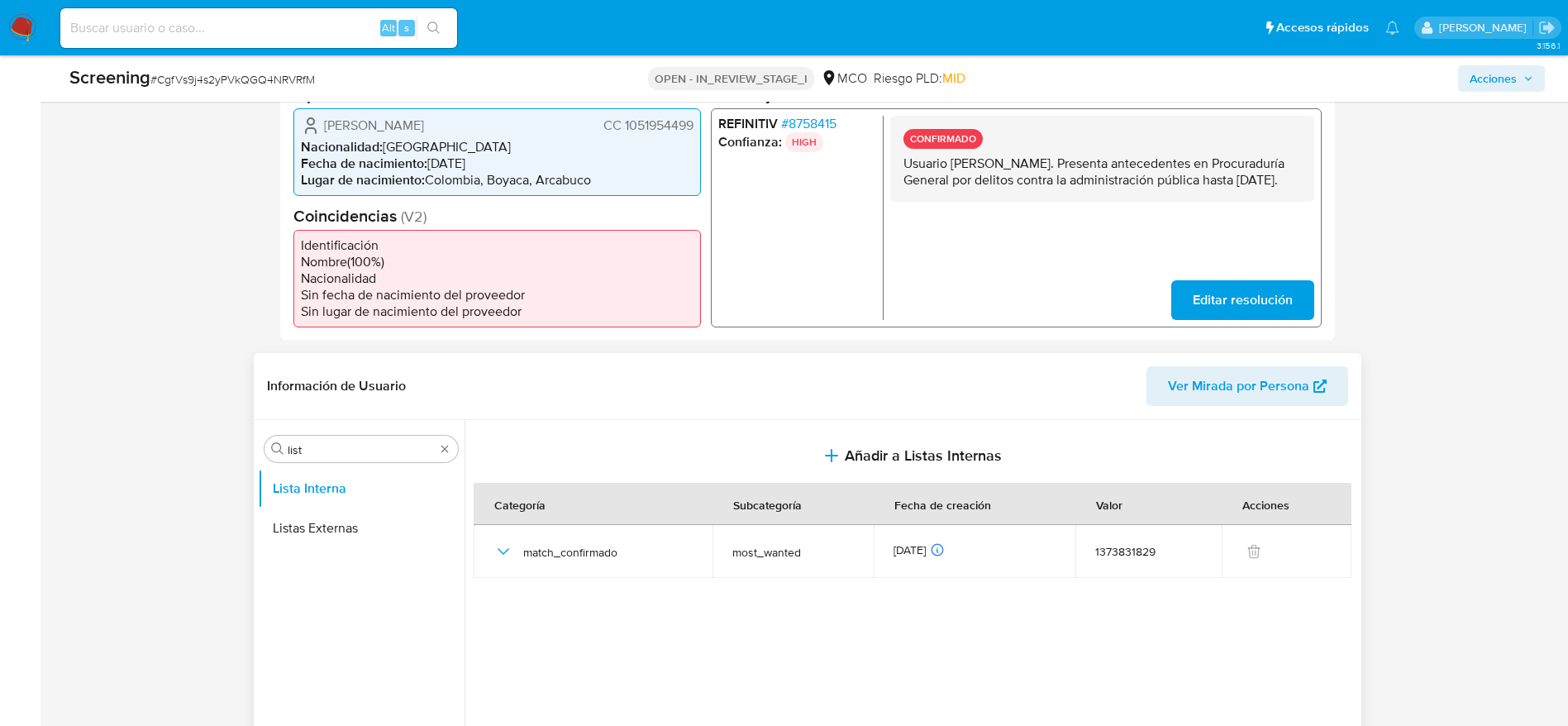
click at [764, 400] on header "Información de Usuario Ver Mirada por Persona" at bounding box center [808, 386] width 1081 height 40
click at [375, 456] on input "list" at bounding box center [361, 450] width 147 height 15
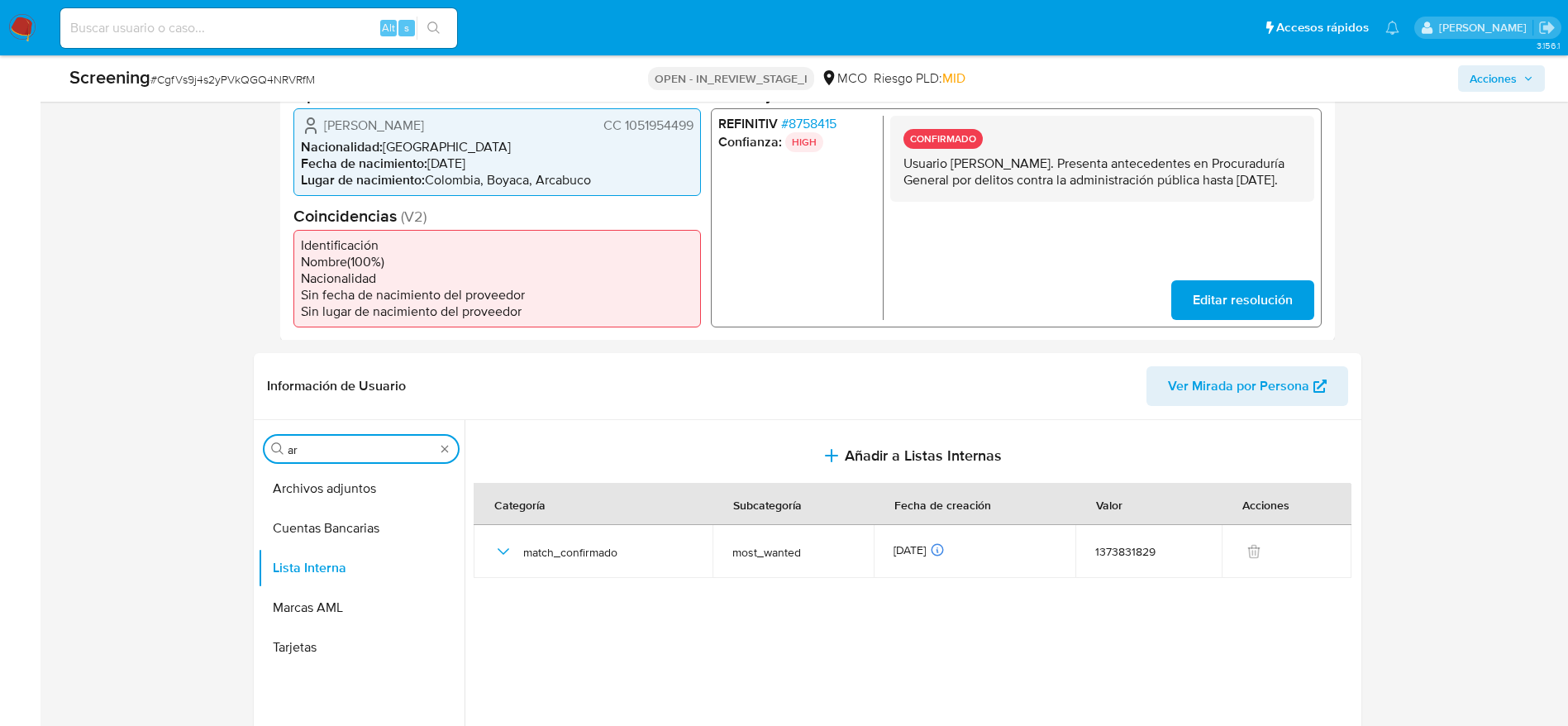
type input "ar"
click at [319, 481] on button "Archivos adjuntos" at bounding box center [355, 488] width 194 height 40
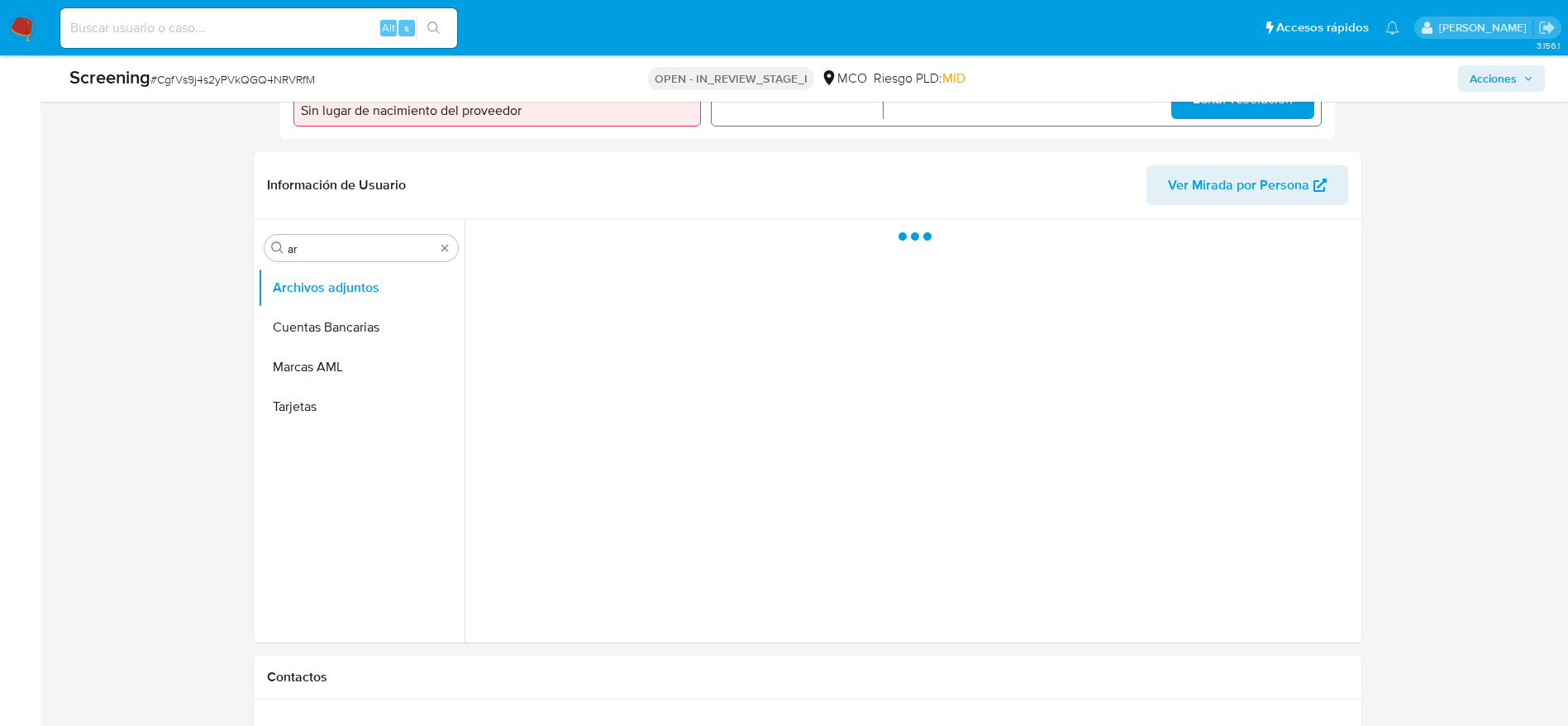
scroll to position [667, 0]
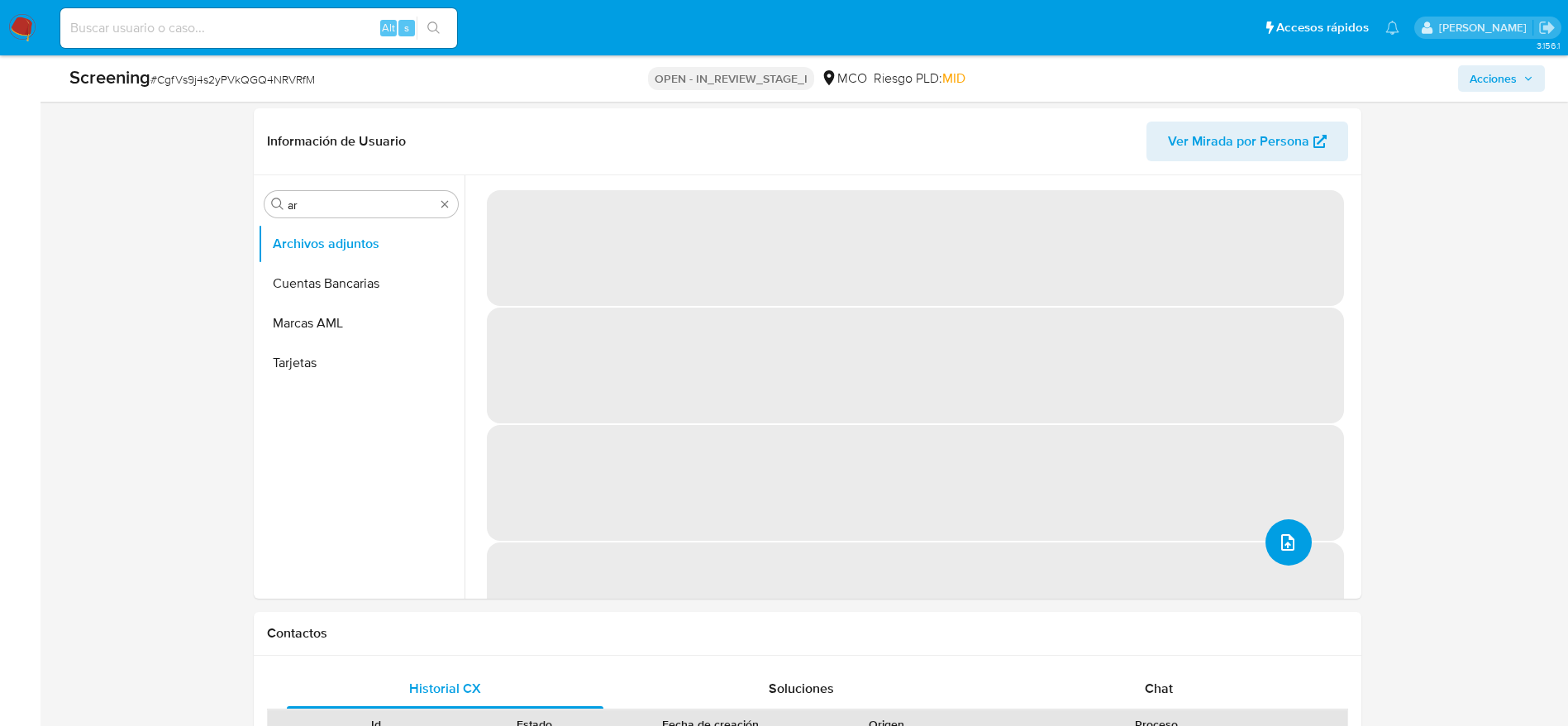
click at [1295, 543] on button "upload-file" at bounding box center [1289, 543] width 46 height 47
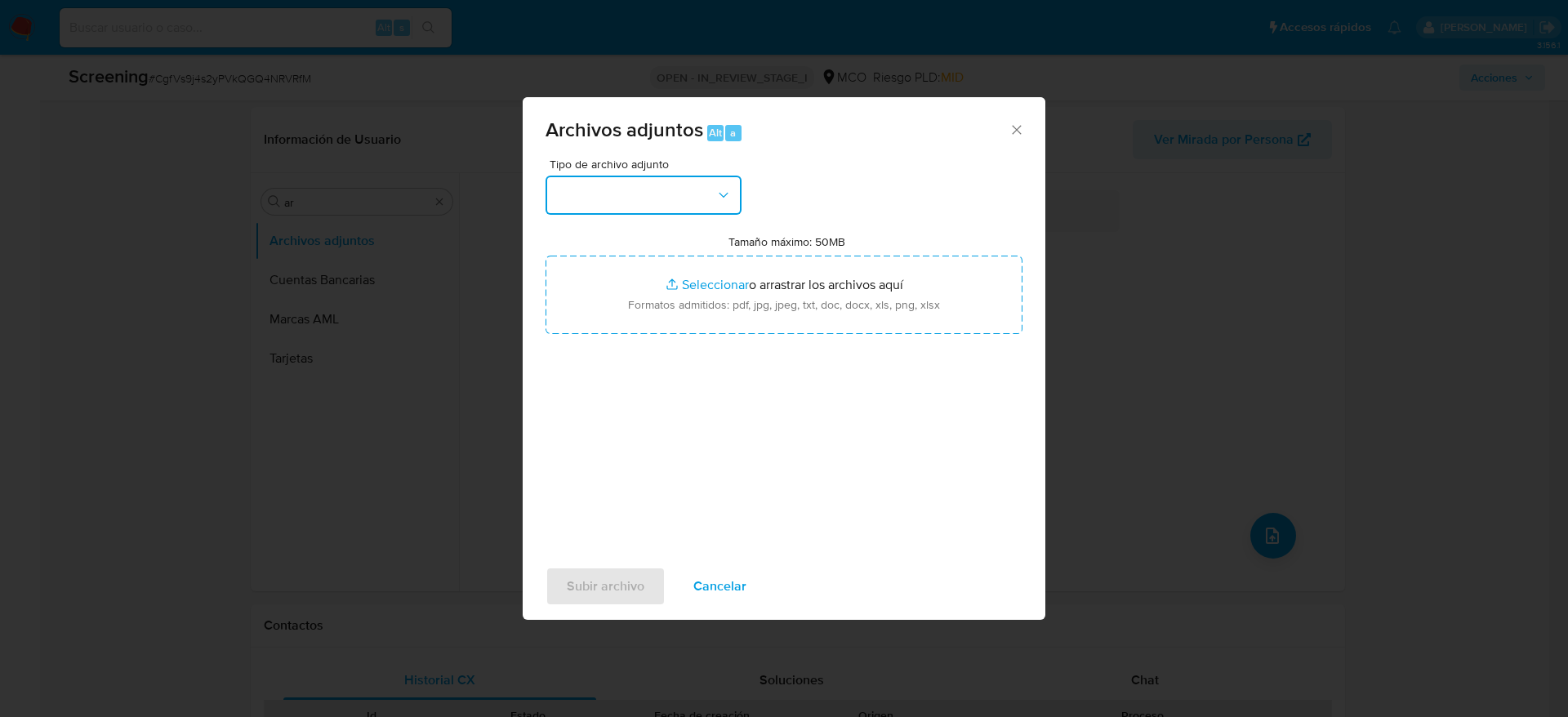
click at [667, 177] on button "button" at bounding box center [643, 195] width 196 height 39
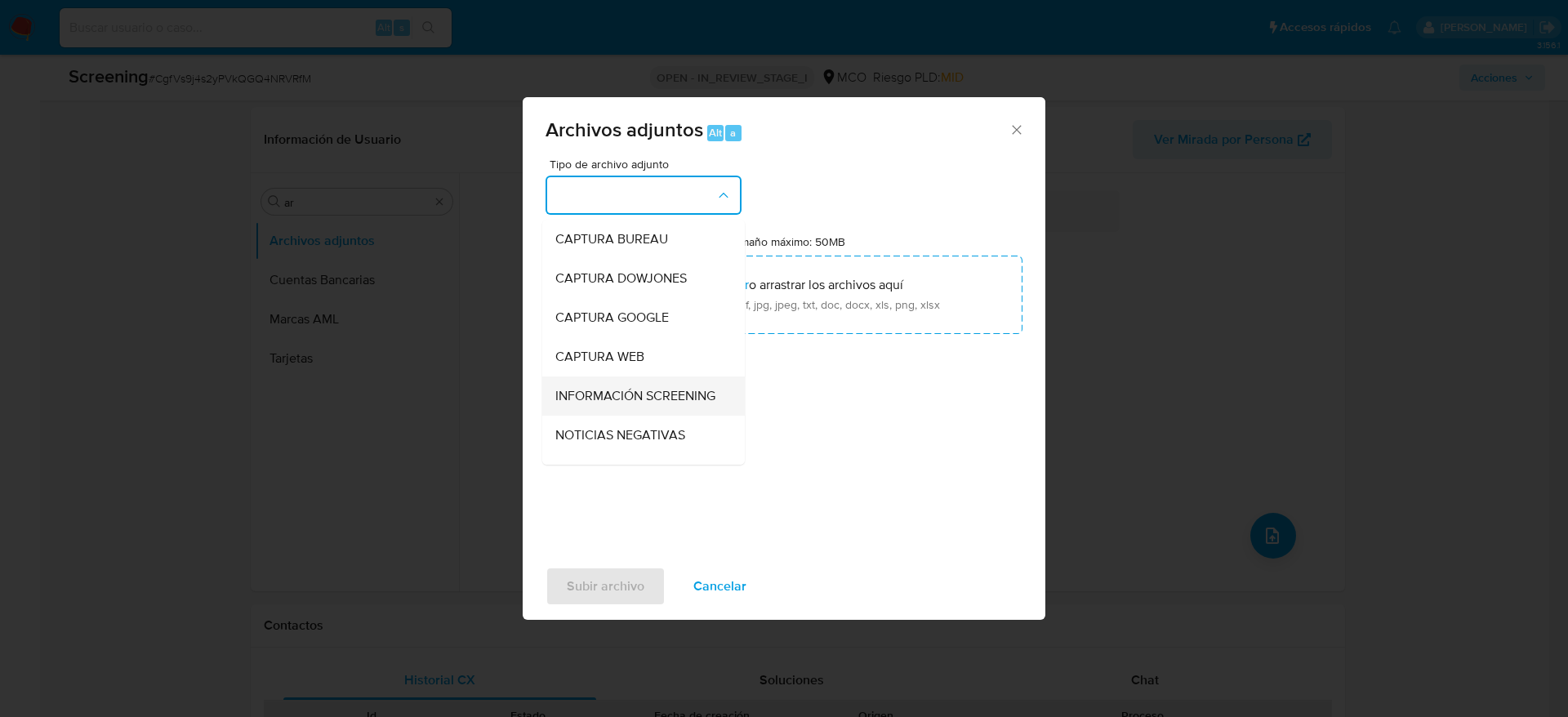
click at [622, 404] on span "INFORMACIÓN SCREENING" at bounding box center [635, 395] width 160 height 16
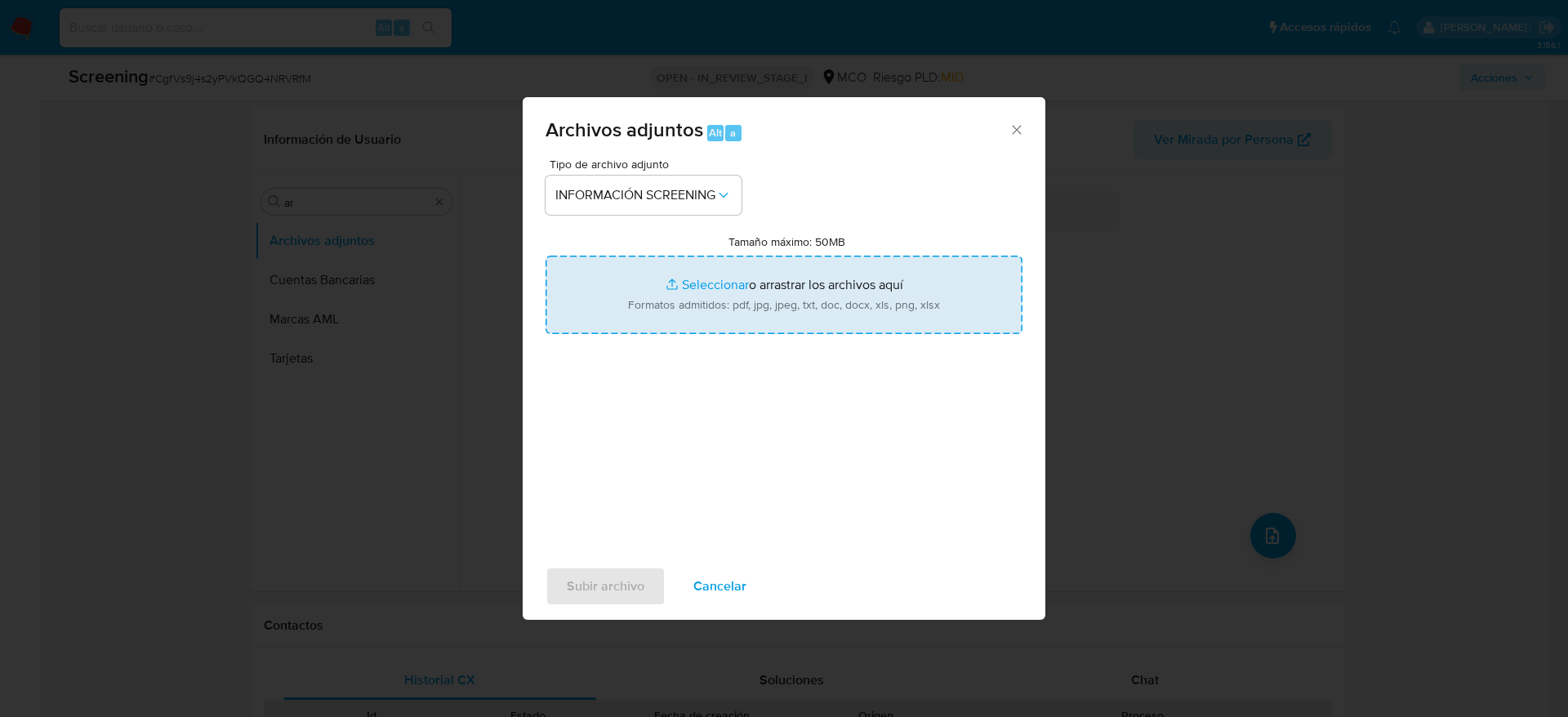
click at [806, 288] on input "Tamaño máximo: 50MB Seleccionar archivos" at bounding box center [783, 295] width 477 height 78
type input "C:\fakepath\contraloria.pdf"
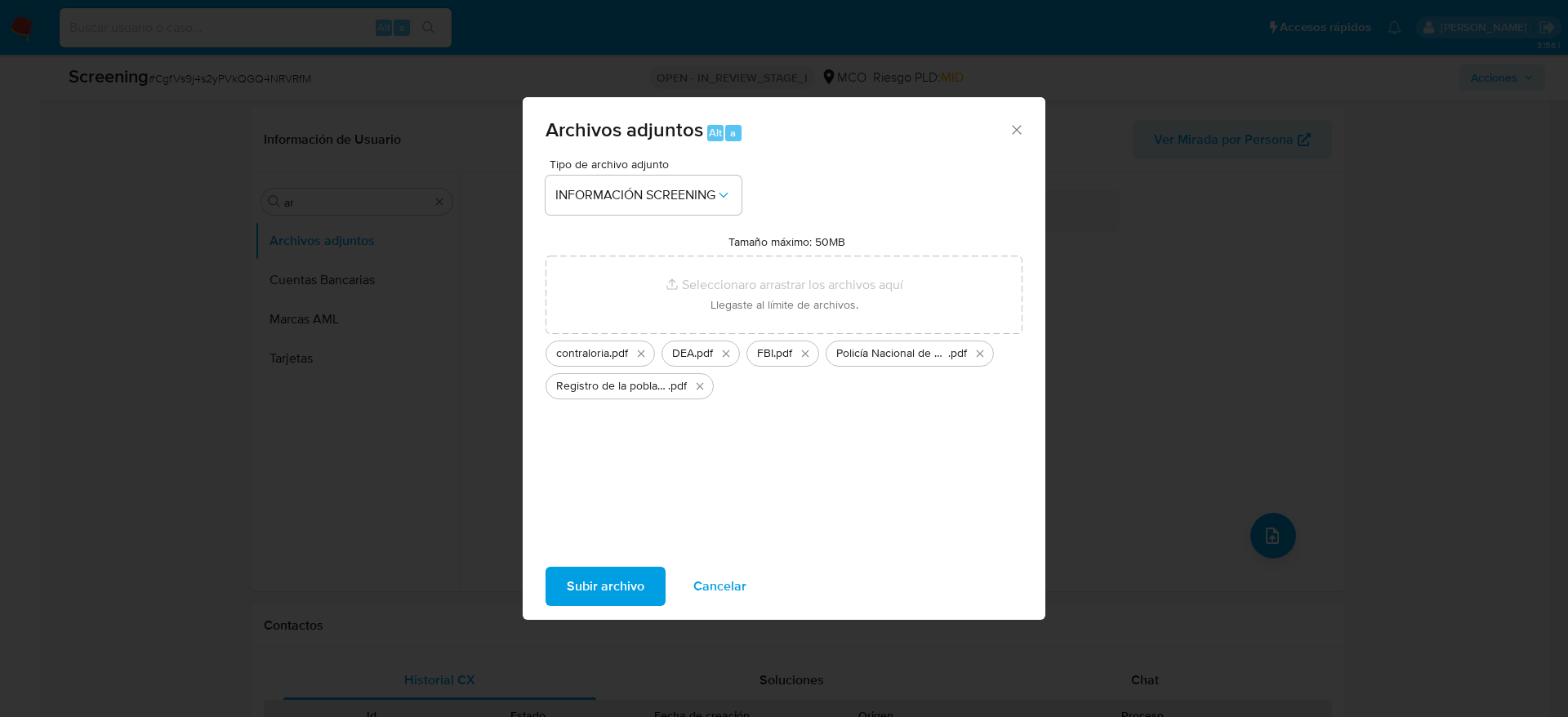
click at [599, 582] on span "Subir archivo" at bounding box center [605, 586] width 77 height 36
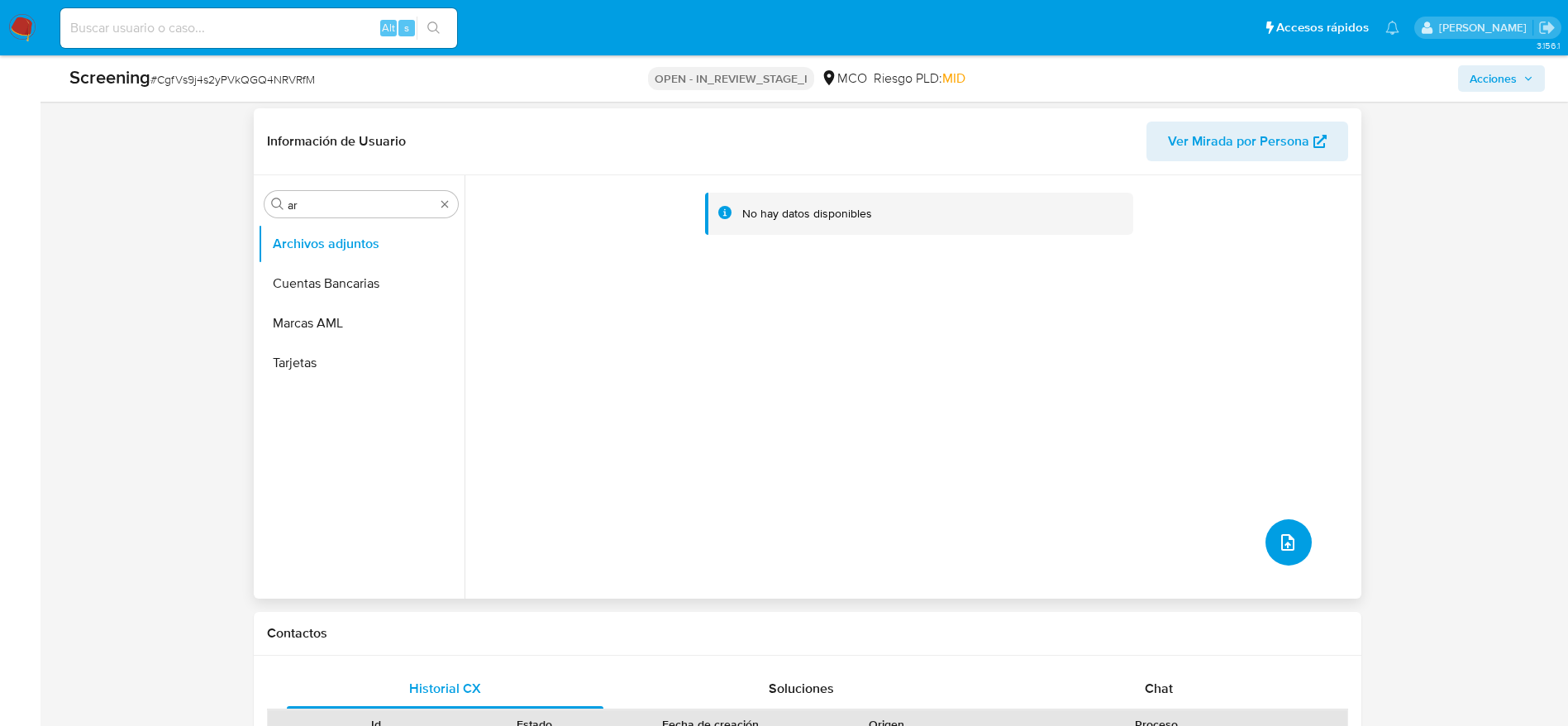
click at [1292, 556] on button "upload-file" at bounding box center [1289, 543] width 46 height 47
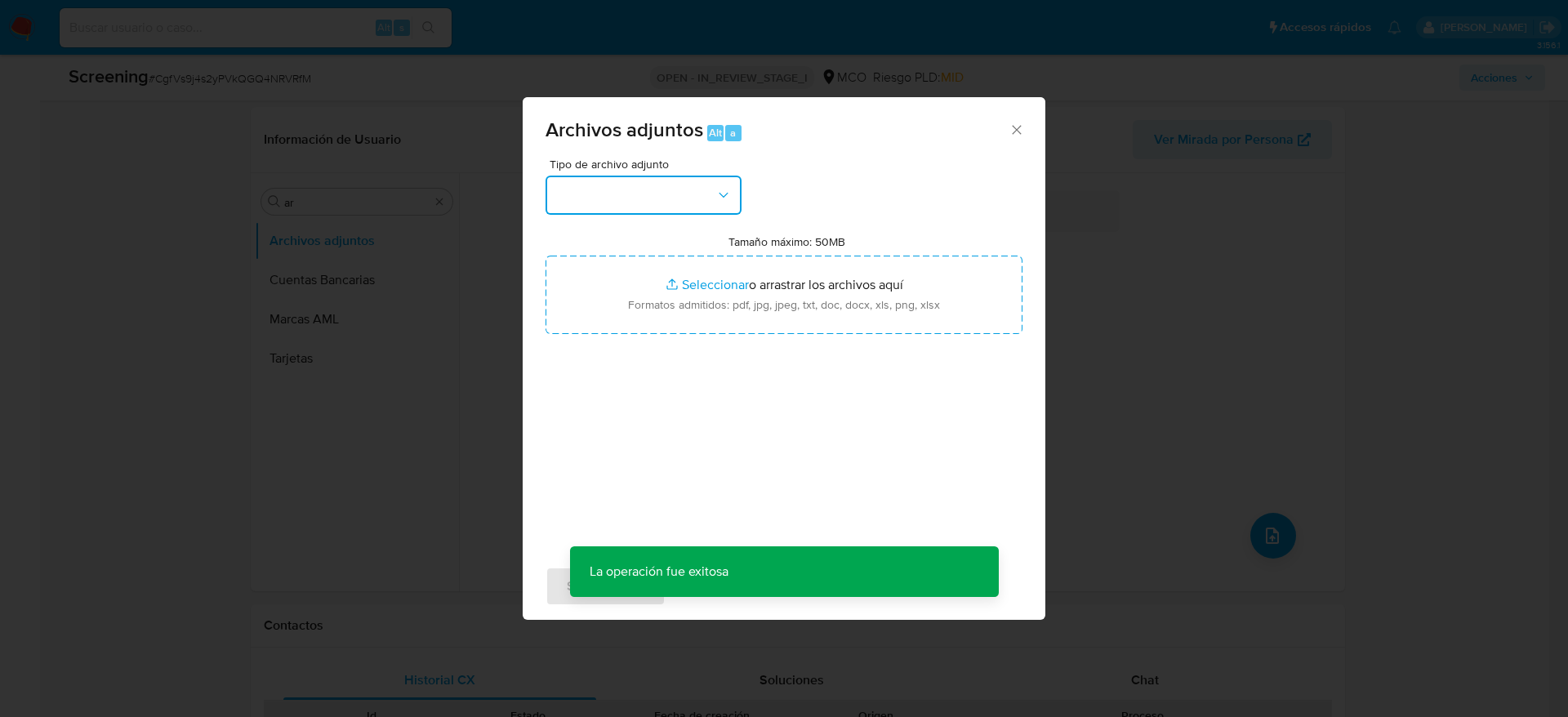
click at [710, 191] on button "button" at bounding box center [643, 195] width 196 height 39
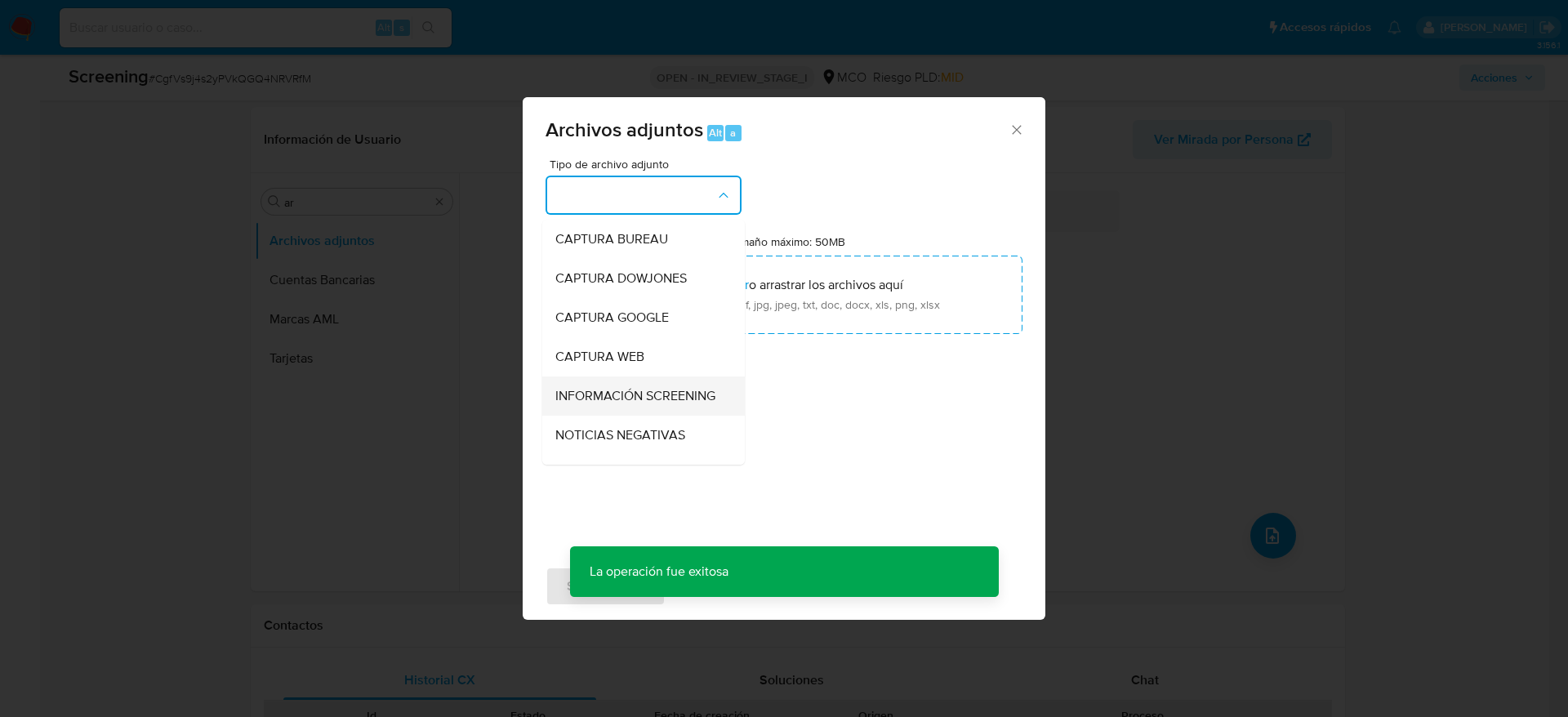
click at [650, 400] on span "INFORMACIÓN SCREENING" at bounding box center [635, 395] width 160 height 16
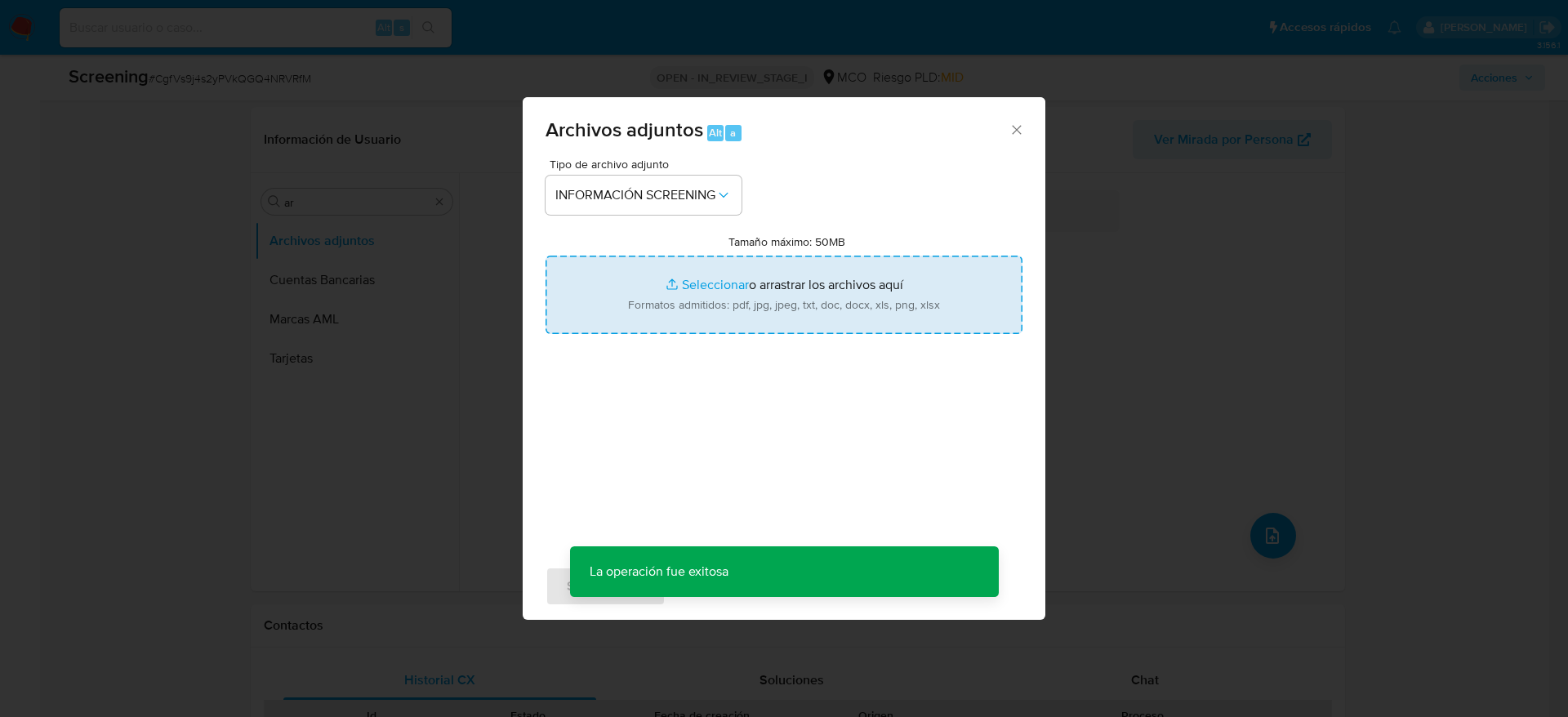
click at [745, 290] on input "Tamaño máximo: 50MB Seleccionar archivos" at bounding box center [783, 295] width 477 height 78
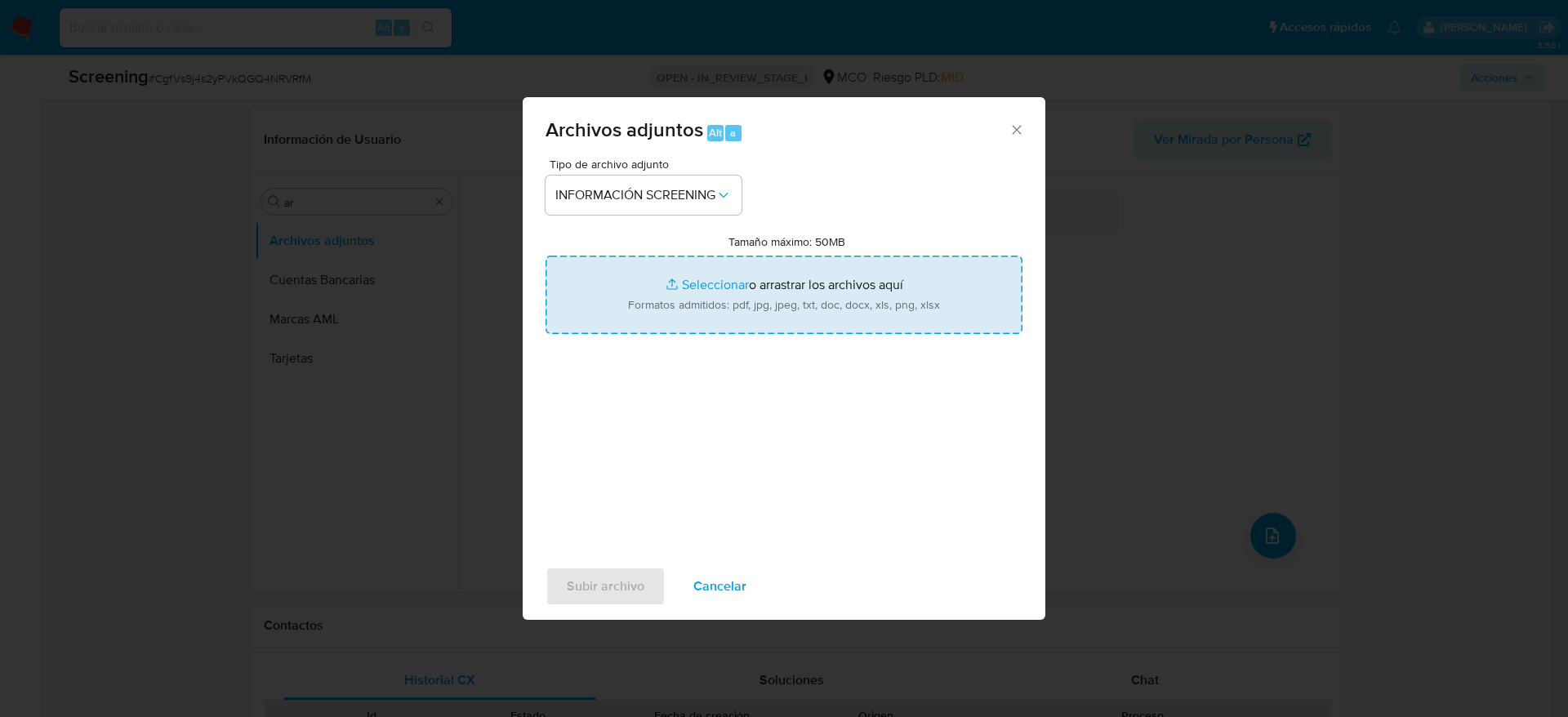
type input "C:\fakepath\_Jerson Ricardo Ruiz Rubiano_ - Buscar con Google.pdf"
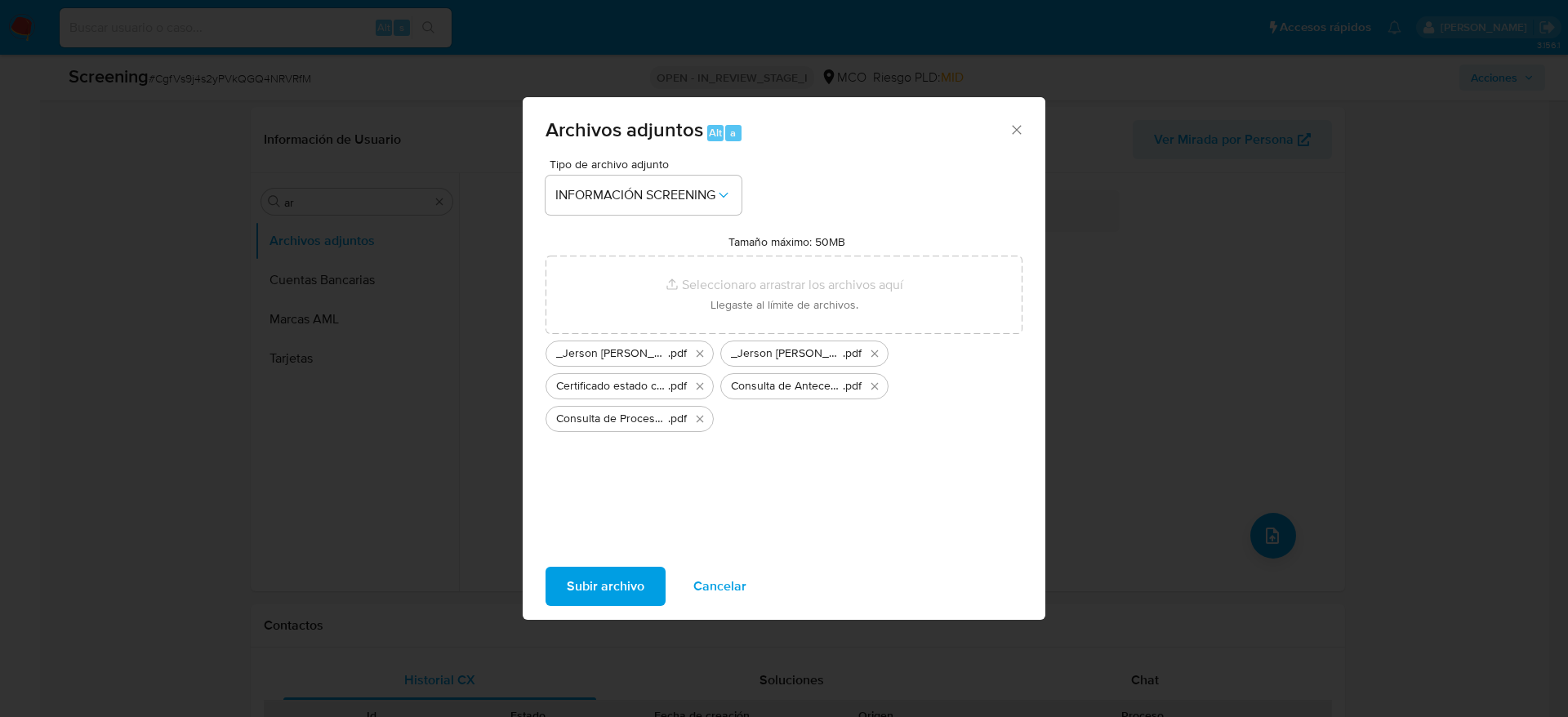
click at [573, 592] on span "Subir archivo" at bounding box center [605, 586] width 77 height 36
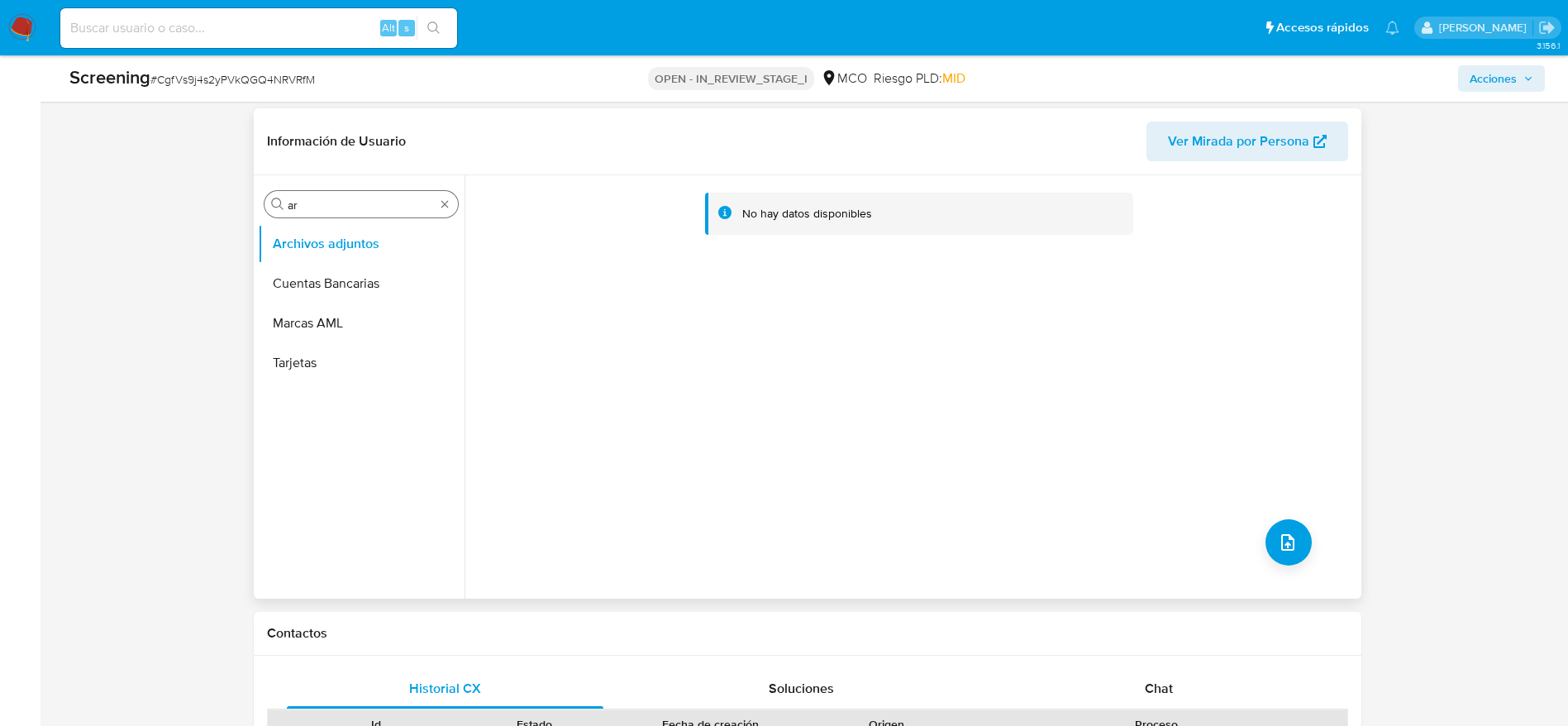
click at [367, 199] on input "ar" at bounding box center [361, 204] width 147 height 15
type input "res"
drag, startPoint x: 346, startPoint y: 306, endPoint x: 361, endPoint y: 289, distance: 22.7
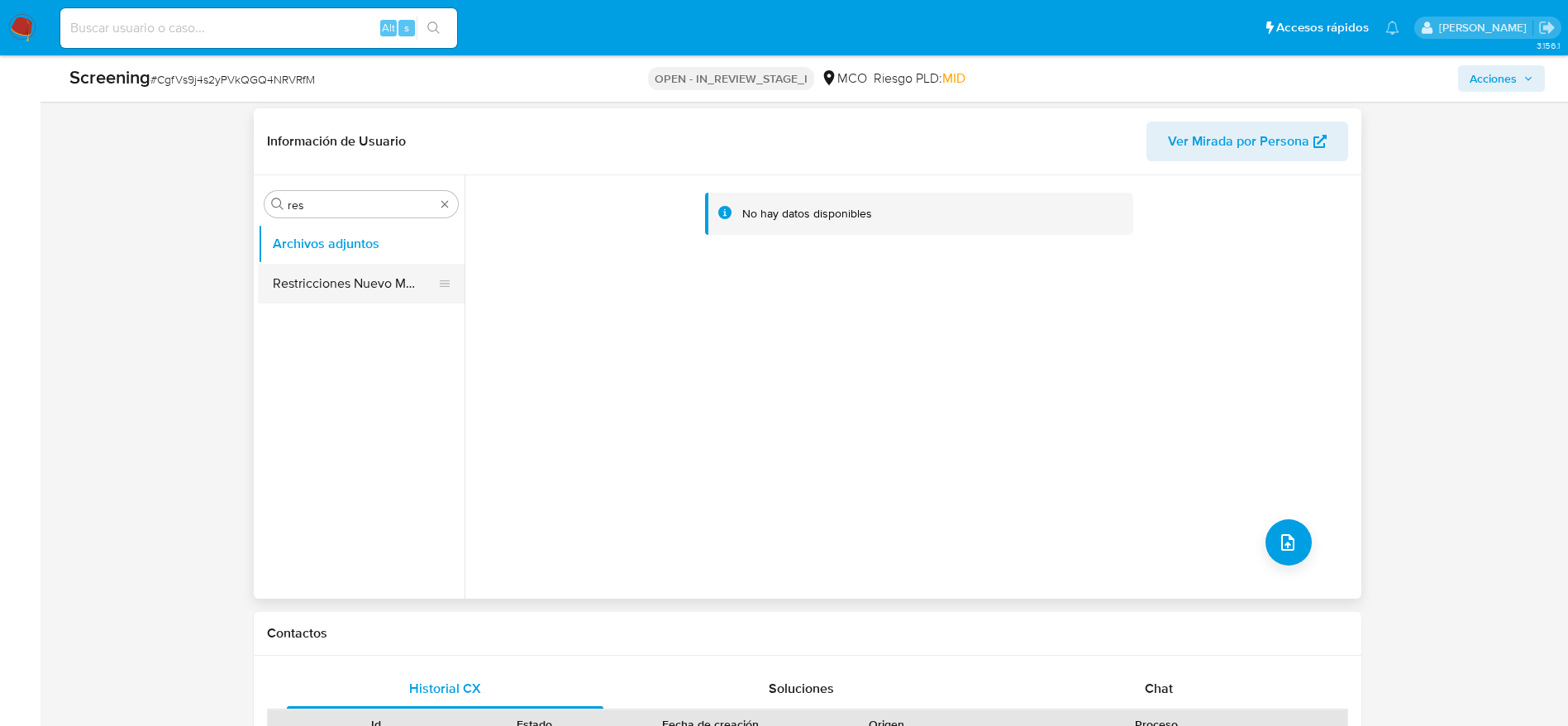
click at [361, 289] on ul "Archivos adjuntos Restricciones Nuevo Mundo" at bounding box center [362, 410] width 207 height 373
click at [361, 289] on button "Restricciones Nuevo Mundo" at bounding box center [355, 283] width 194 height 40
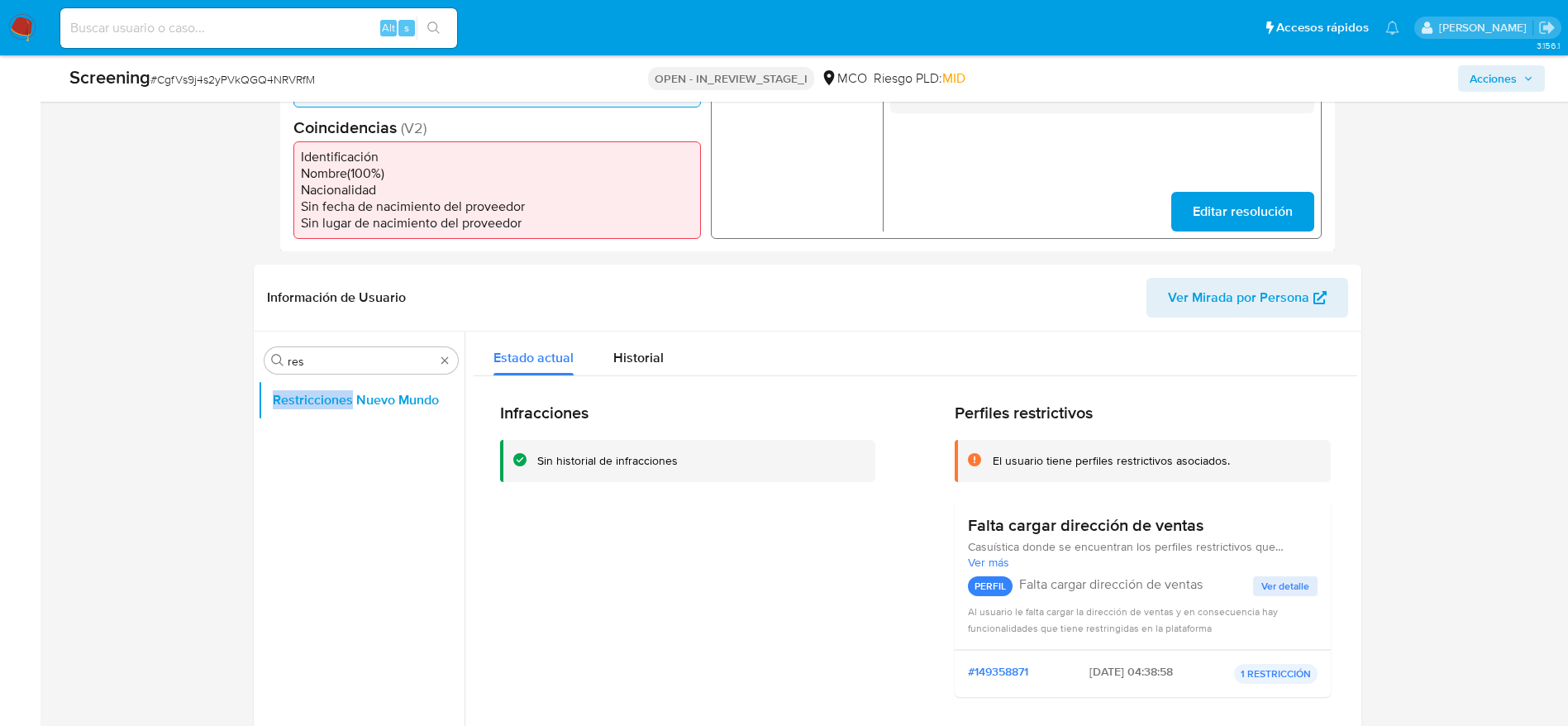
scroll to position [2454, 0]
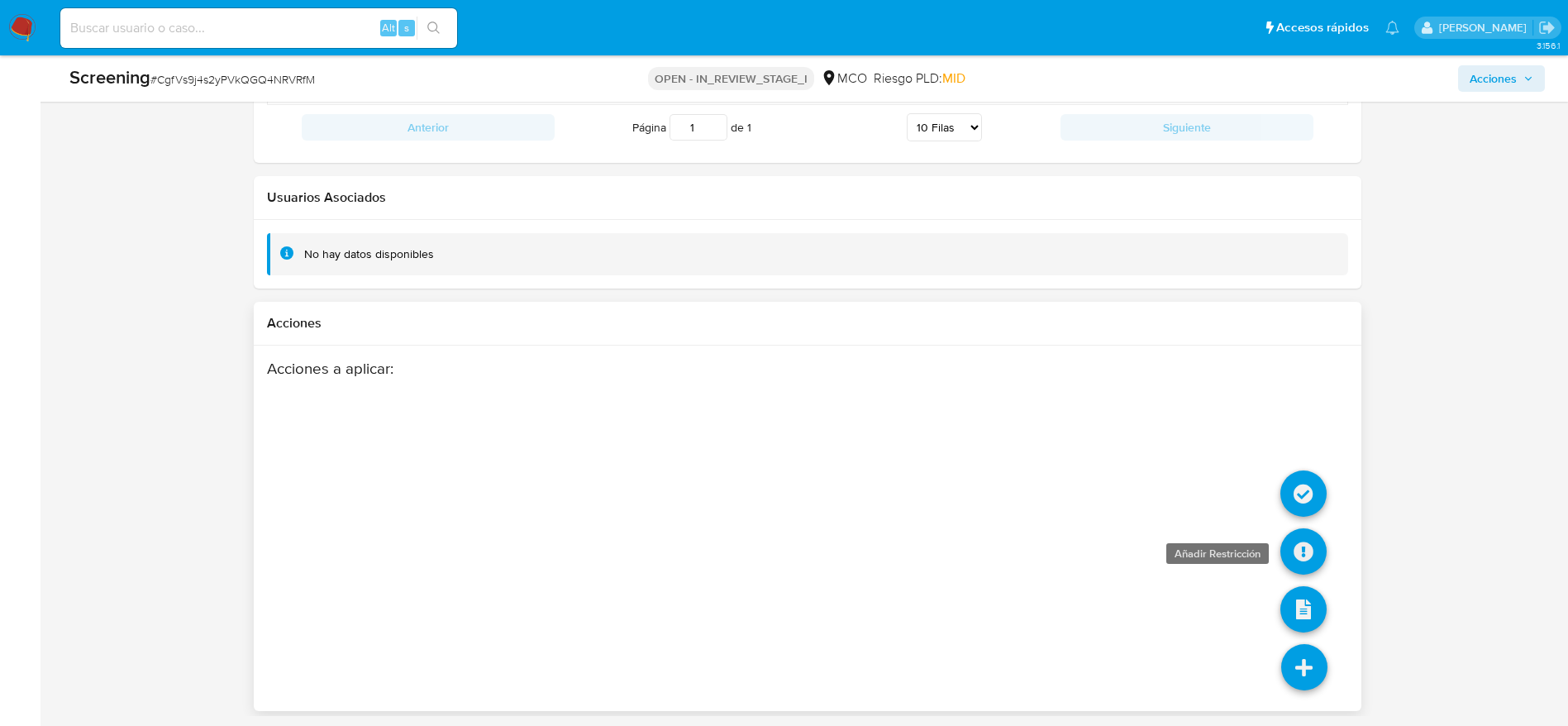
click at [1302, 549] on icon at bounding box center [1304, 552] width 46 height 47
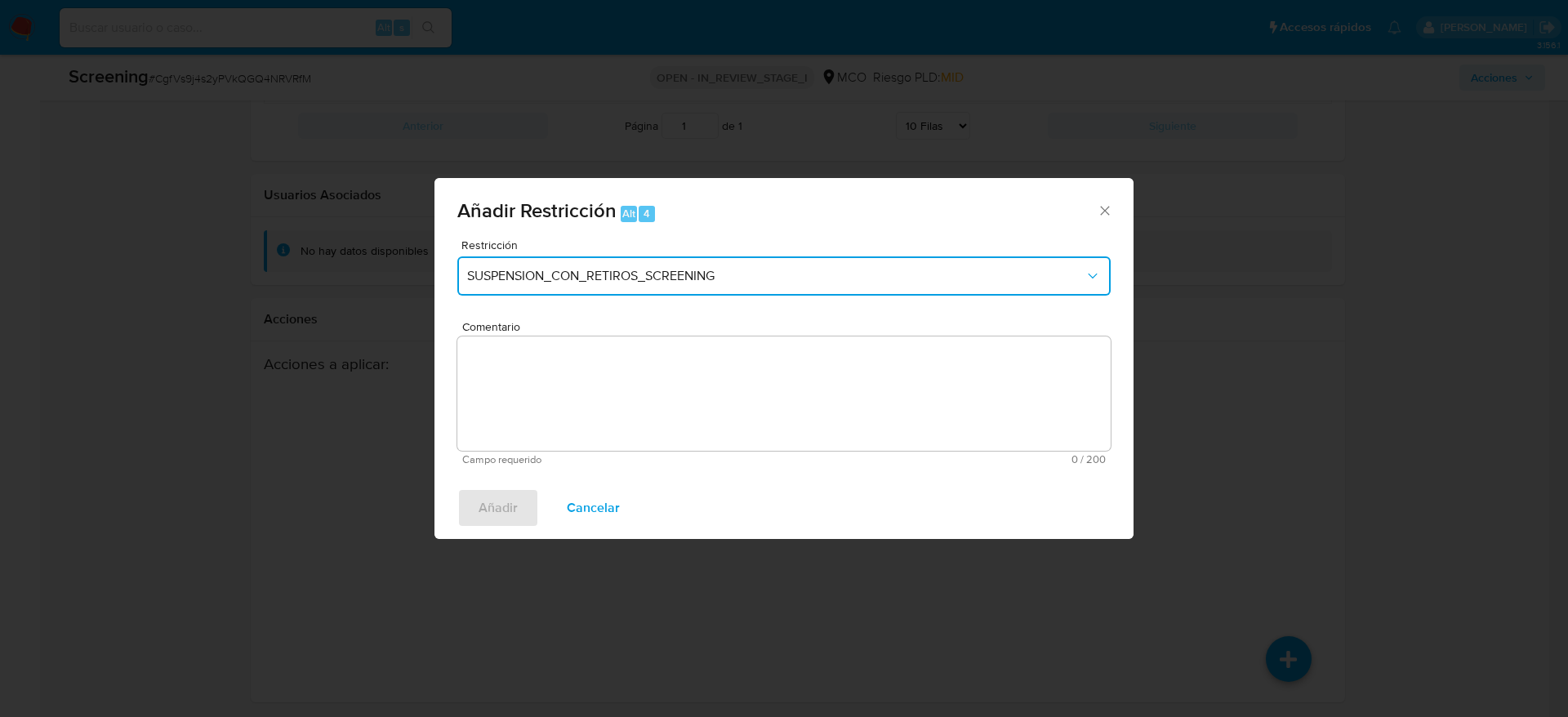
click at [735, 285] on button "SUSPENSION_CON_RETIROS_SCREENING" at bounding box center [784, 276] width 653 height 39
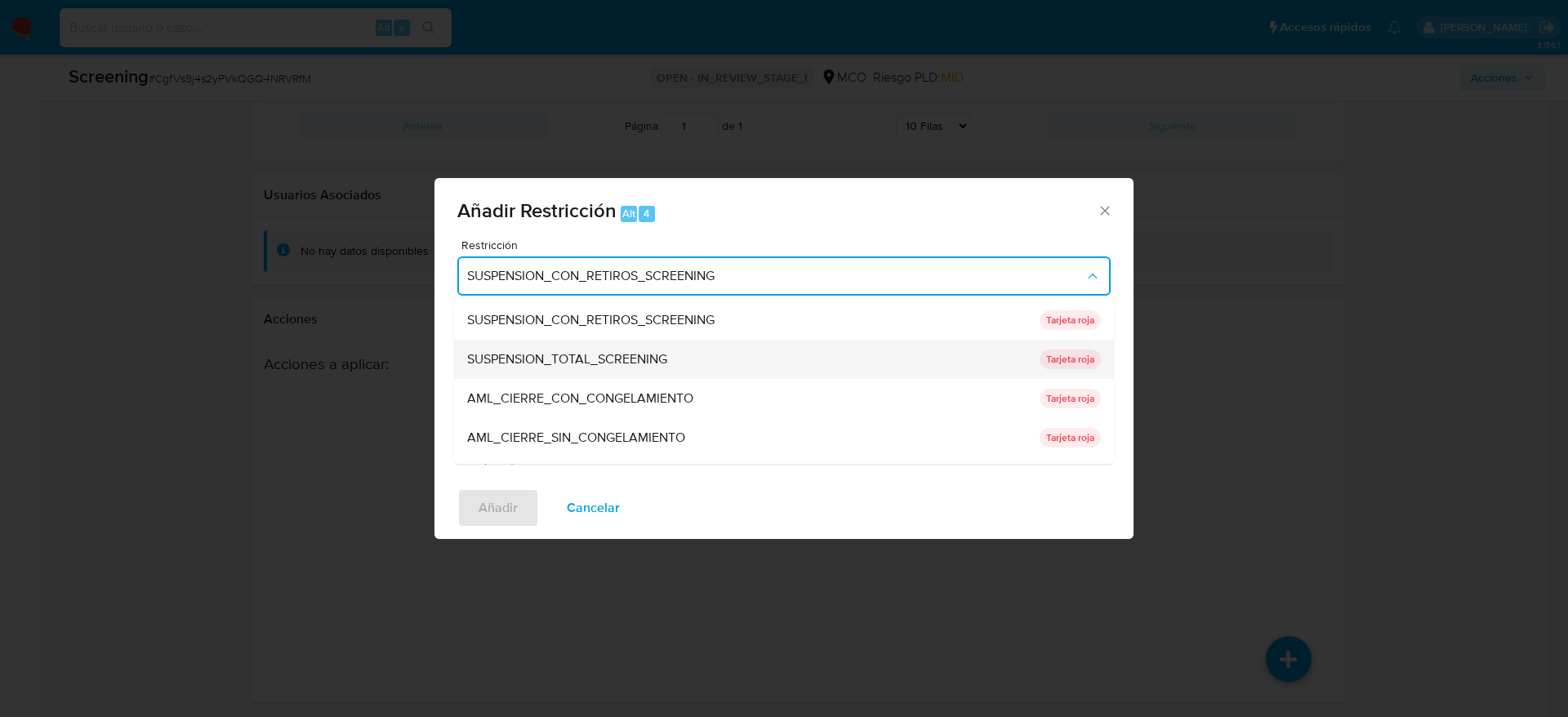
click at [618, 356] on span "SUSPENSION_TOTAL_SCREENING" at bounding box center [566, 359] width 200 height 16
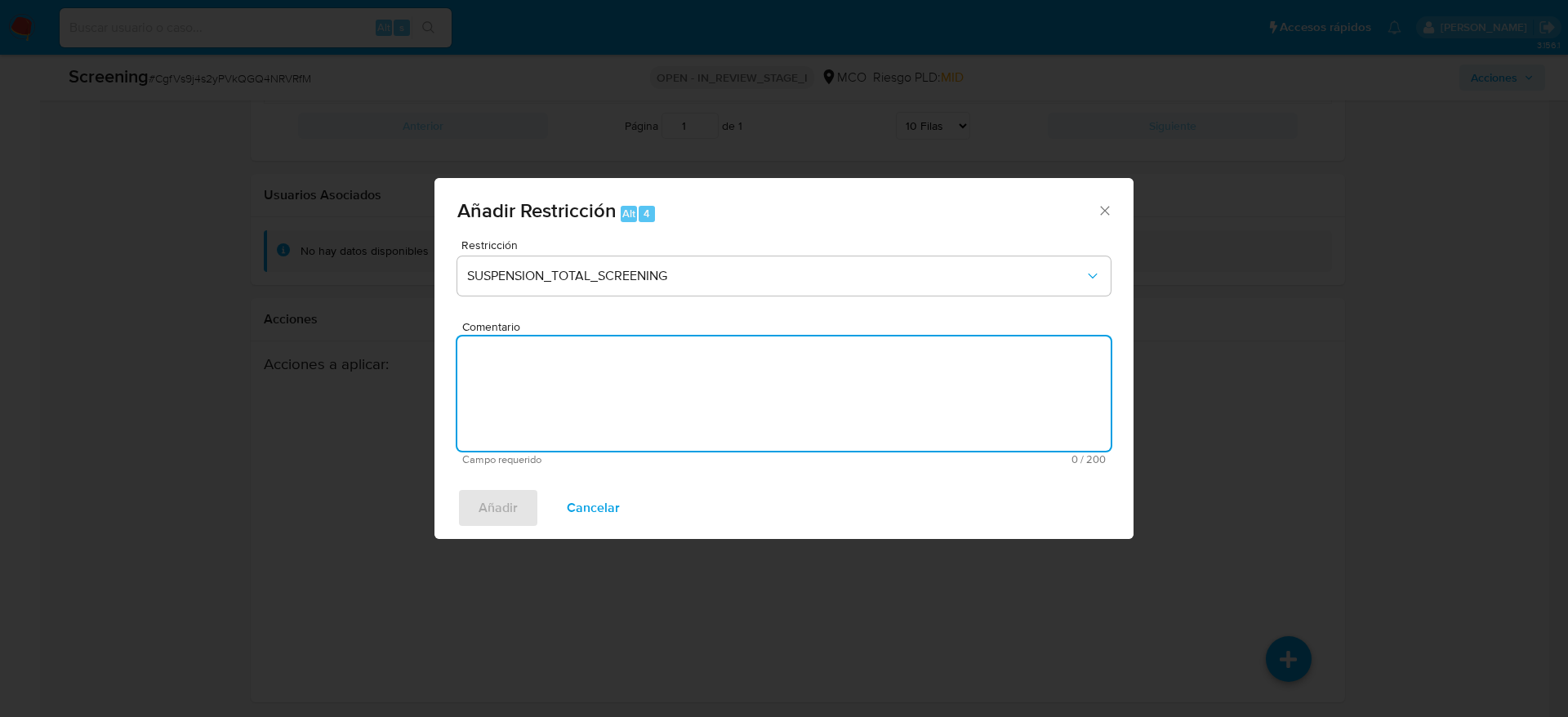
click at [712, 380] on textarea "Comentario" at bounding box center [784, 394] width 653 height 114
paste textarea ""Alarma generada por regla SCREENING_NOVEDADES MOSWANTED. El titular de la cuen…"
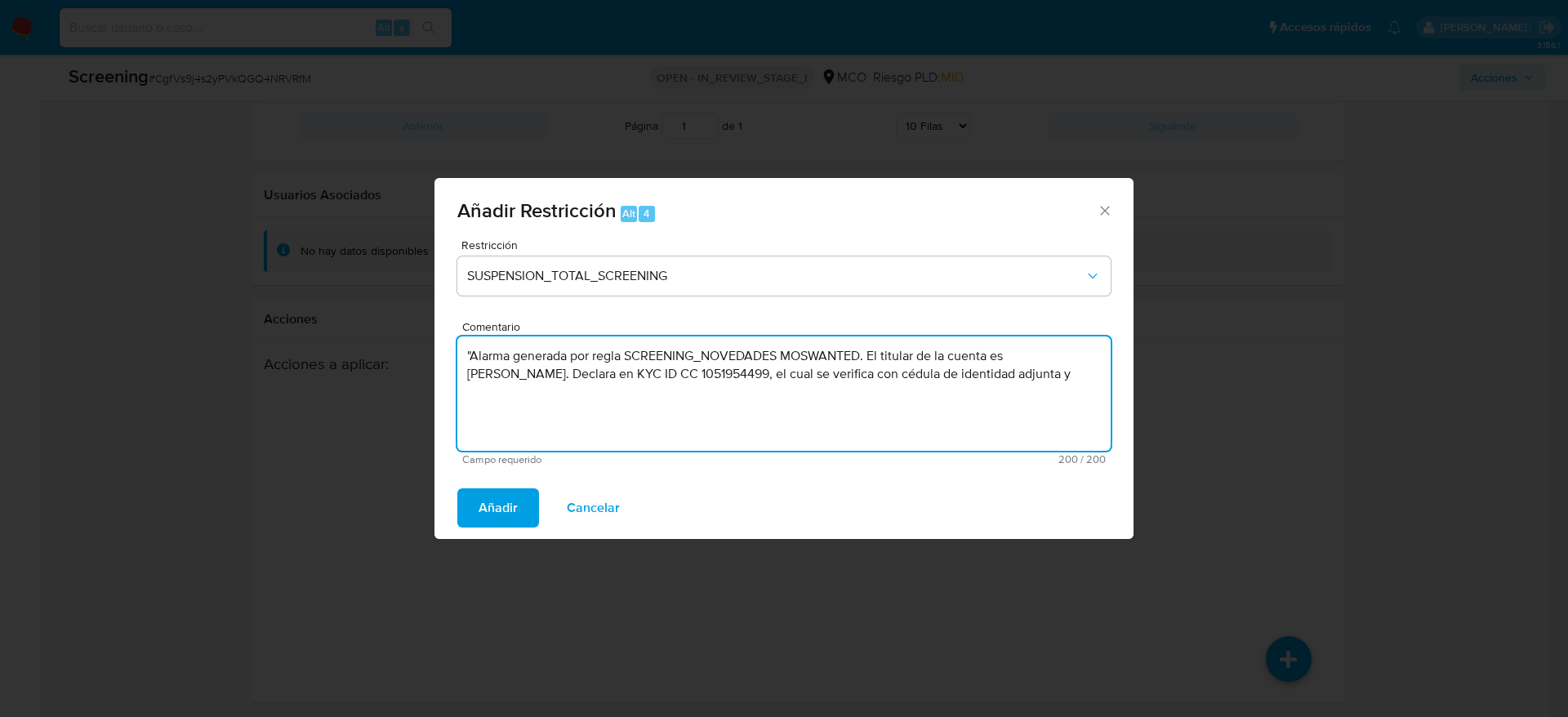
paste textarea "El titular de la cuenta es Jerson Ricardo Ruiz Rubiano. Presenta antecedentes e…"
drag, startPoint x: 1008, startPoint y: 375, endPoint x: 939, endPoint y: 372, distance: 69.1
click at [939, 372] on textarea "El titular de la cuenta es Jerson Ricardo Ruiz Rubiano. Presenta antecedentes e…" at bounding box center [784, 394] width 653 height 114
type textarea "El titular de la cuenta es Jerson Ricardo Ruiz Rubiano. Presenta antecedentes e…"
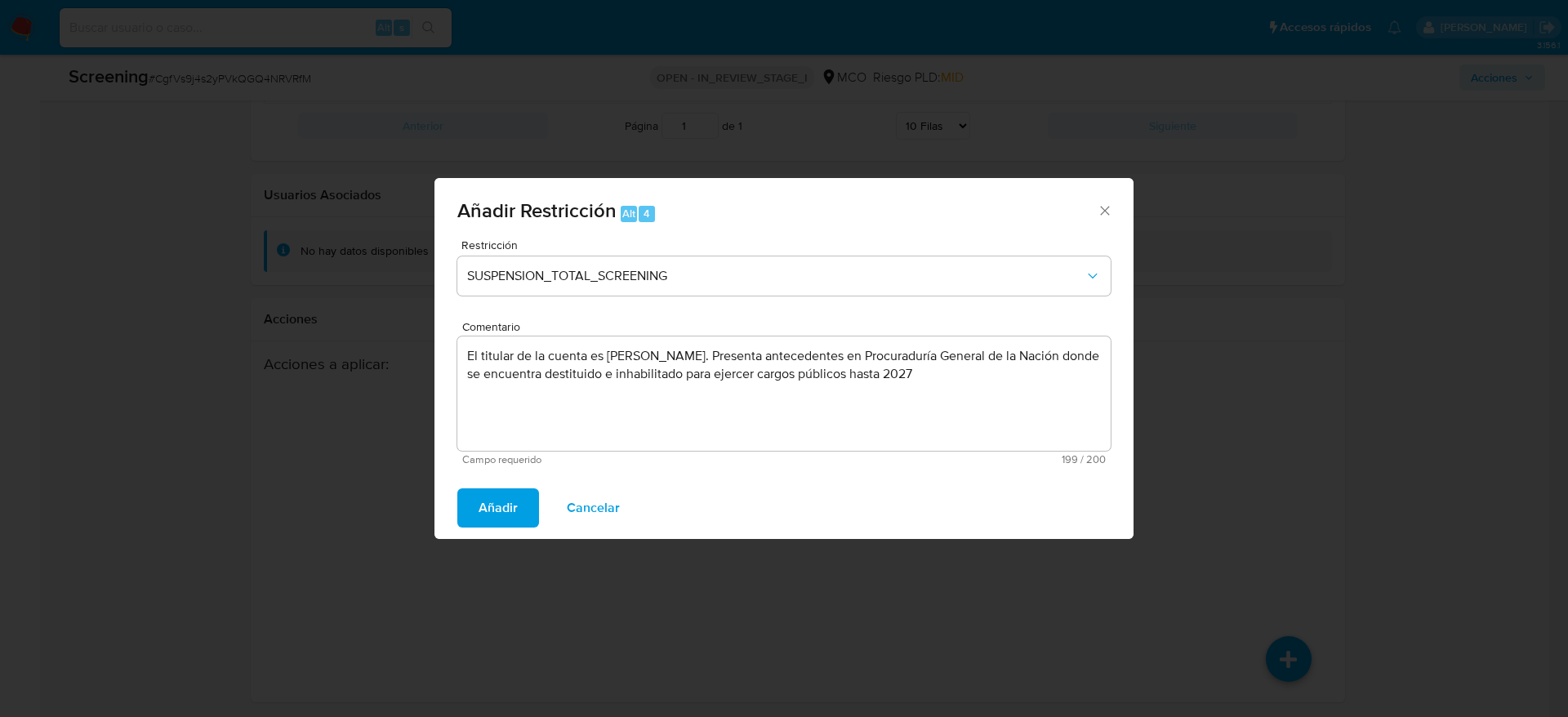
click at [506, 498] on span "Añadir" at bounding box center [498, 508] width 39 height 36
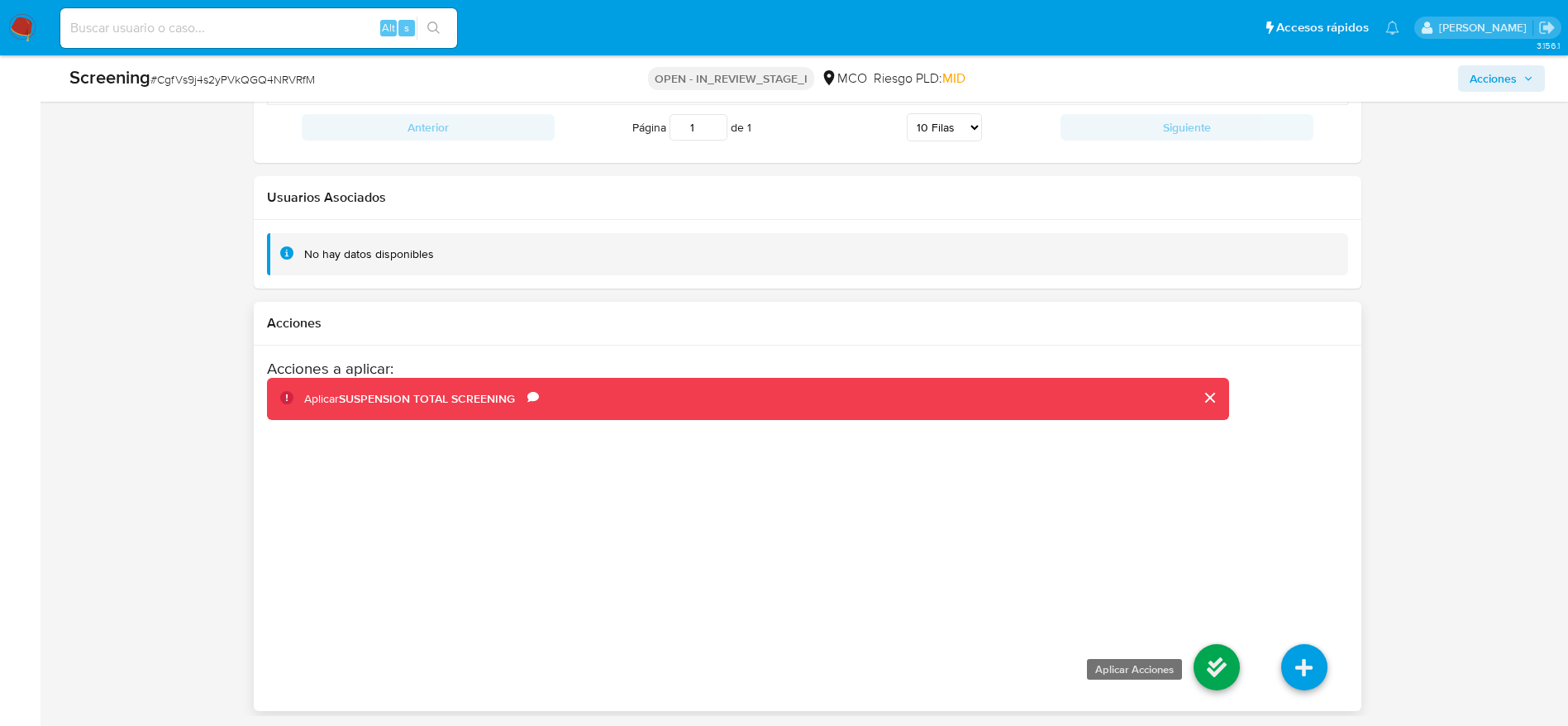
click at [1206, 667] on icon at bounding box center [1218, 667] width 46 height 47
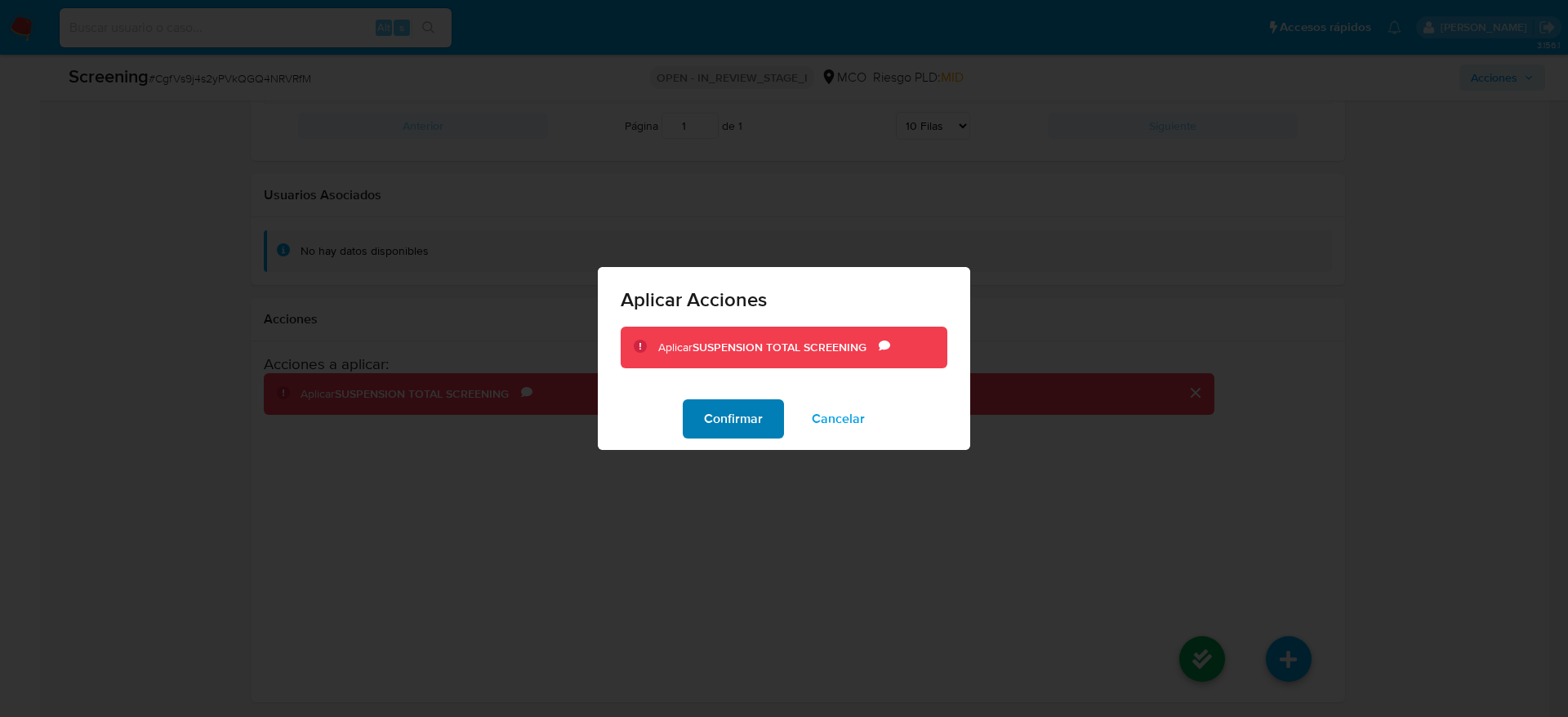
click at [749, 424] on span "Confirmar" at bounding box center [733, 418] width 59 height 36
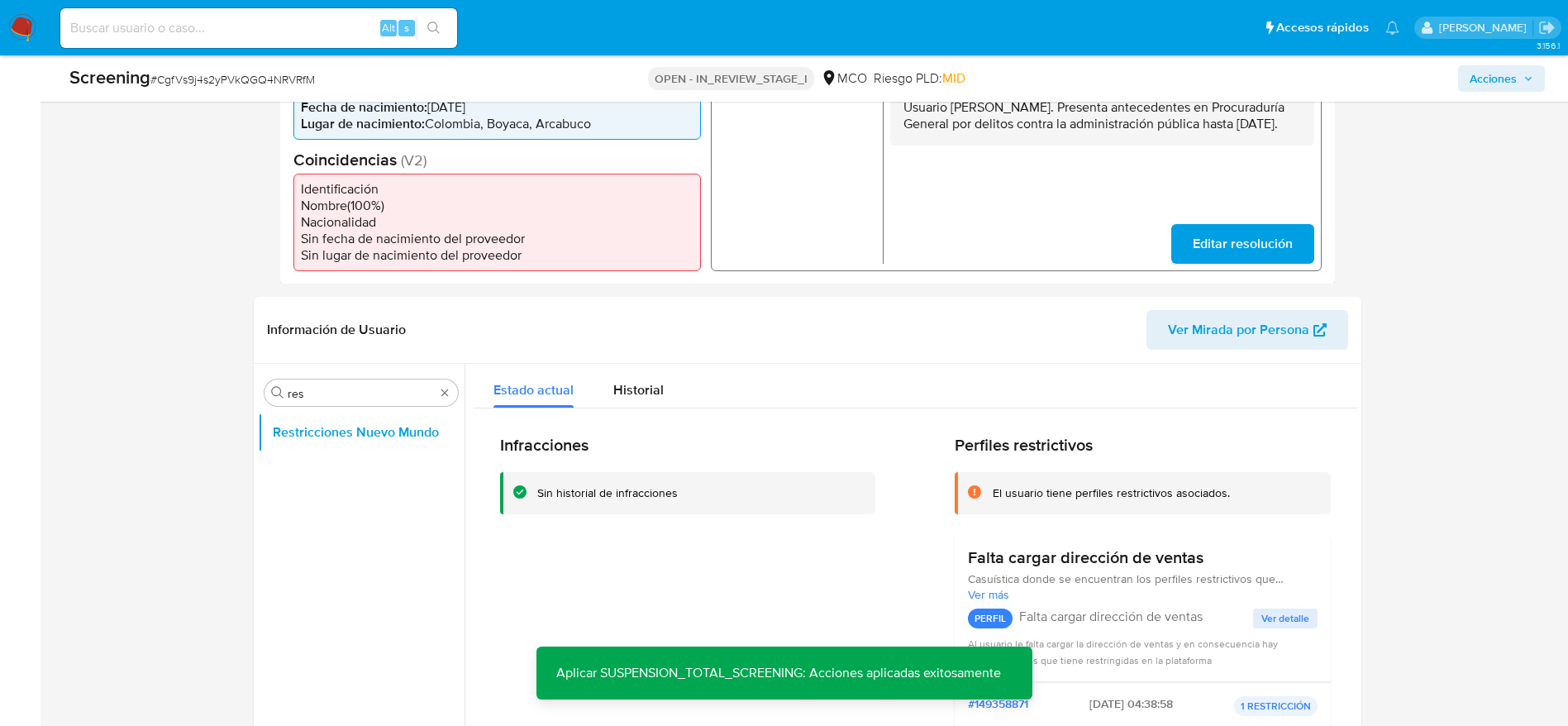
scroll to position [479, 0]
click at [622, 400] on div "Historial" at bounding box center [638, 385] width 51 height 44
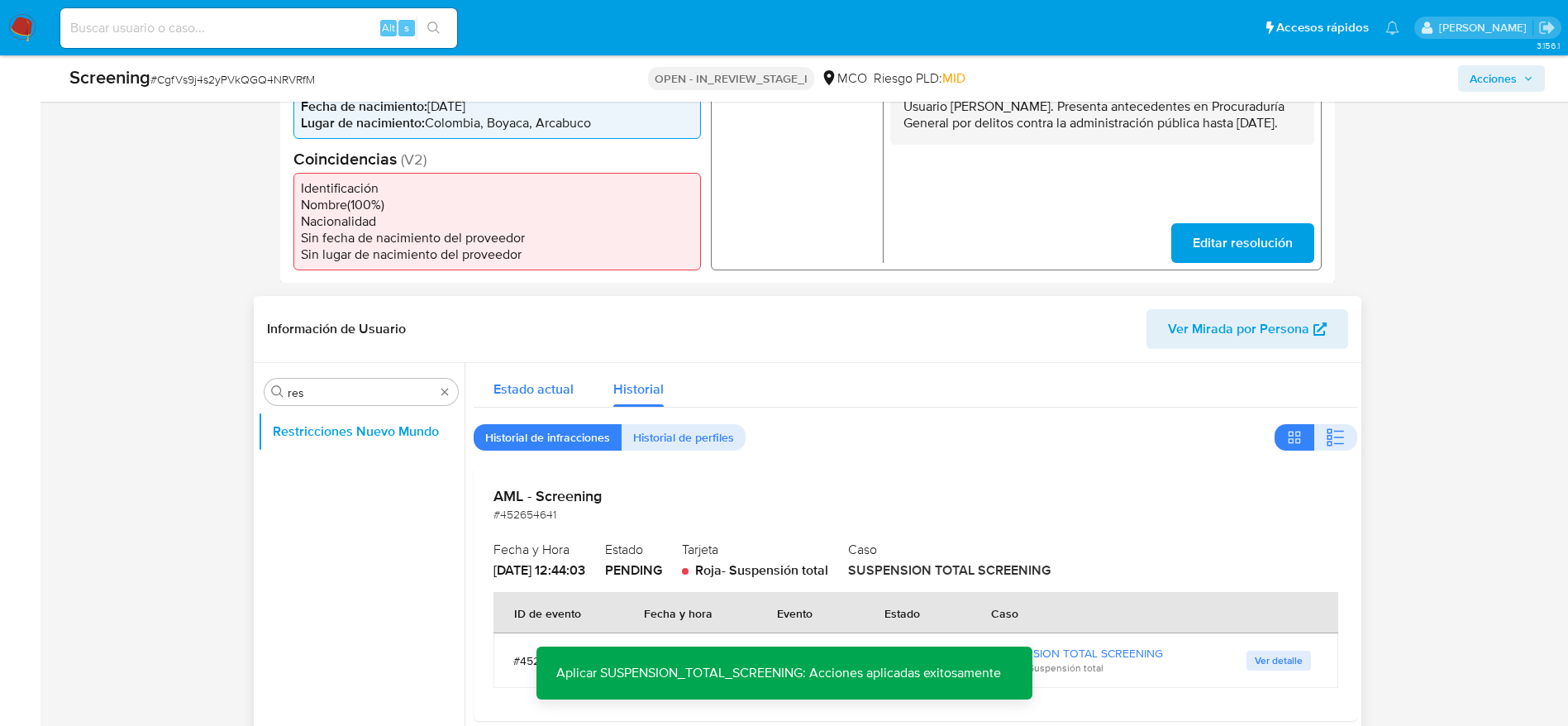
click at [544, 393] on span "Estado actual" at bounding box center [533, 389] width 80 height 19
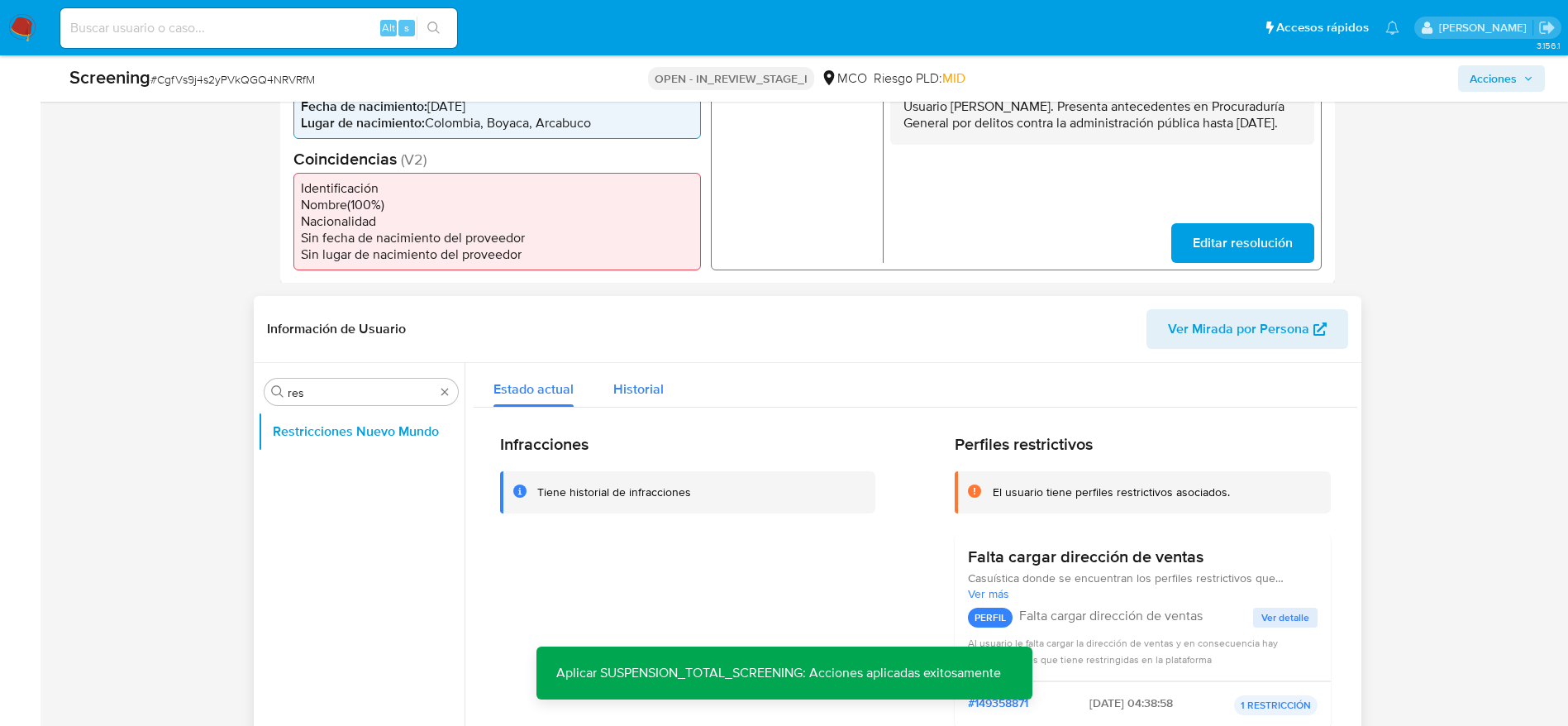
click at [600, 401] on button "Historial" at bounding box center [638, 385] width 90 height 44
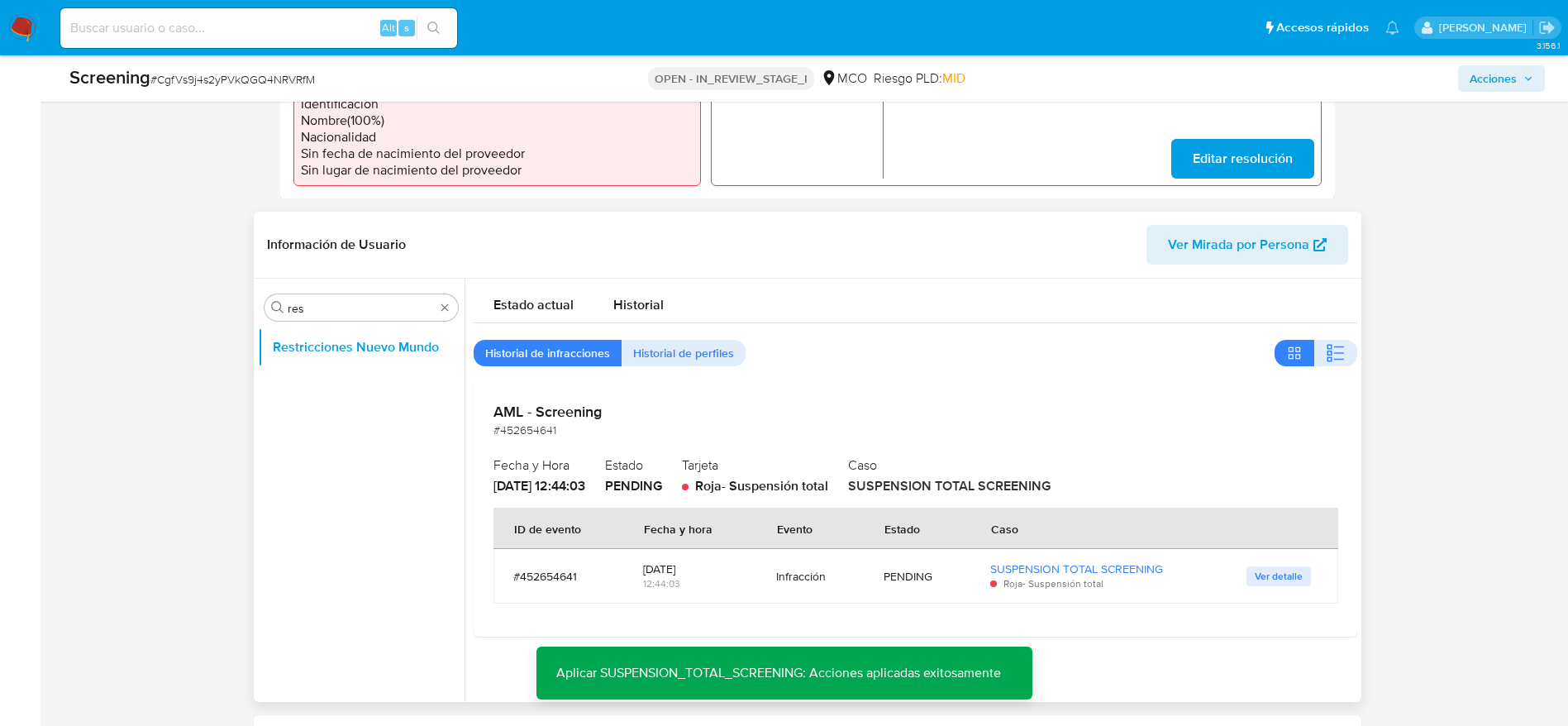
scroll to position [565, 0]
click at [539, 307] on span "Estado actual" at bounding box center [533, 303] width 80 height 19
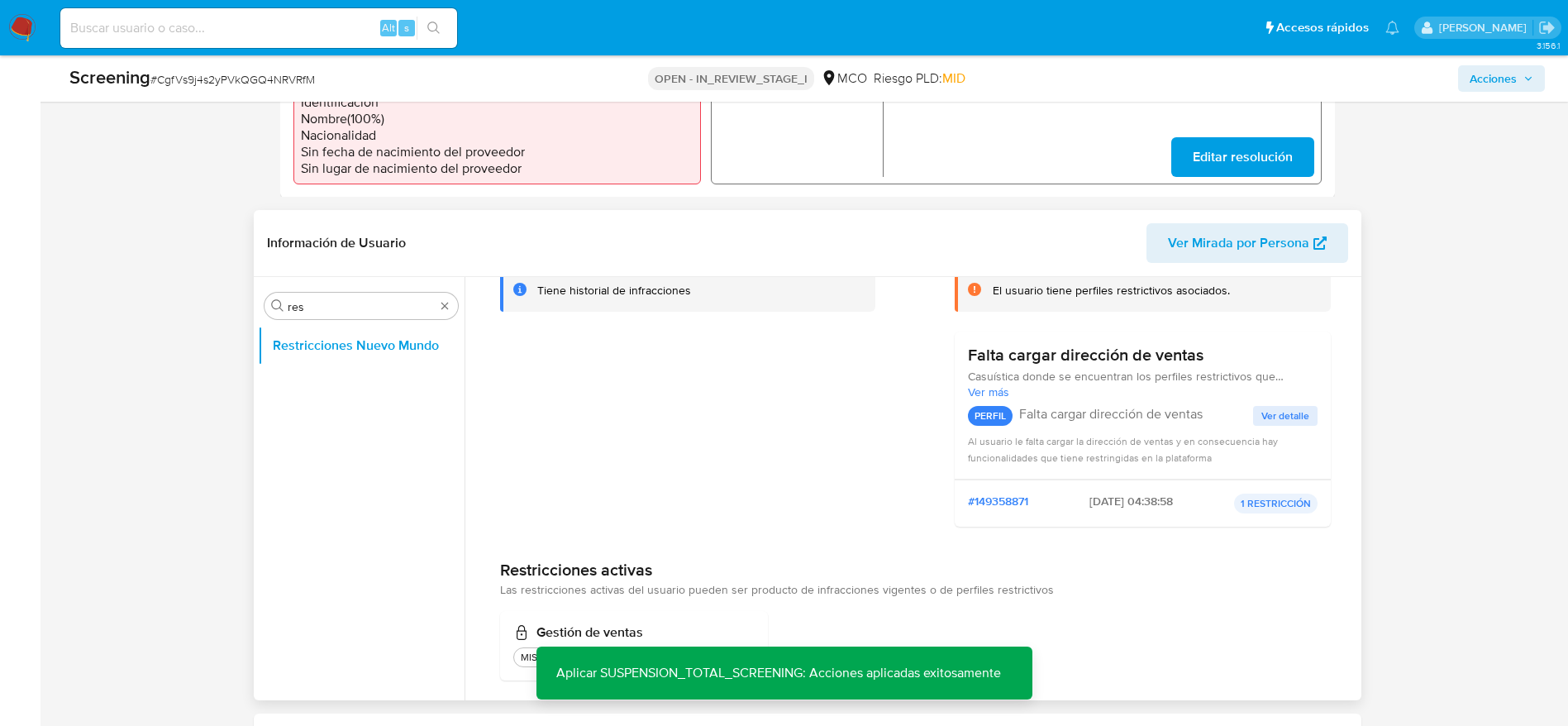
scroll to position [131, 0]
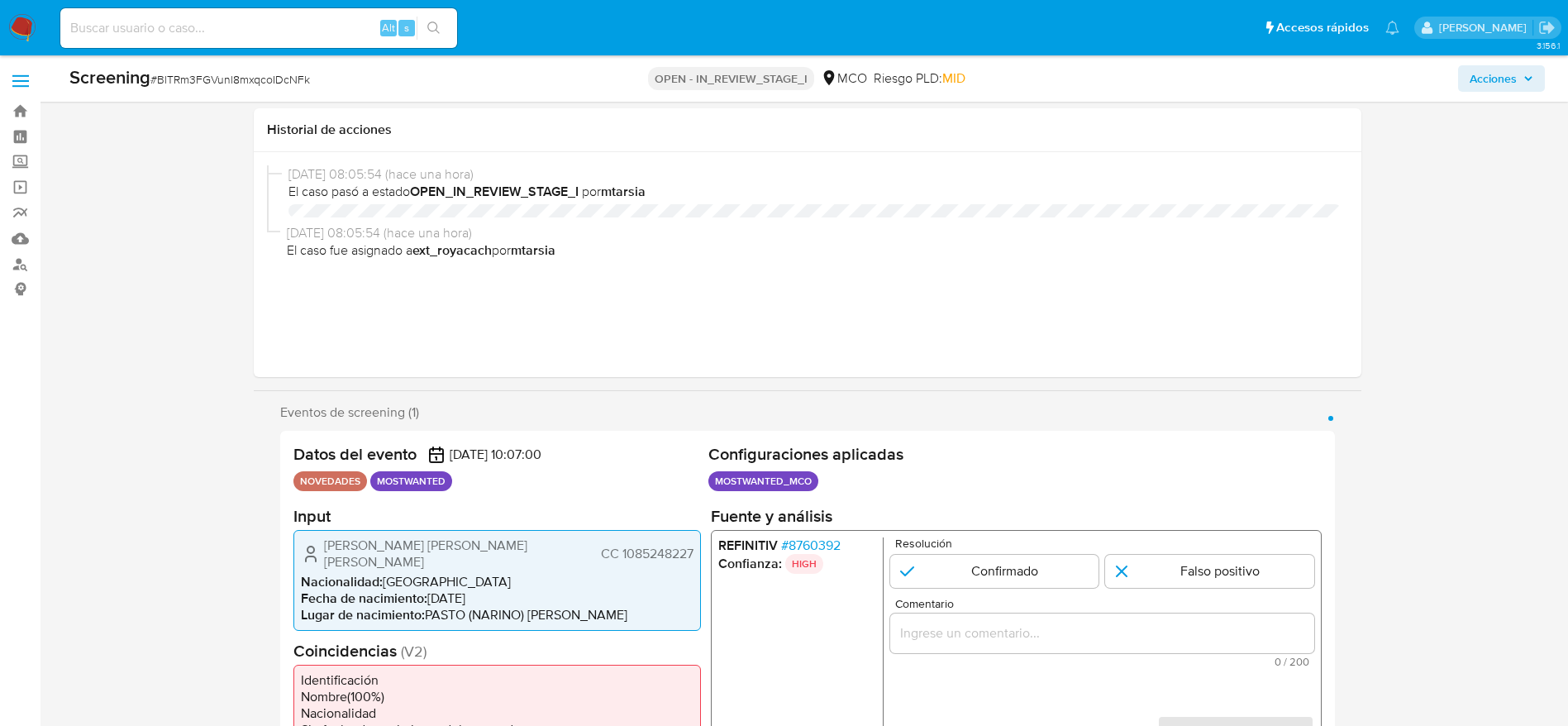
select select "10"
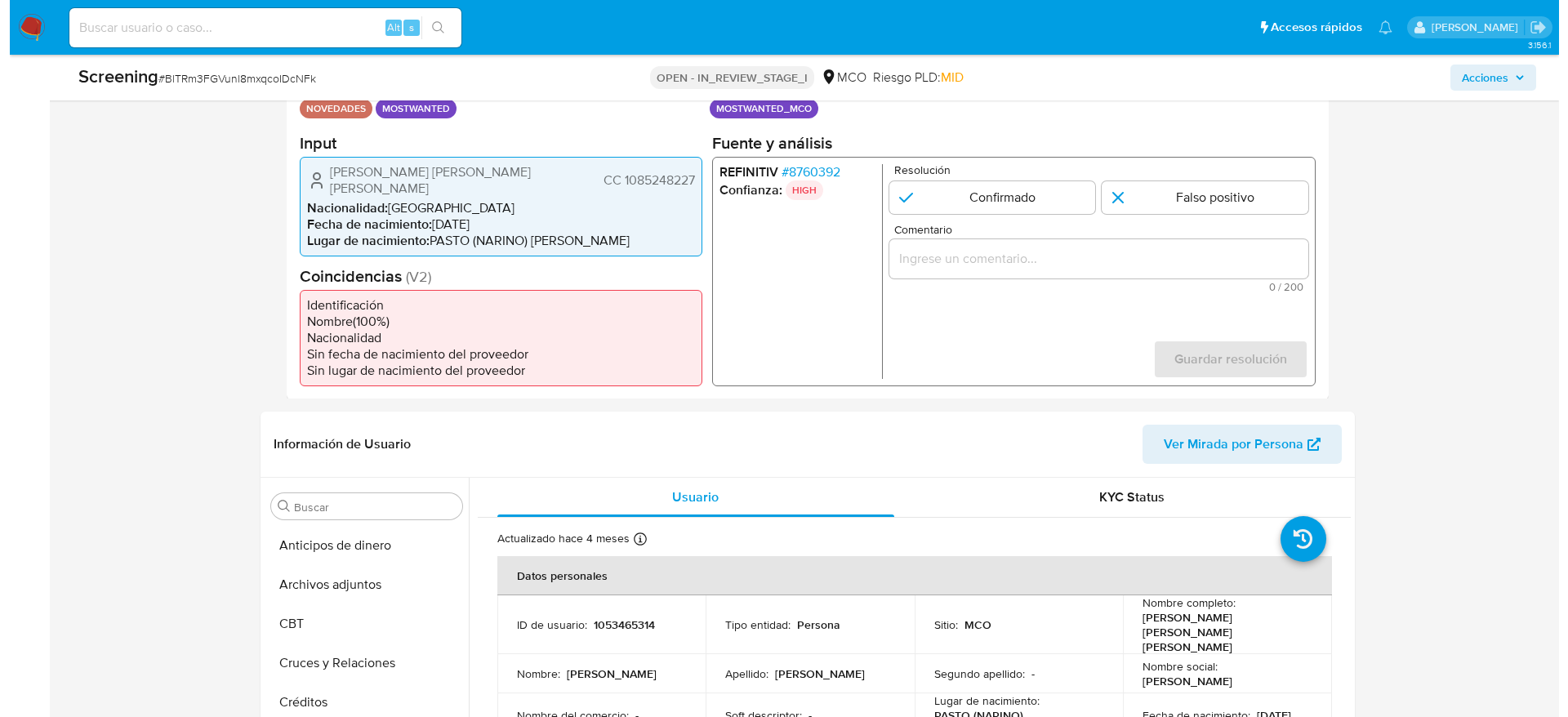
scroll to position [690, 0]
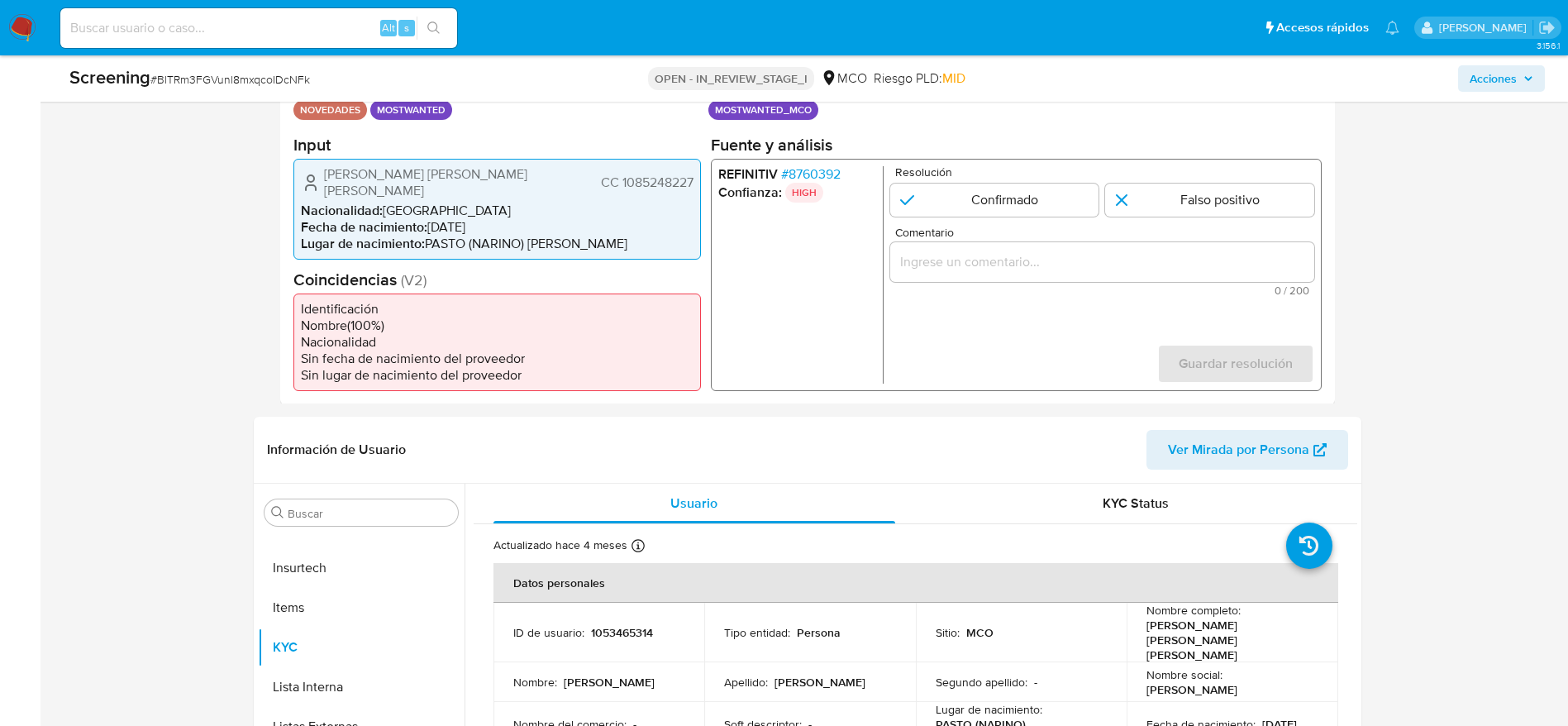
click at [805, 174] on span "# 8760392" at bounding box center [809, 173] width 59 height 16
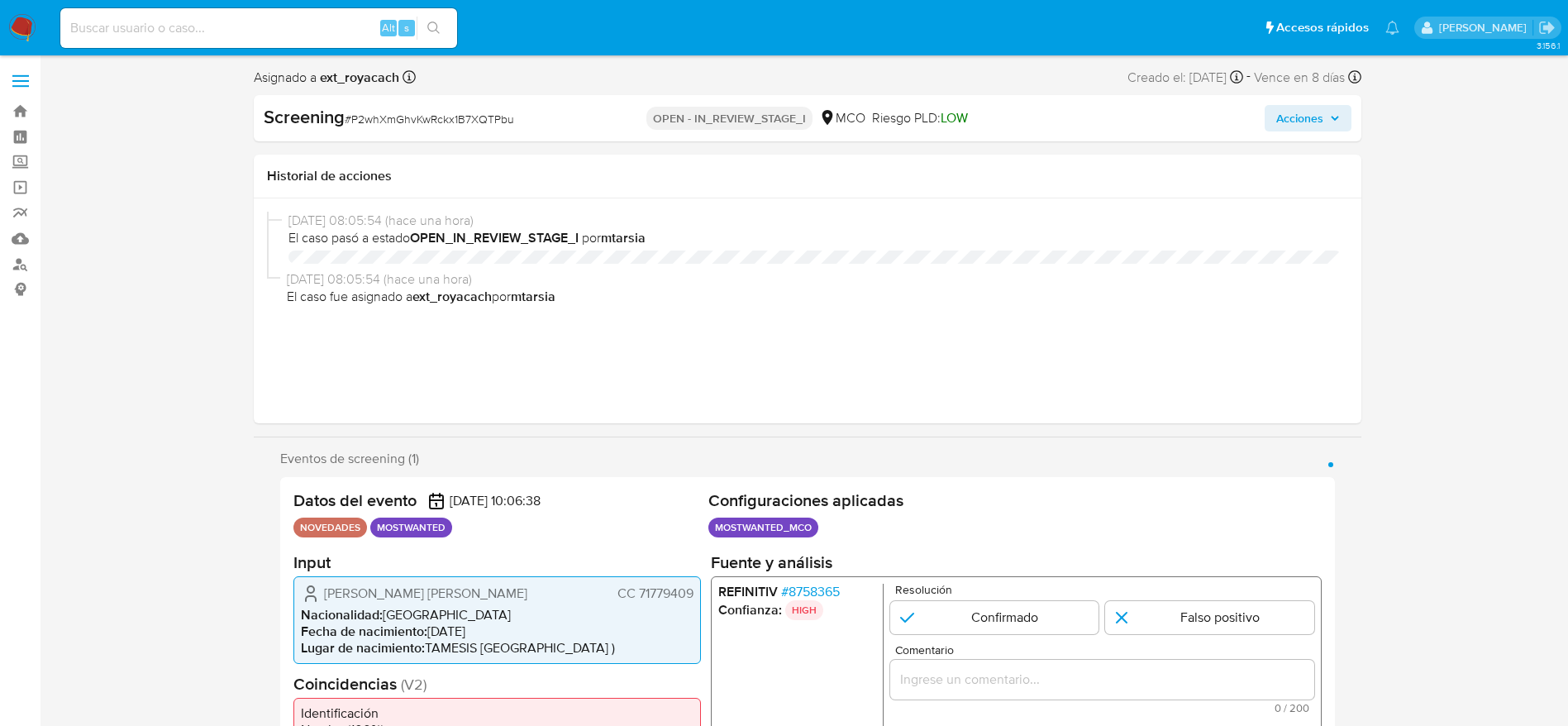
select select "10"
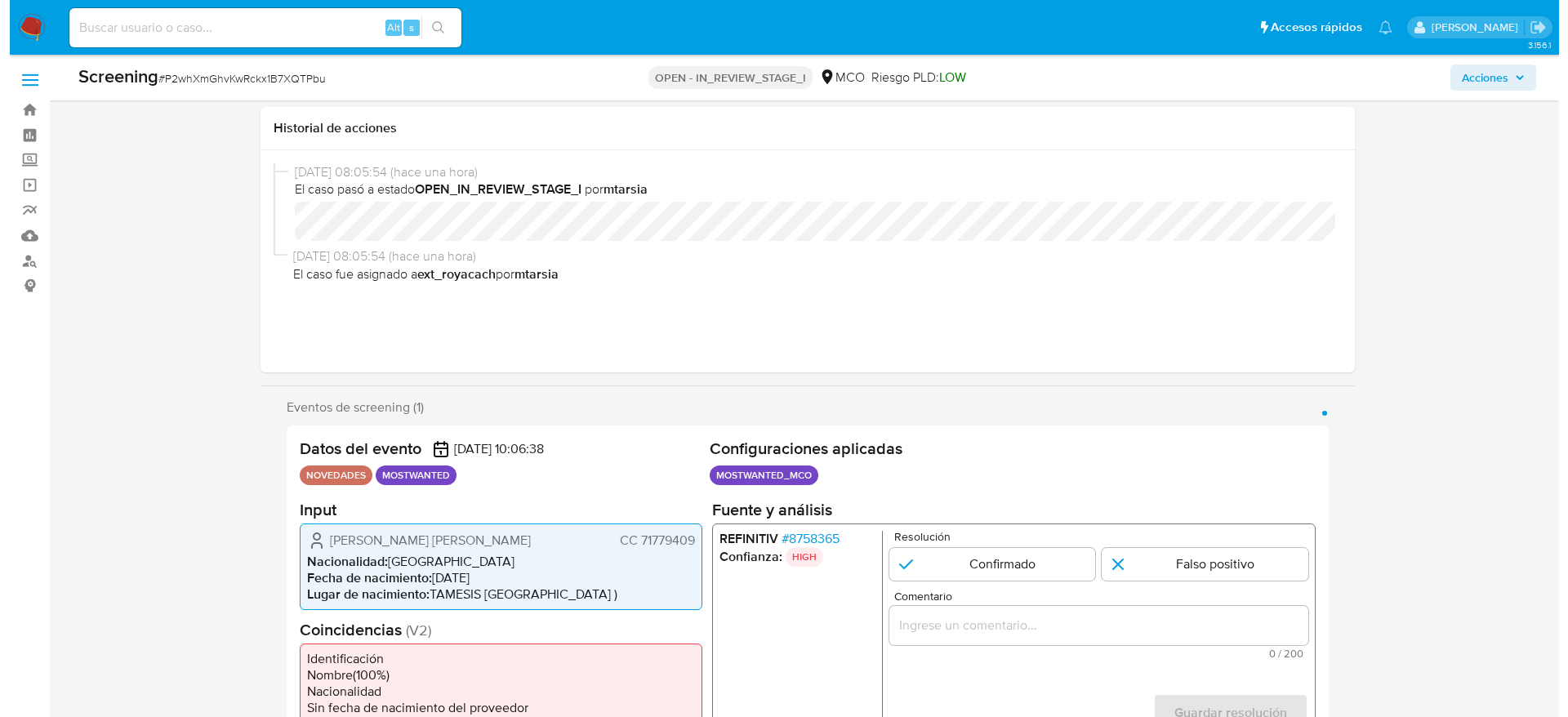
scroll to position [181, 0]
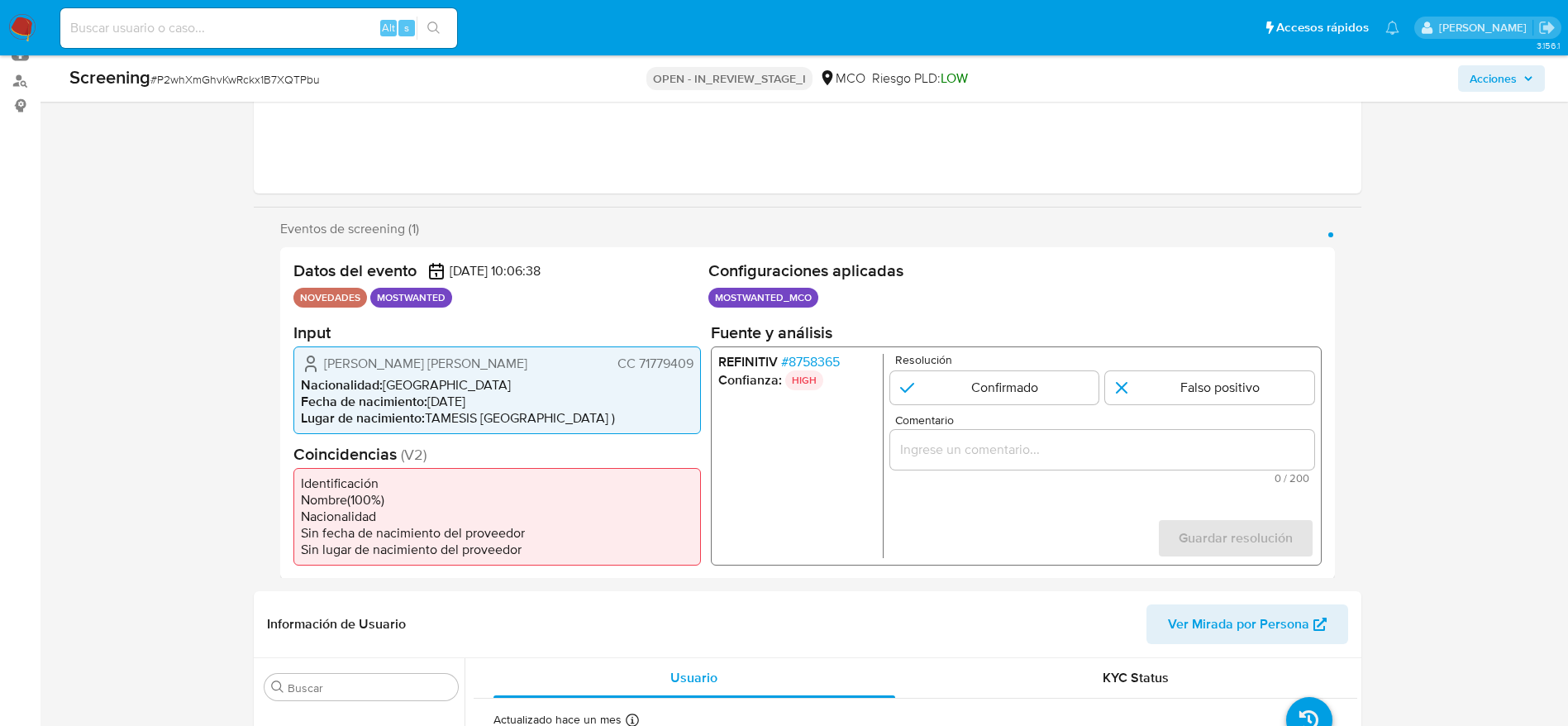
click at [809, 364] on span "# 8758365" at bounding box center [809, 361] width 59 height 16
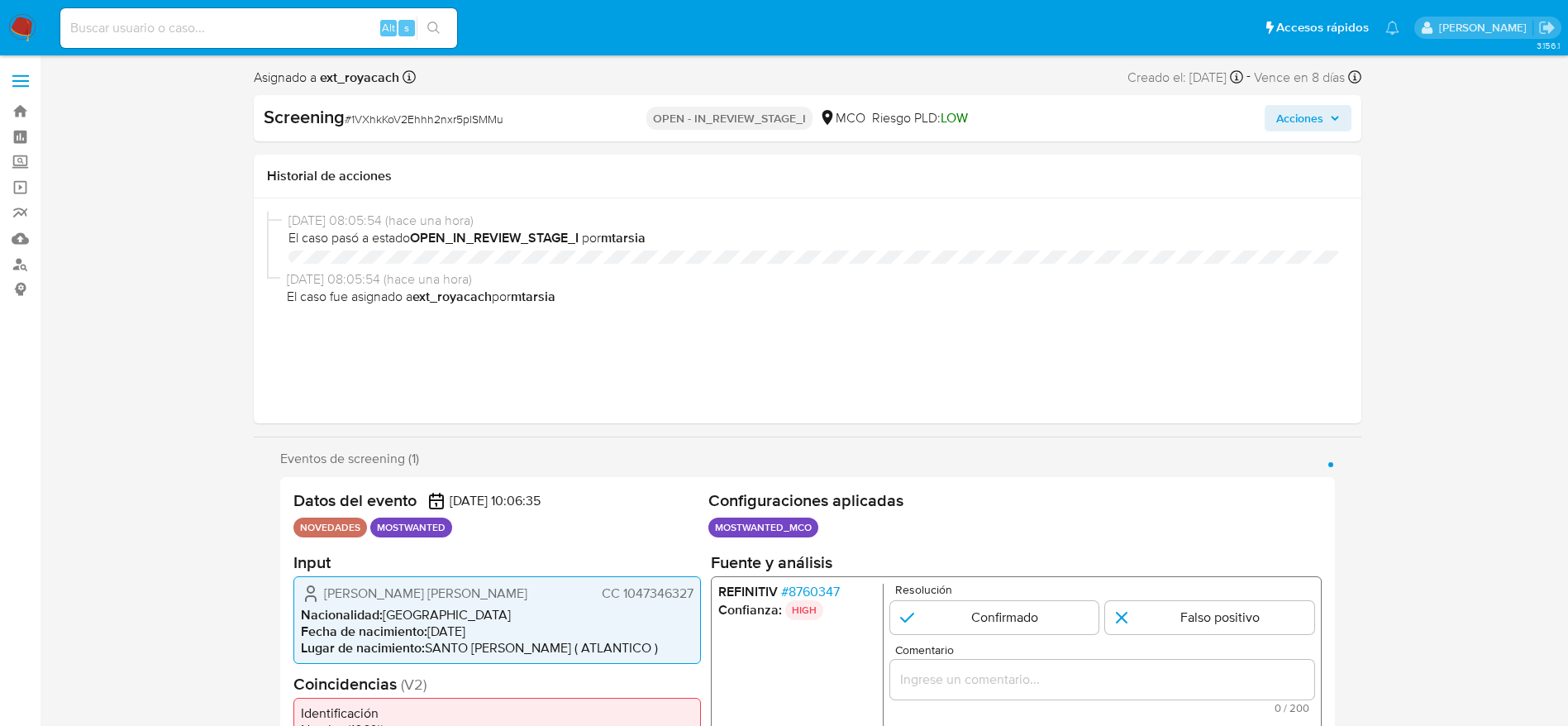
select select "10"
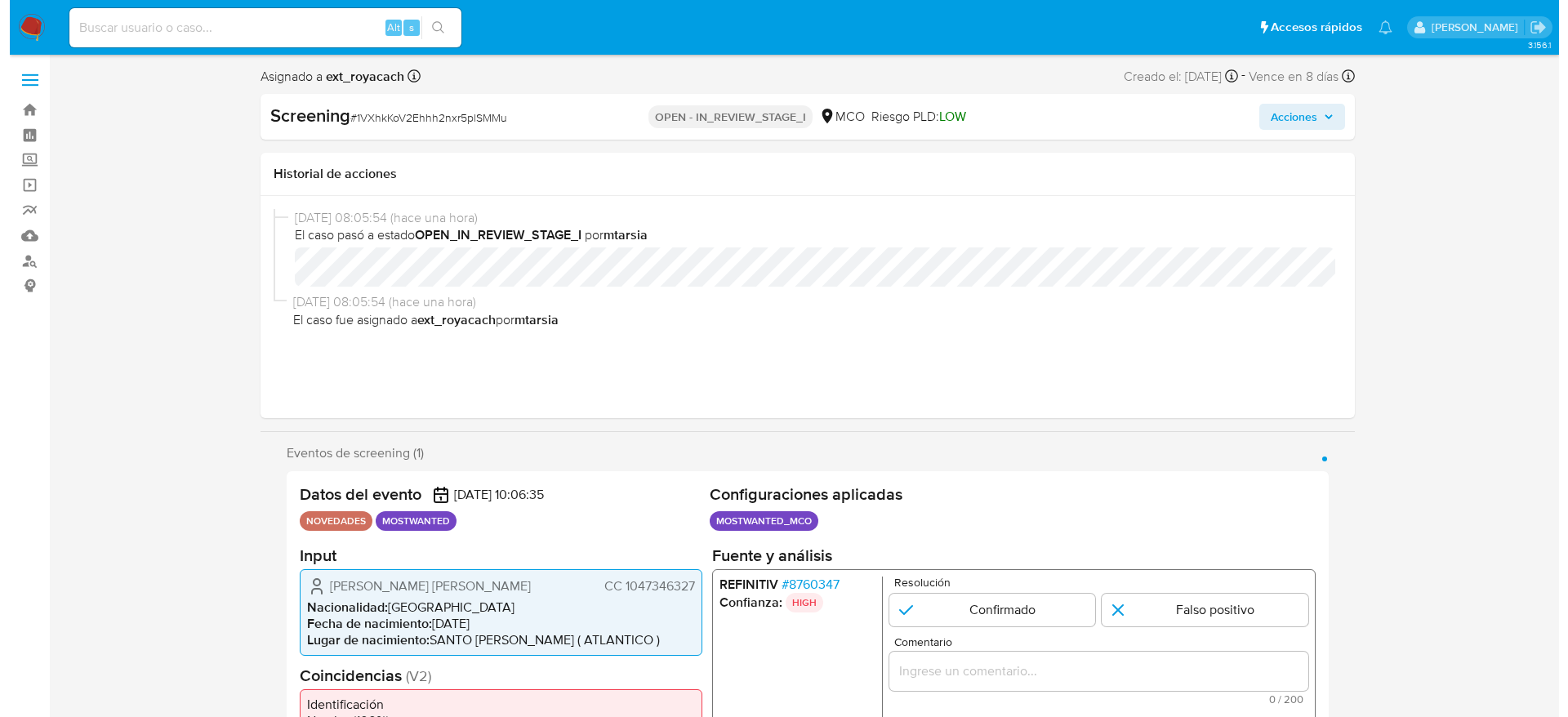
scroll to position [690, 0]
click at [811, 586] on span "# 8760347" at bounding box center [799, 583] width 58 height 16
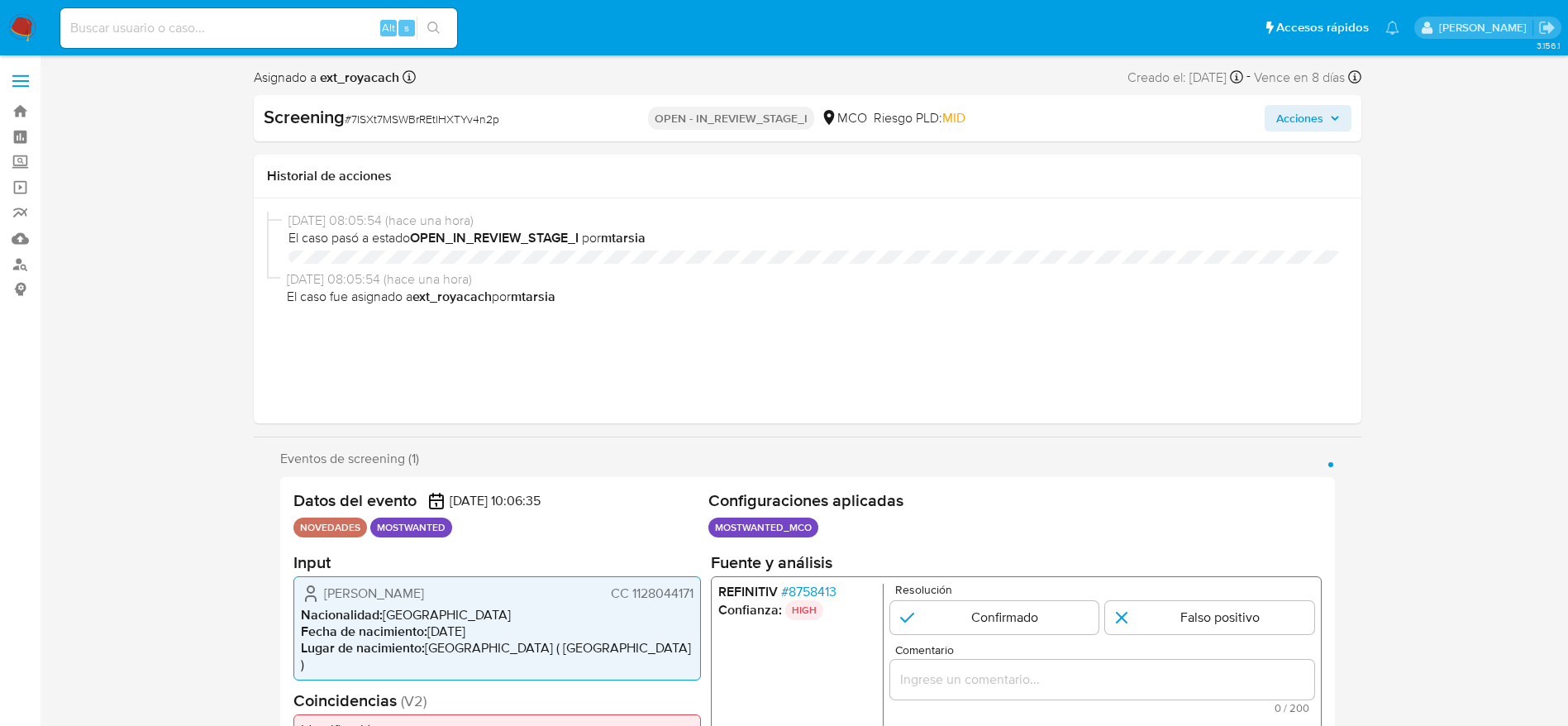
select select "10"
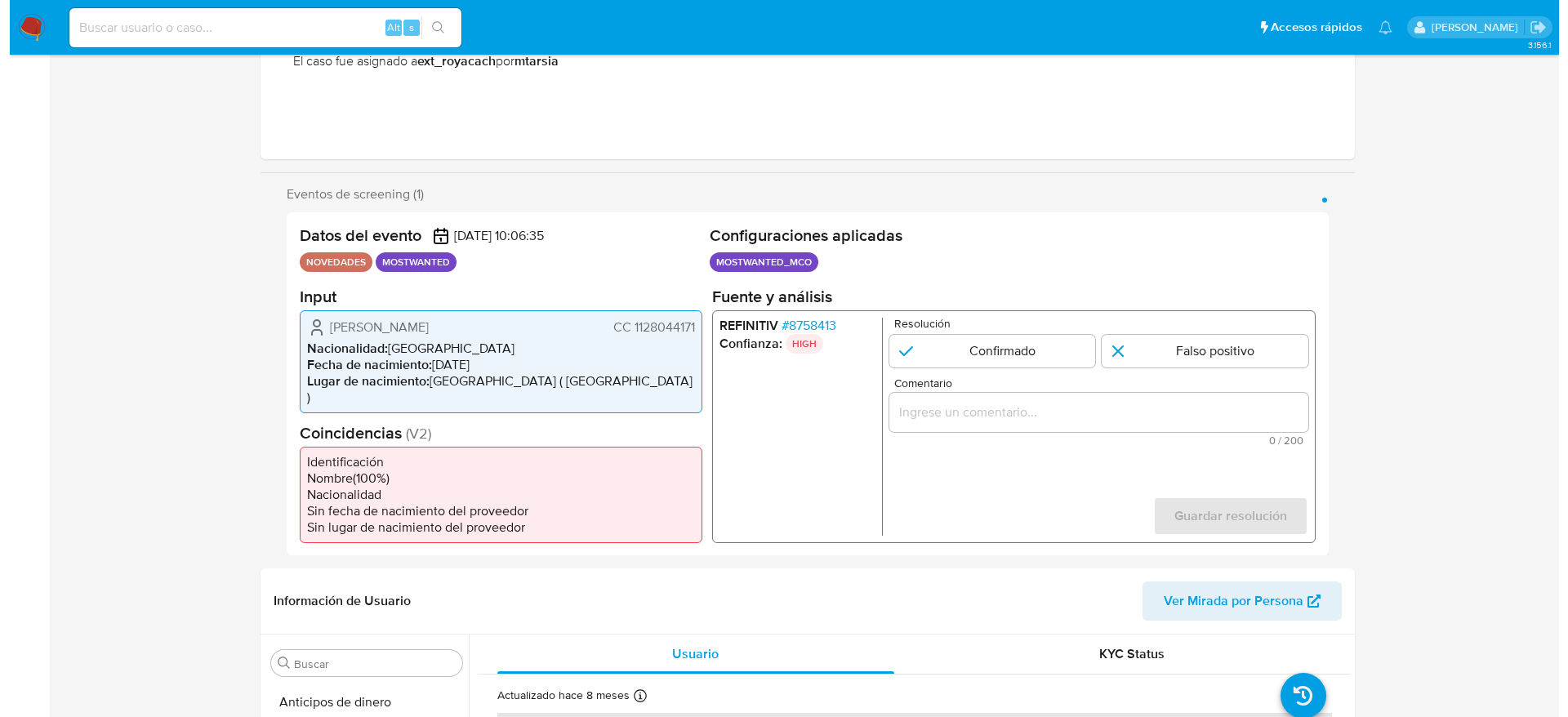
scroll to position [690, 0]
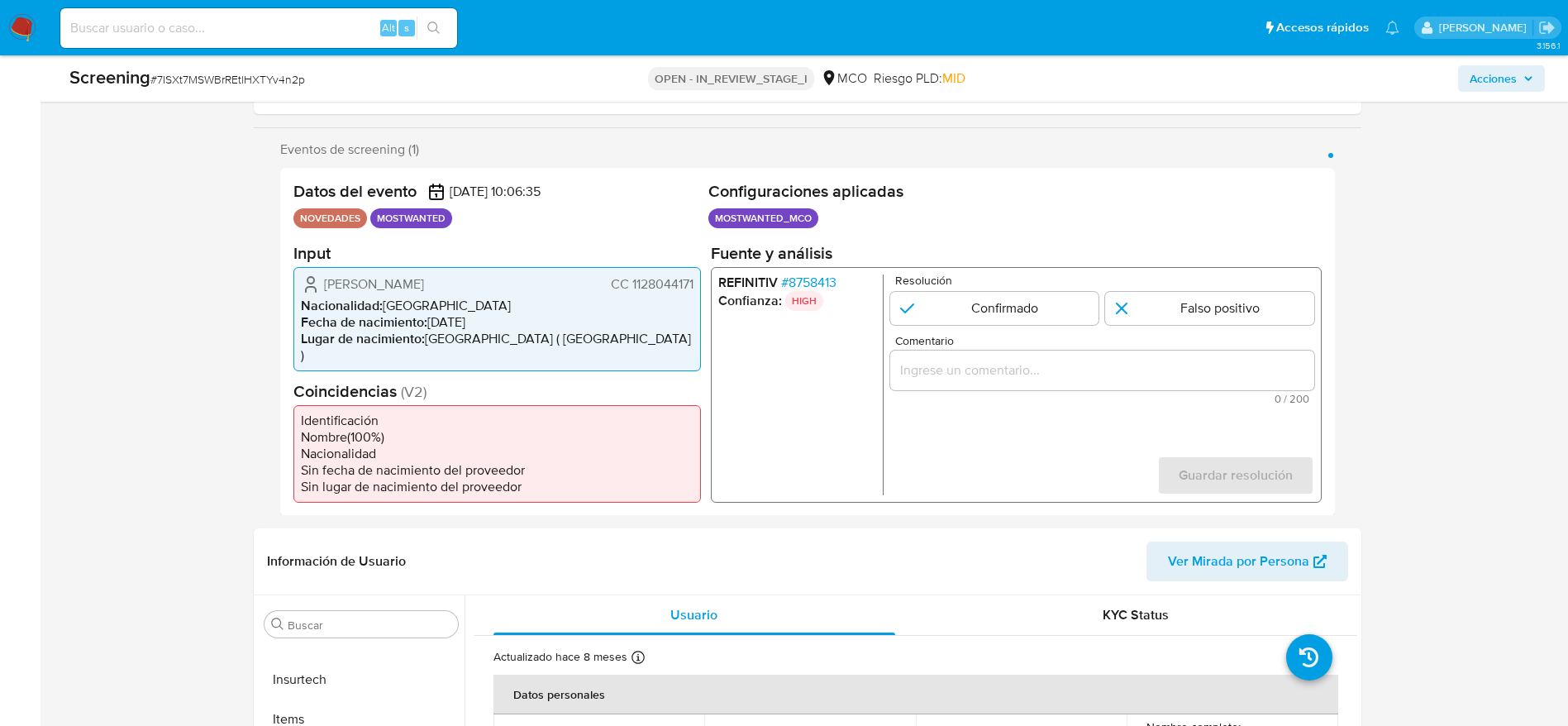
click at [828, 279] on span "# 8758413" at bounding box center [808, 282] width 55 height 16
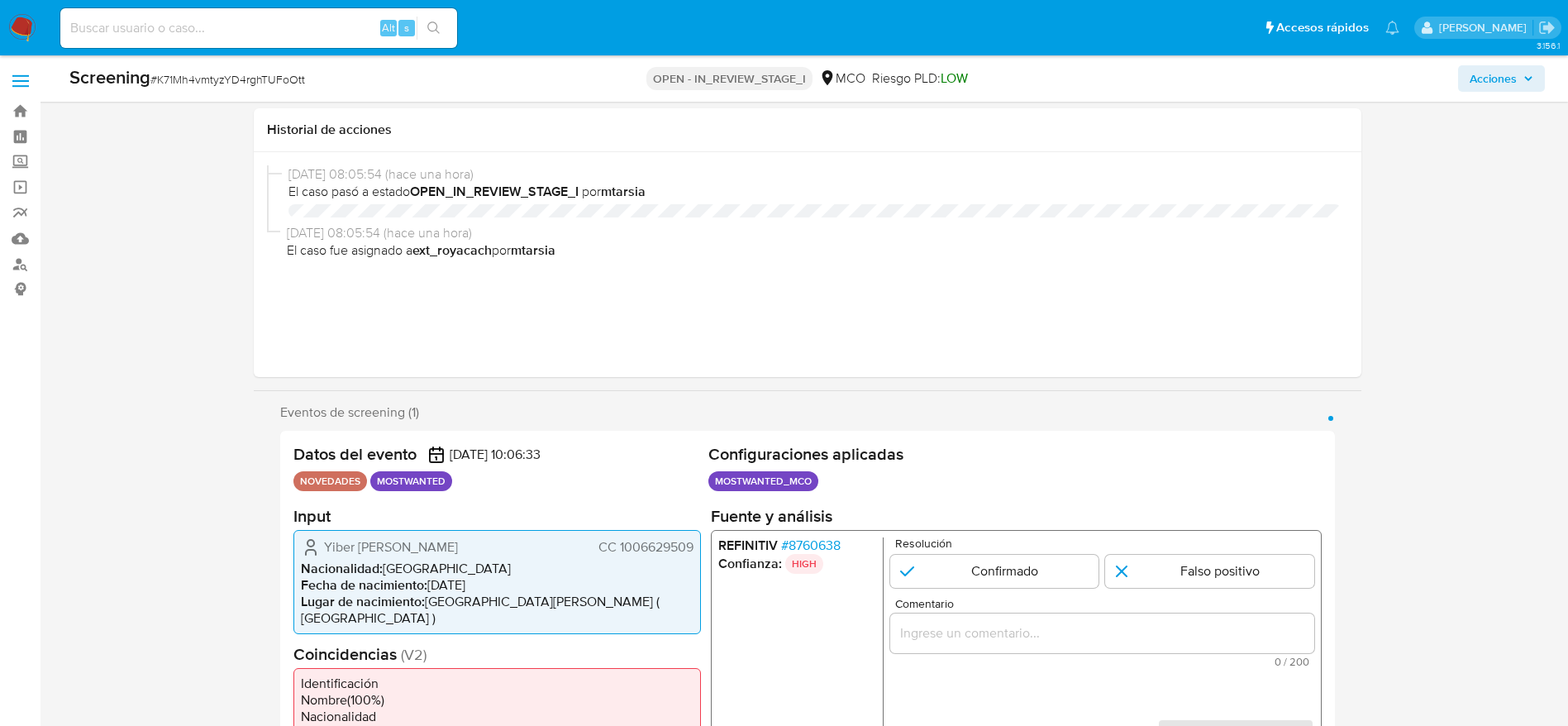
select select "10"
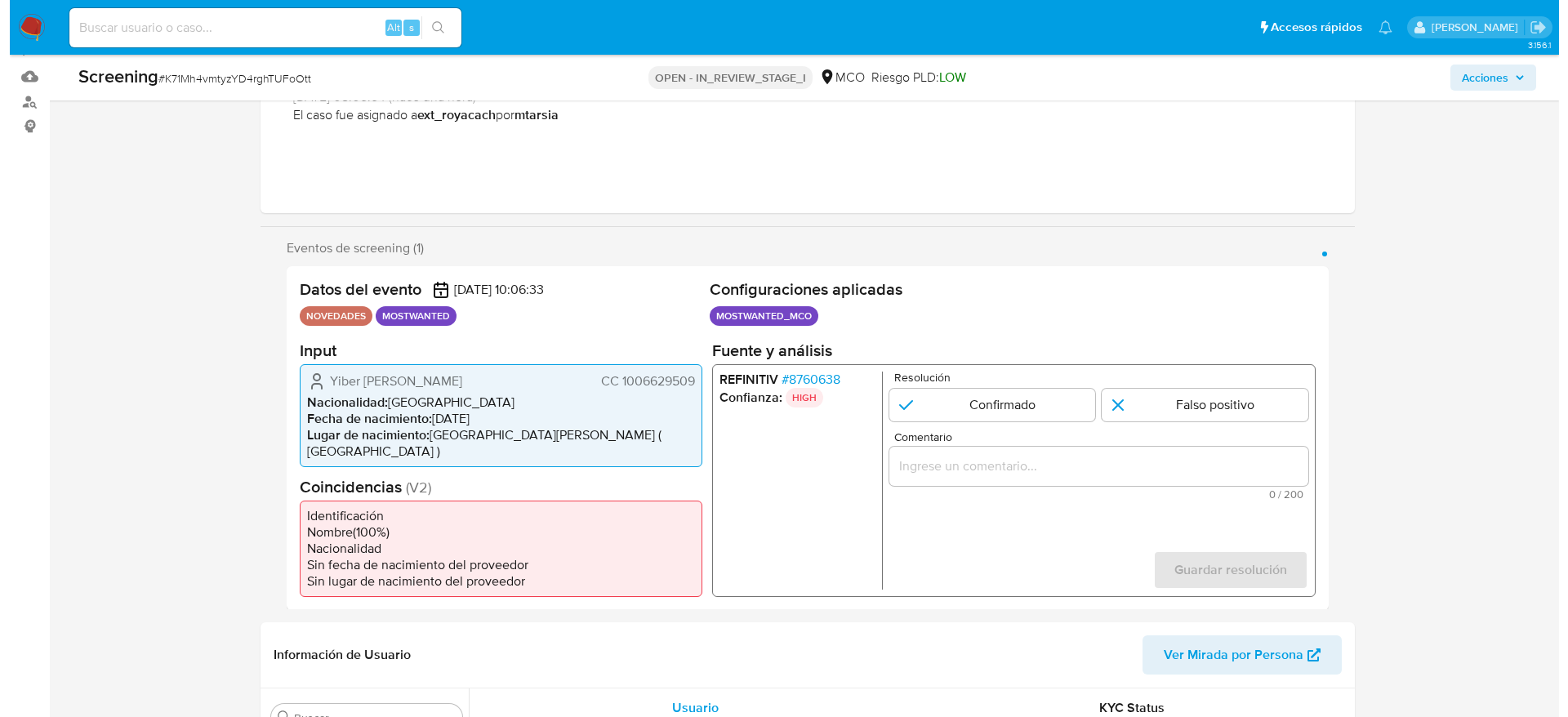
scroll to position [159, 0]
click at [793, 377] on span "# 8760638" at bounding box center [799, 378] width 59 height 16
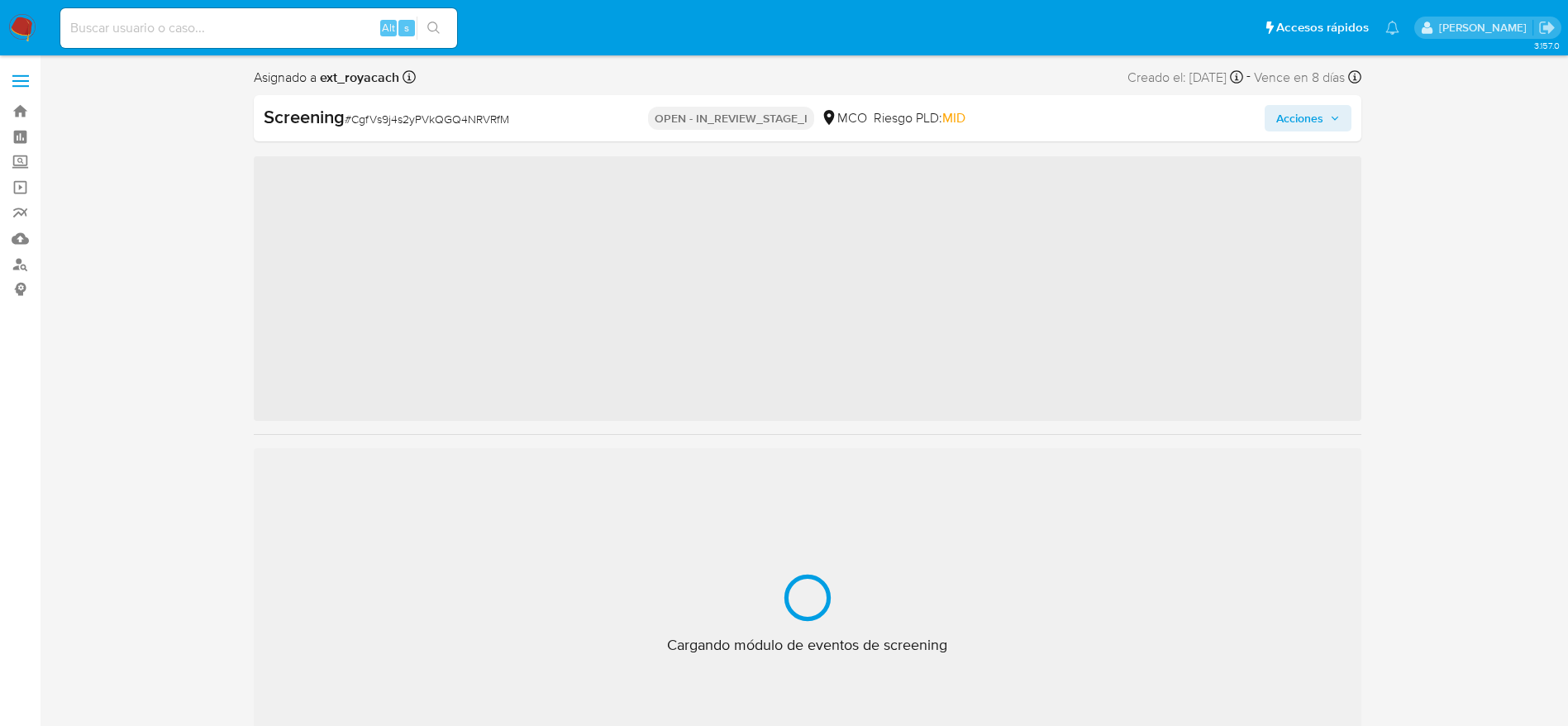
scroll to position [698, 0]
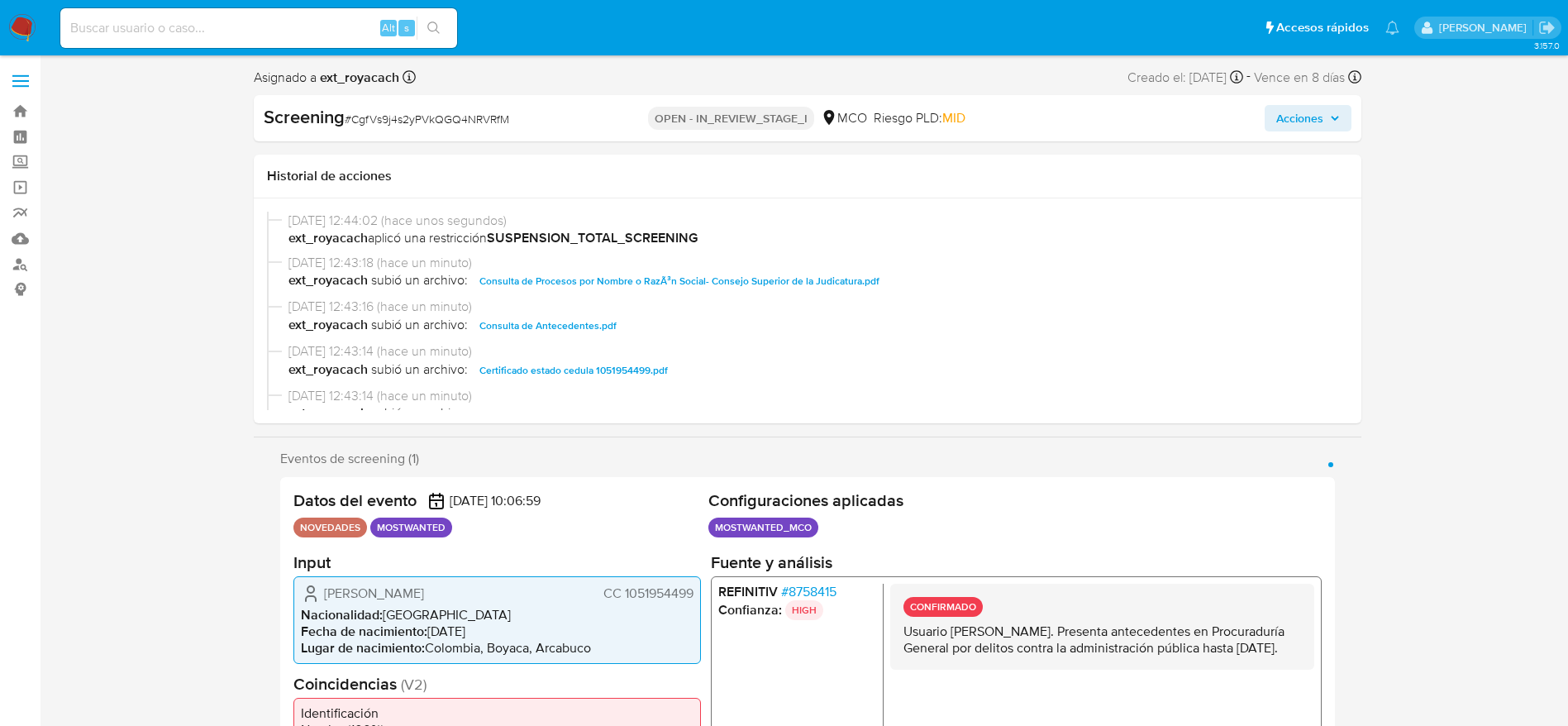
select select "10"
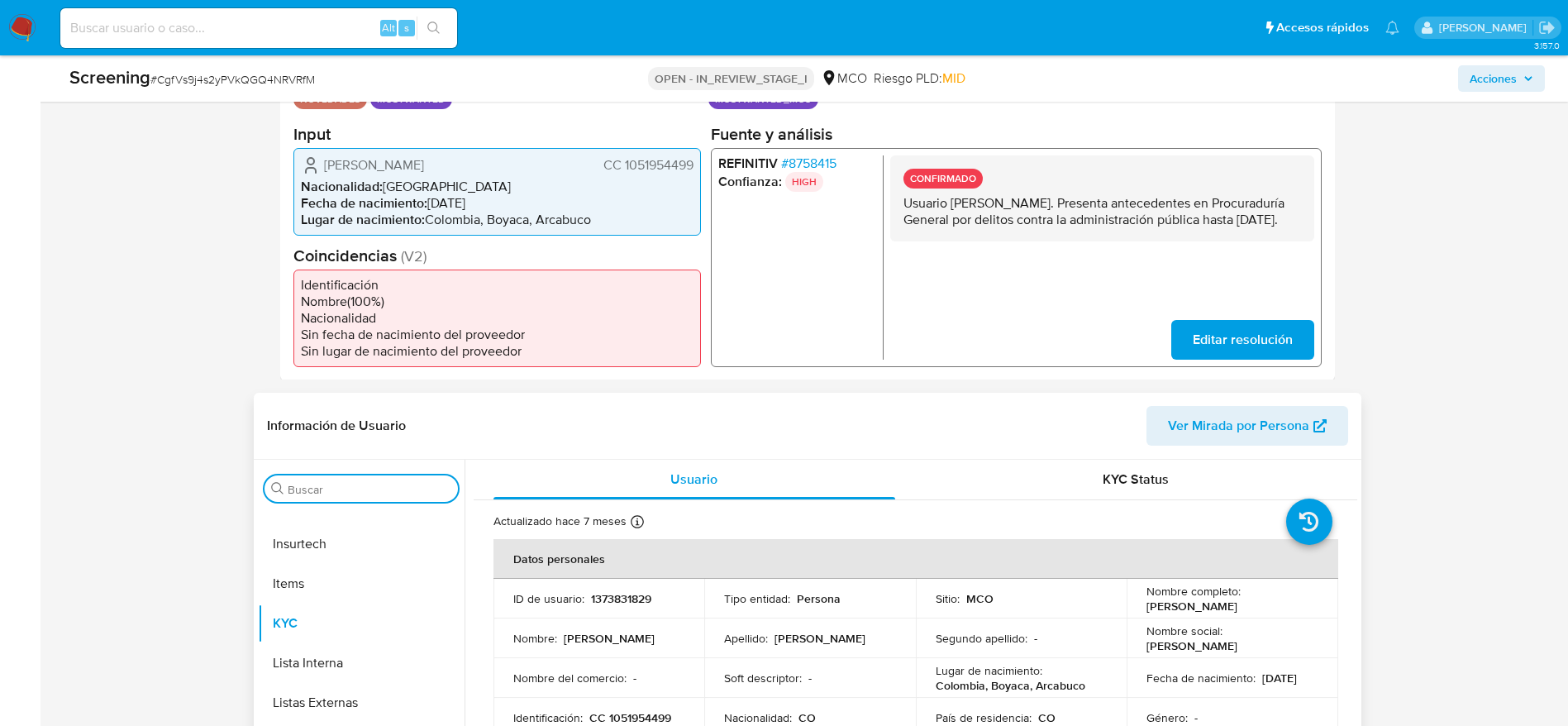
click at [350, 493] on input "Buscar" at bounding box center [369, 489] width 164 height 15
type input "res"
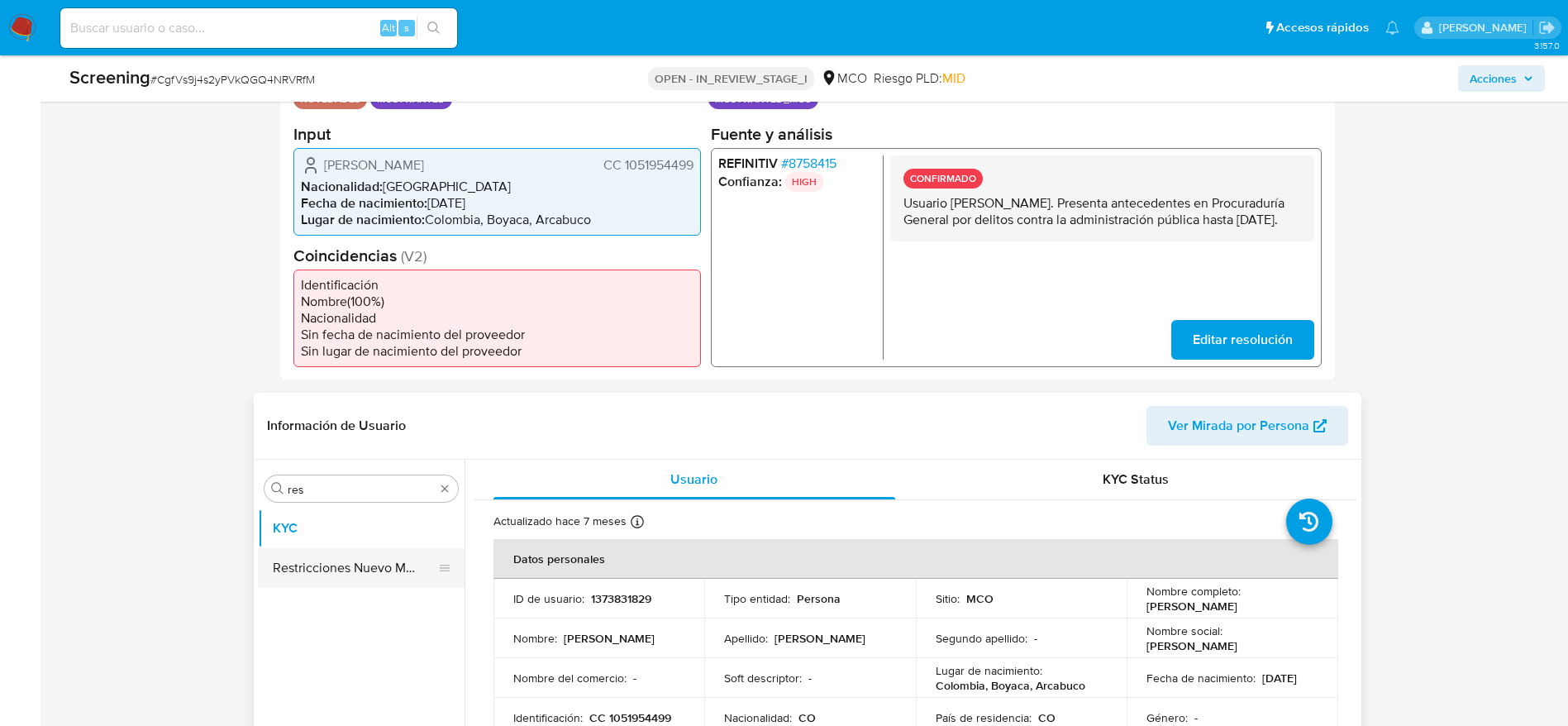
click at [336, 552] on button "Restricciones Nuevo Mundo" at bounding box center [355, 568] width 194 height 40
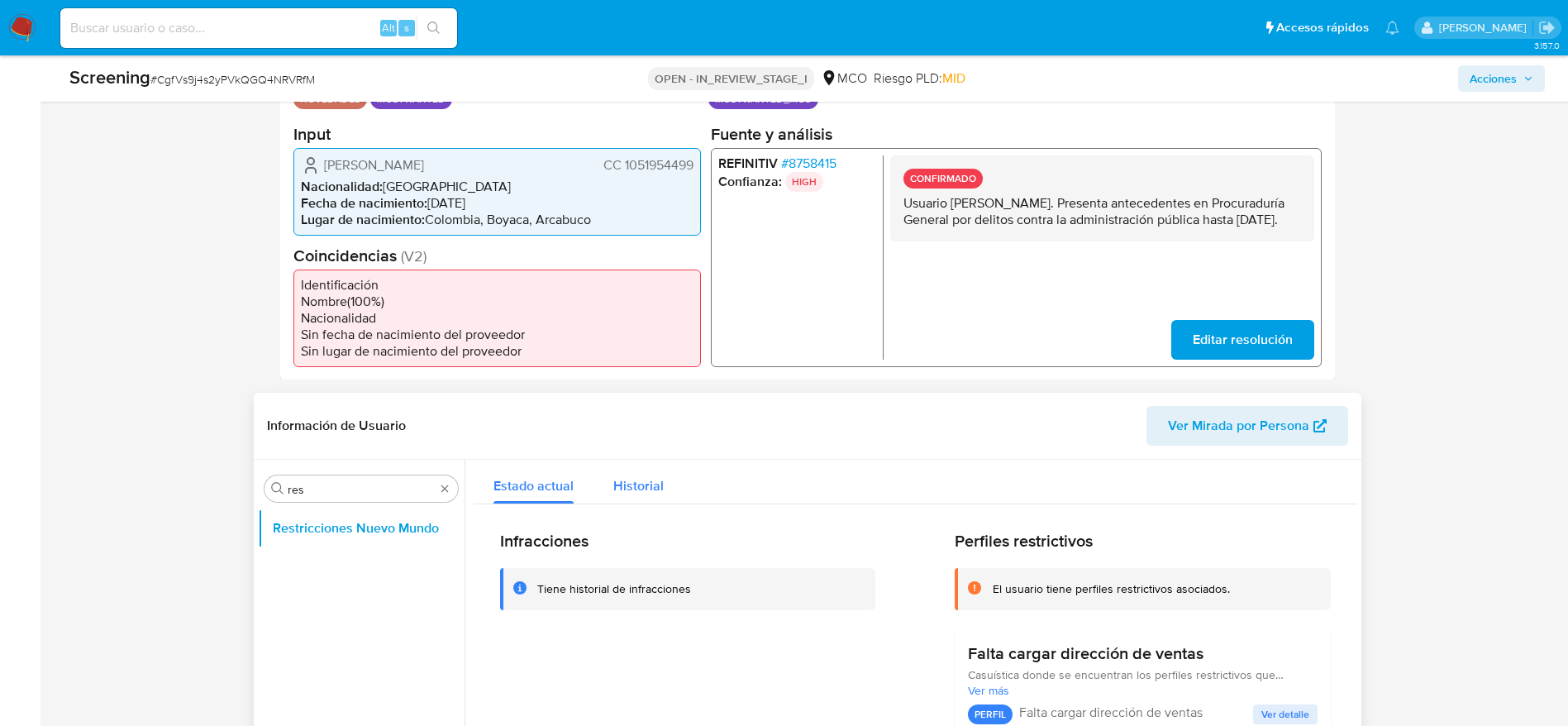
click at [641, 484] on span "Historial" at bounding box center [638, 486] width 51 height 19
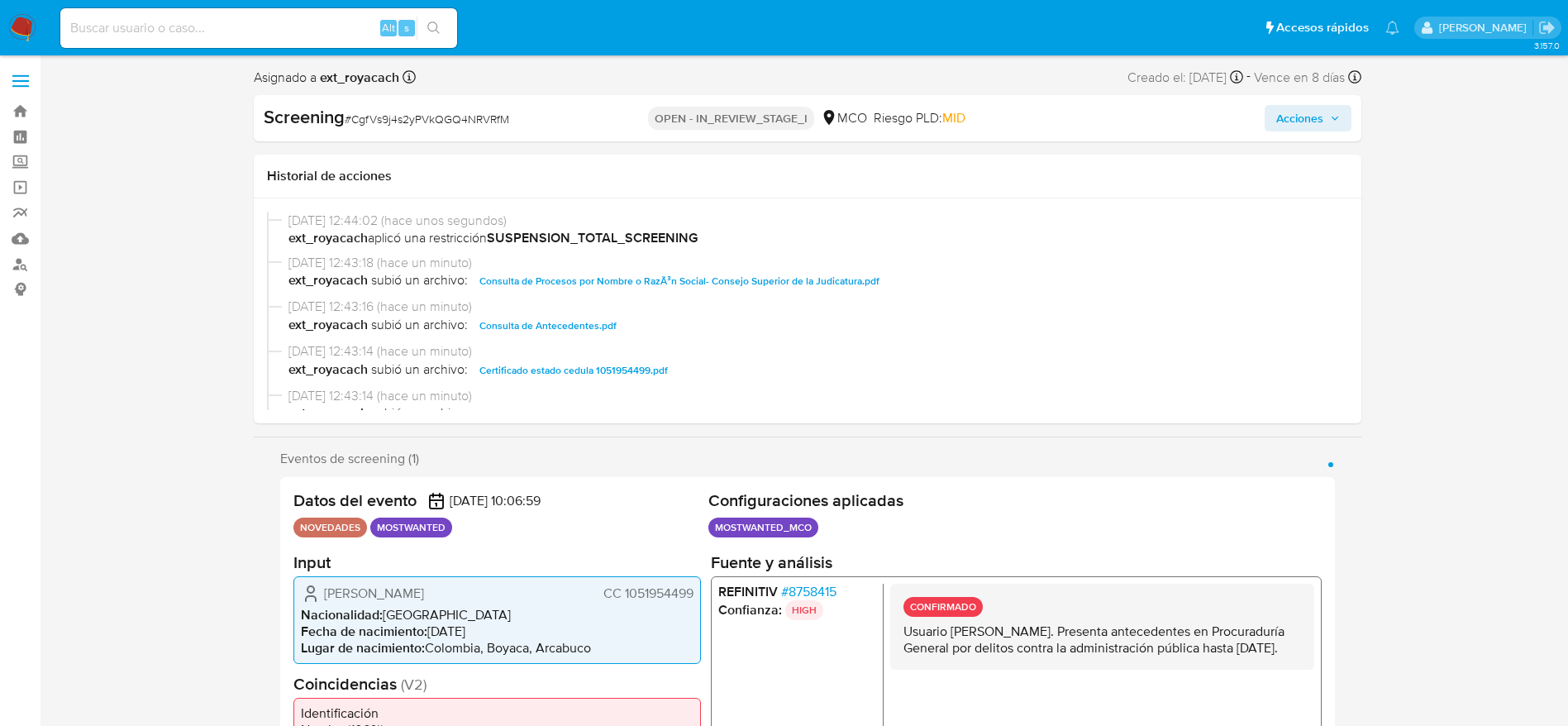
click at [1300, 118] on span "Acciones" at bounding box center [1300, 118] width 47 height 27
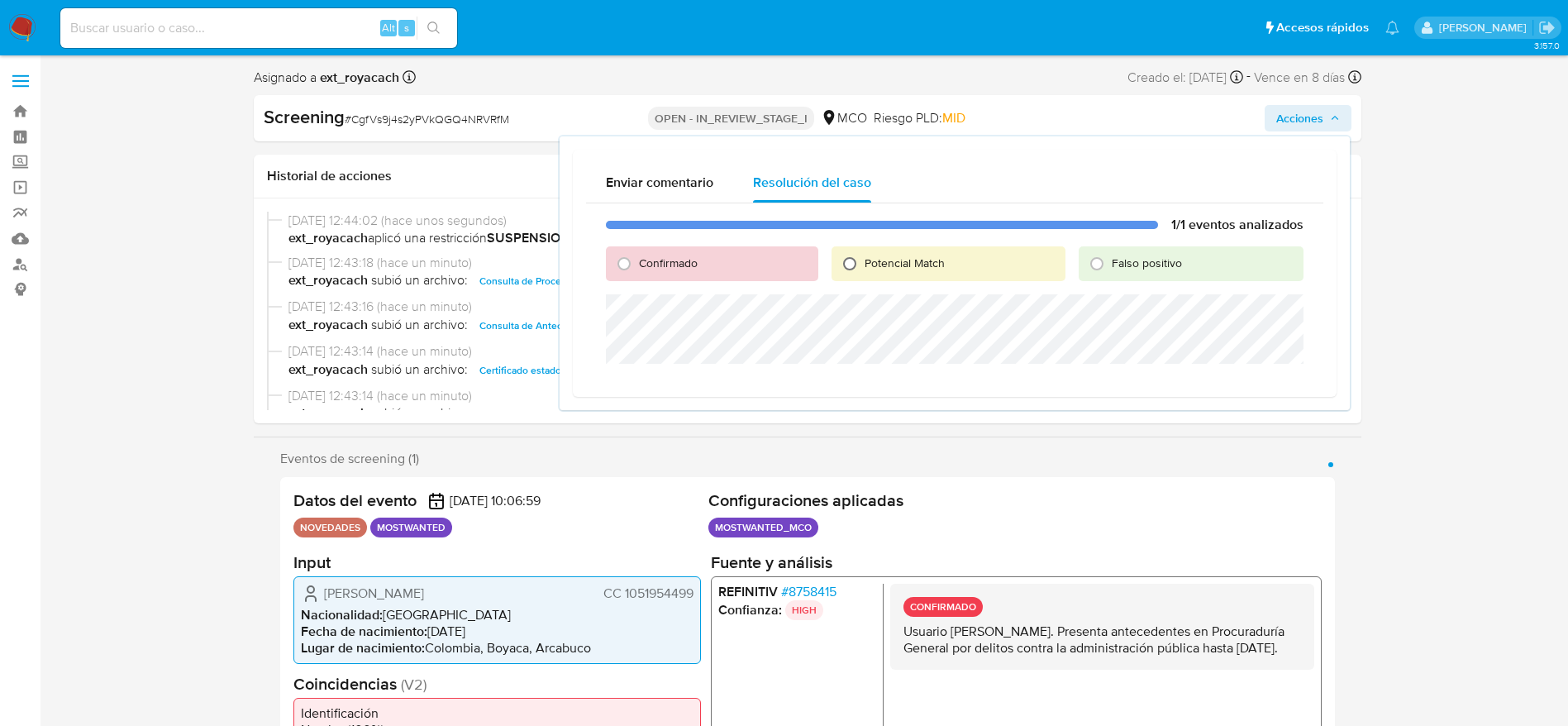
click at [862, 263] on input "Potencial Match" at bounding box center [850, 264] width 27 height 27
radio input "true"
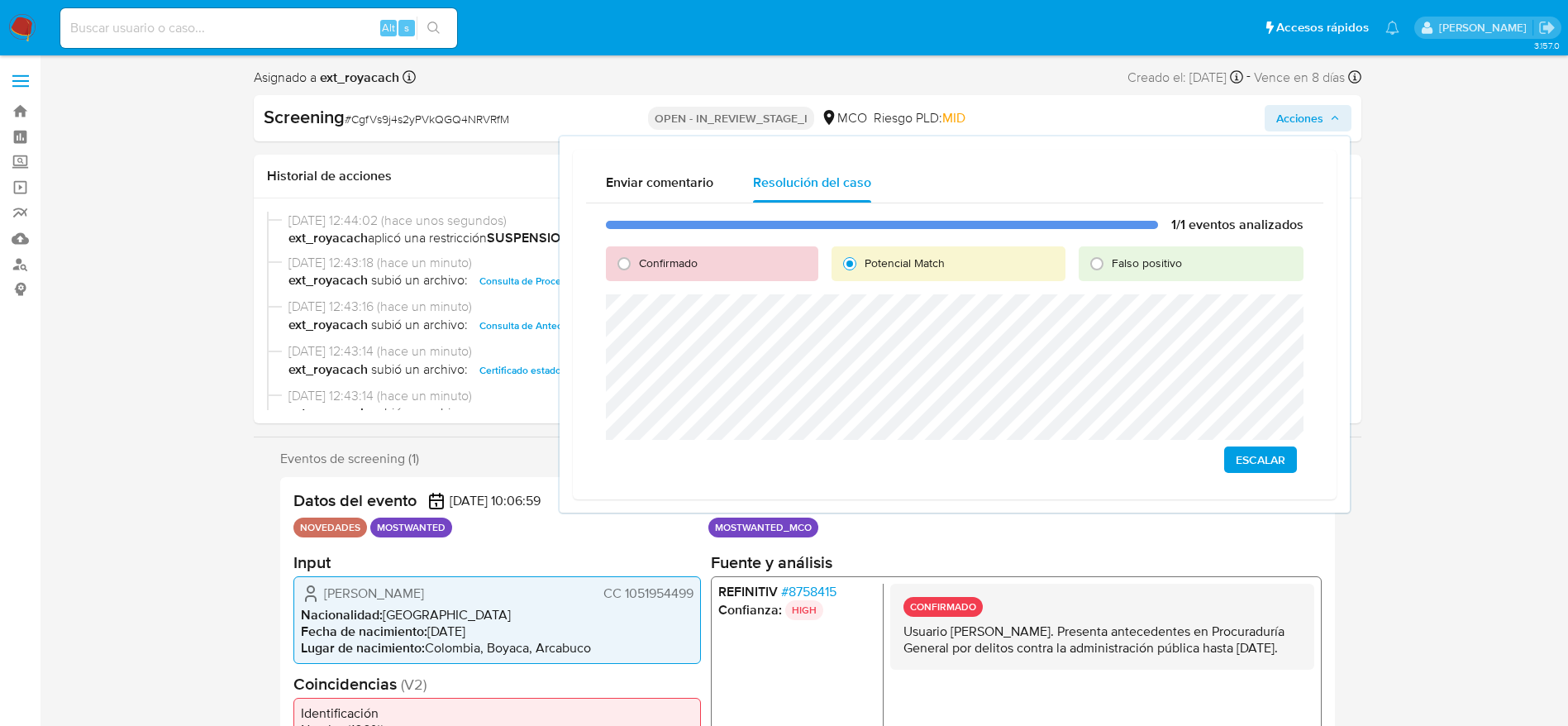
click at [1263, 462] on span "Escalar" at bounding box center [1261, 459] width 50 height 23
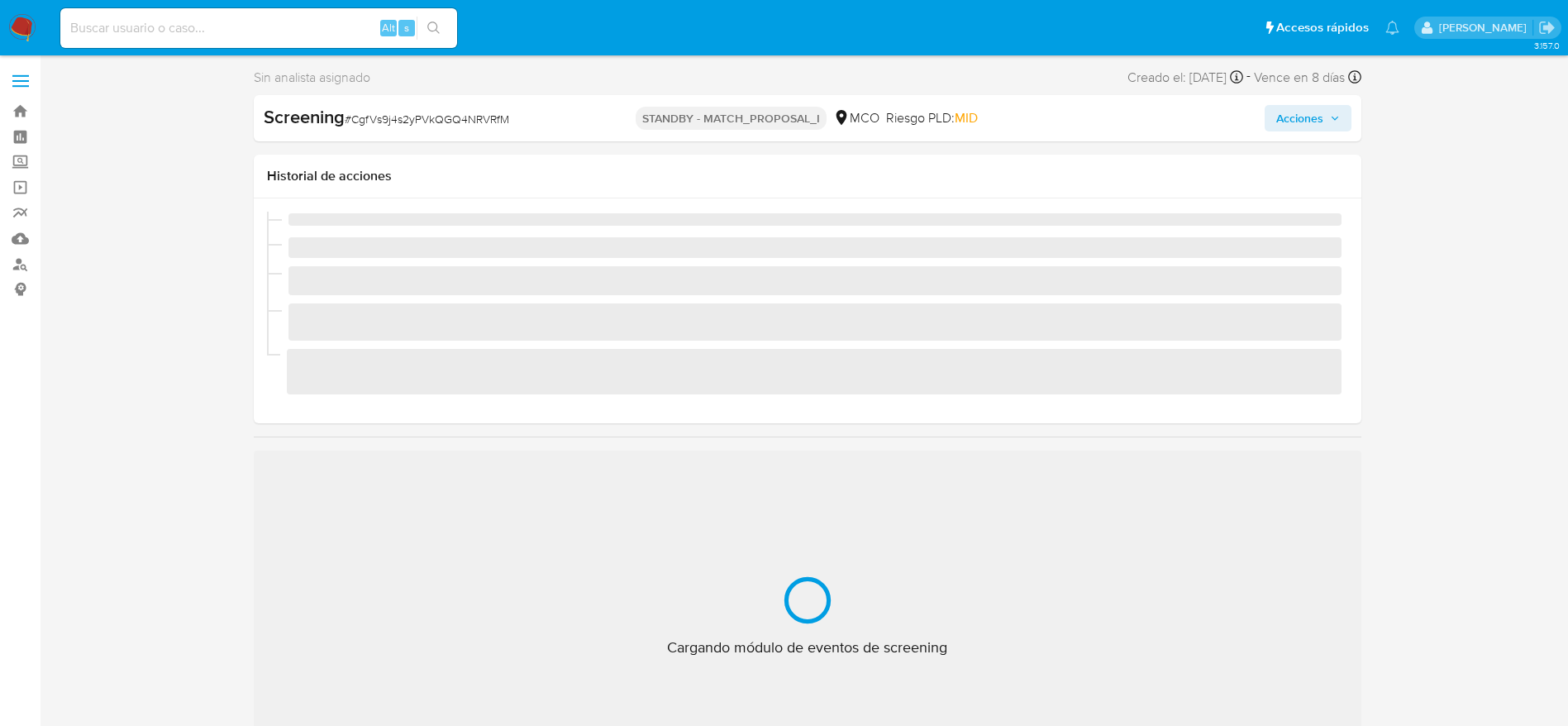
scroll to position [698, 0]
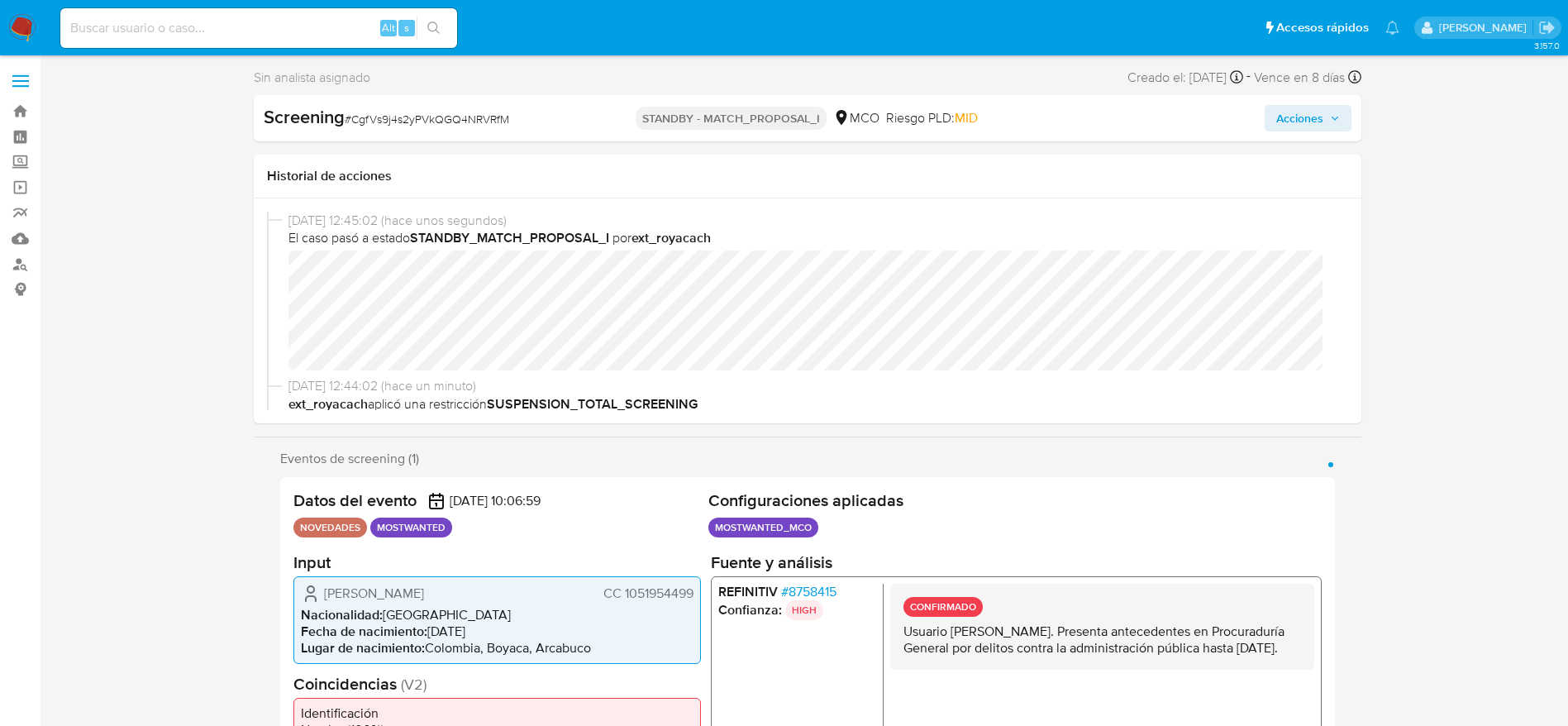
select select "10"
